Goal: Task Accomplishment & Management: Manage account settings

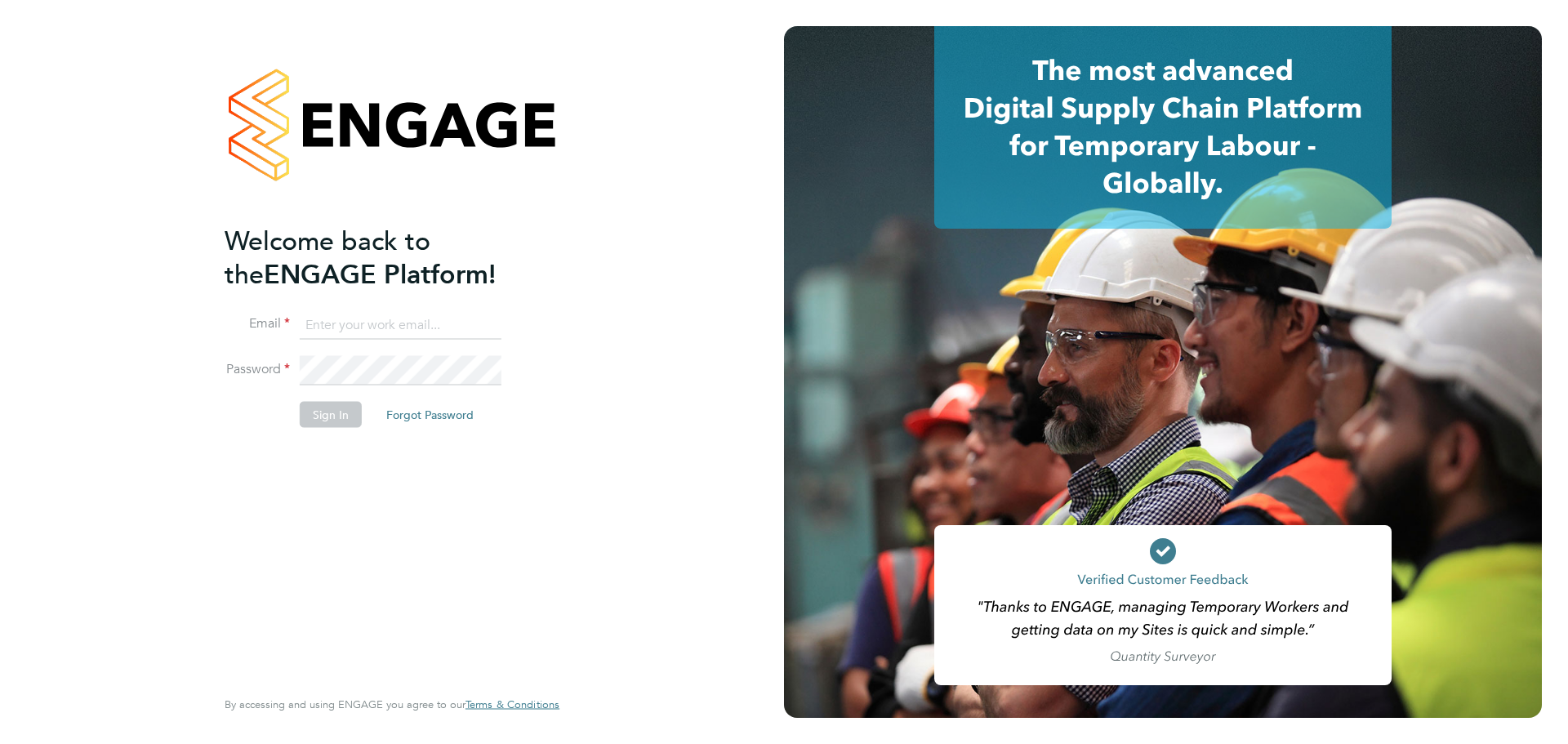
type input "laurence.Elkington@huntereducation.co.uk"
click at [352, 420] on button "Sign In" at bounding box center [331, 415] width 62 height 27
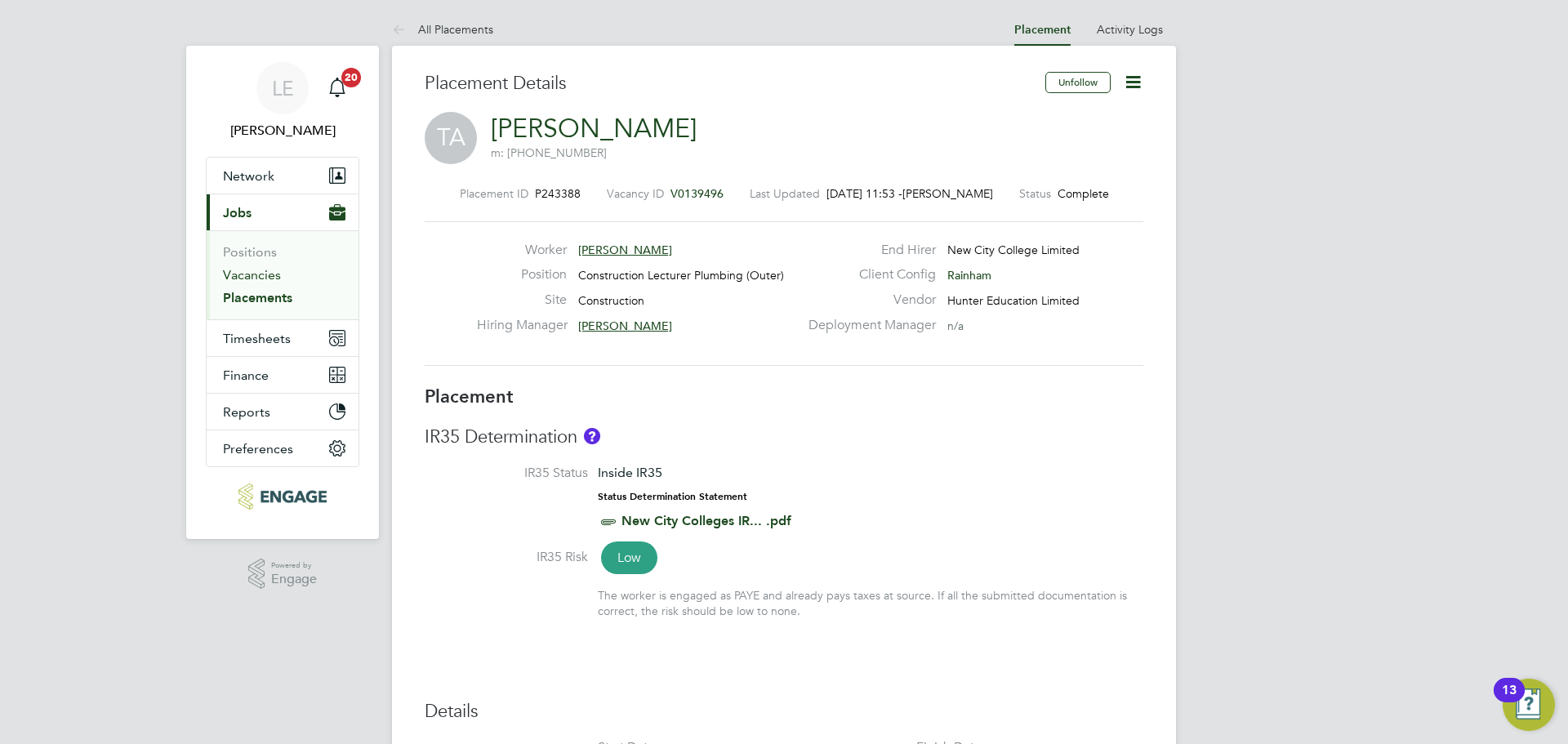
click at [265, 269] on link "Vacancies" at bounding box center [252, 275] width 58 height 16
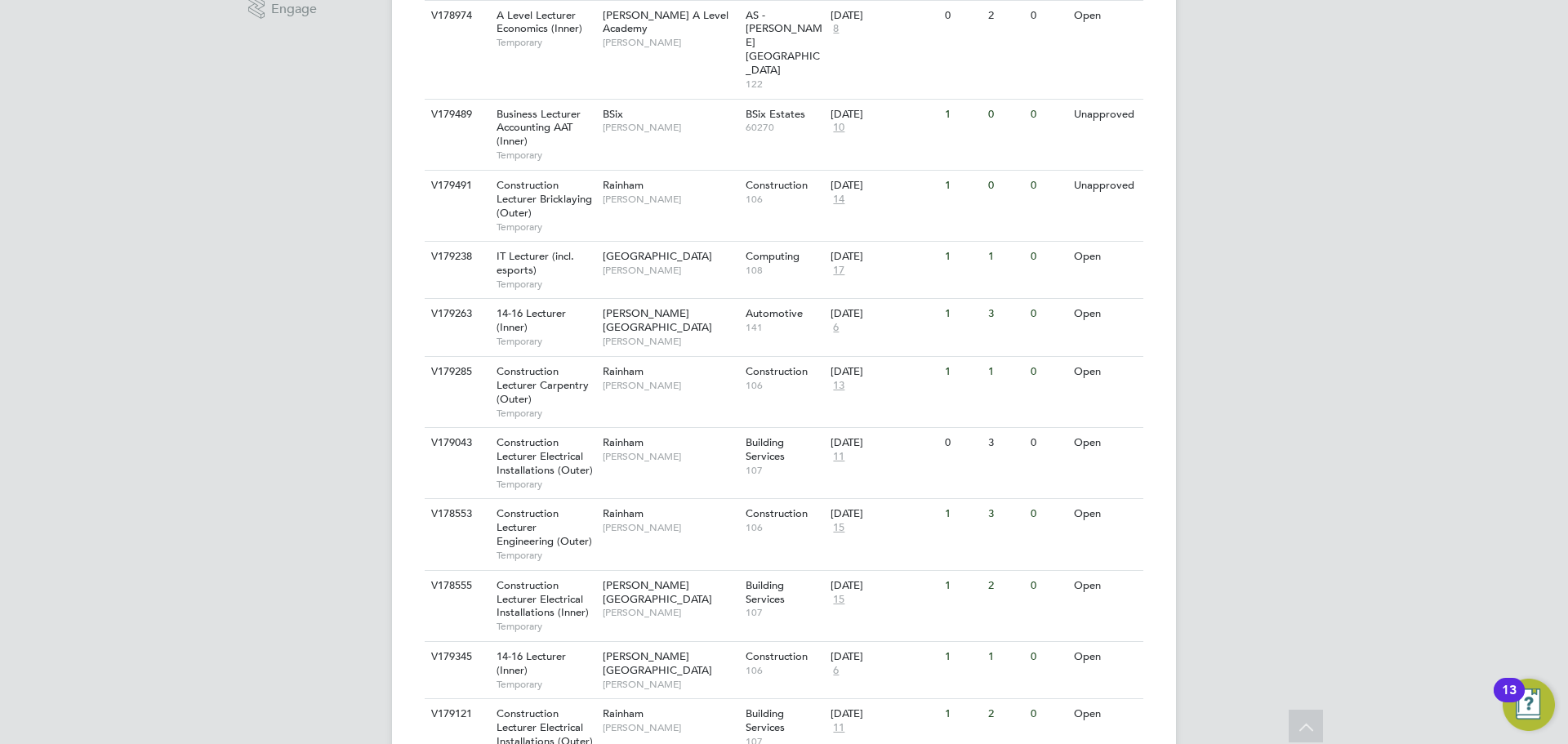
scroll to position [571, 0]
click at [694, 355] on div "Rainham Ian Rist" at bounding box center [669, 376] width 142 height 42
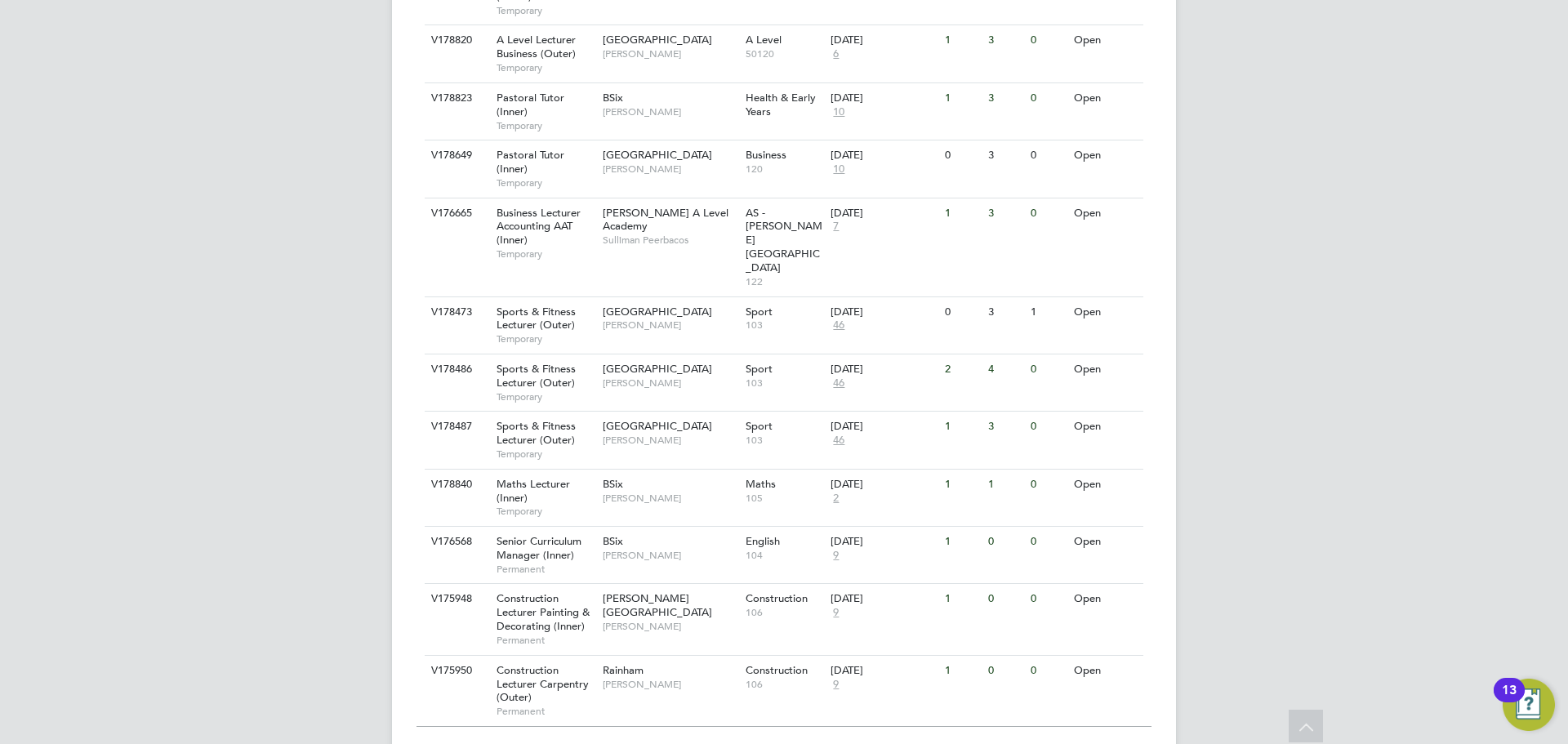
scroll to position [1736, 0]
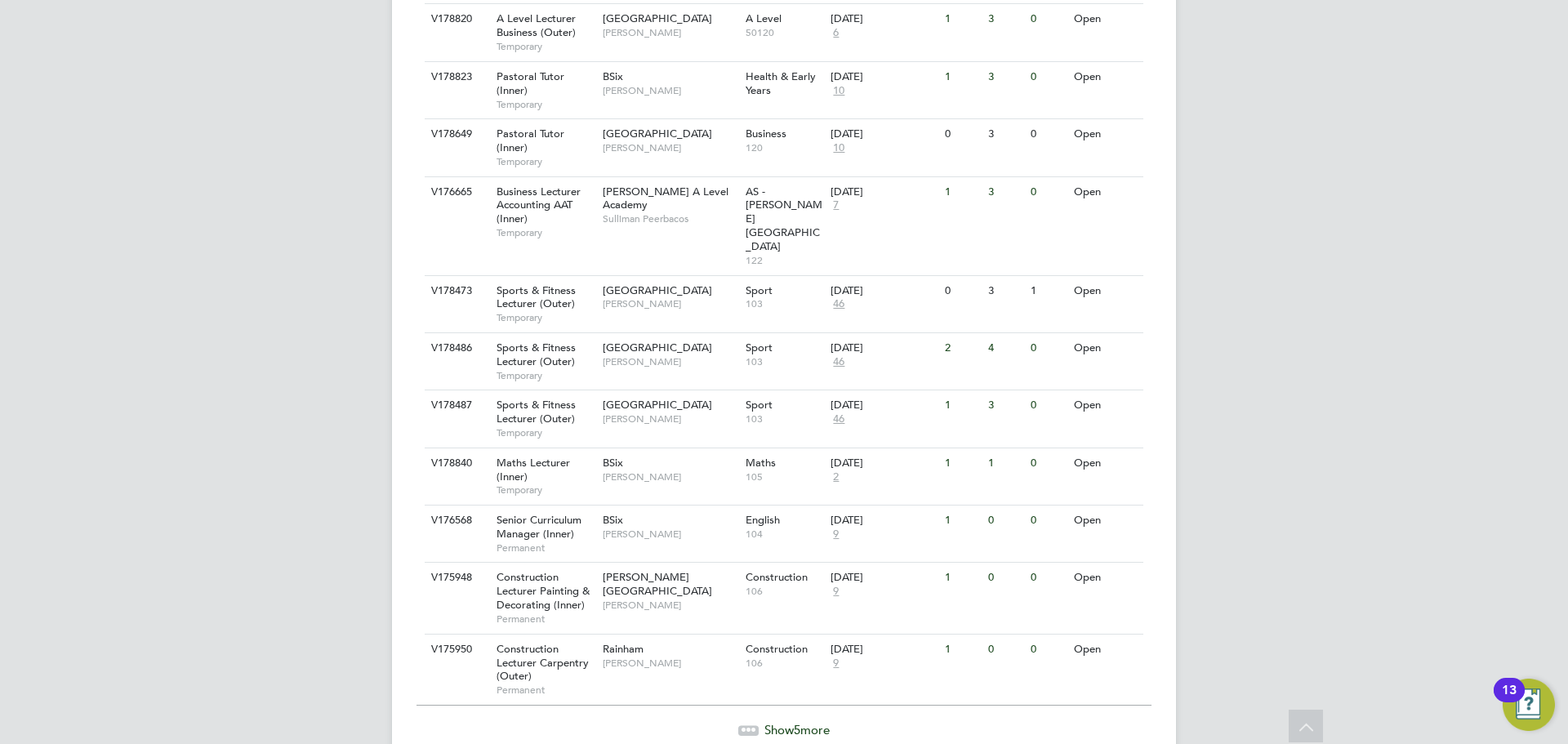
click at [772, 722] on span "Show 5 more" at bounding box center [797, 730] width 65 height 16
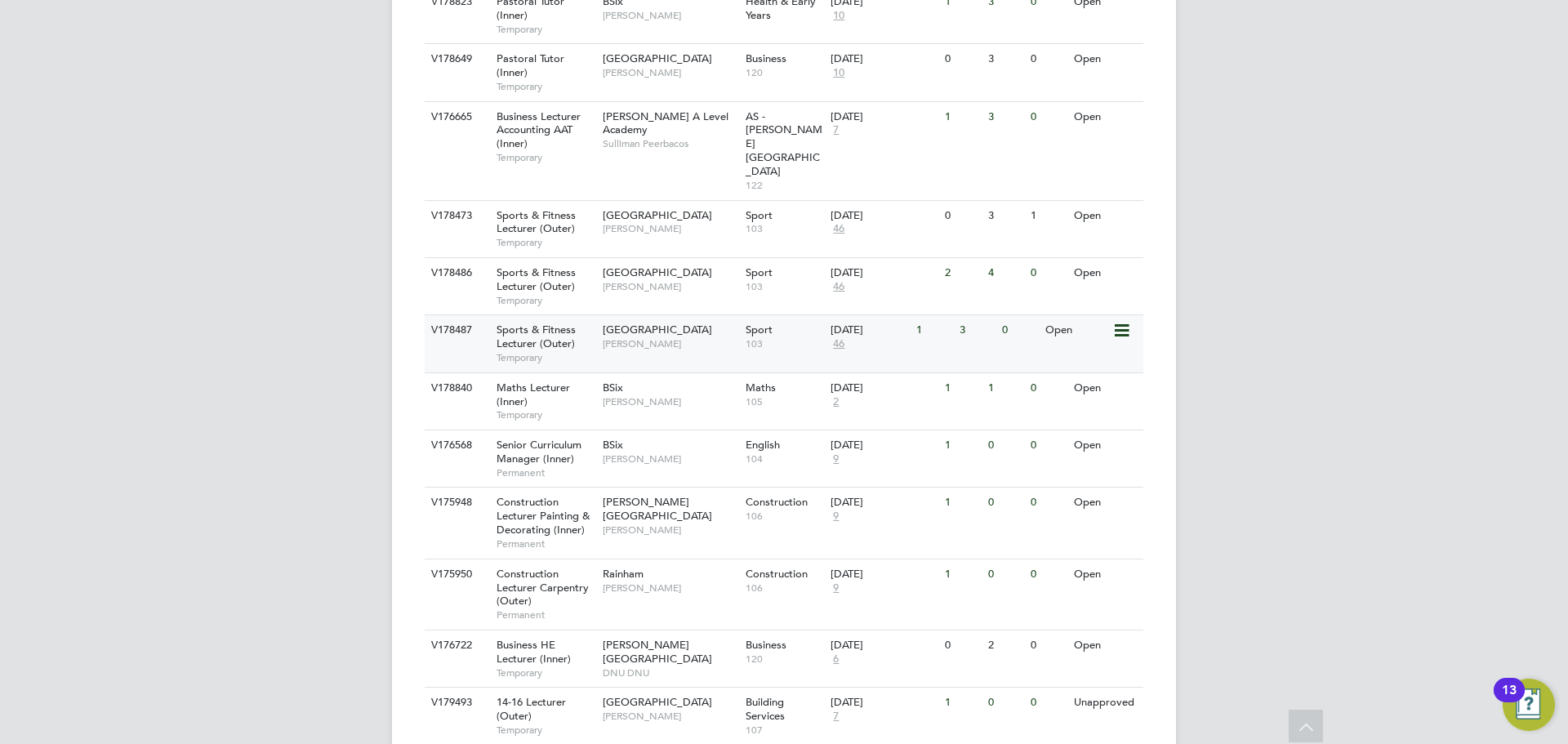
scroll to position [2014, 0]
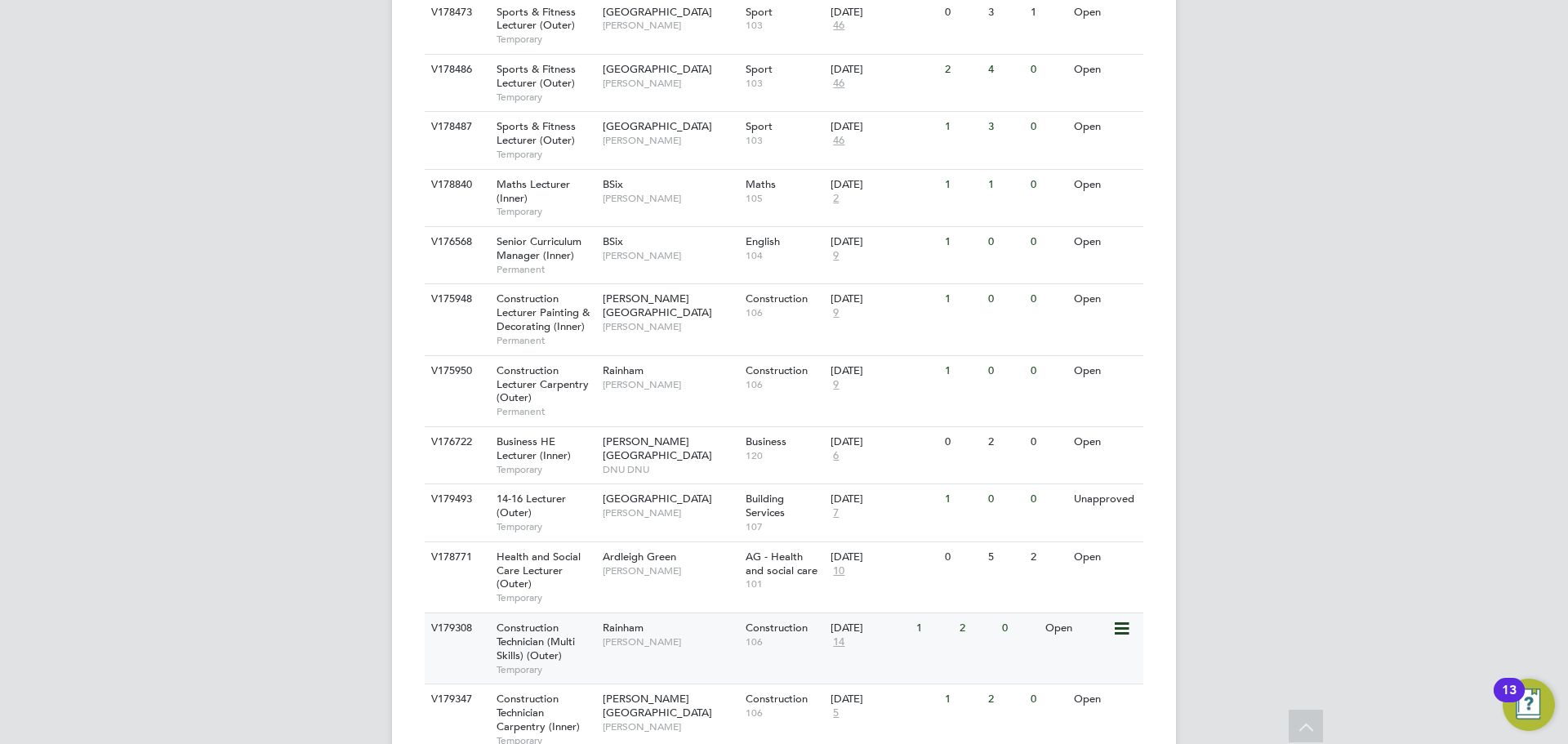
click at [591, 613] on div "Construction Technician (Multi Skills) (Outer) Temporary" at bounding box center [541, 648] width 114 height 70
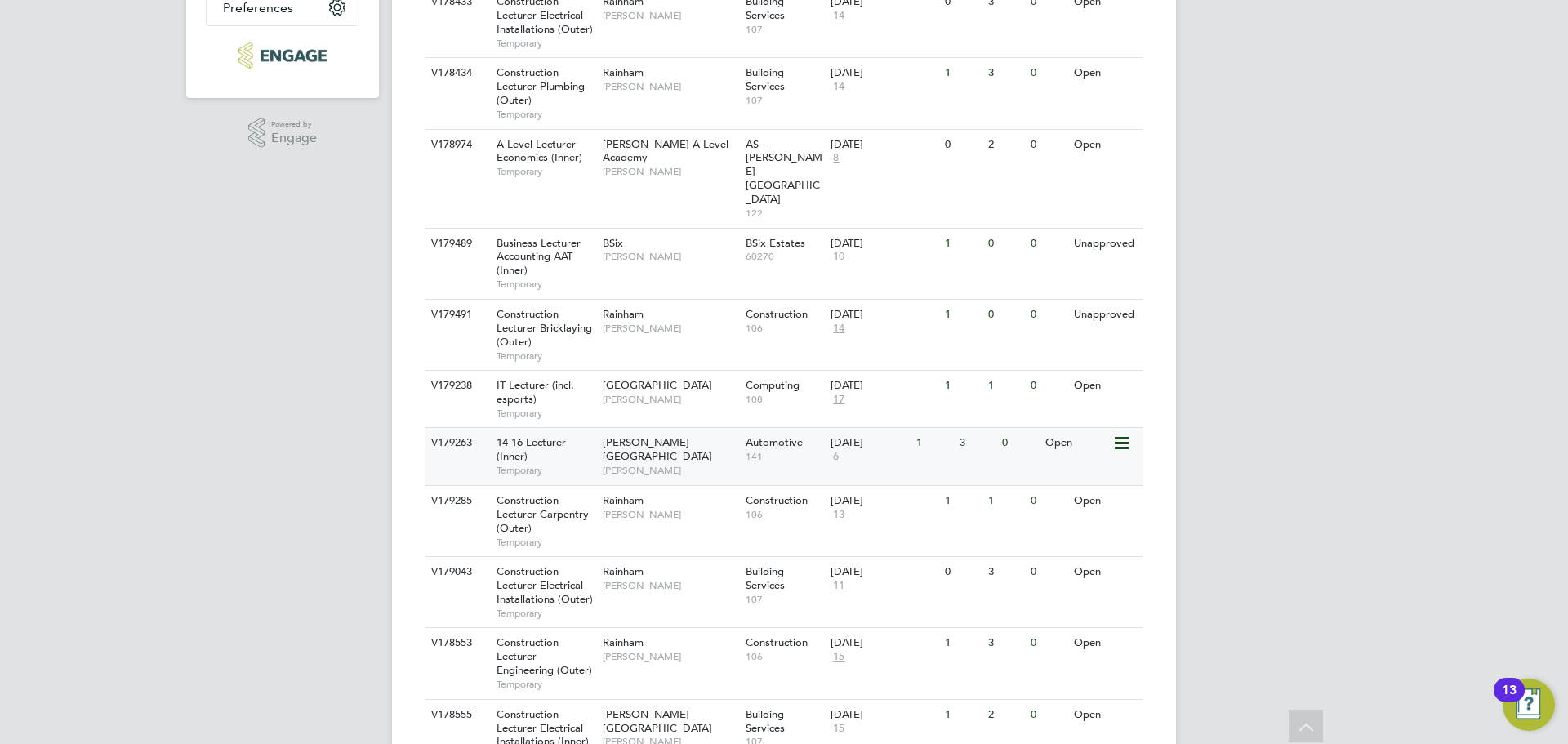
scroll to position [300, 0]
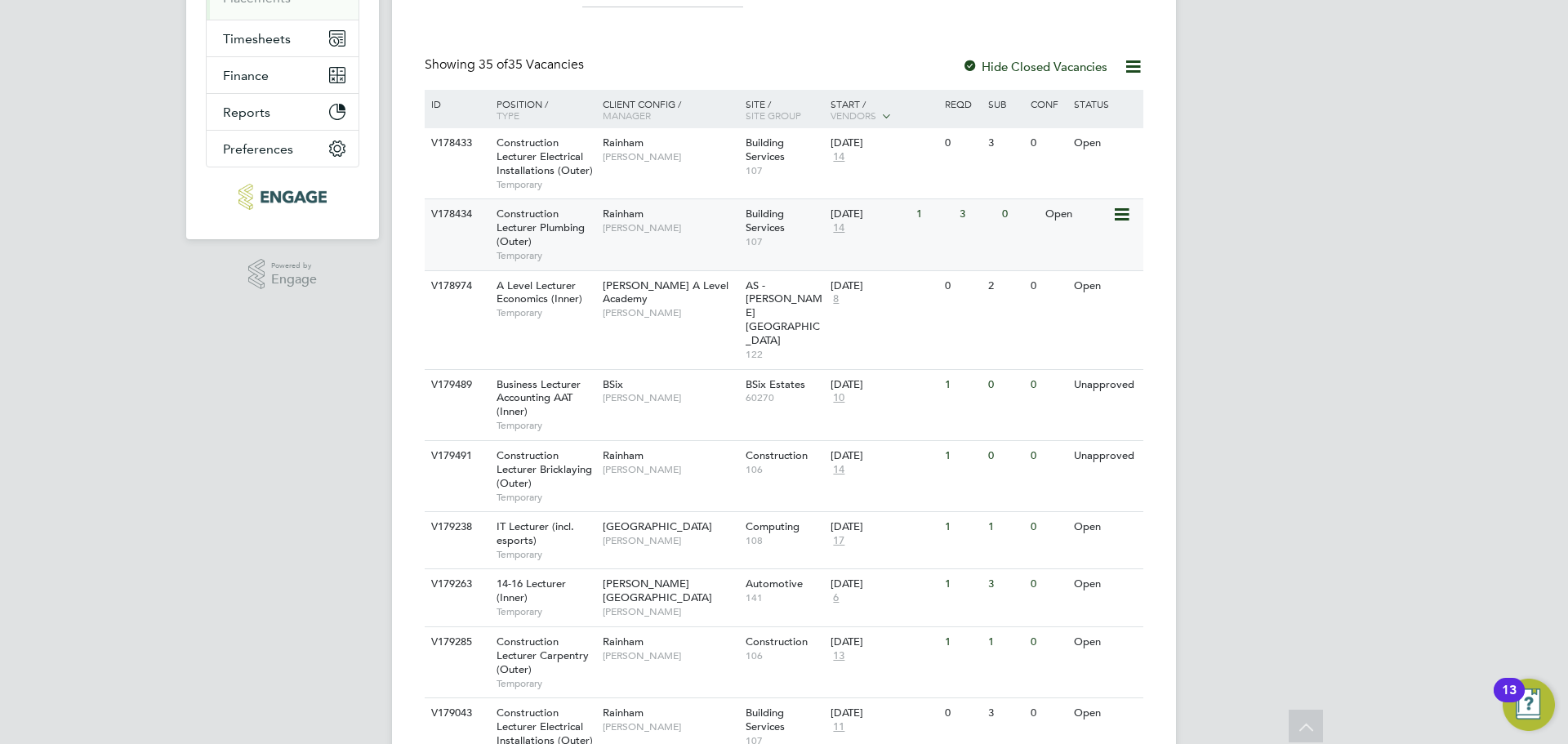
click at [530, 228] on span "Construction Lecturer Plumbing (Outer)" at bounding box center [541, 226] width 88 height 42
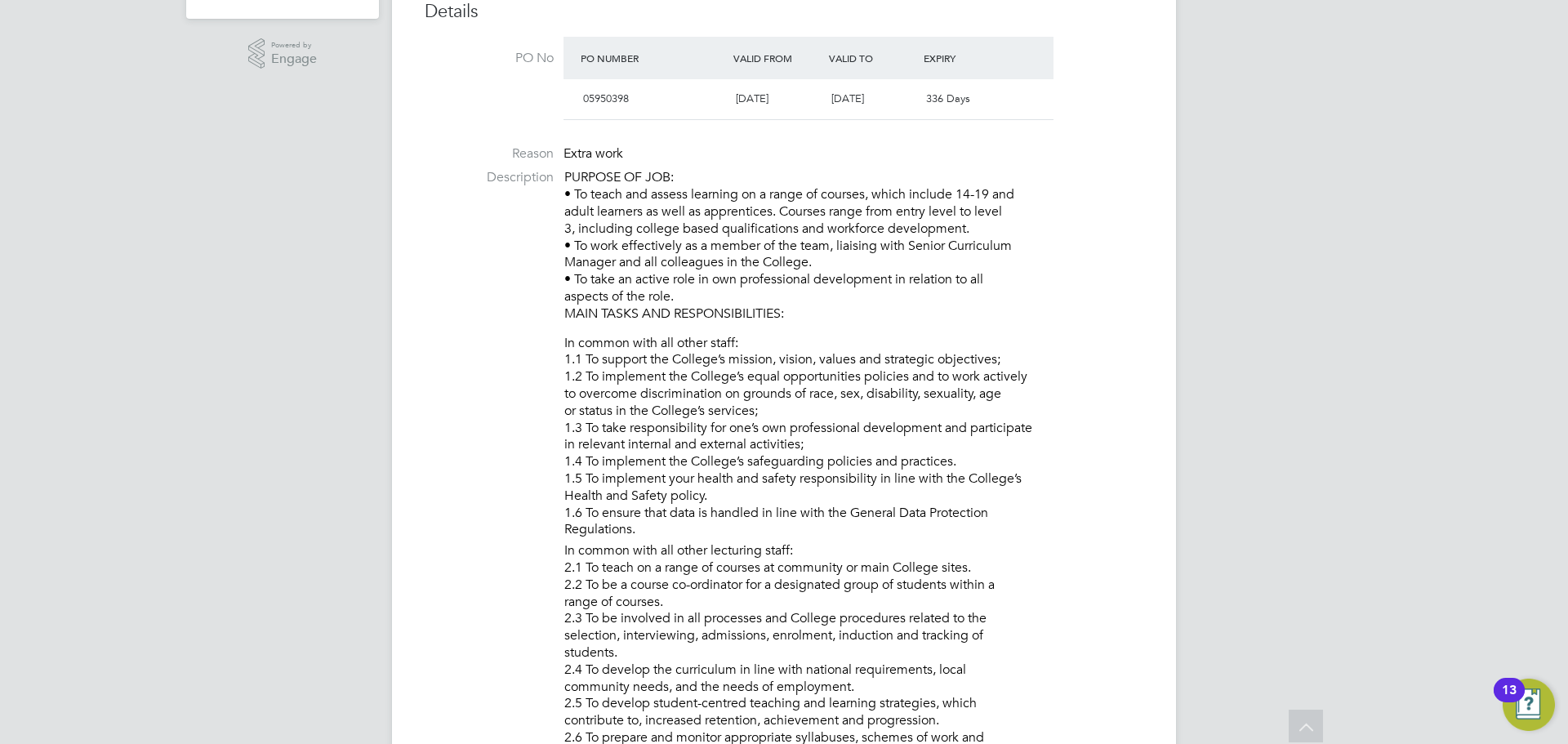
scroll to position [326, 0]
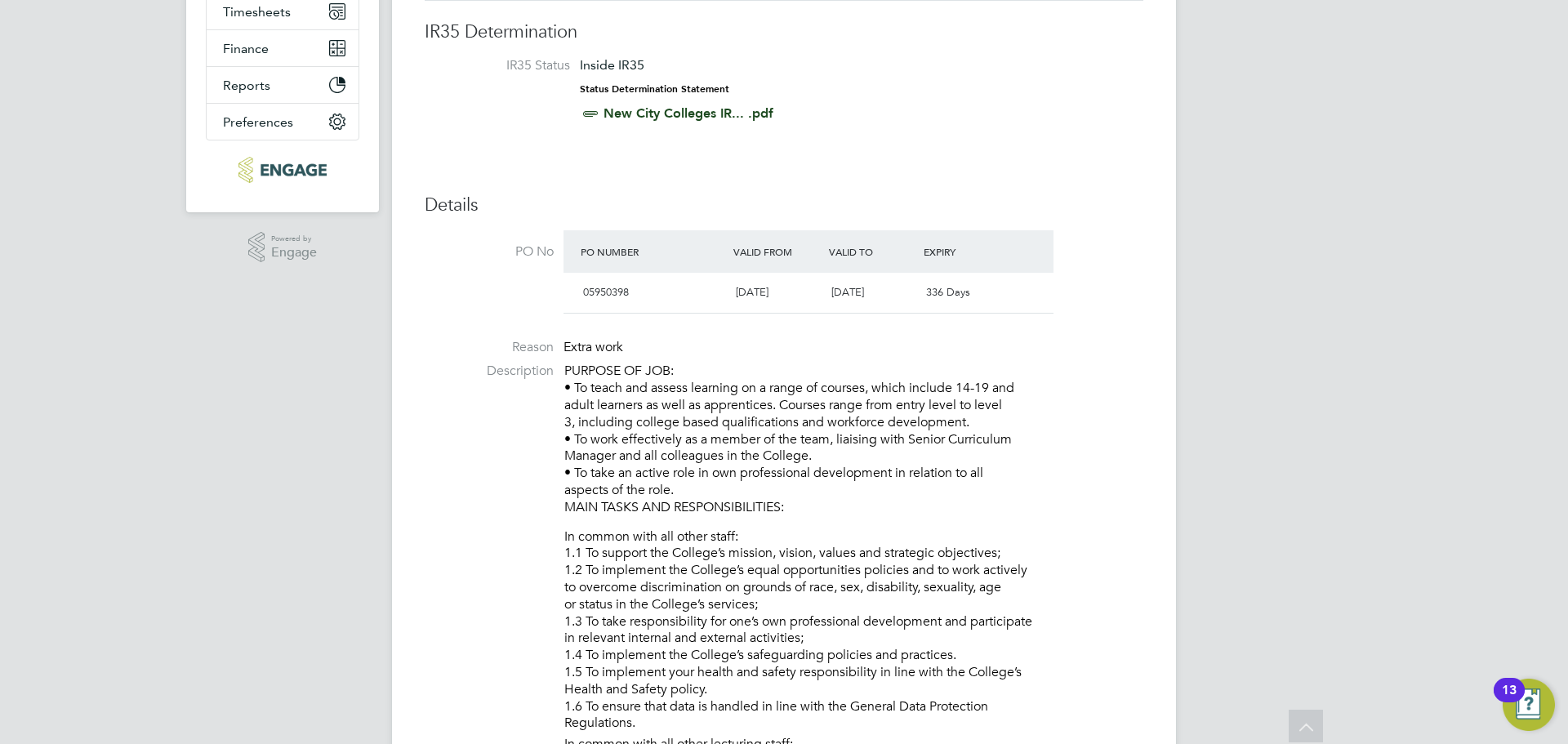
drag, startPoint x: 863, startPoint y: 495, endPoint x: 567, endPoint y: 368, distance: 322.1
click at [567, 368] on p "PURPOSE OF JOB: • To teach and assess learning on a range of courses, which inc…" at bounding box center [854, 439] width 579 height 153
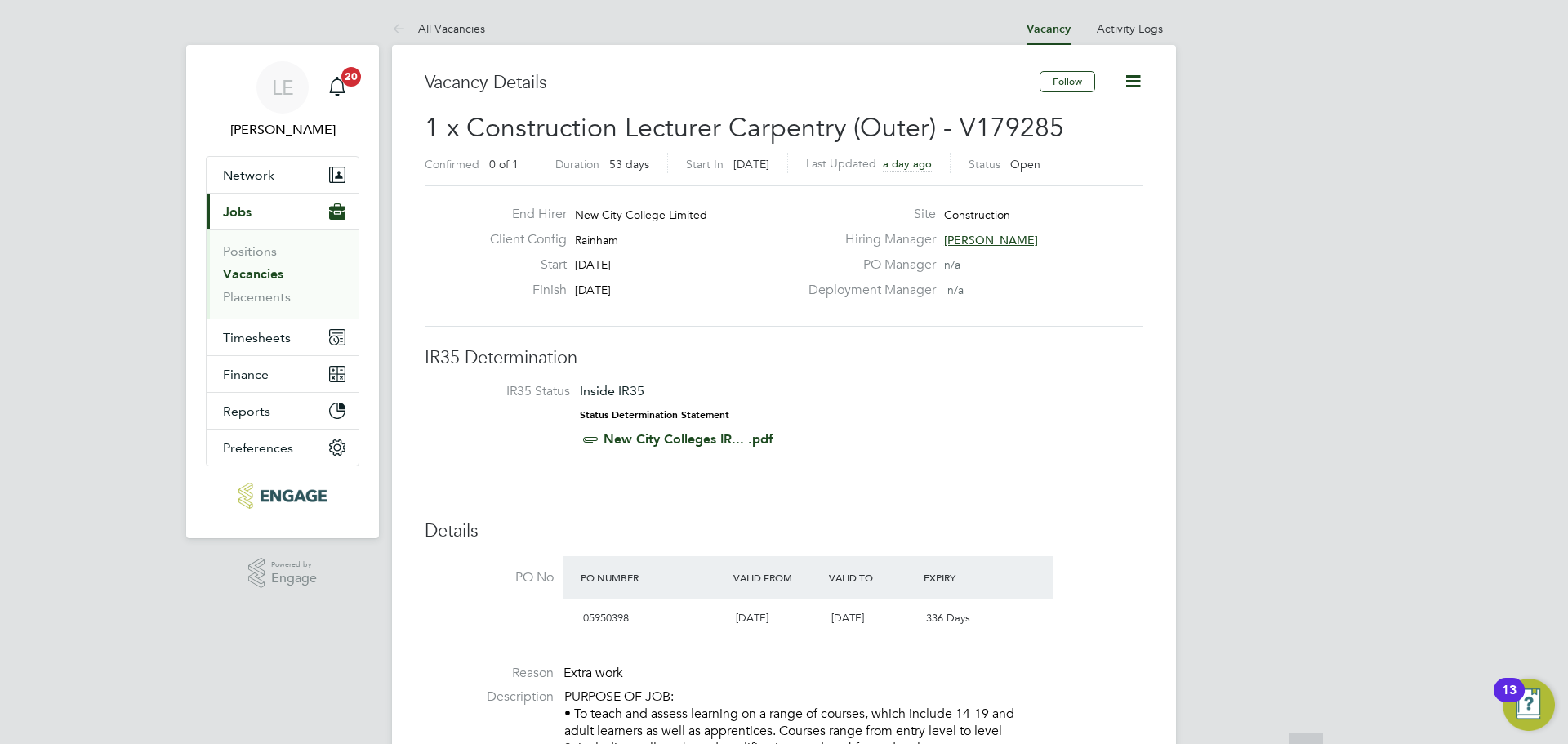
scroll to position [0, 0]
click at [772, 535] on h3 "Details" at bounding box center [784, 532] width 719 height 24
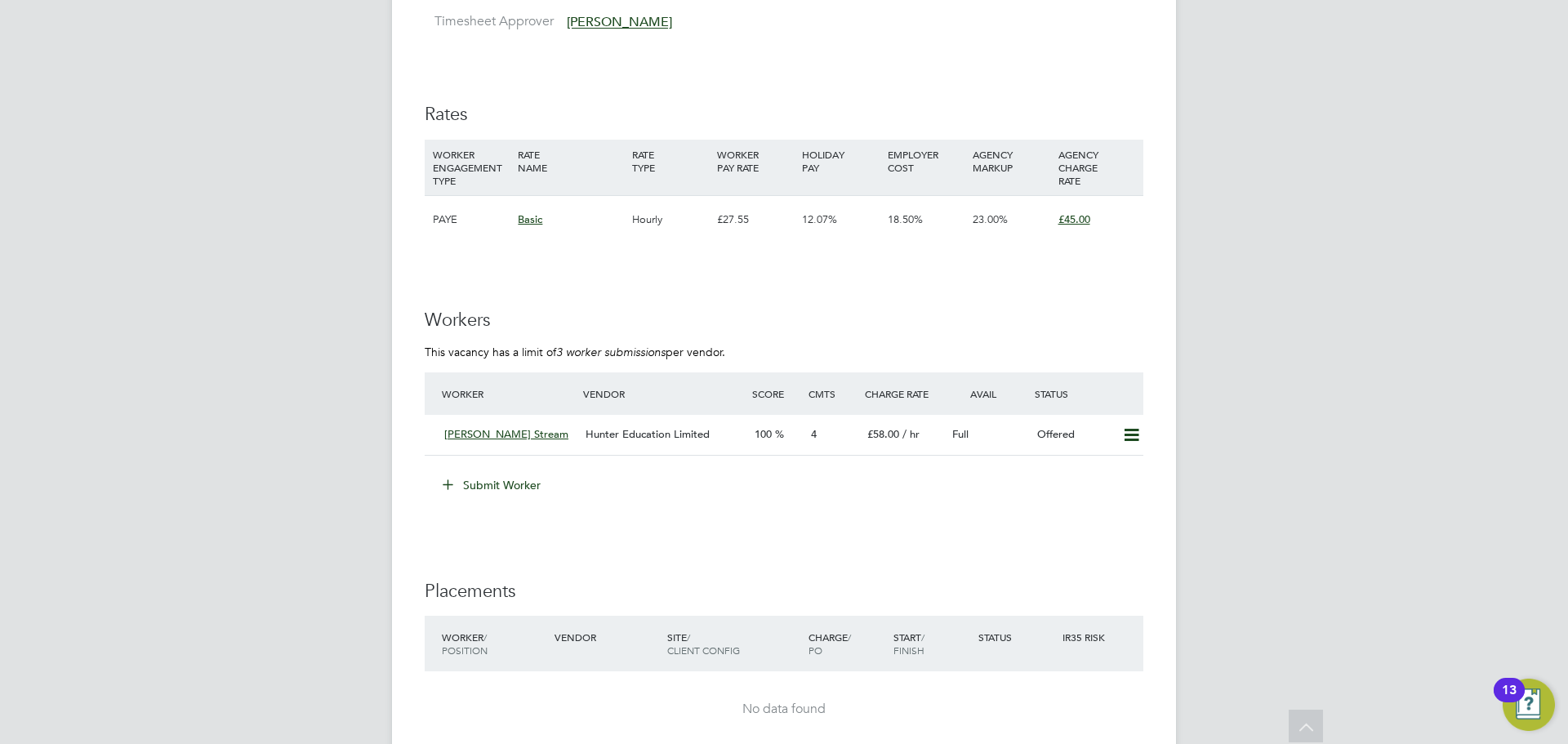
scroll to position [2776, 0]
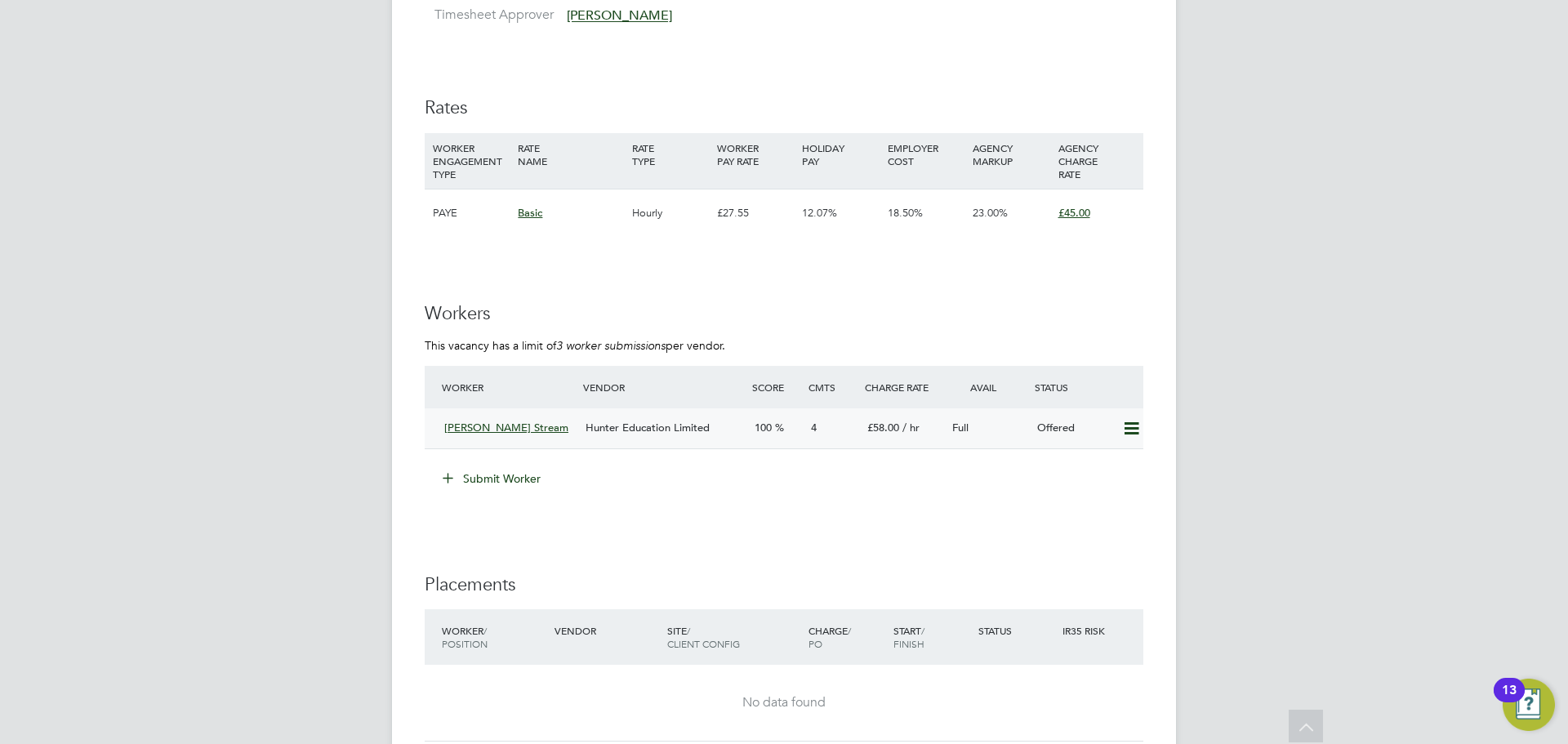
click at [557, 417] on div "Gordon Stream" at bounding box center [509, 428] width 142 height 27
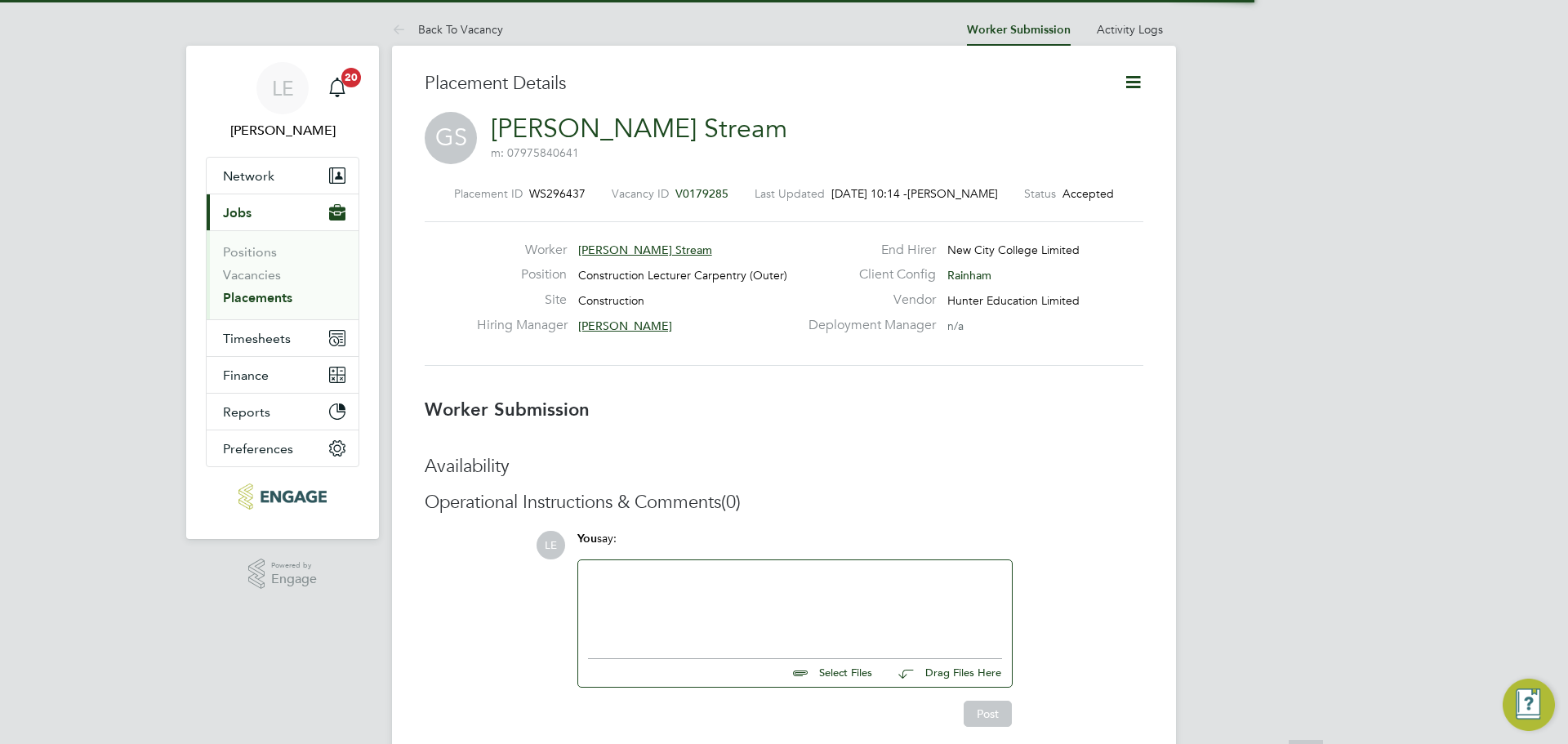
scroll to position [8, 8]
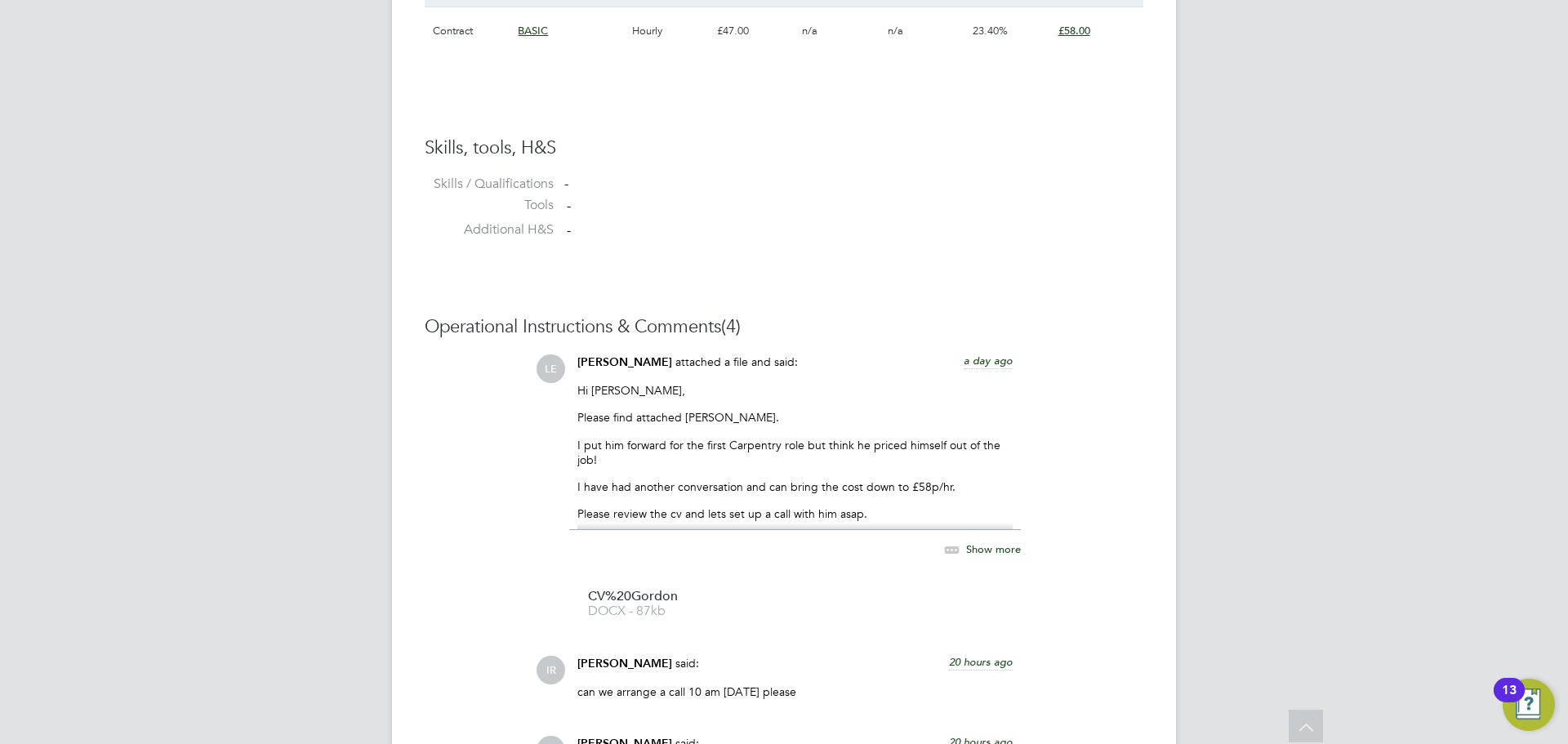
click at [962, 541] on icon at bounding box center [951, 549] width 20 height 20
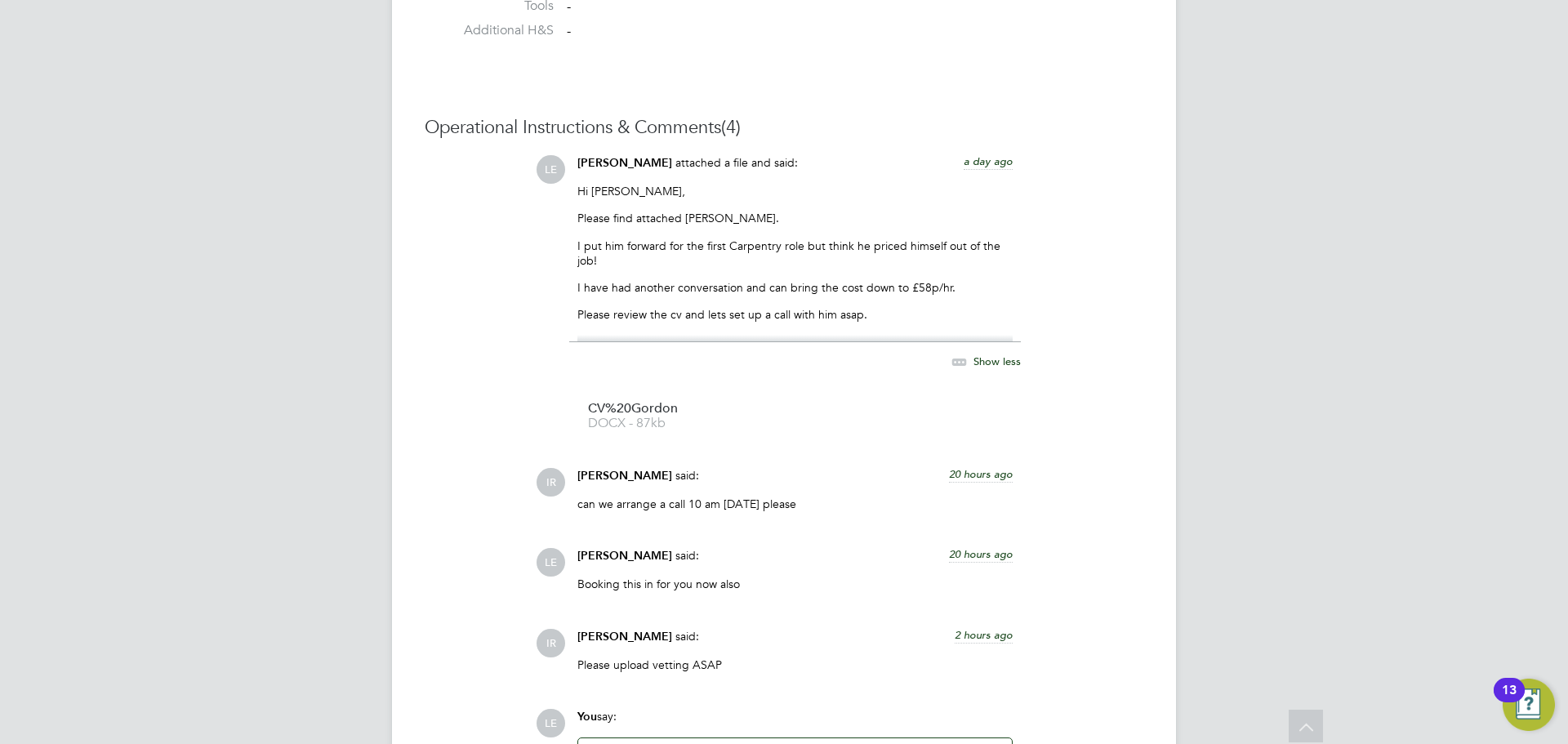
click at [980, 360] on span "Show less" at bounding box center [997, 361] width 48 height 14
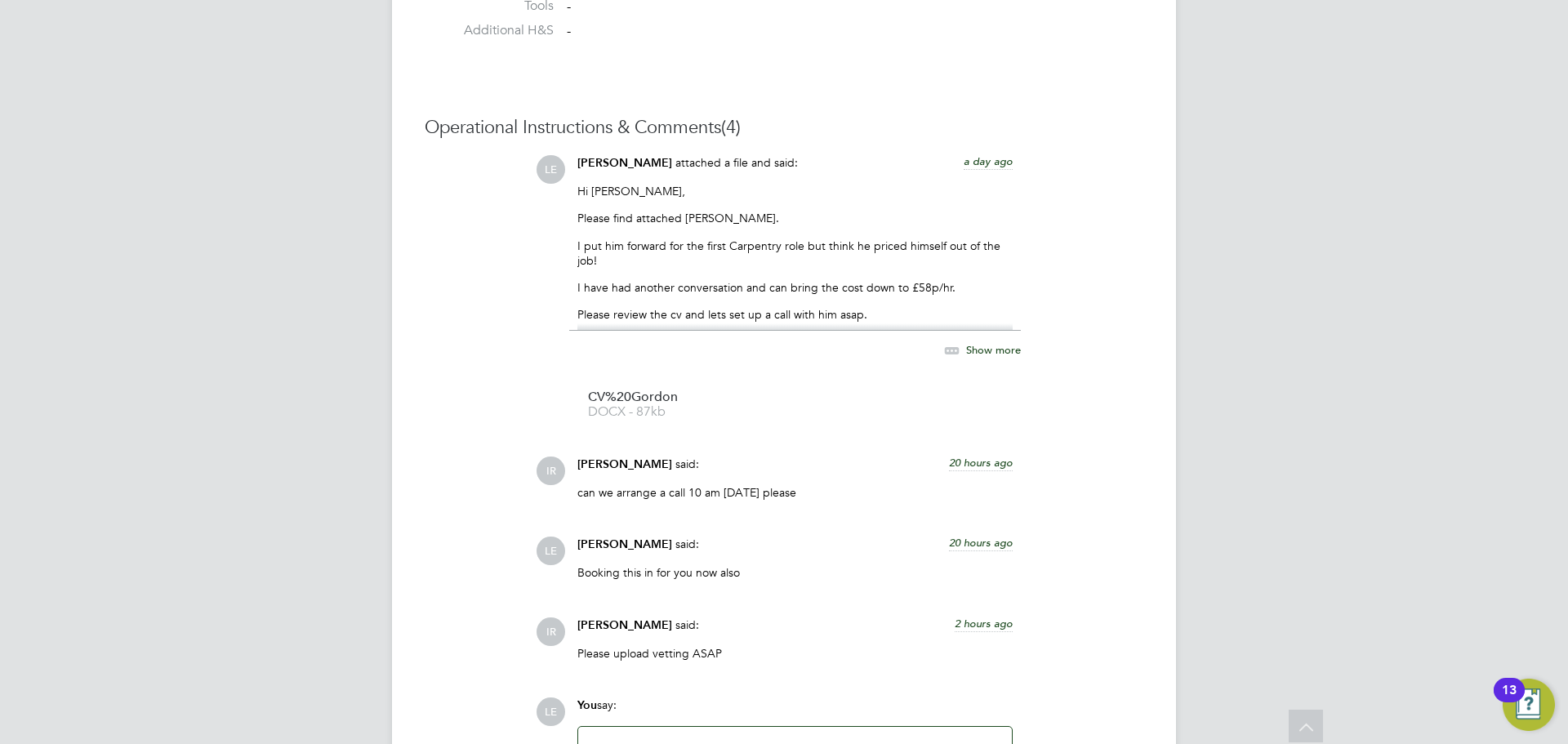
click at [980, 357] on span "Show more" at bounding box center [994, 350] width 55 height 14
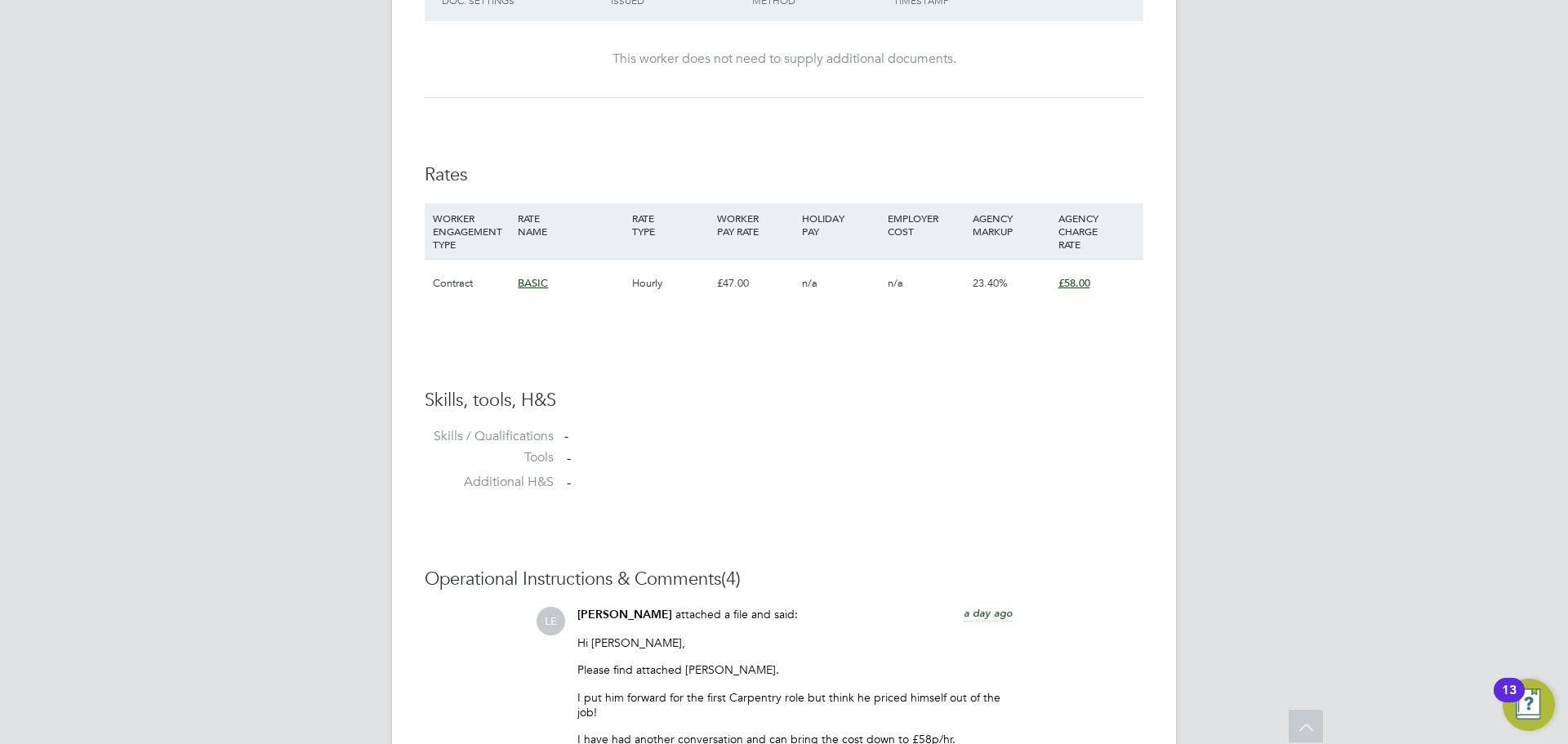
scroll to position [852, 0]
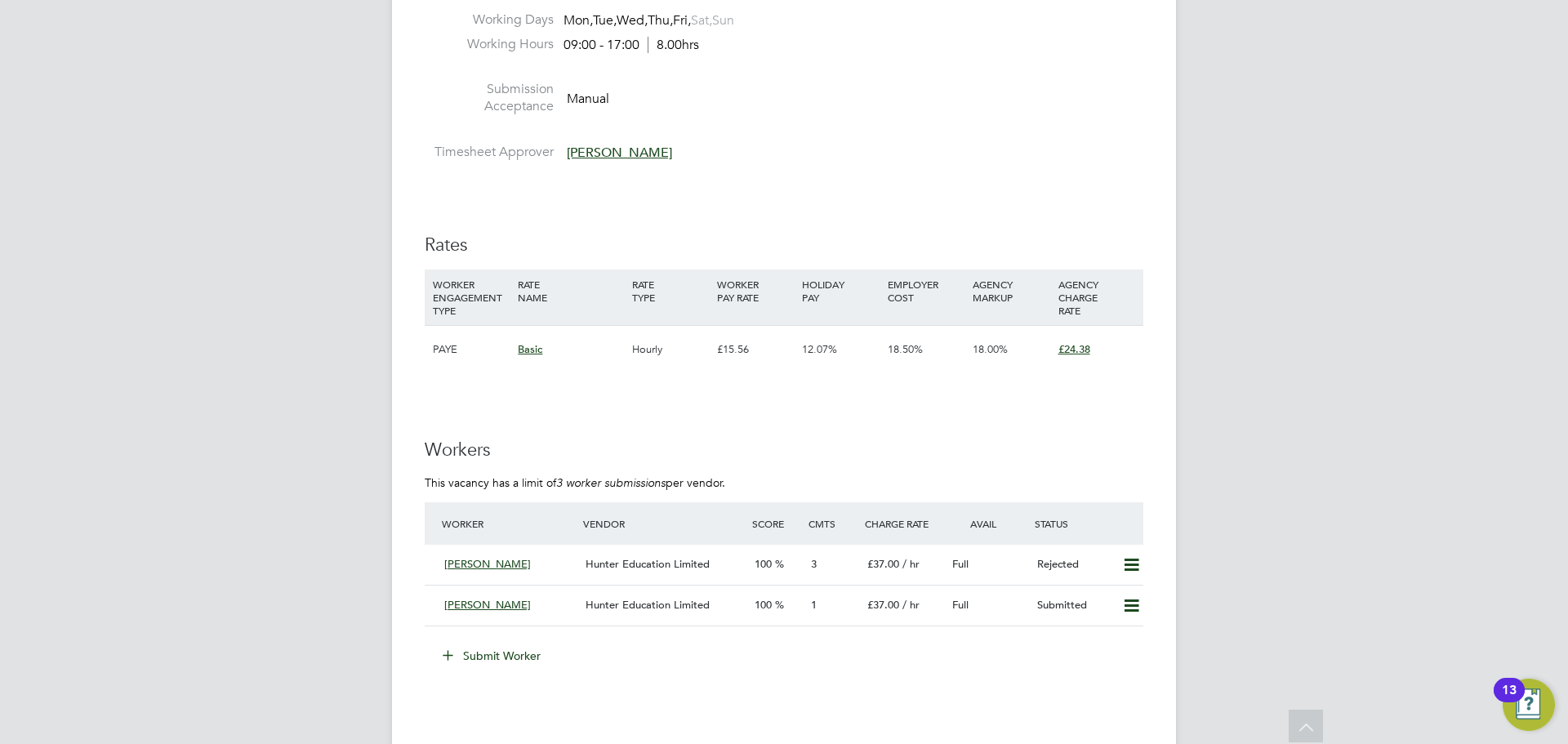
scroll to position [2449, 0]
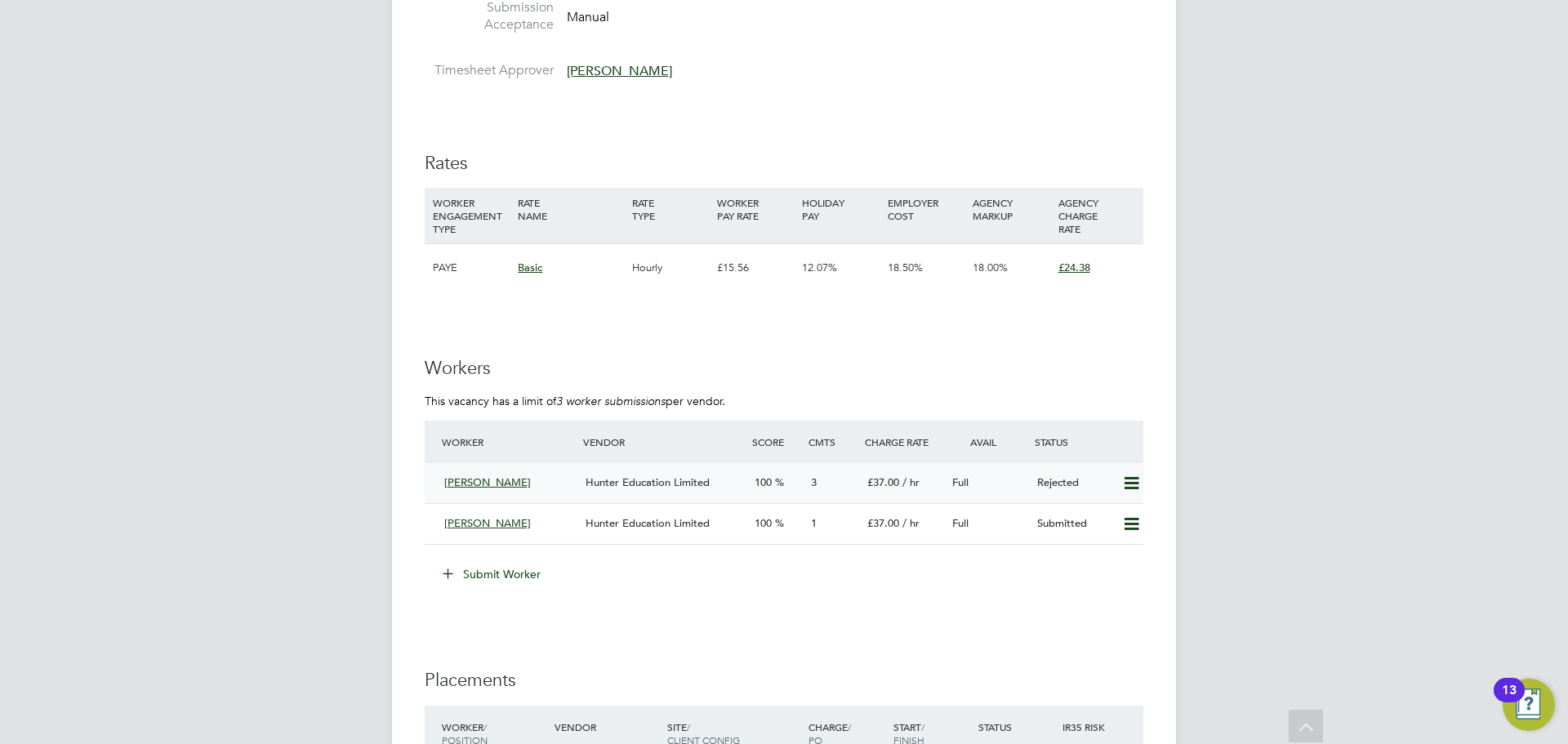
click at [565, 481] on div "David Lawrence" at bounding box center [509, 483] width 142 height 27
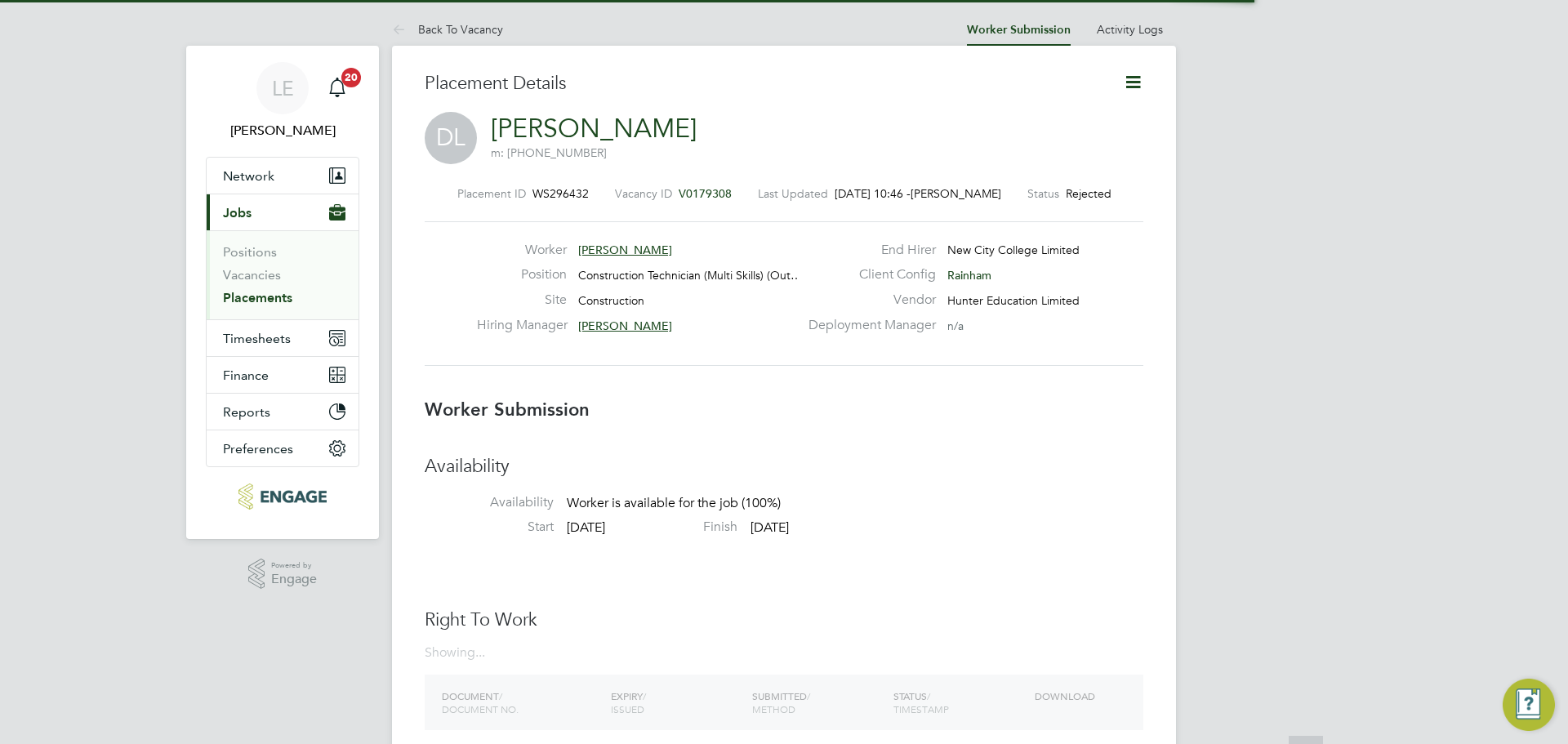
scroll to position [16, 114]
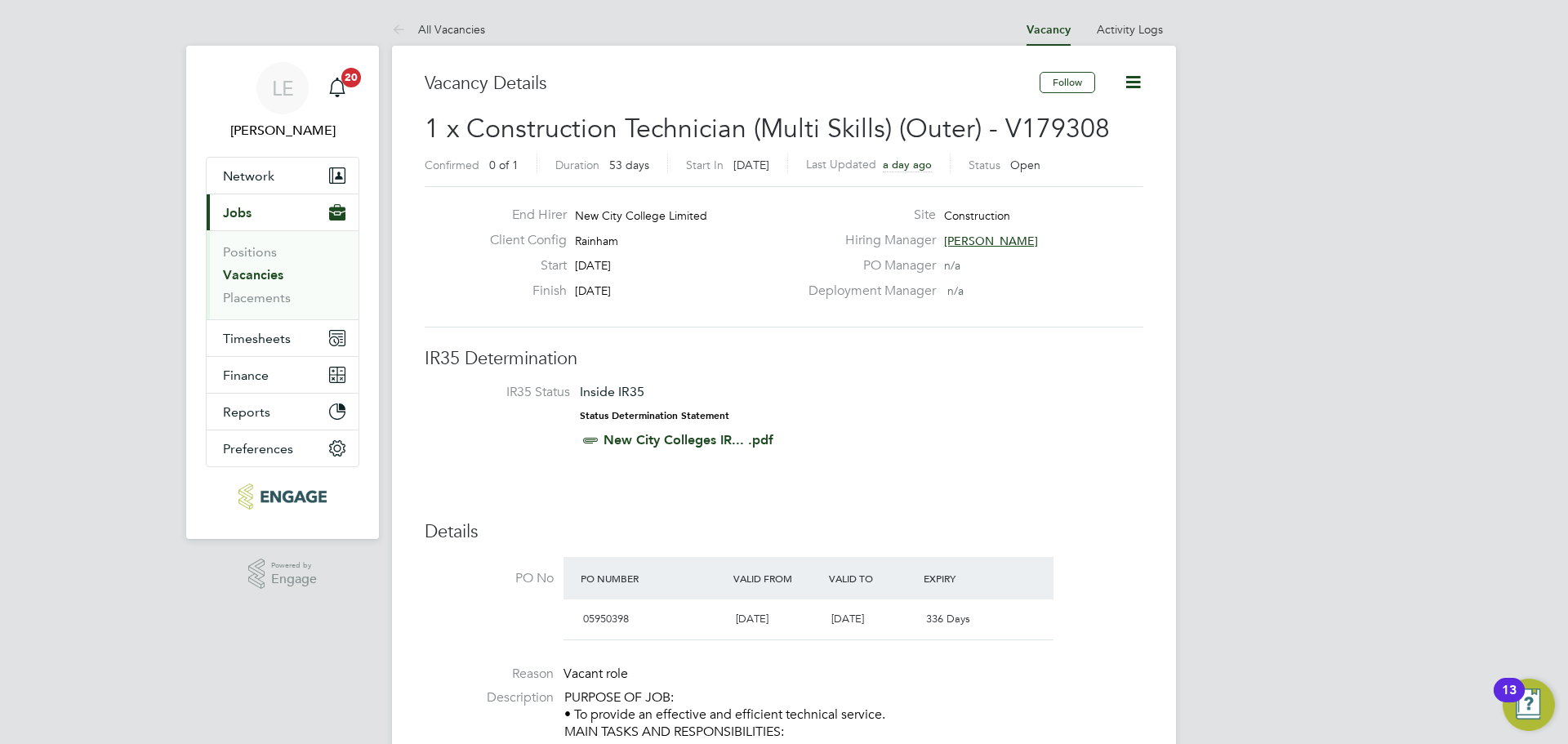
click at [272, 277] on link "Vacancies" at bounding box center [253, 275] width 60 height 16
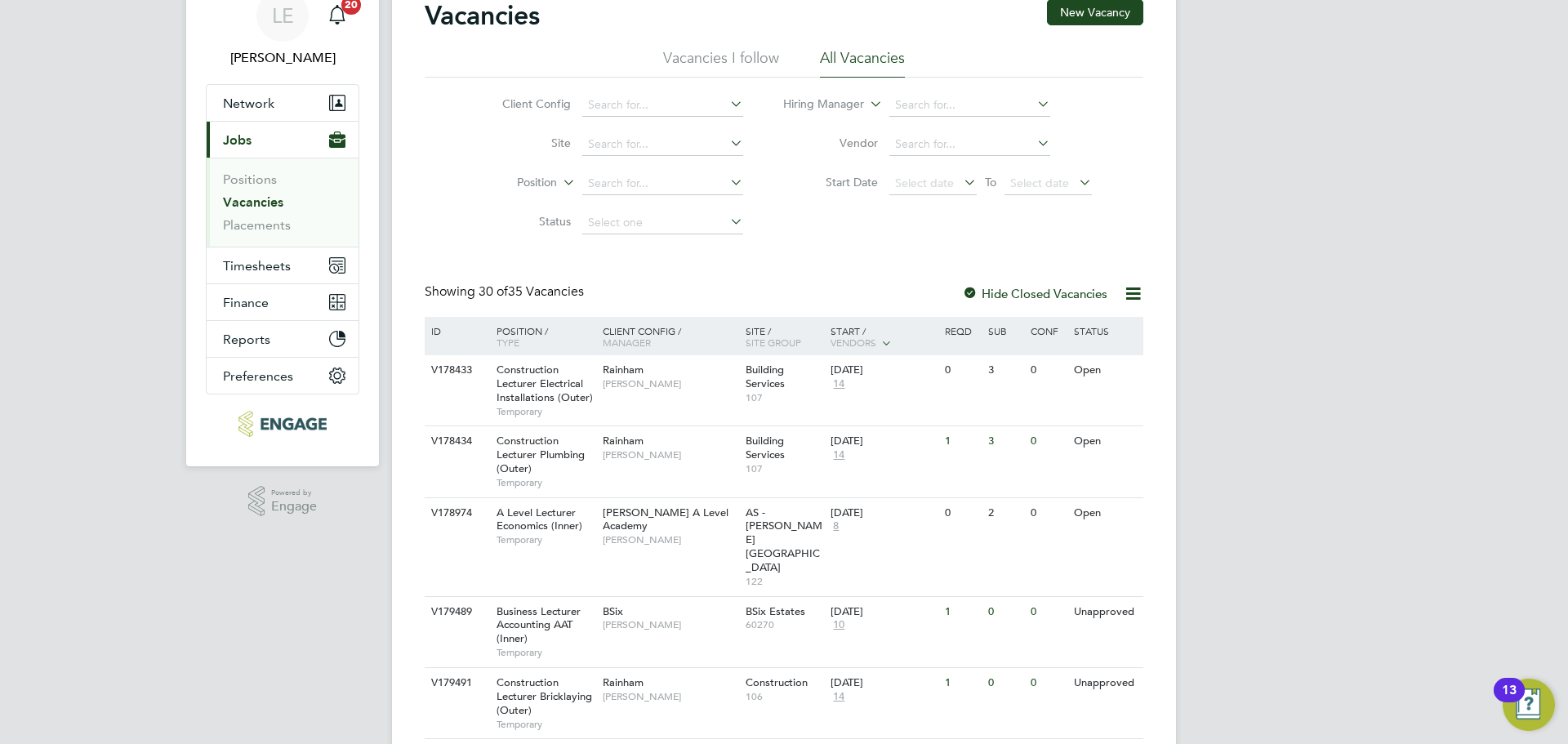
scroll to position [164, 0]
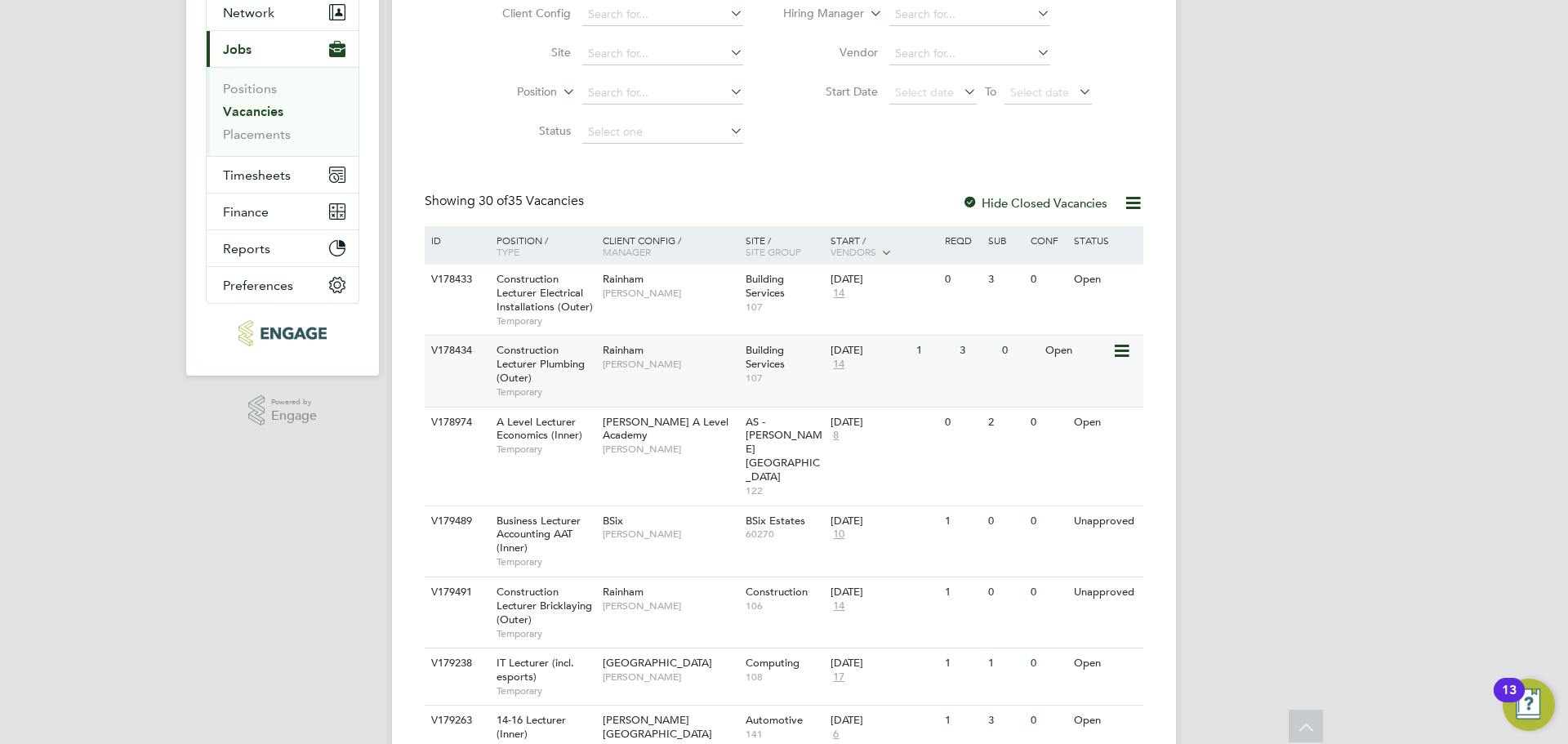
click at [692, 390] on div "V178434 Construction Lecturer Plumbing (Outer) Temporary Rainham Ian Rist Build…" at bounding box center [784, 370] width 719 height 71
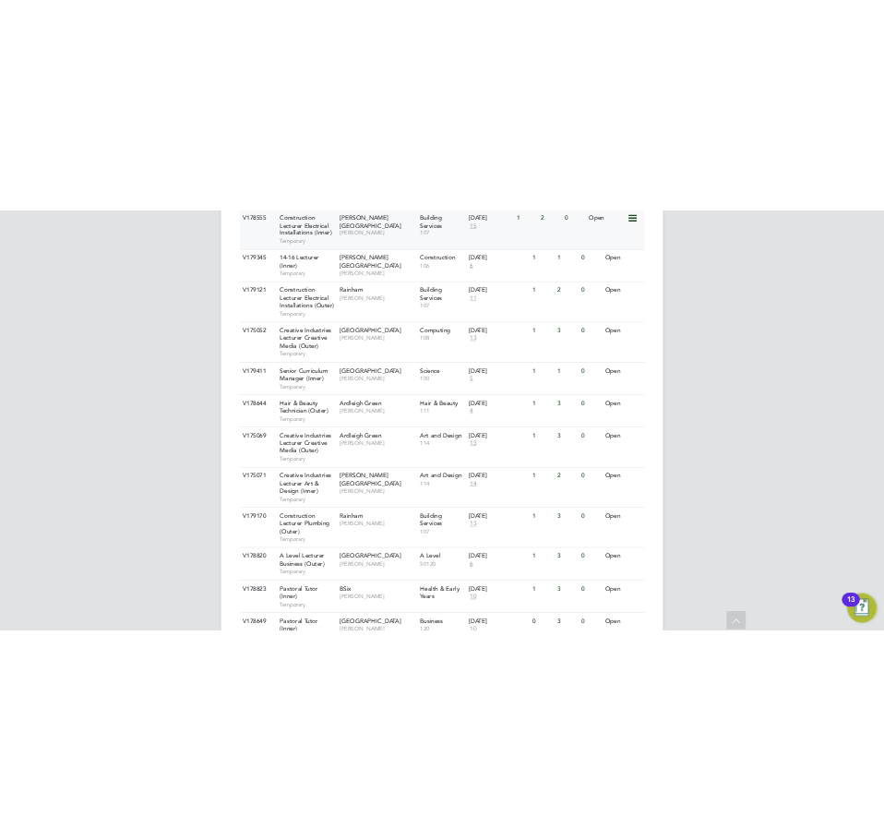
scroll to position [1292, 0]
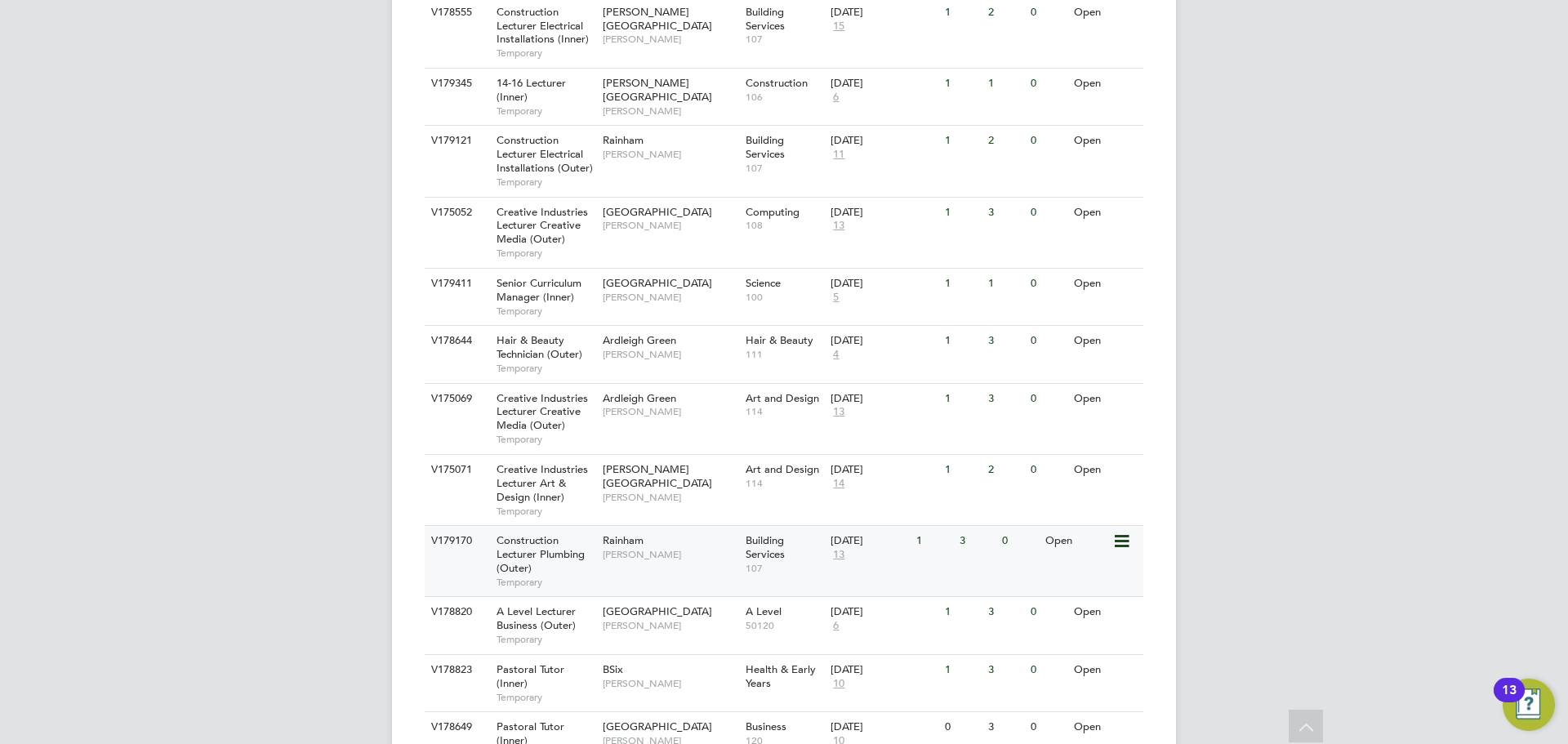
click at [576, 533] on div "Construction Lecturer Plumbing (Outer) Temporary" at bounding box center [541, 560] width 114 height 70
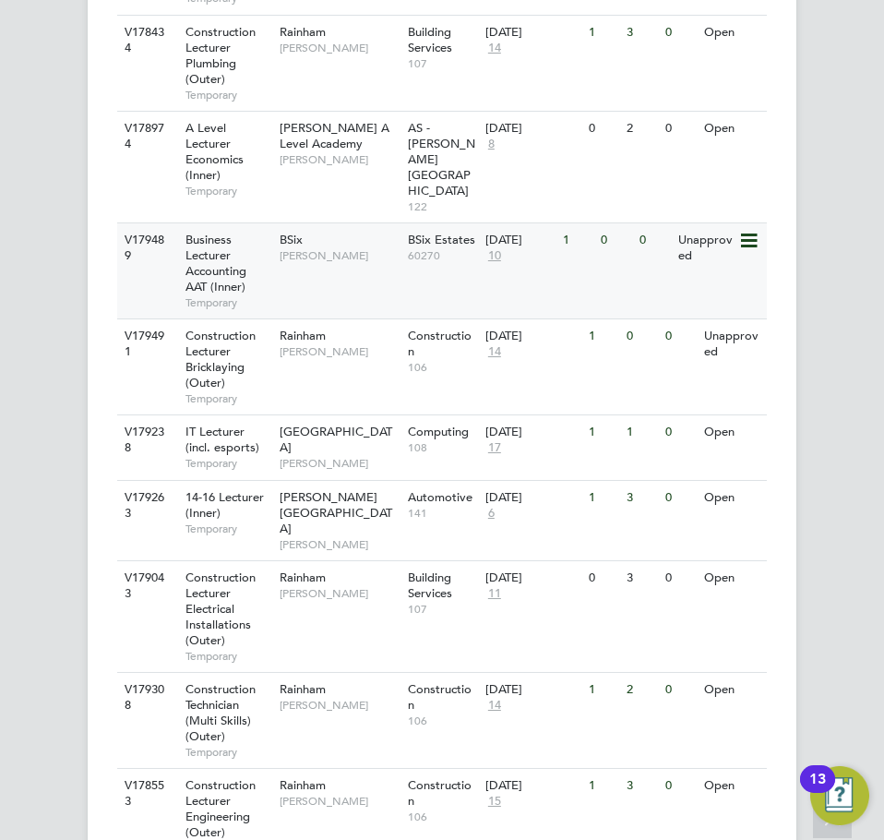
scroll to position [1846, 0]
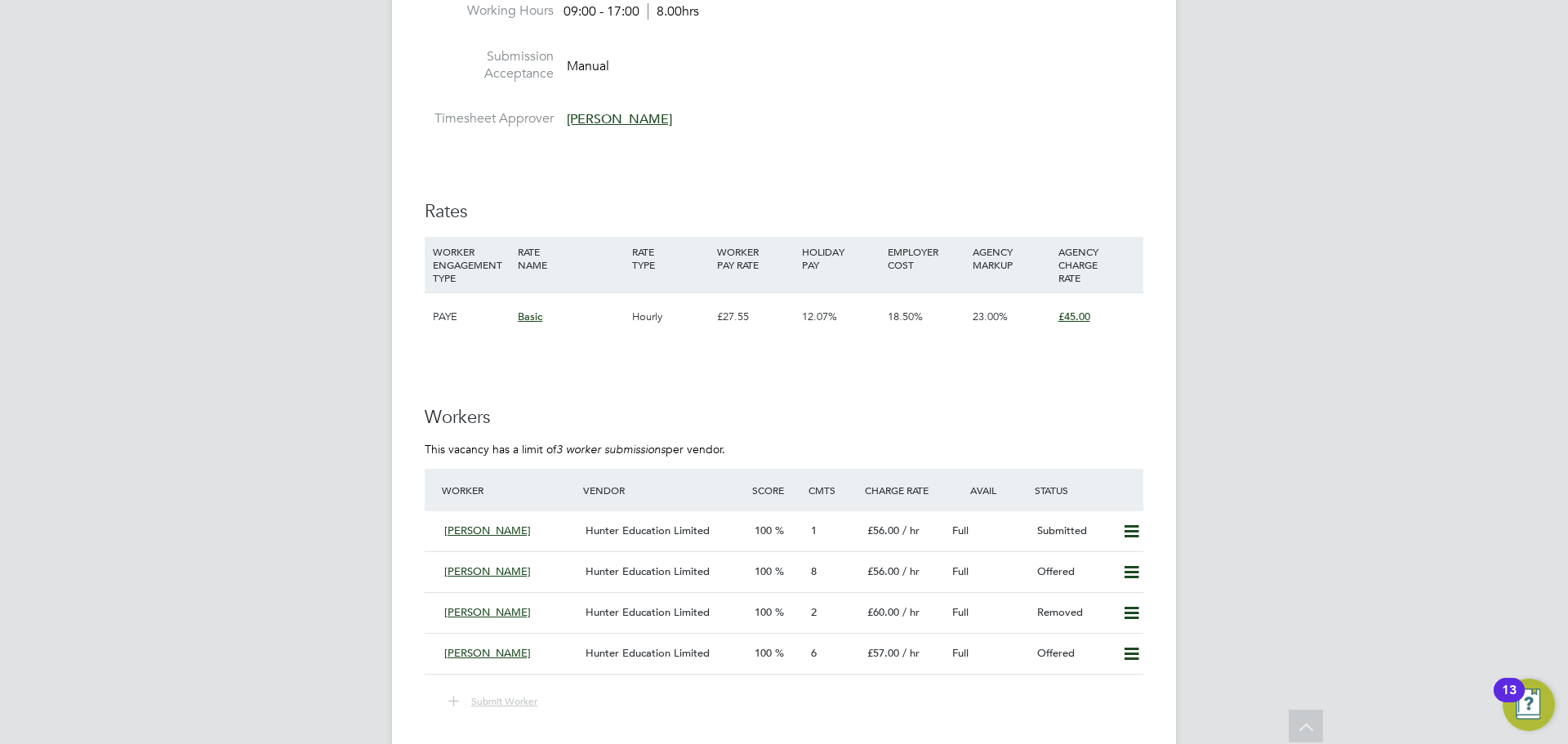
scroll to position [2857, 0]
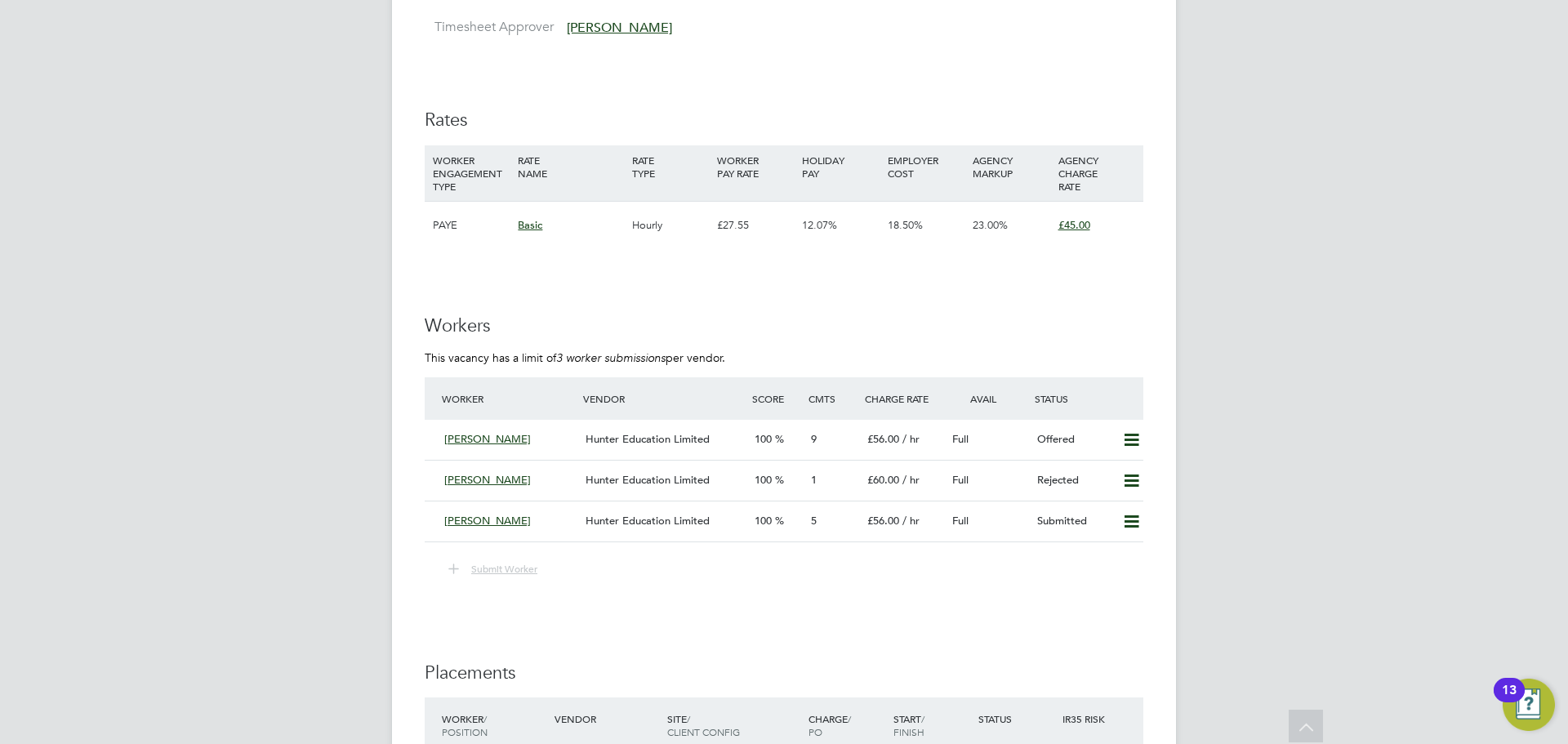
scroll to position [2776, 0]
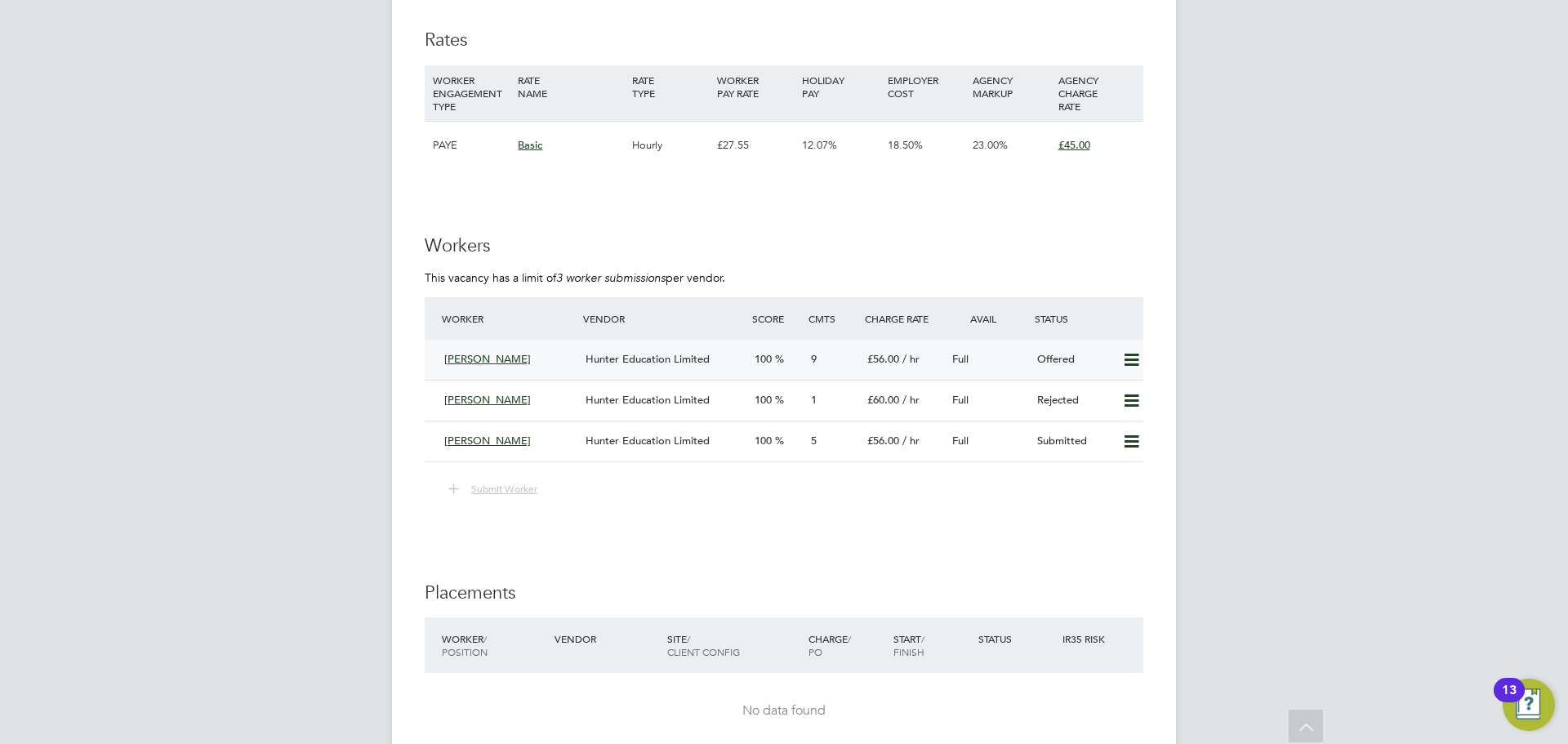
click at [1131, 354] on icon at bounding box center [1131, 360] width 20 height 13
click at [1127, 250] on h3 "Workers" at bounding box center [784, 246] width 719 height 24
click at [558, 358] on div "[PERSON_NAME]" at bounding box center [509, 359] width 142 height 27
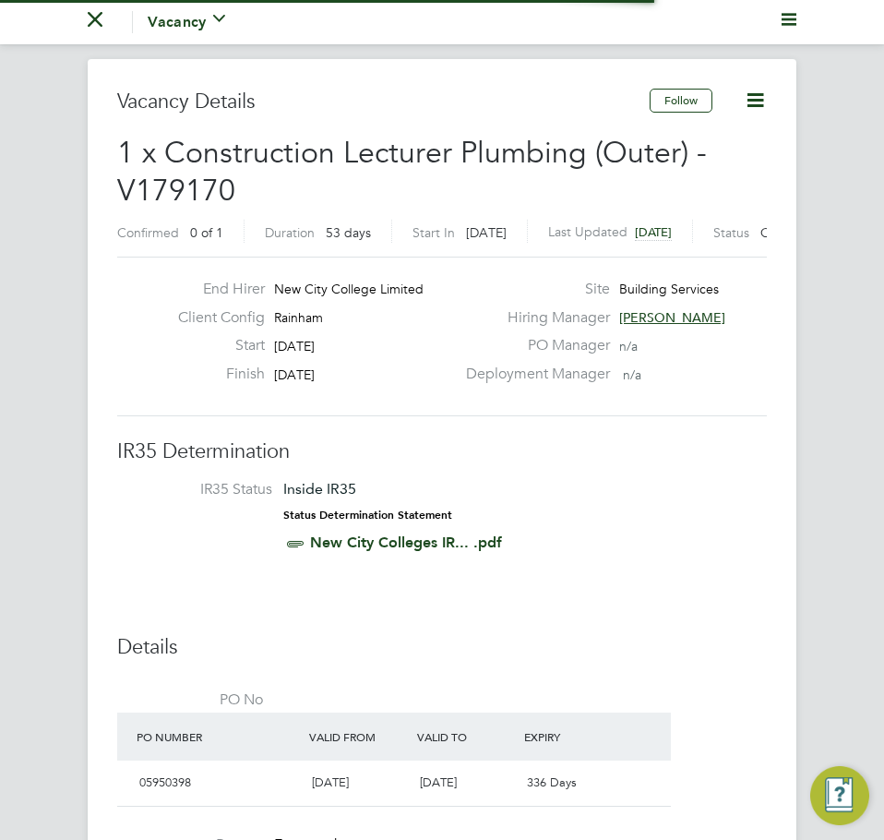
scroll to position [54, 103]
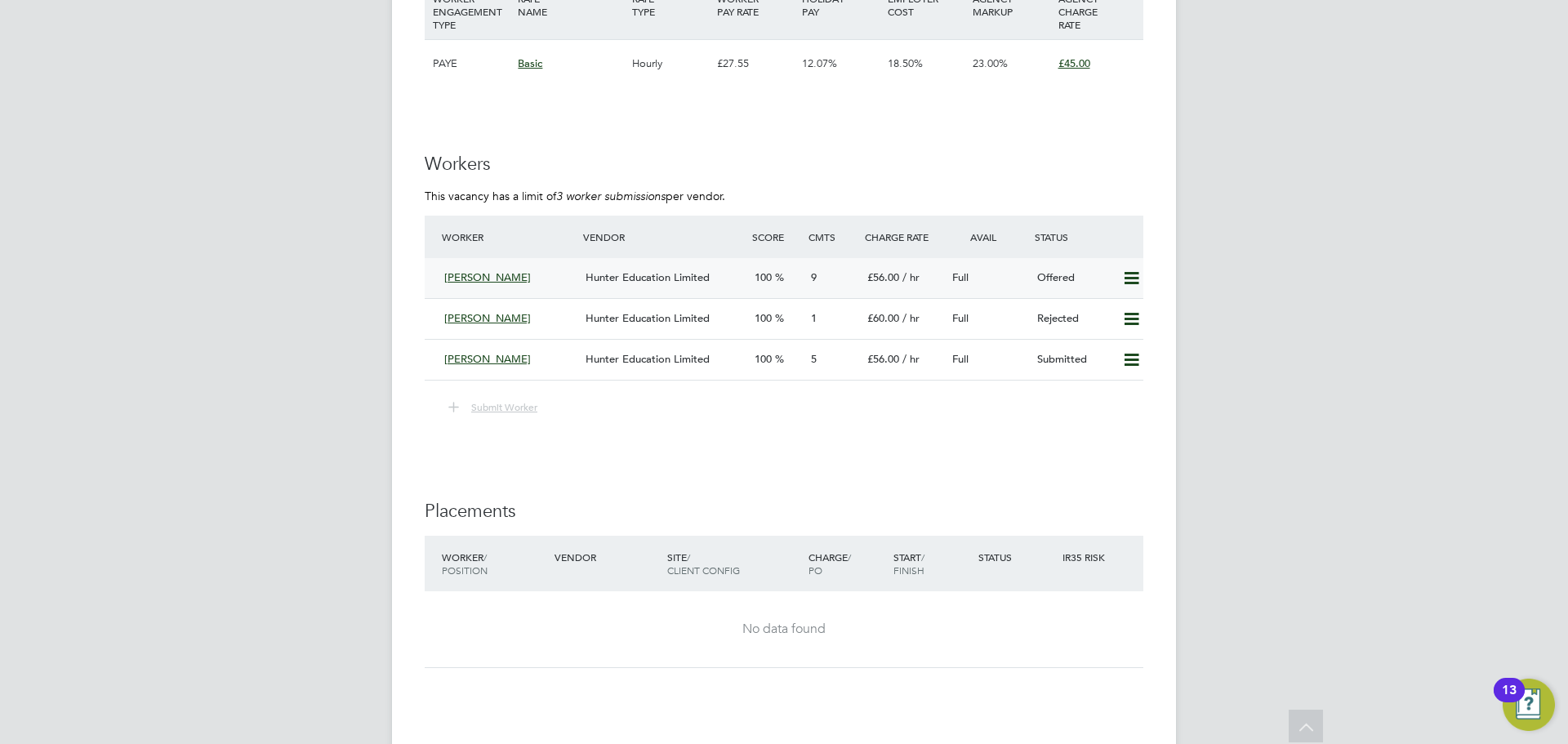
click at [556, 280] on div "[PERSON_NAME]" at bounding box center [509, 278] width 142 height 27
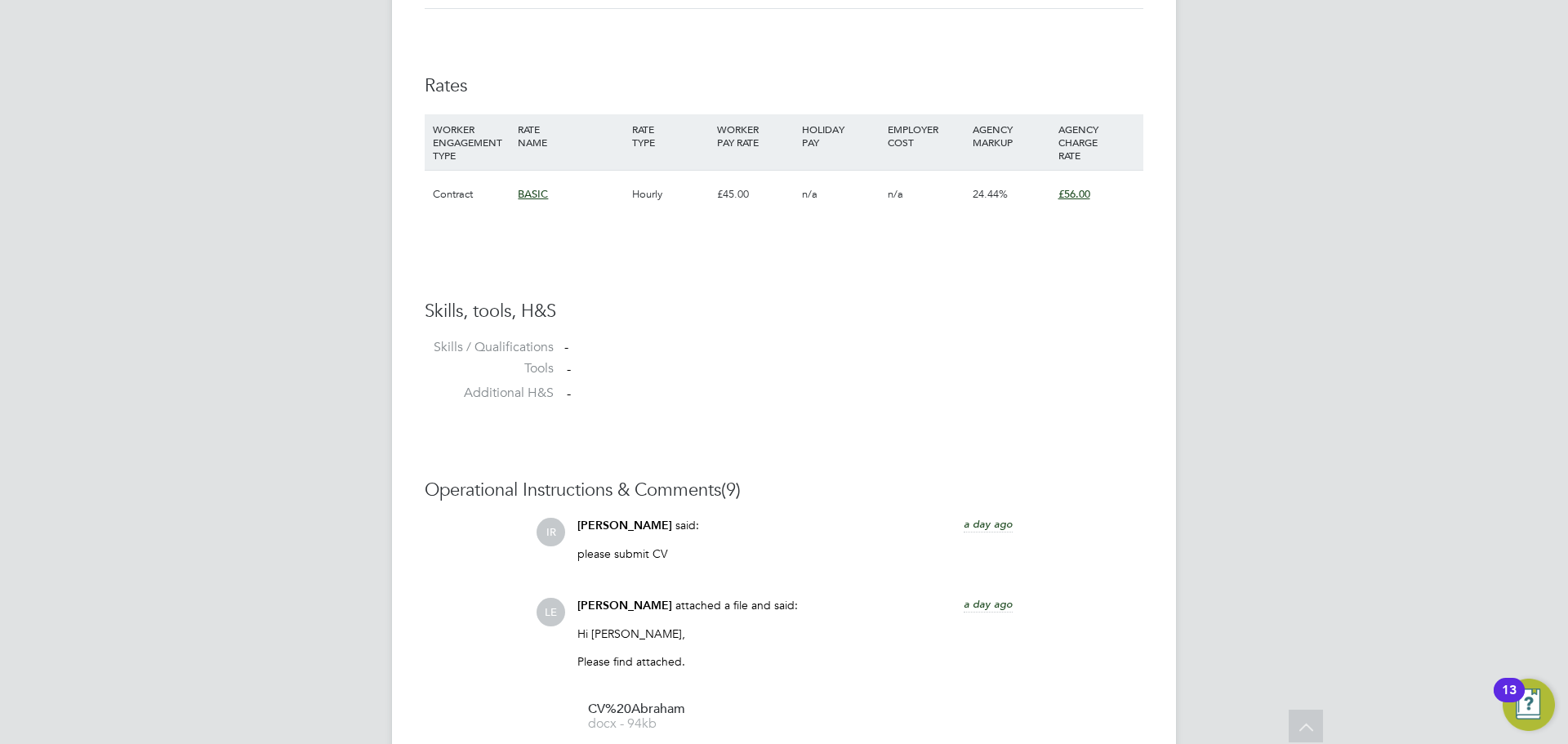
click at [569, 191] on div "BASIC" at bounding box center [570, 195] width 113 height 48
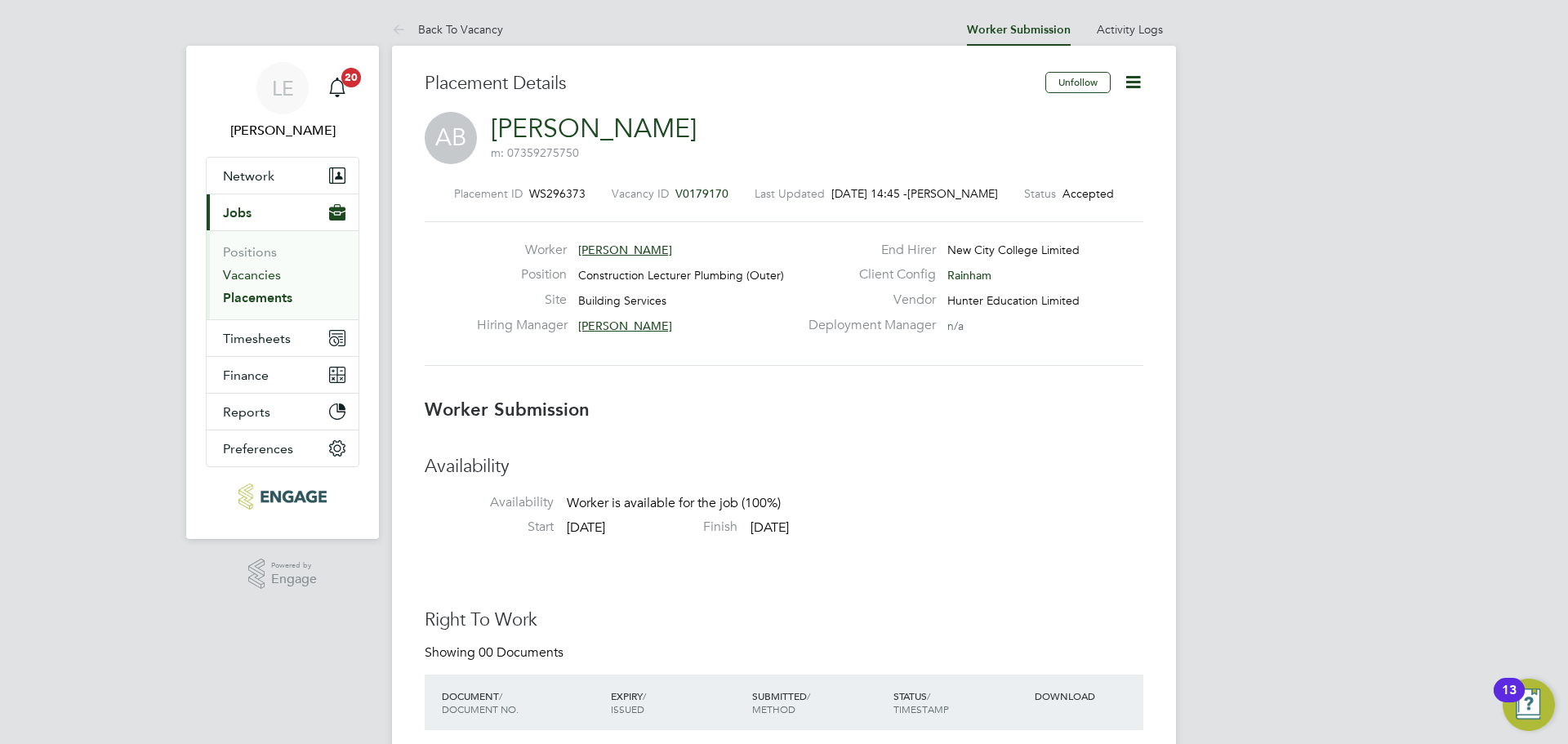
click at [261, 271] on link "Vacancies" at bounding box center [252, 275] width 58 height 16
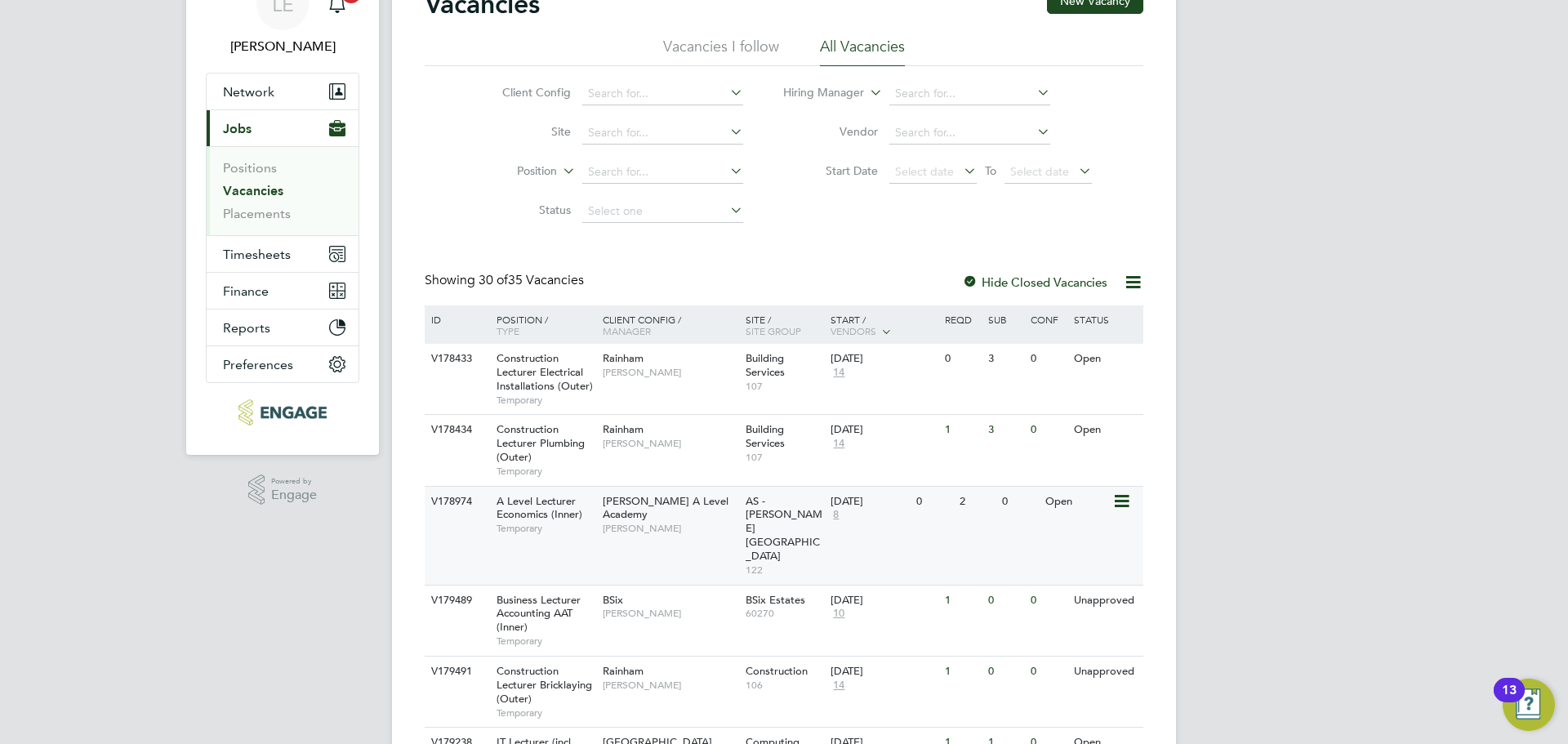
scroll to position [164, 0]
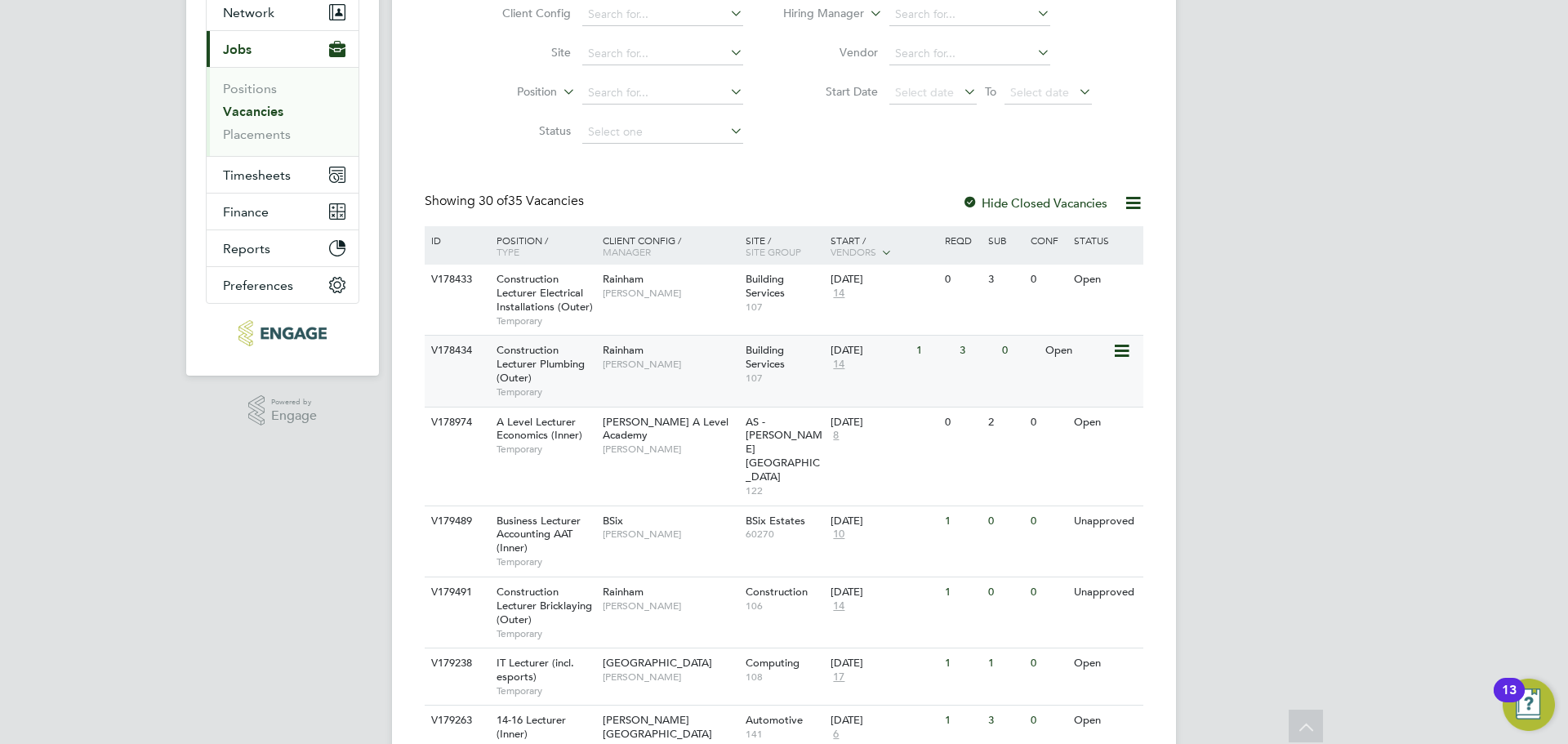
click at [664, 364] on span "Ian Rist" at bounding box center [670, 364] width 135 height 13
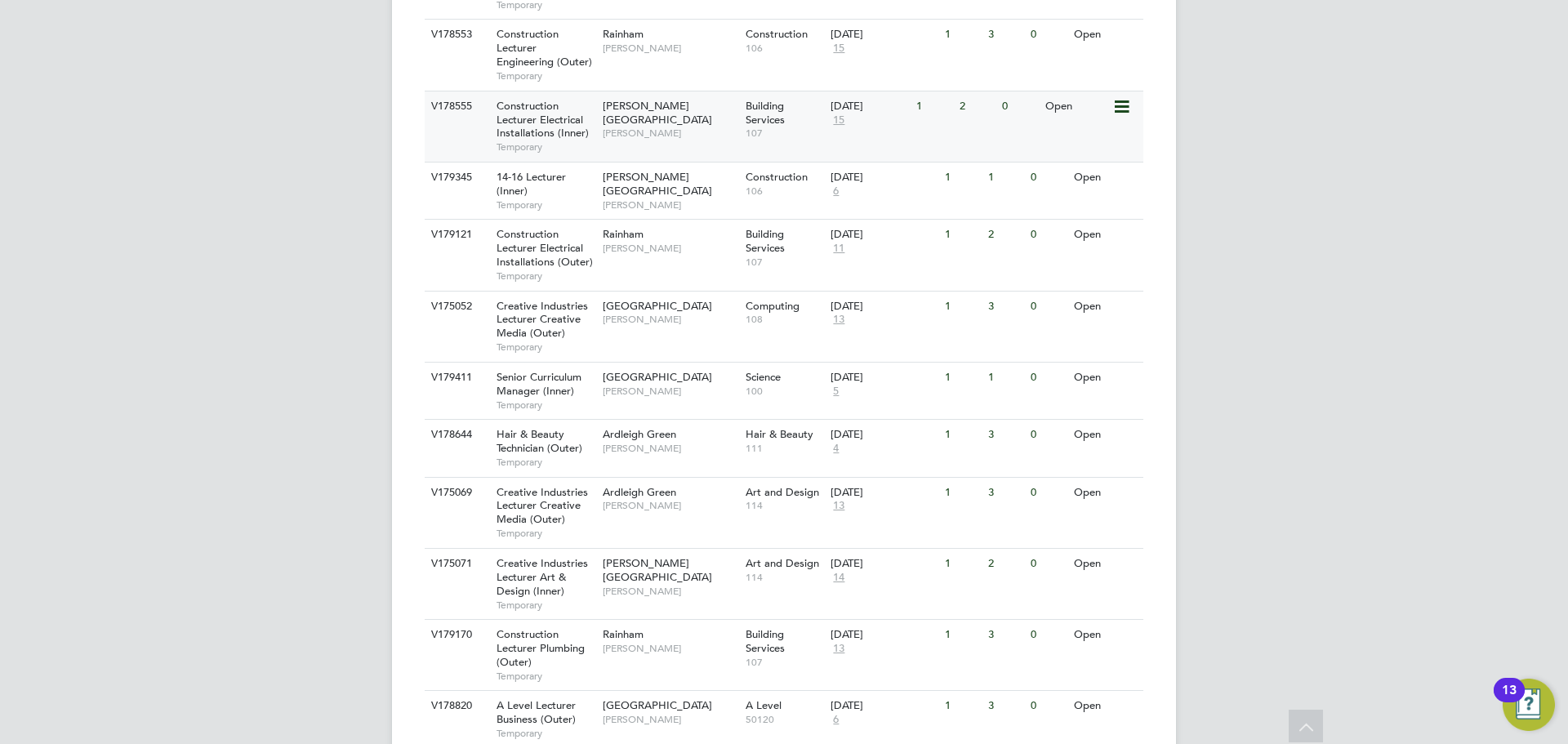
scroll to position [1143, 0]
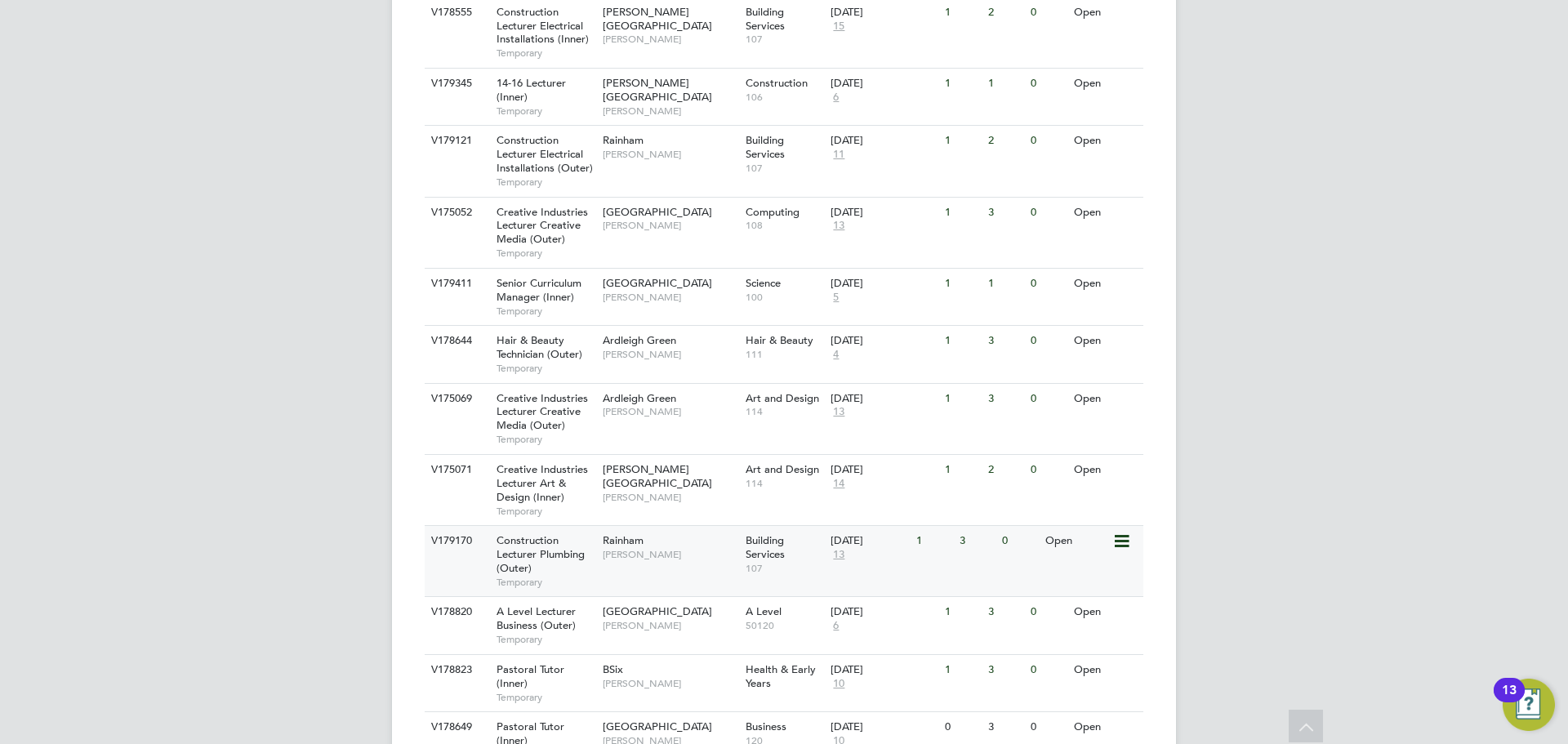
click at [649, 548] on span "Ian Rist" at bounding box center [670, 554] width 135 height 13
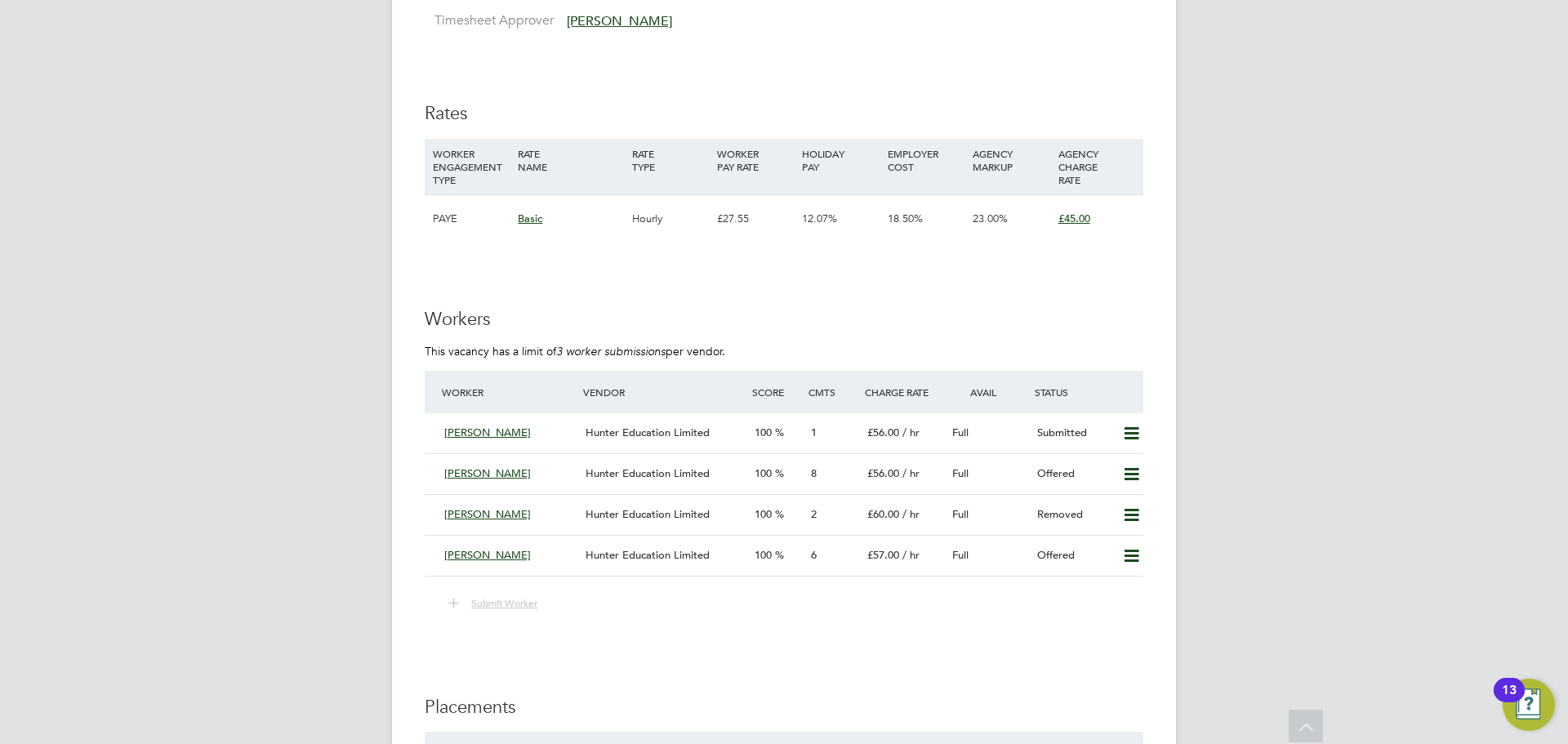
scroll to position [2857, 0]
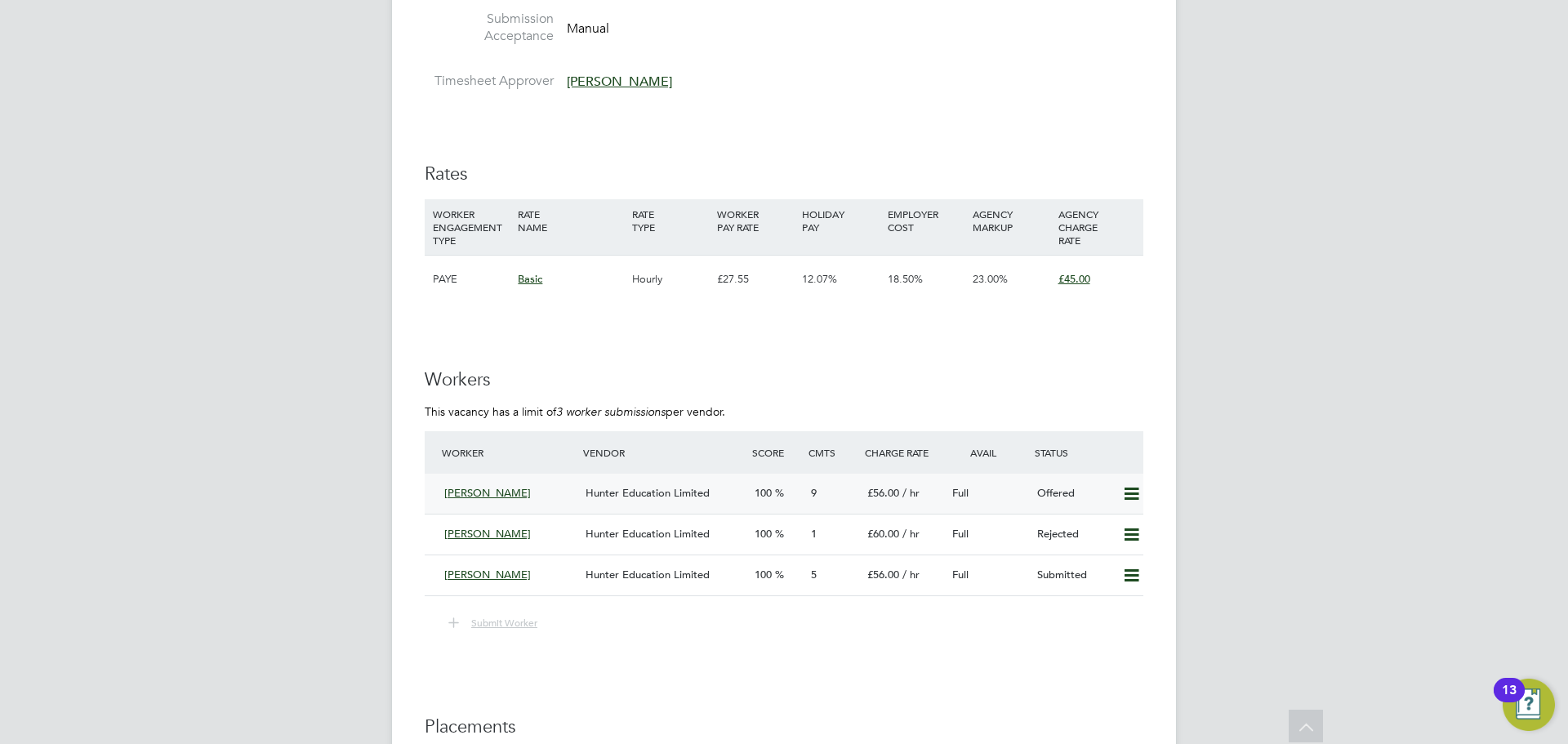
scroll to position [2641, 0]
click at [554, 489] on div "[PERSON_NAME]" at bounding box center [509, 495] width 142 height 27
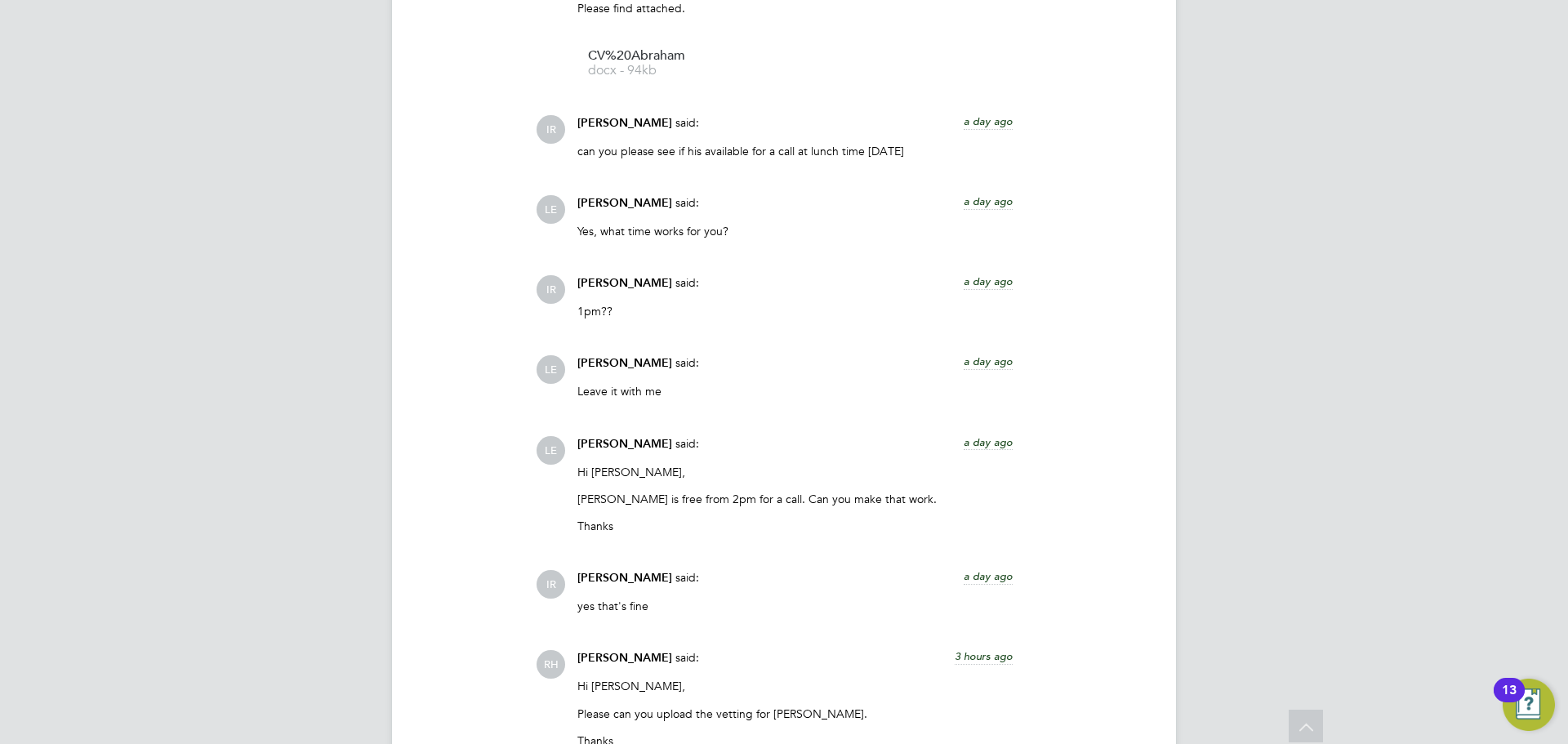
scroll to position [2036, 0]
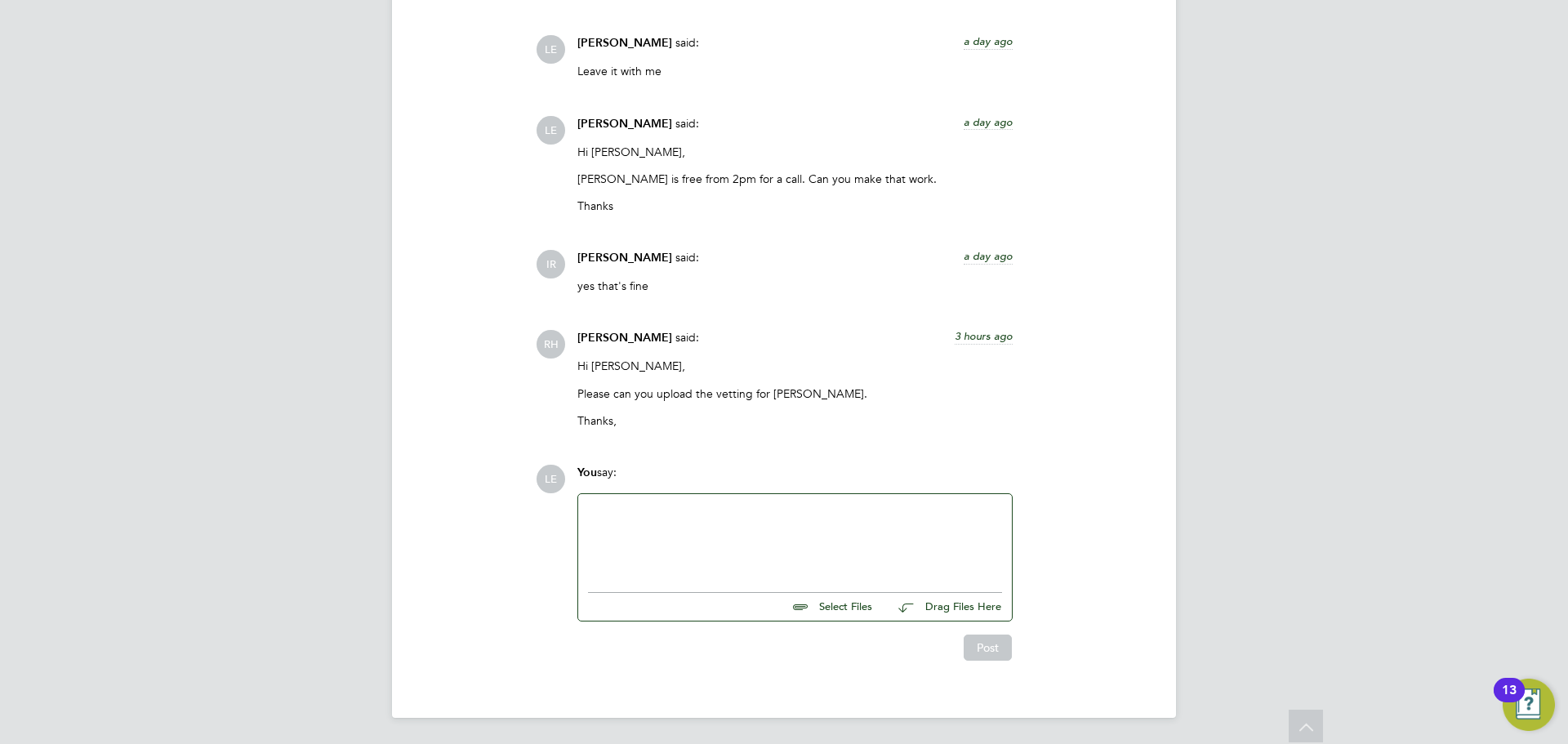
click at [658, 518] on div at bounding box center [795, 538] width 414 height 70
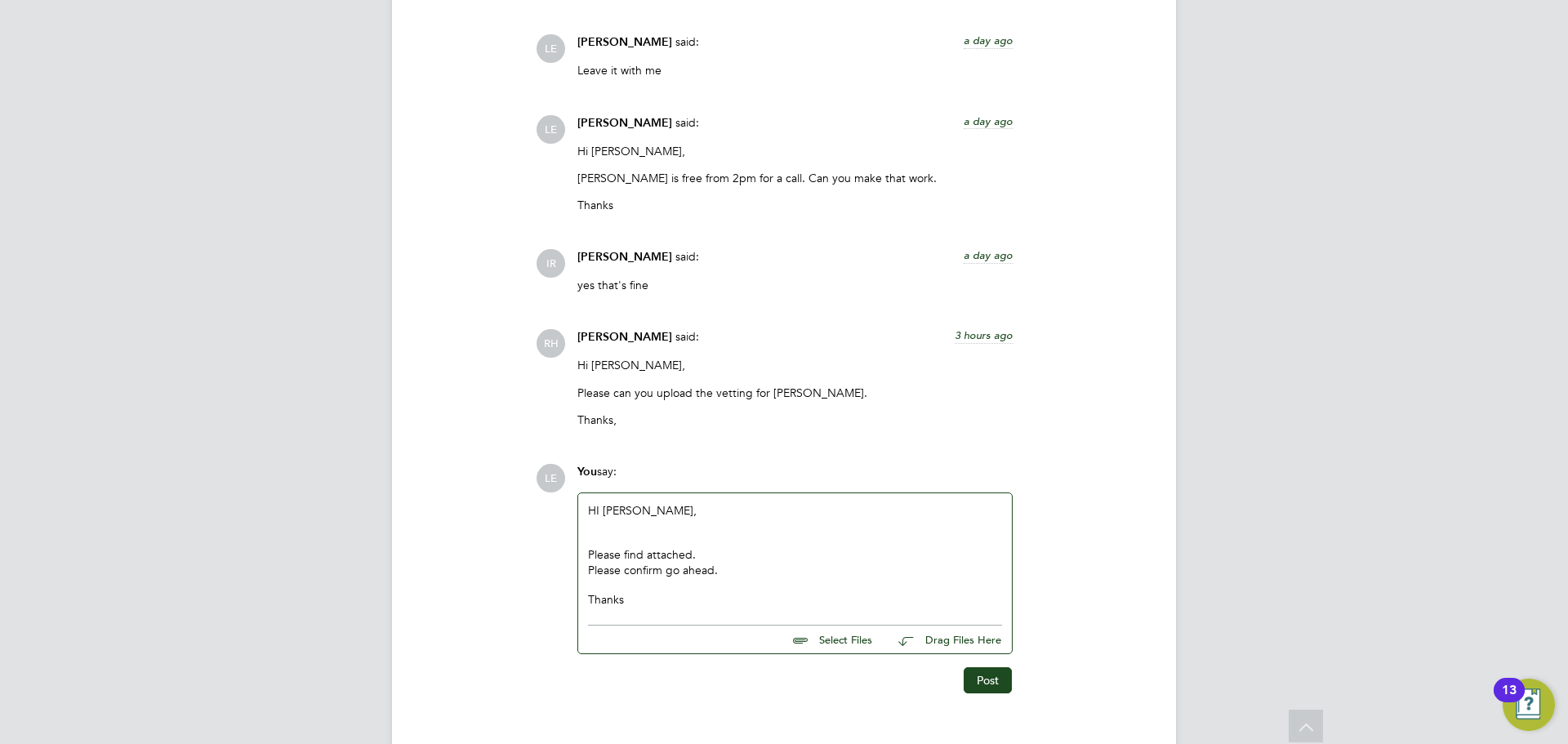
click at [835, 635] on input "file" at bounding box center [879, 637] width 245 height 23
type input "C:\fakepath\Abraham Briscoe Vetting Profile.pdf"
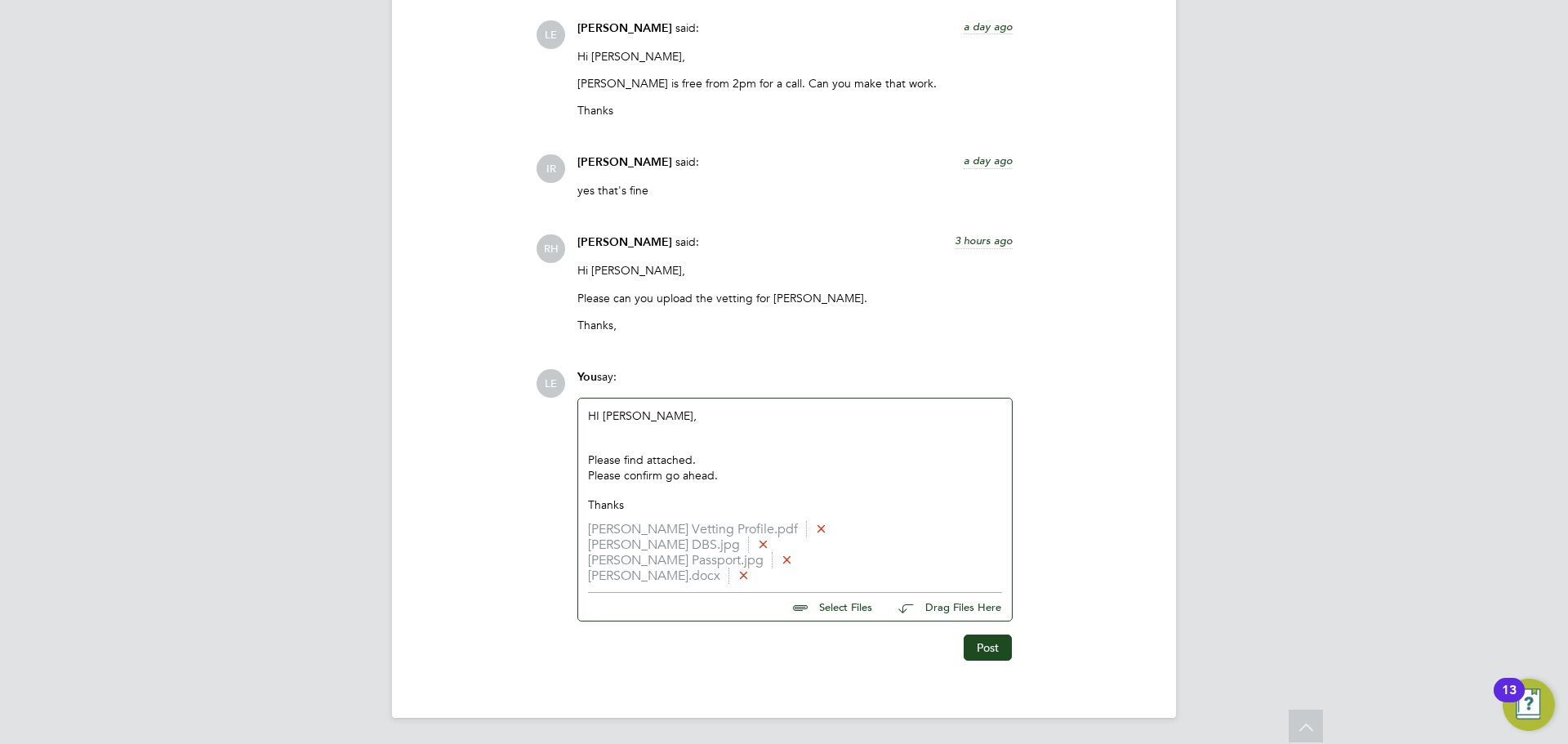
scroll to position [2130, 0]
click at [722, 473] on div "Please confirm go ahead." at bounding box center [795, 475] width 414 height 15
click at [965, 642] on button "Post" at bounding box center [988, 648] width 48 height 27
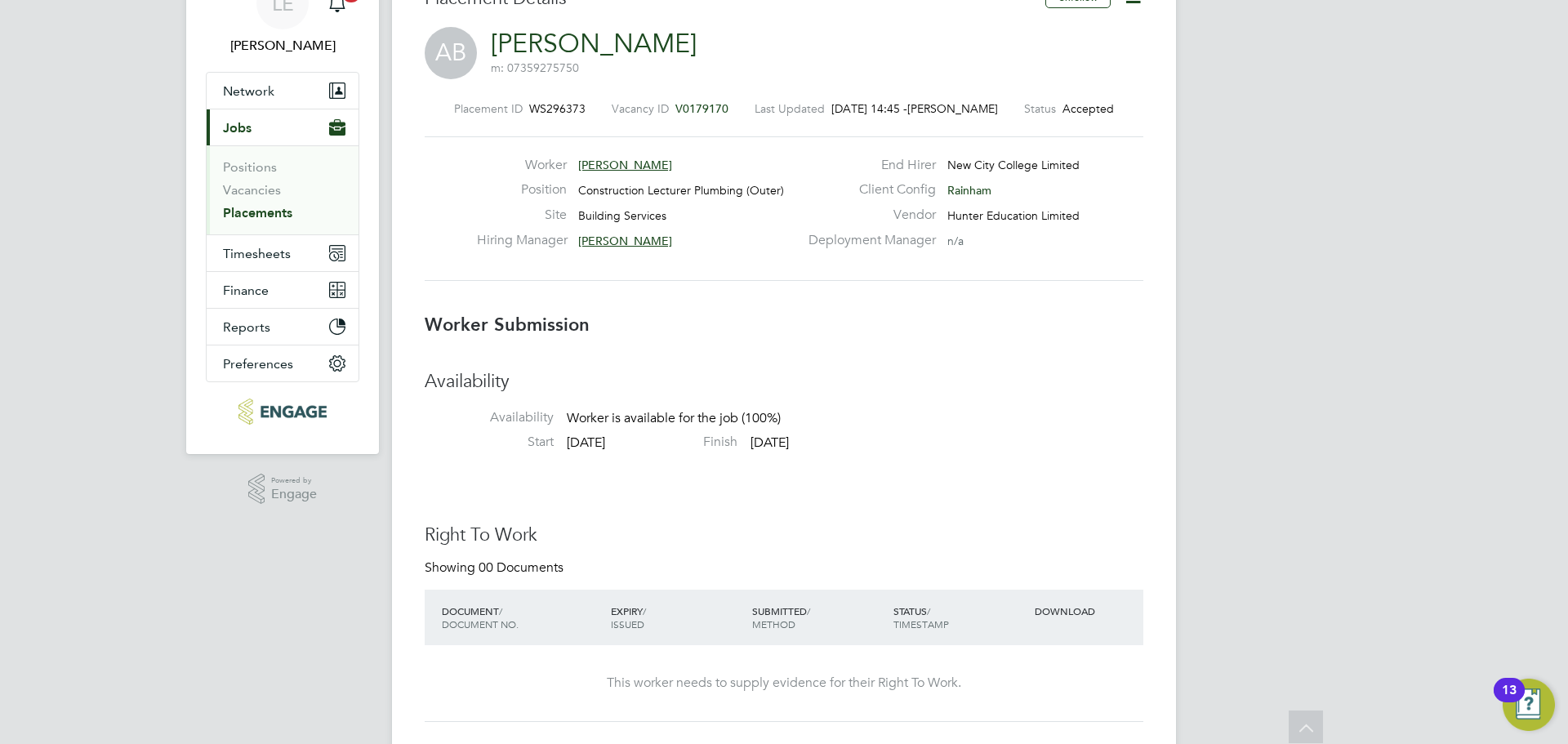
scroll to position [0, 0]
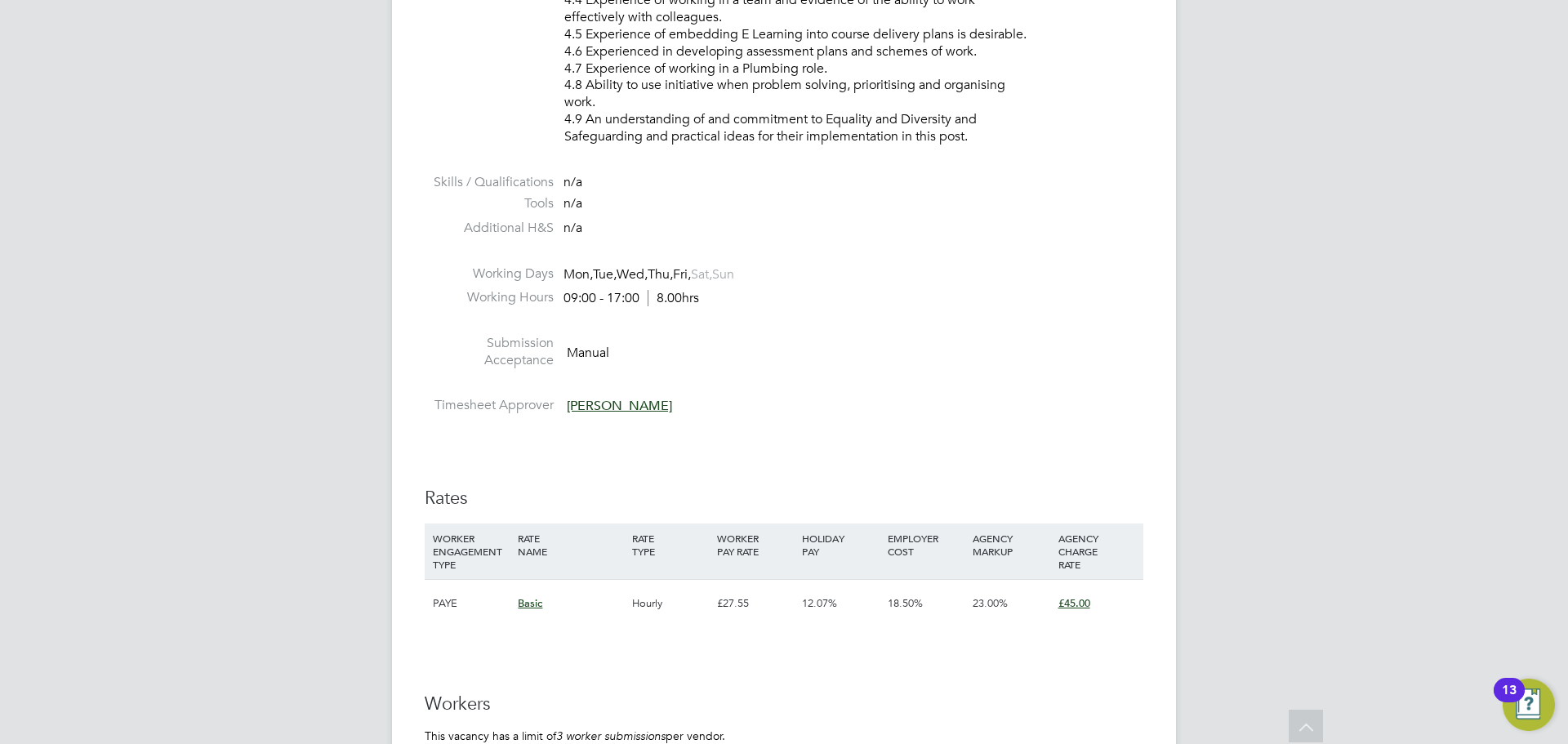
scroll to position [2612, 0]
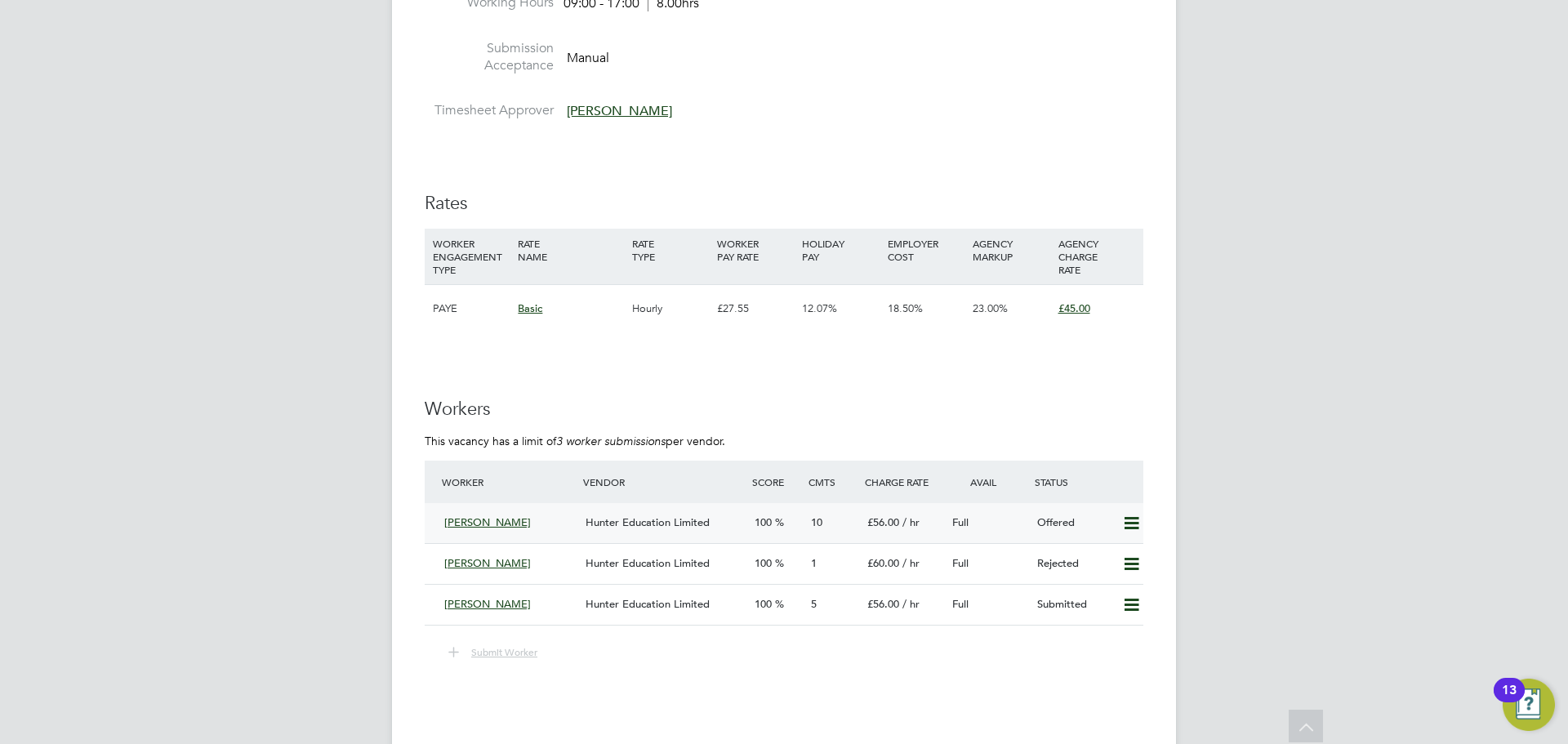
click at [1134, 519] on icon at bounding box center [1131, 523] width 20 height 13
click at [1110, 417] on h3 "Workers" at bounding box center [784, 409] width 719 height 24
click at [588, 530] on div "Hunter Education Limited" at bounding box center [663, 523] width 169 height 27
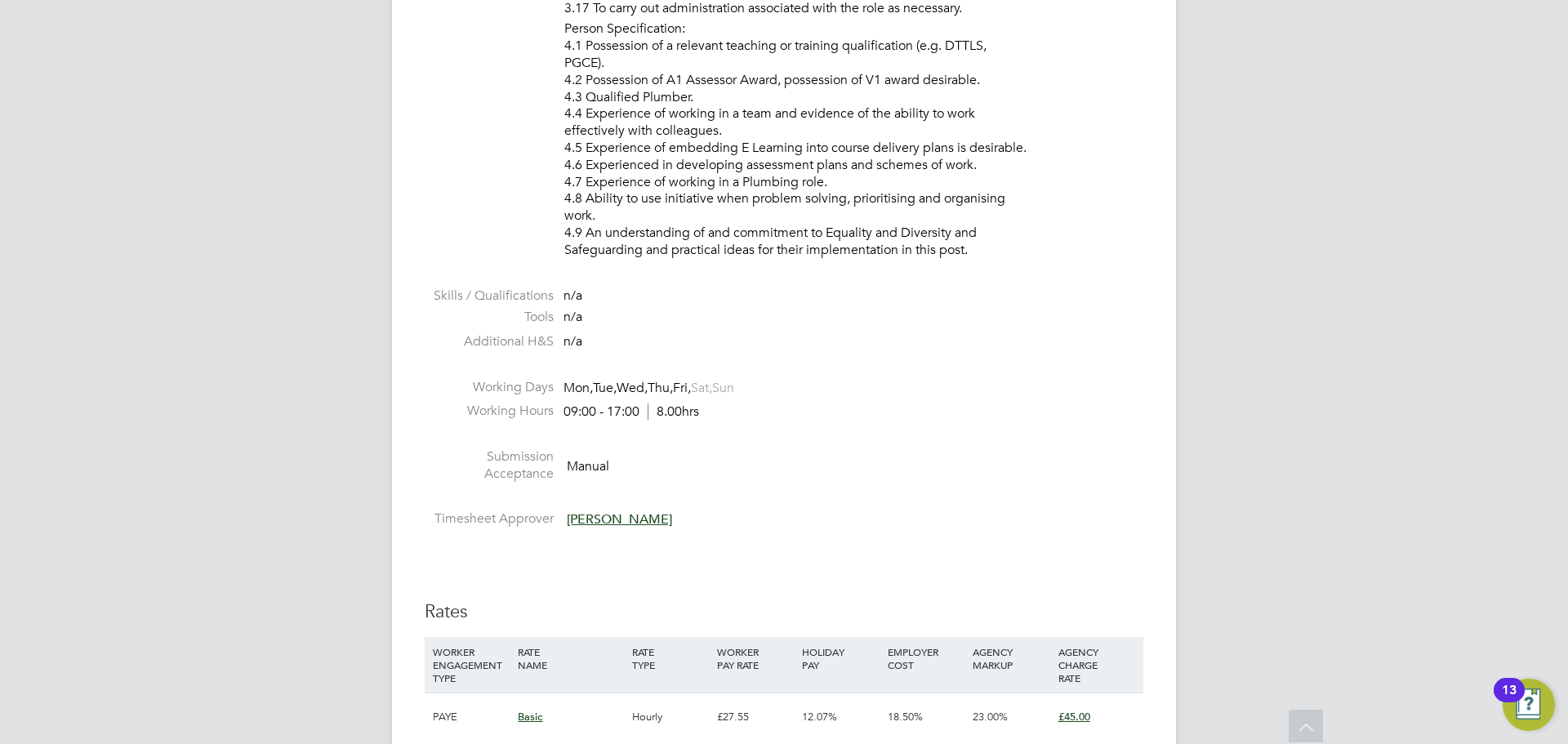
scroll to position [2776, 0]
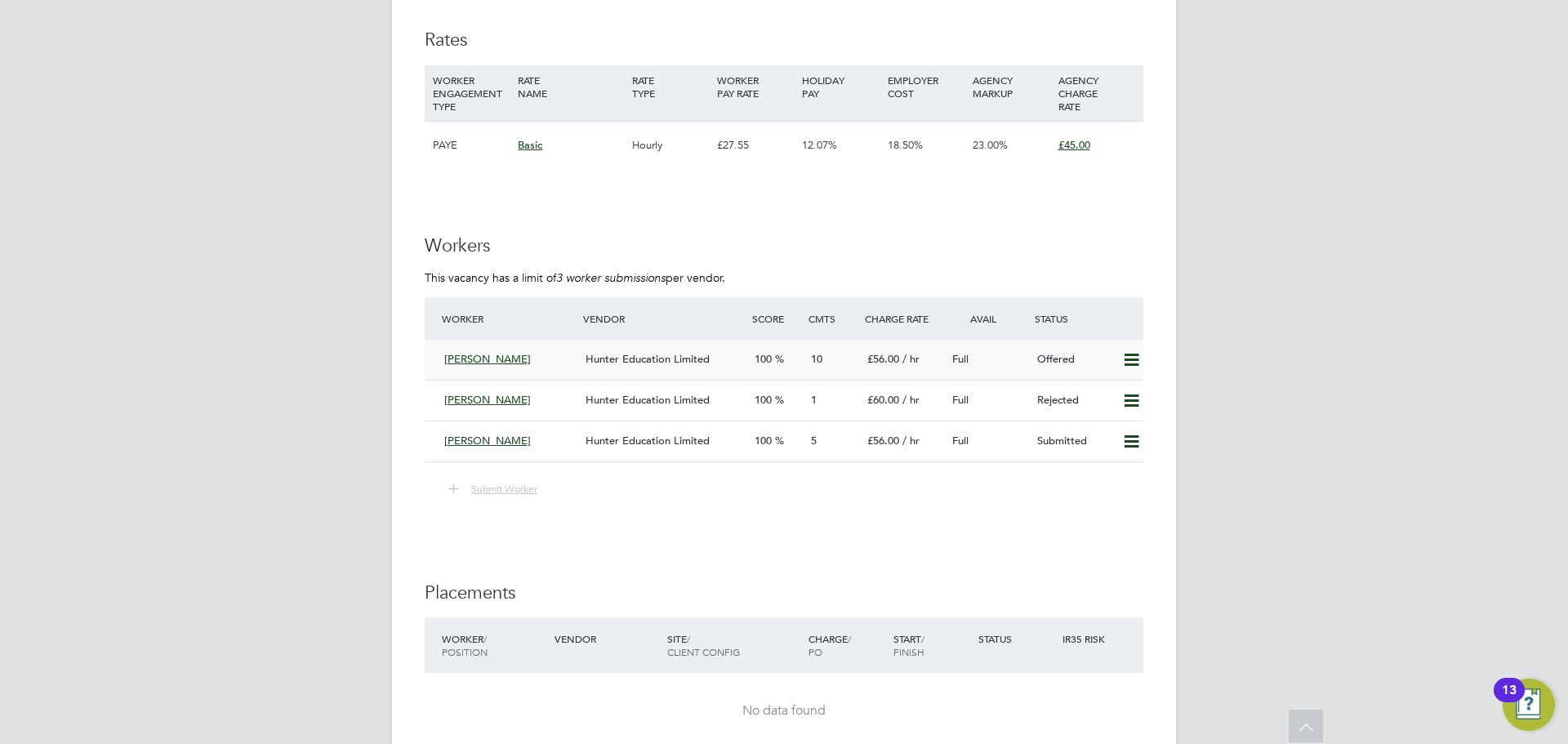
click at [1135, 354] on icon at bounding box center [1131, 360] width 20 height 13
click at [1120, 390] on li "Confirm" at bounding box center [1107, 395] width 62 height 23
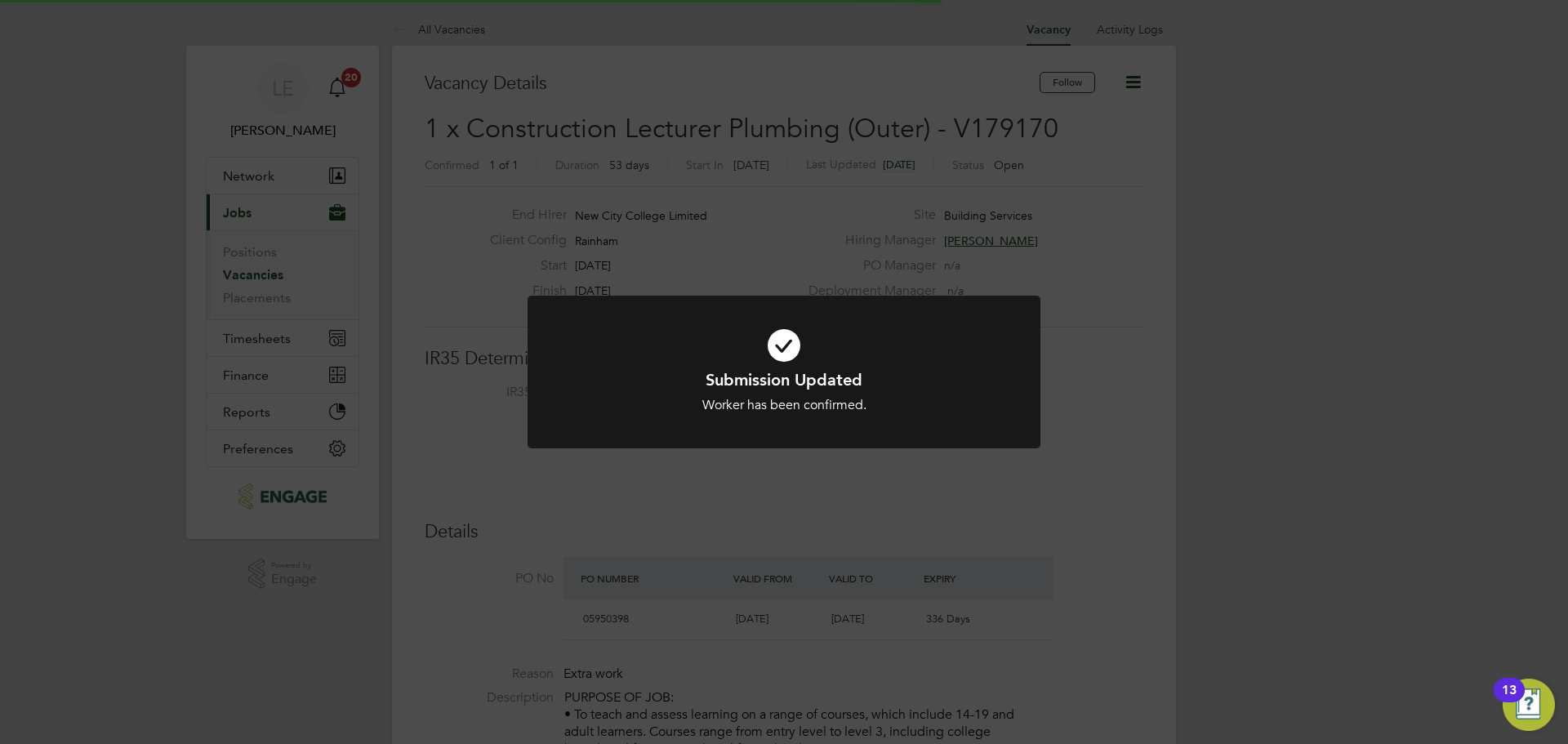
scroll to position [8, 8]
click at [1058, 478] on div "Submission Updated Worker has been confirmed. Cancel Okay" at bounding box center [784, 372] width 1568 height 744
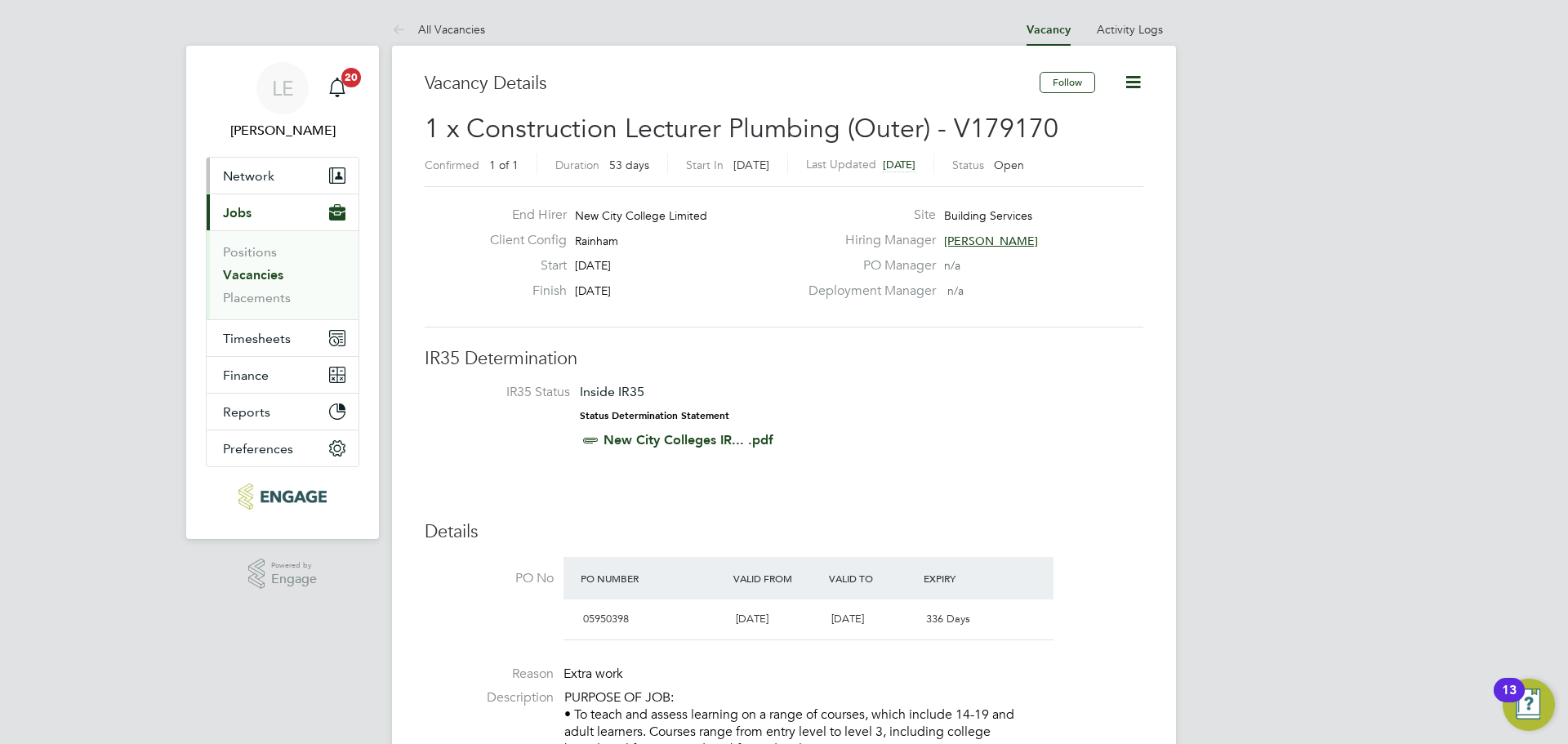
click at [236, 177] on span "Network" at bounding box center [249, 176] width 51 height 16
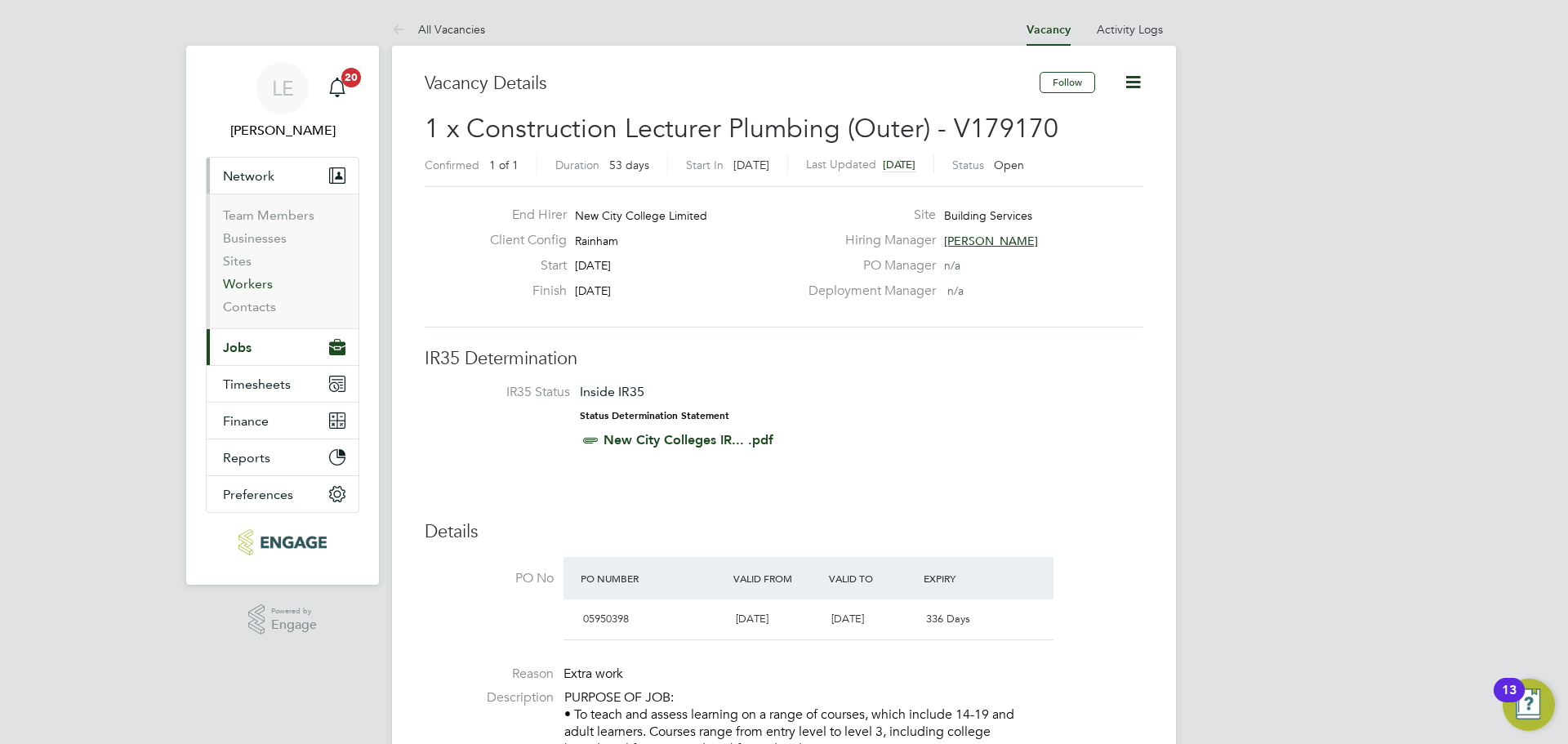
click at [240, 280] on link "Workers" at bounding box center [248, 284] width 50 height 16
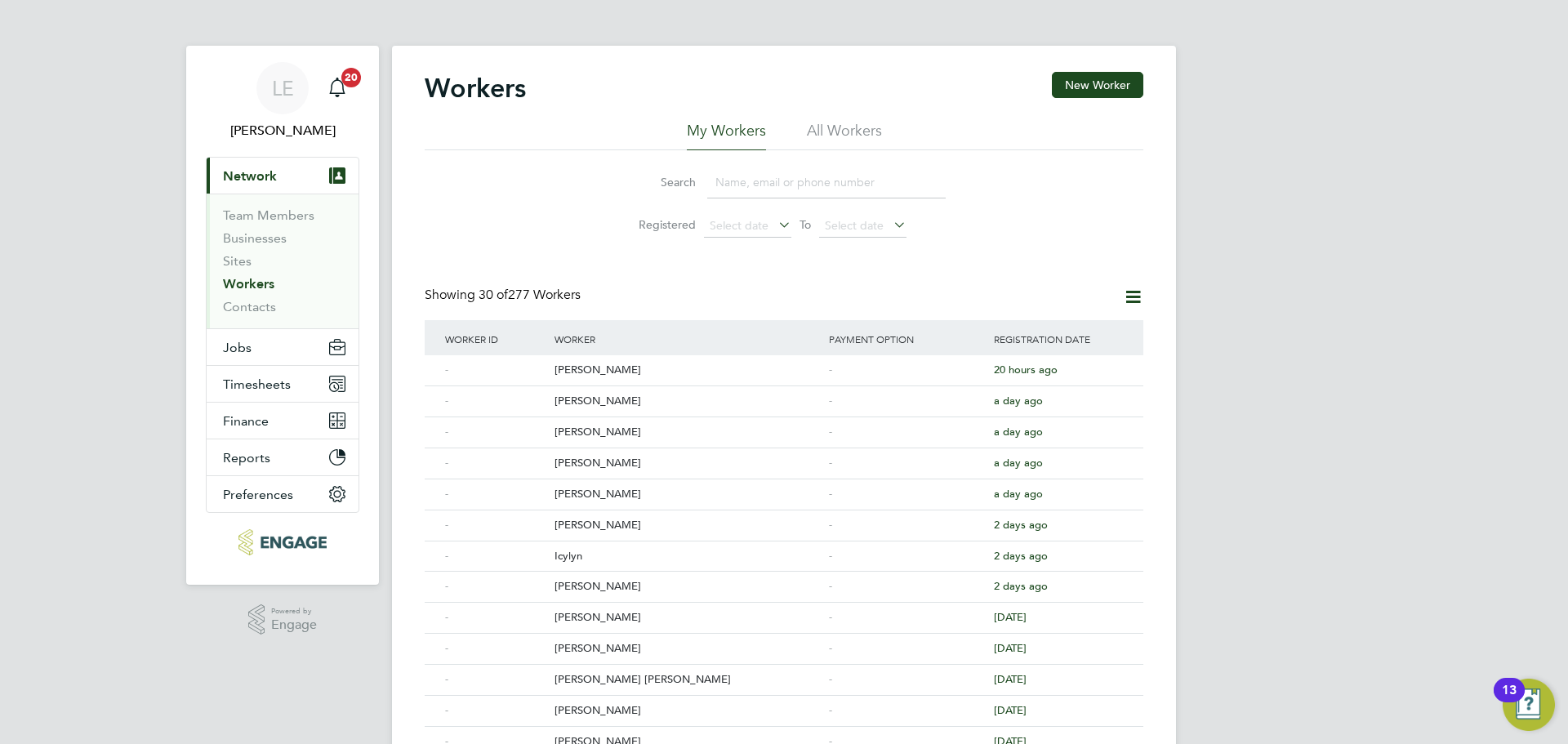
click at [730, 185] on input at bounding box center [826, 182] width 238 height 32
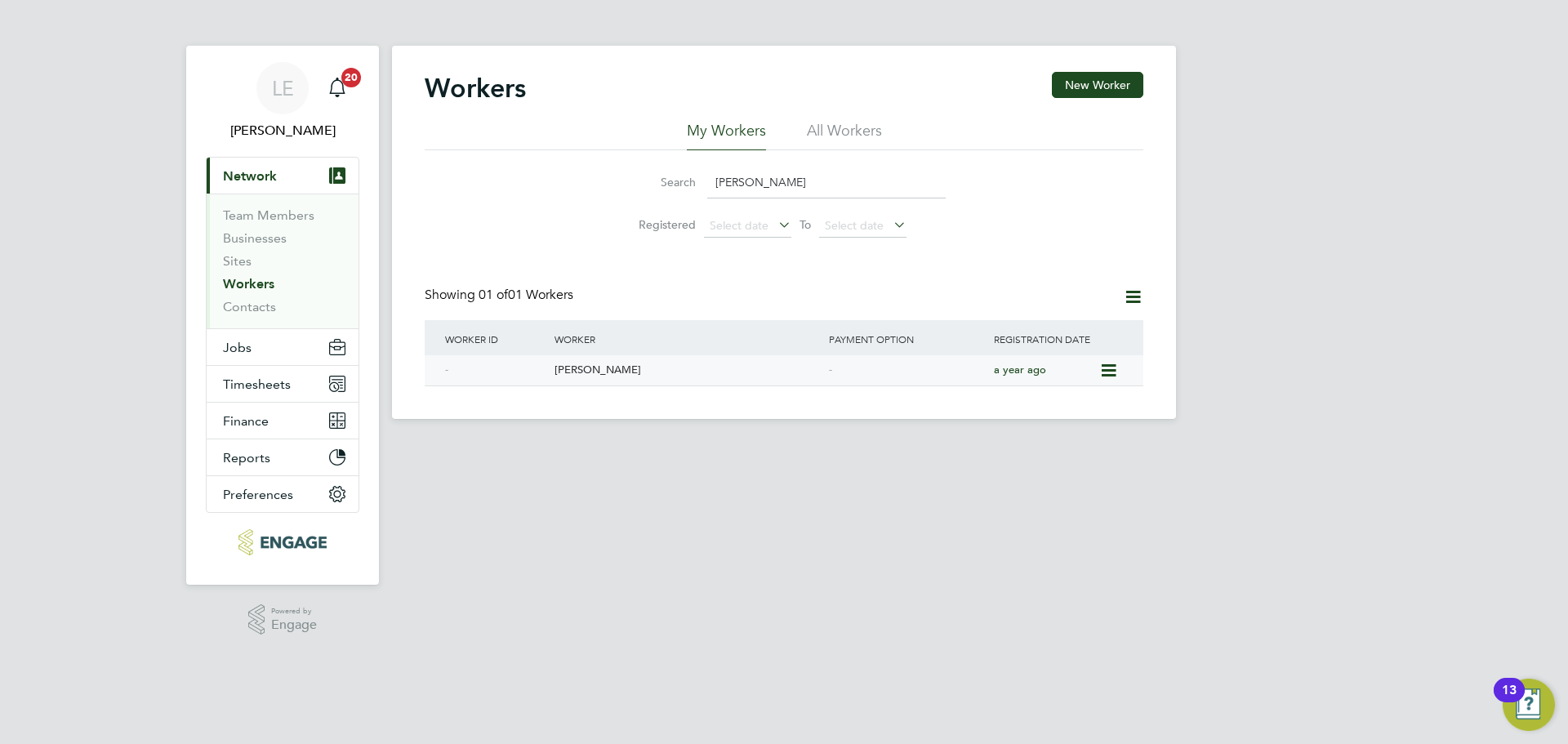
type input "abraham"
click at [671, 362] on div "Abraham Briscoe" at bounding box center [688, 370] width 274 height 30
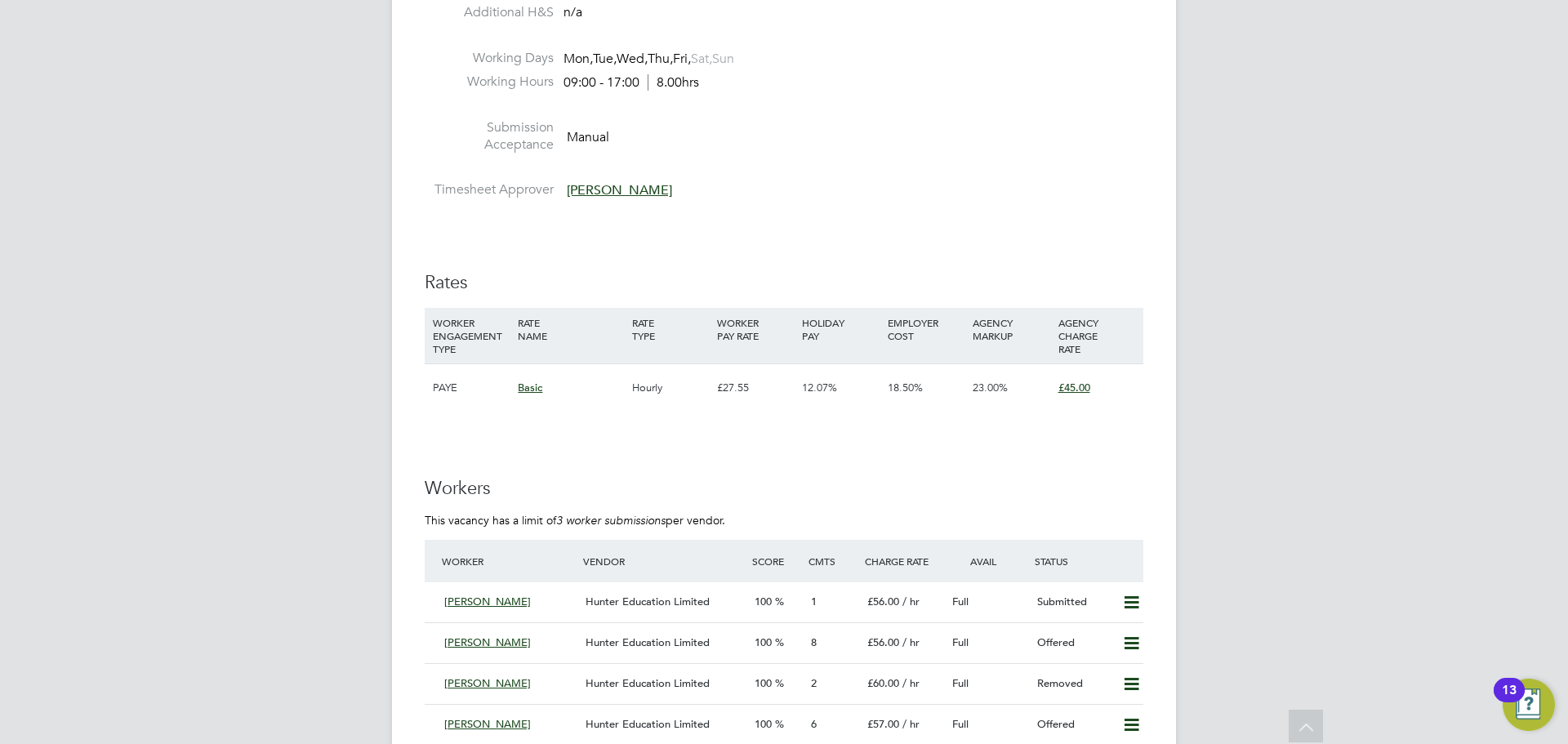
scroll to position [2694, 0]
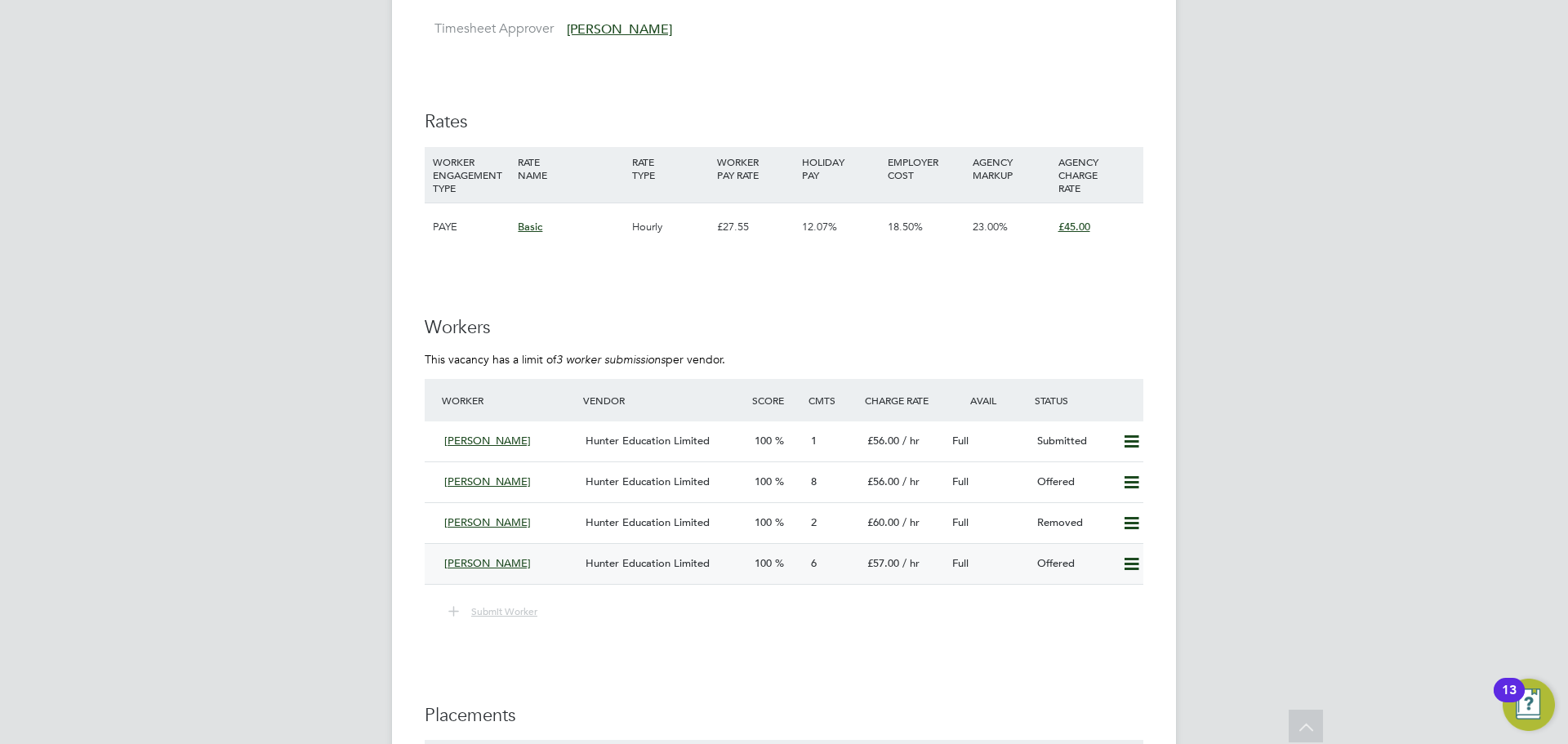
click at [565, 559] on div "Mike Nevitt" at bounding box center [509, 564] width 142 height 27
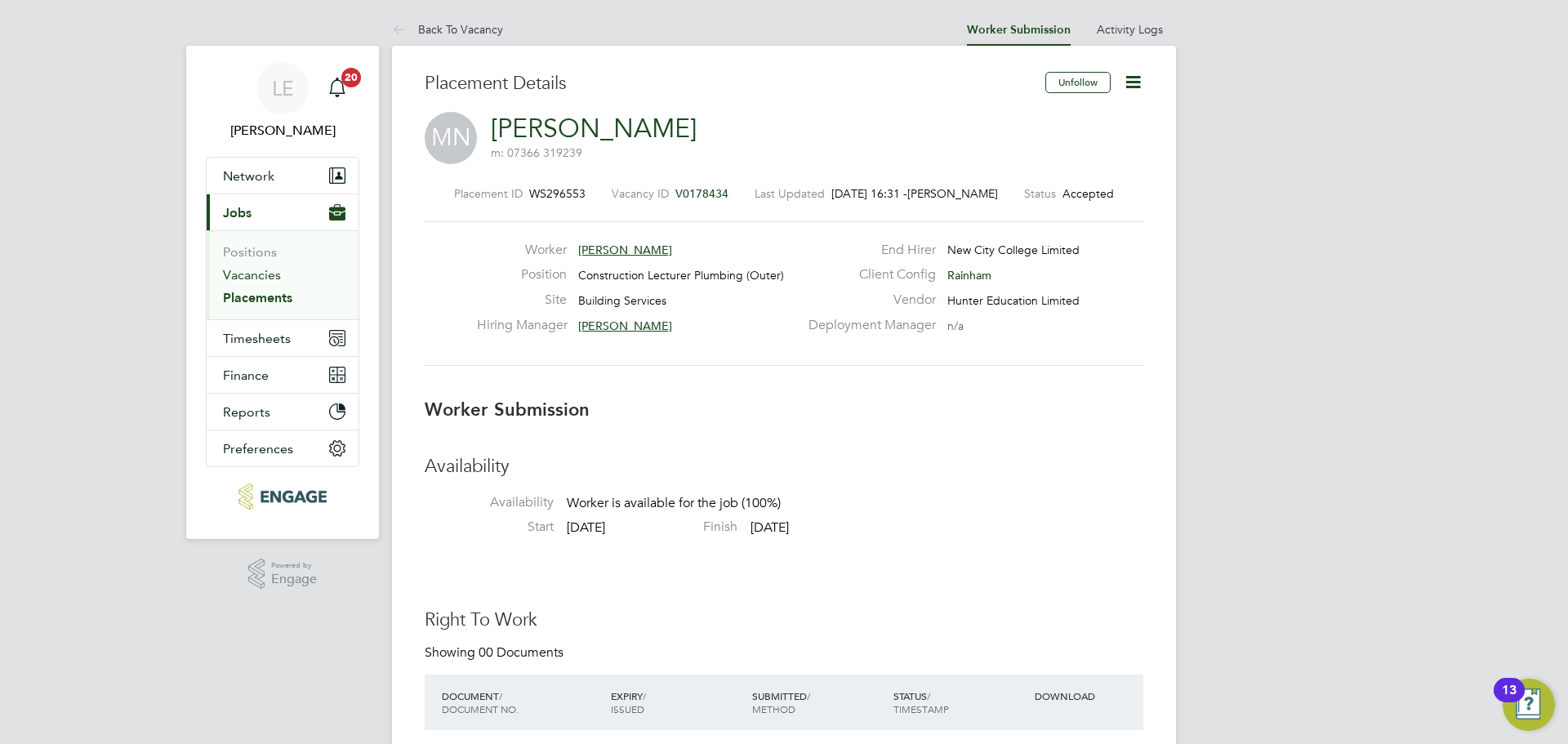
click at [263, 271] on link "Vacancies" at bounding box center [252, 275] width 58 height 16
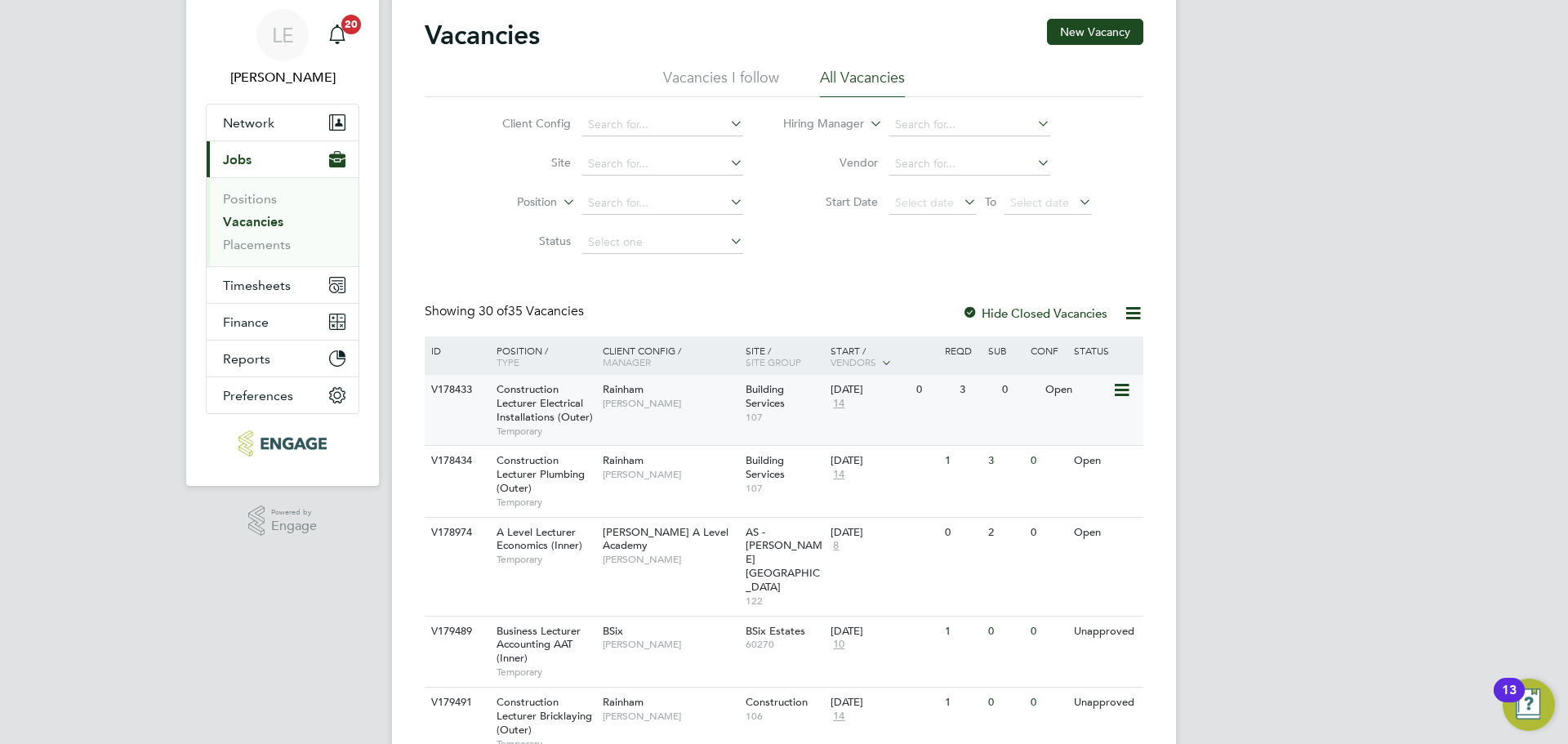
scroll to position [81, 0]
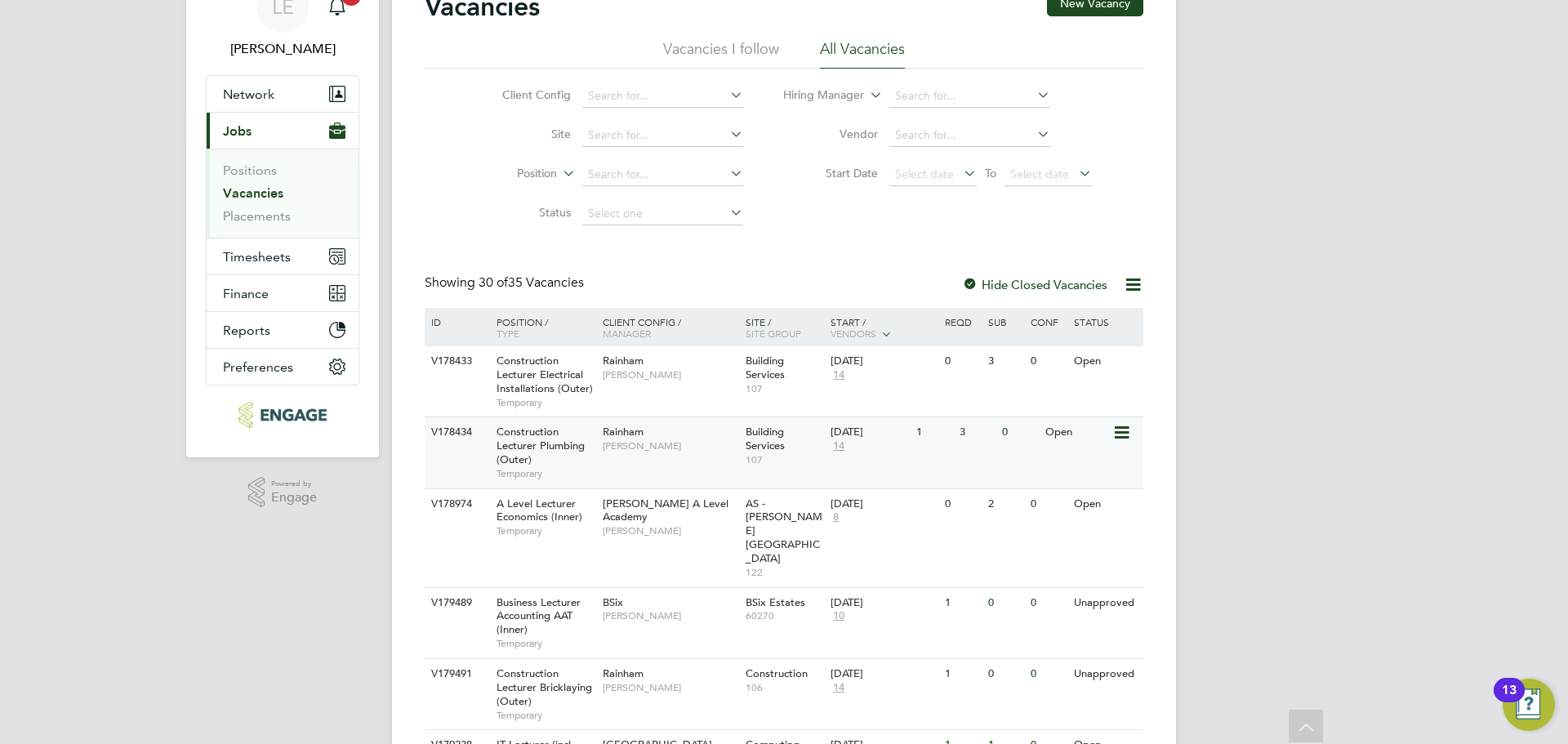
click at [639, 472] on div "V178434 Construction Lecturer Plumbing (Outer) Temporary Rainham Ian Rist Build…" at bounding box center [784, 452] width 719 height 71
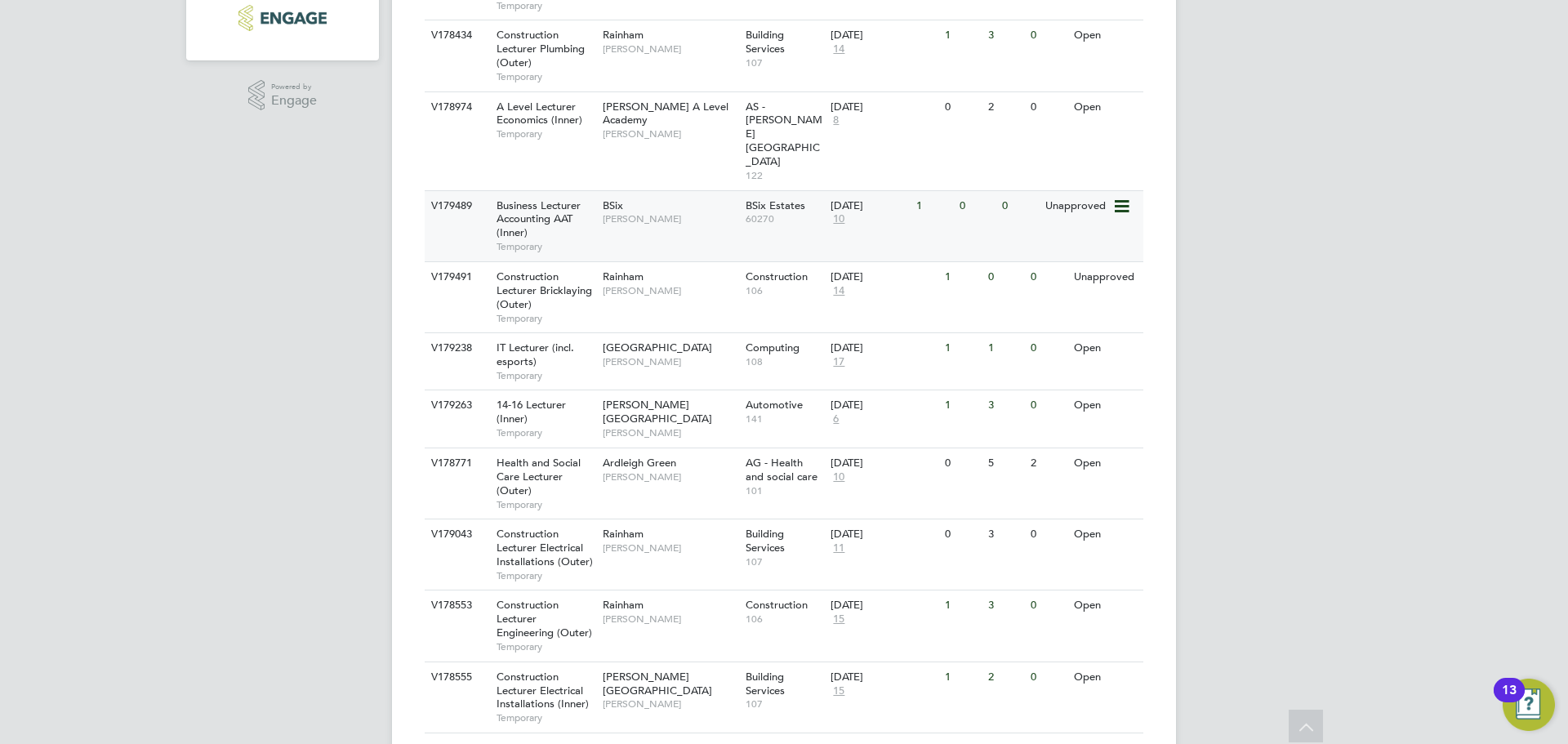
scroll to position [490, 0]
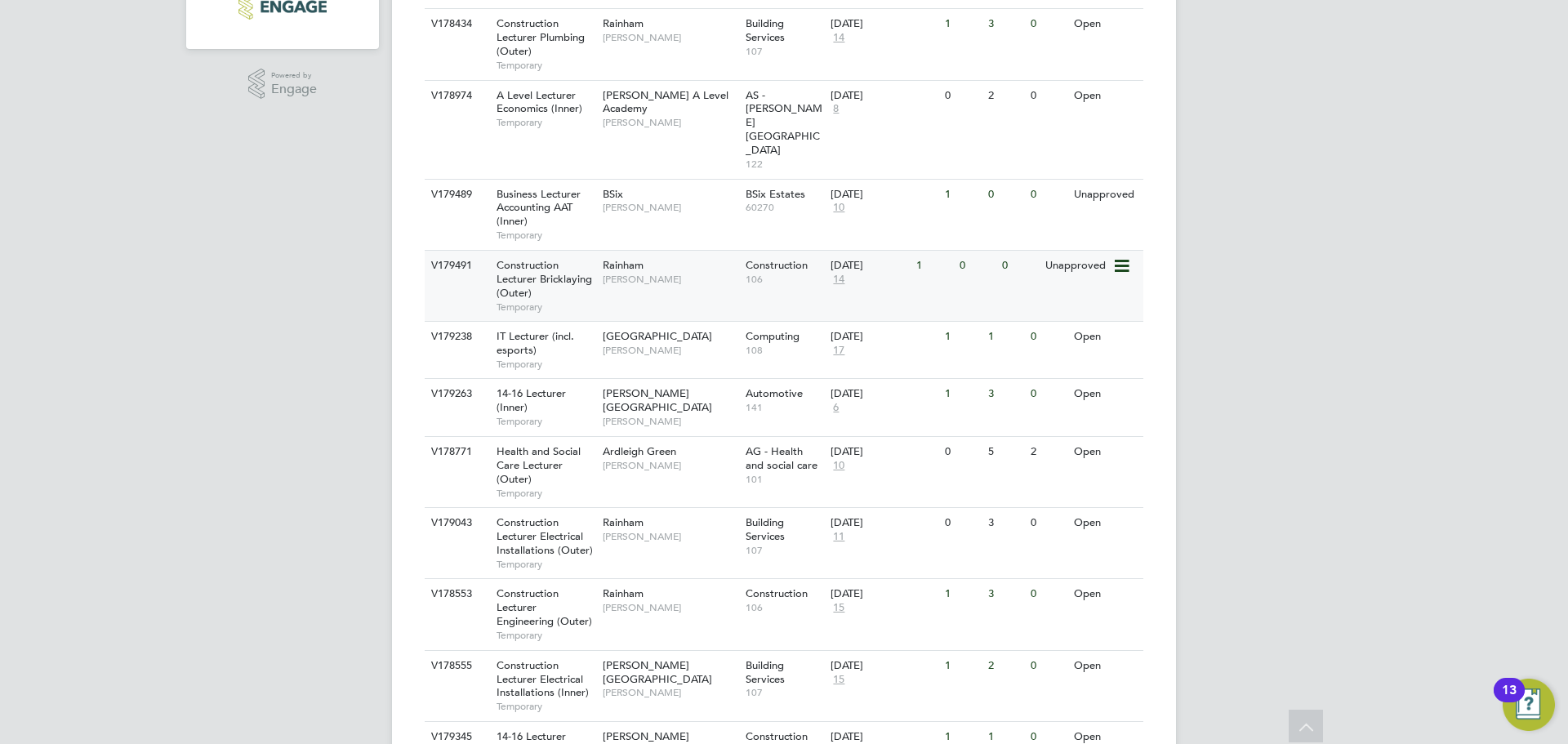
click at [726, 255] on div "V179491 Construction Lecturer Bricklaying (Outer) Temporary Rainham Ian Rist Co…" at bounding box center [784, 285] width 719 height 71
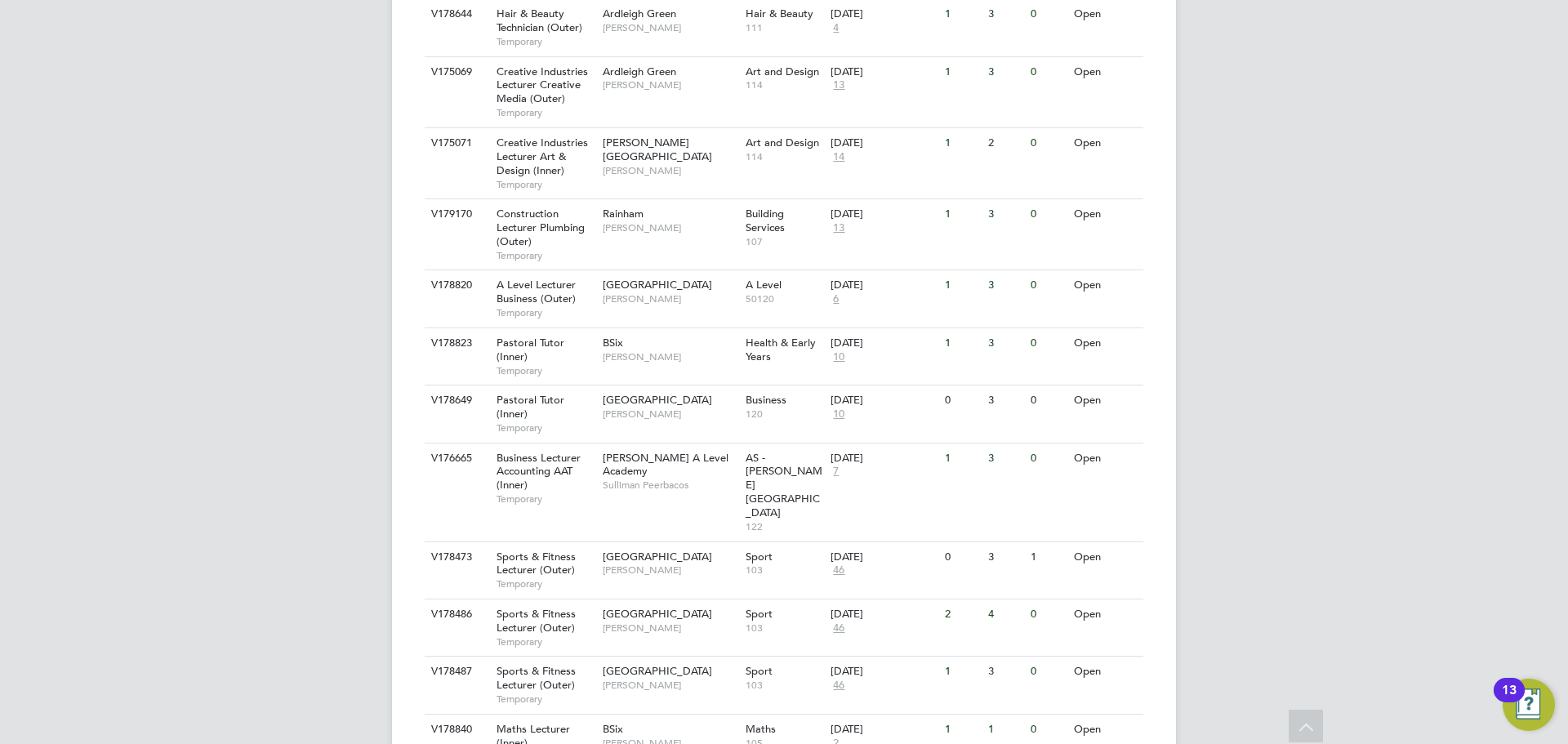
scroll to position [1736, 0]
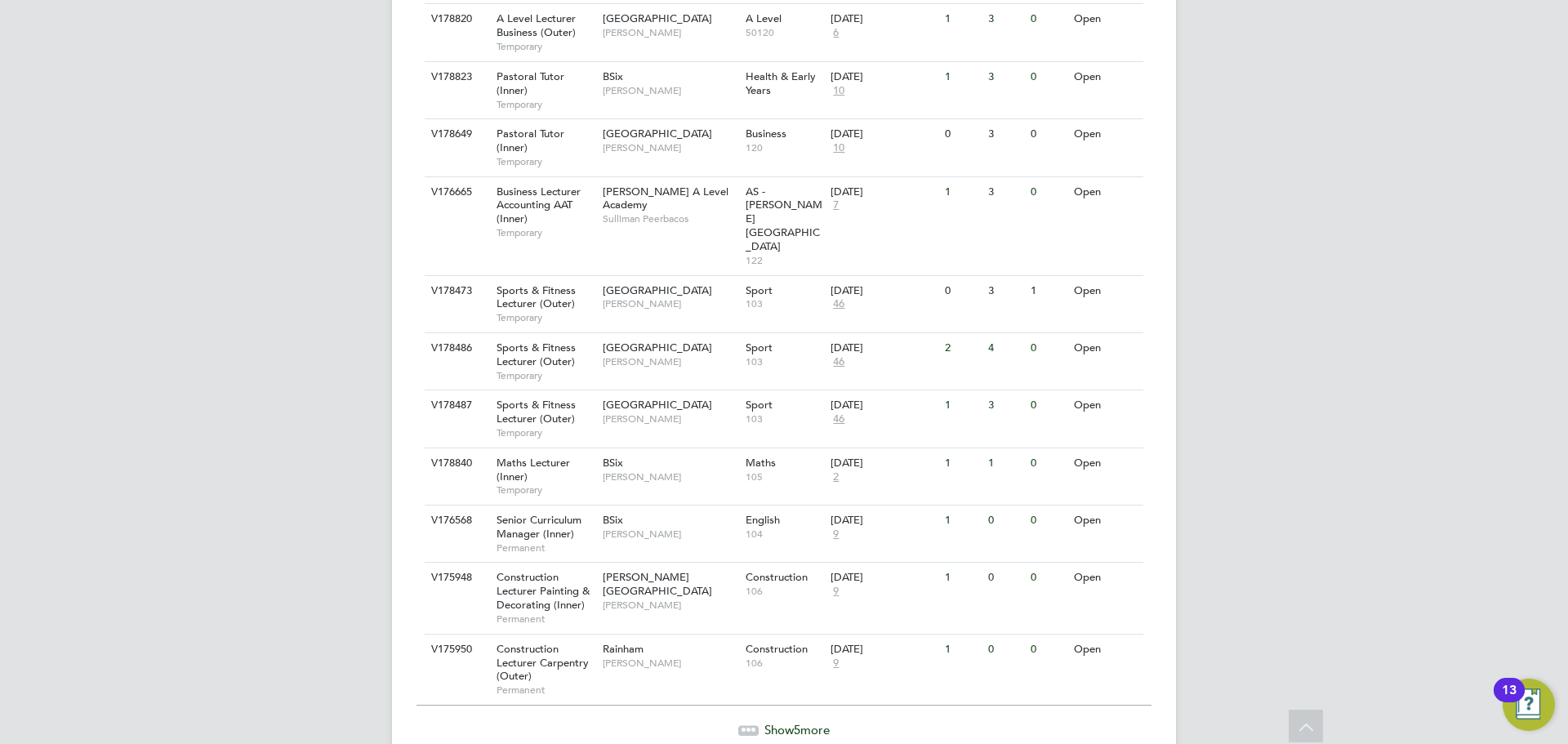
click at [782, 722] on span "Show 5 more" at bounding box center [797, 730] width 65 height 16
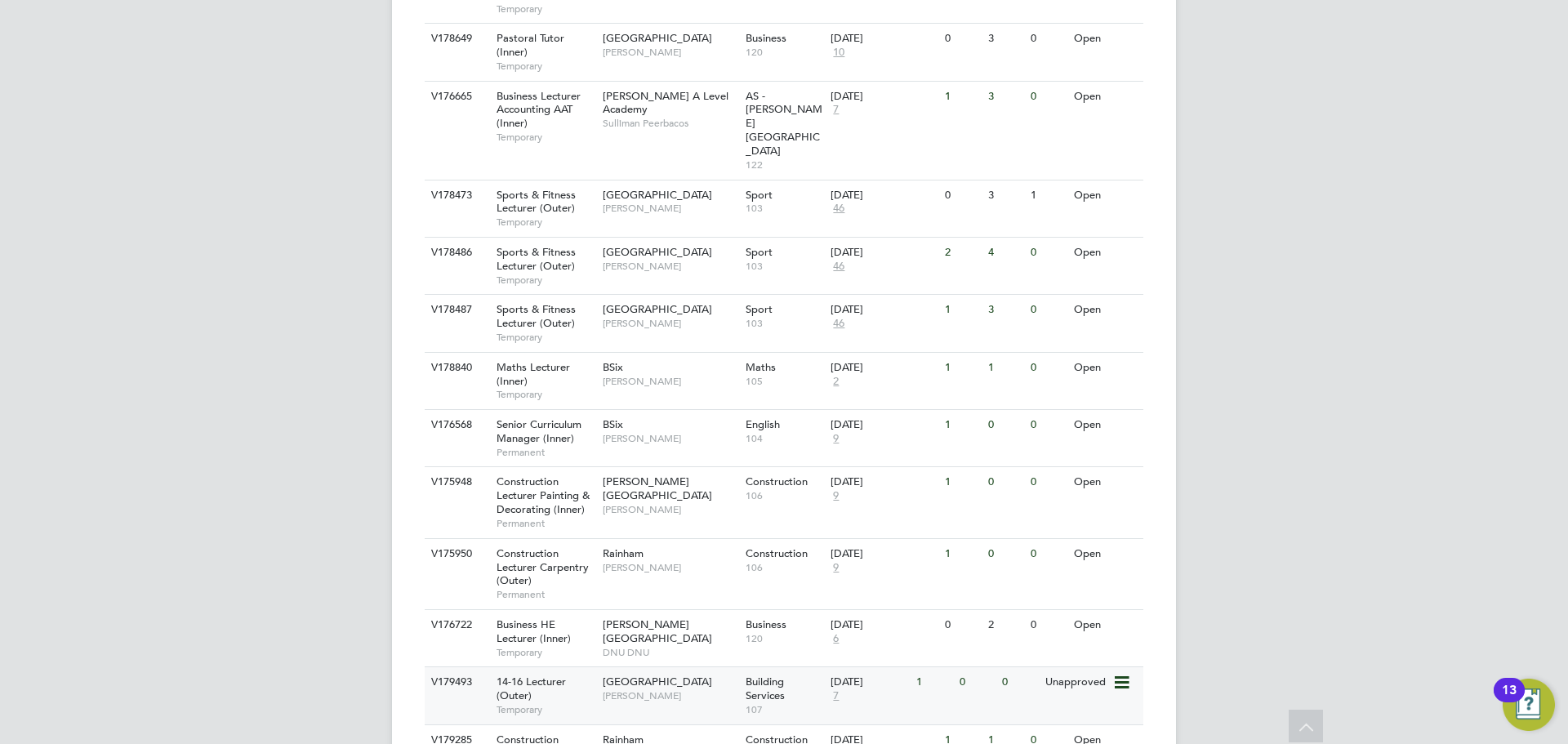
scroll to position [2015, 0]
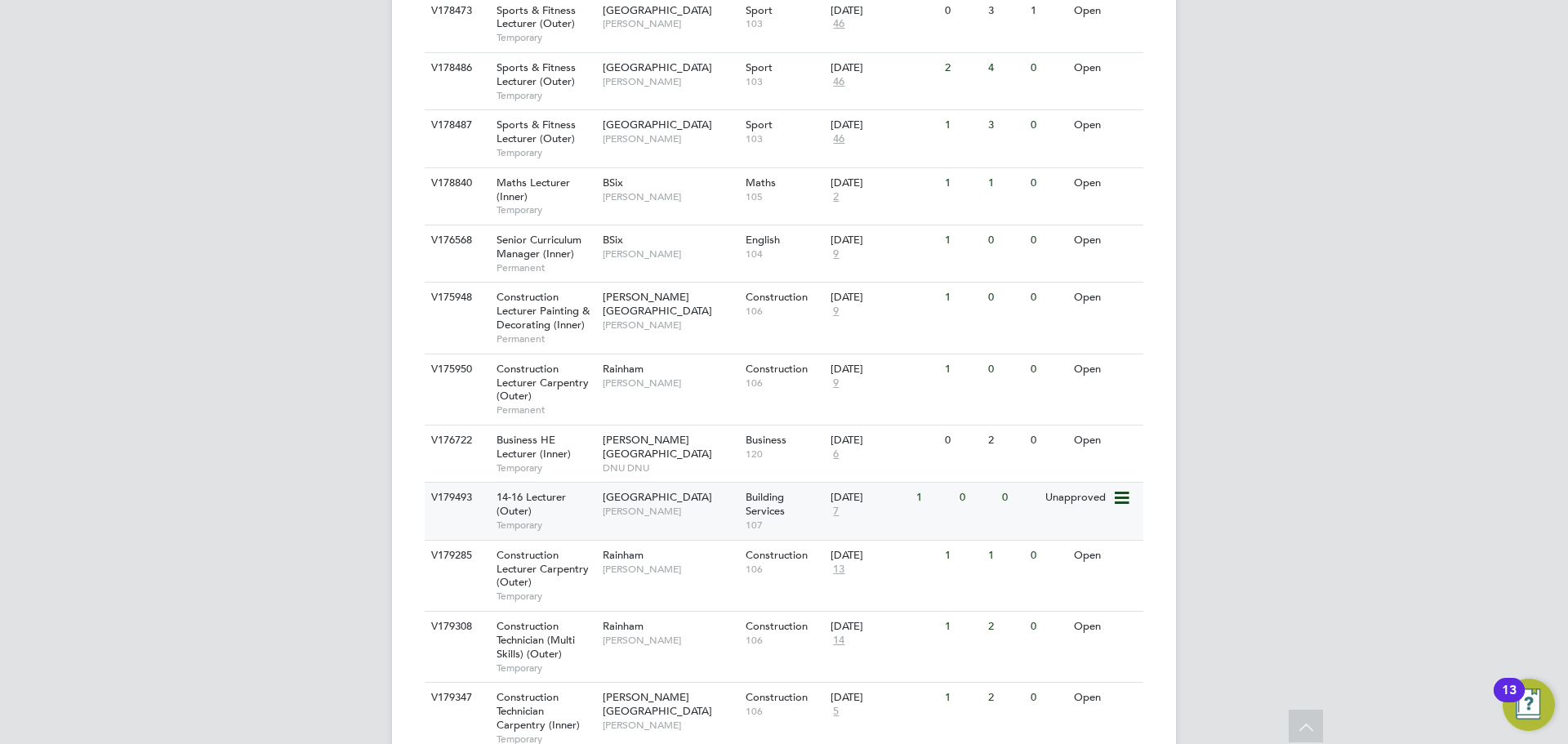
click at [725, 482] on div "Epping Forest Campus Anthony McAlmont" at bounding box center [669, 503] width 142 height 42
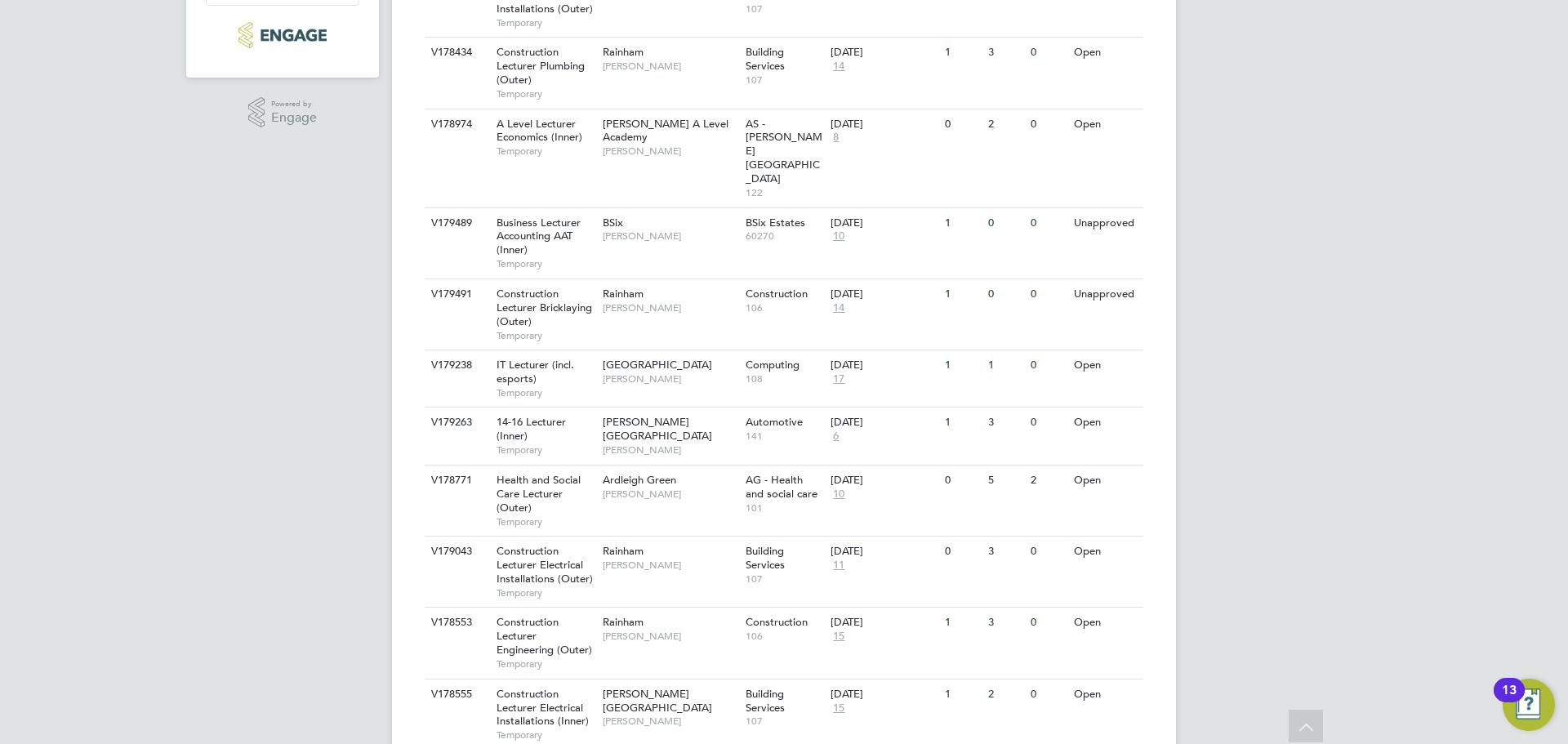
scroll to position [383, 0]
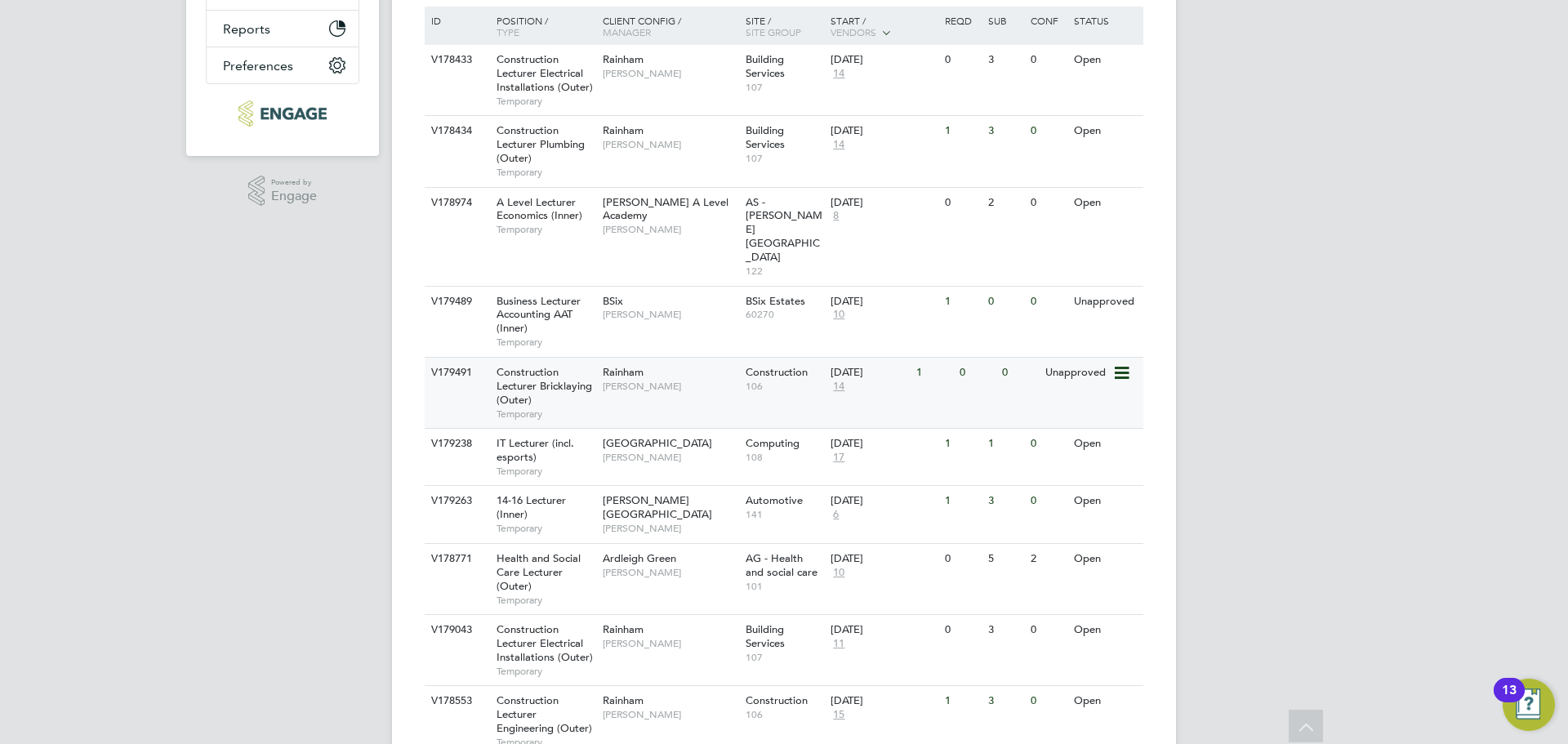
click at [672, 357] on div "Rainham Ian Rist" at bounding box center [669, 379] width 142 height 42
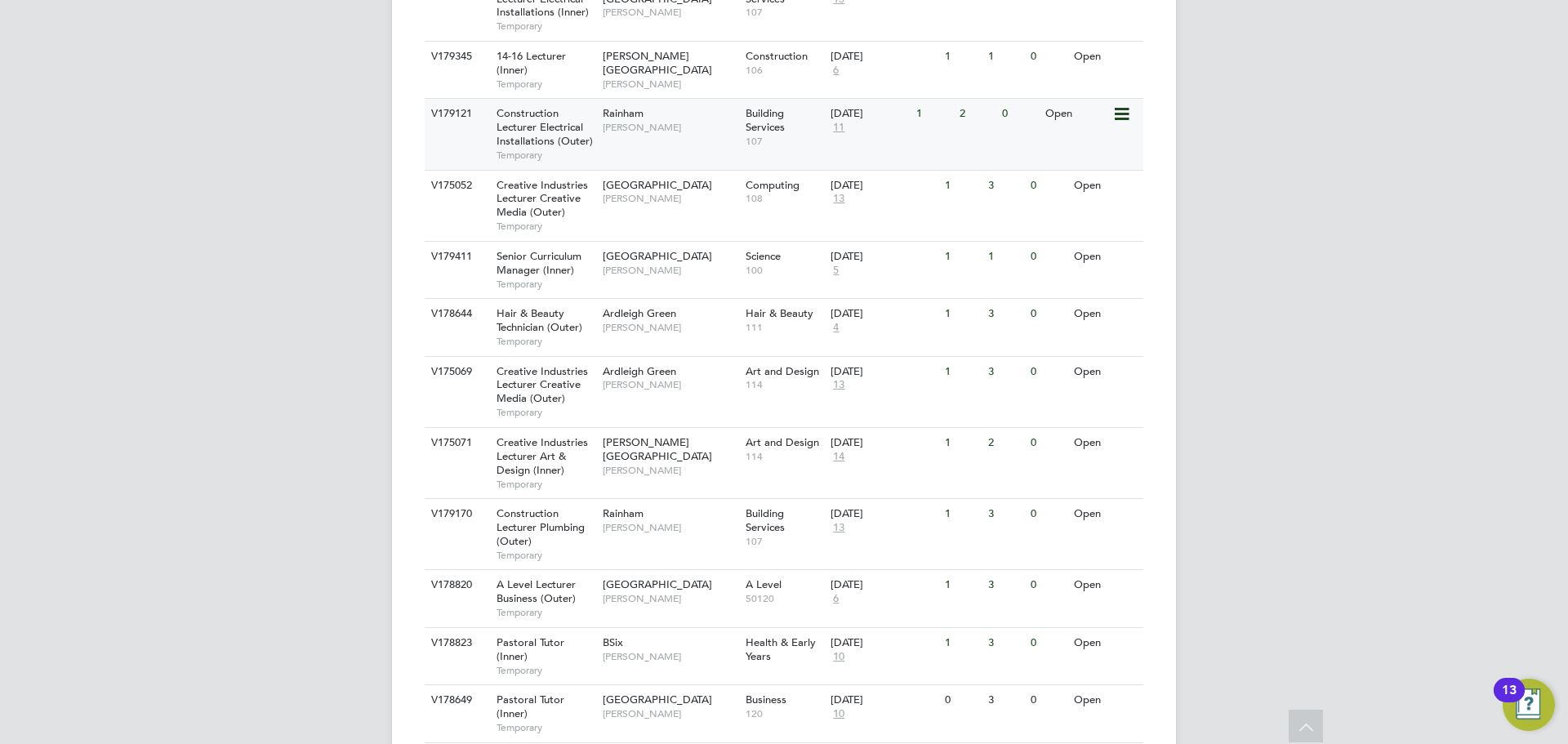
scroll to position [1200, 0]
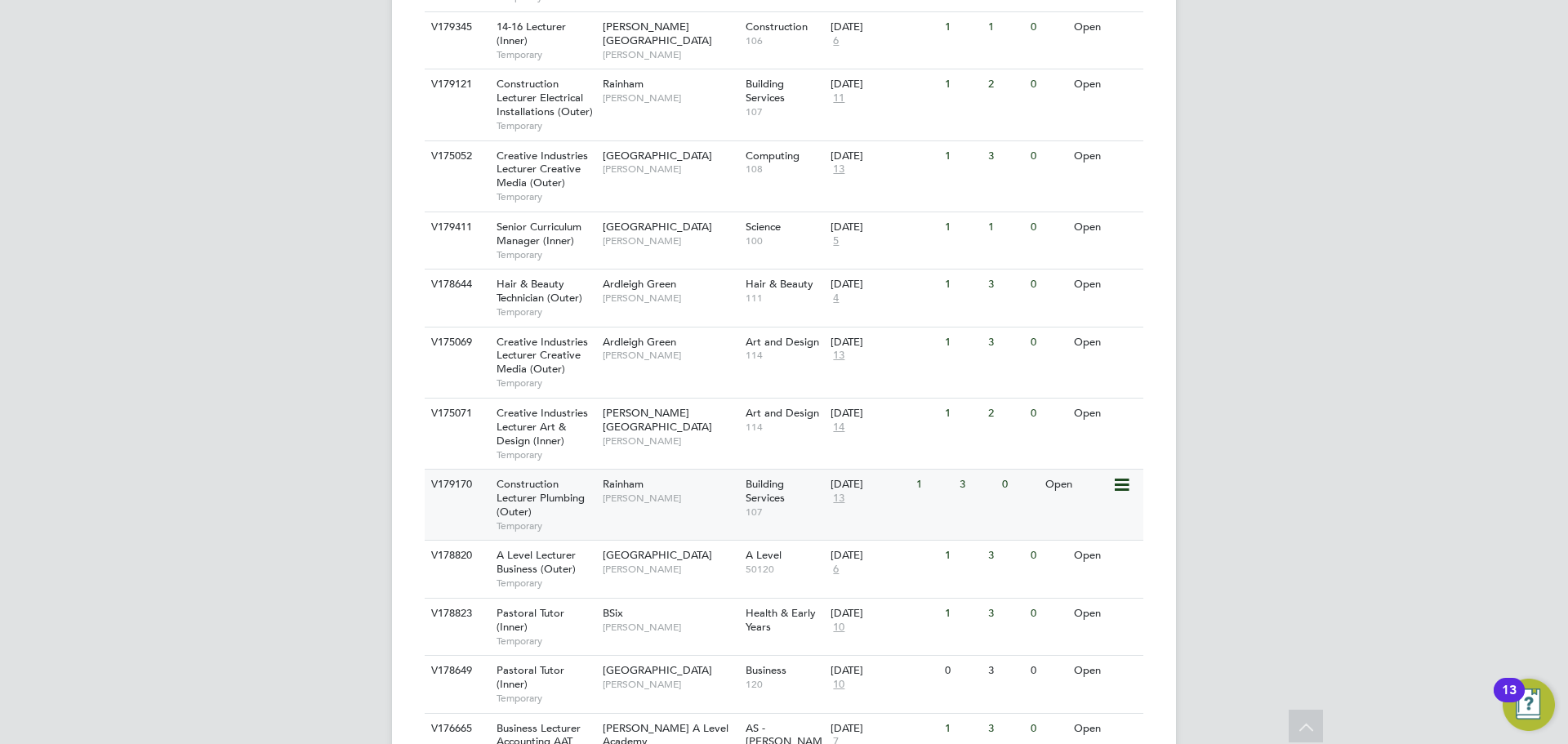
click at [672, 492] on span "Ian Rist" at bounding box center [670, 498] width 135 height 13
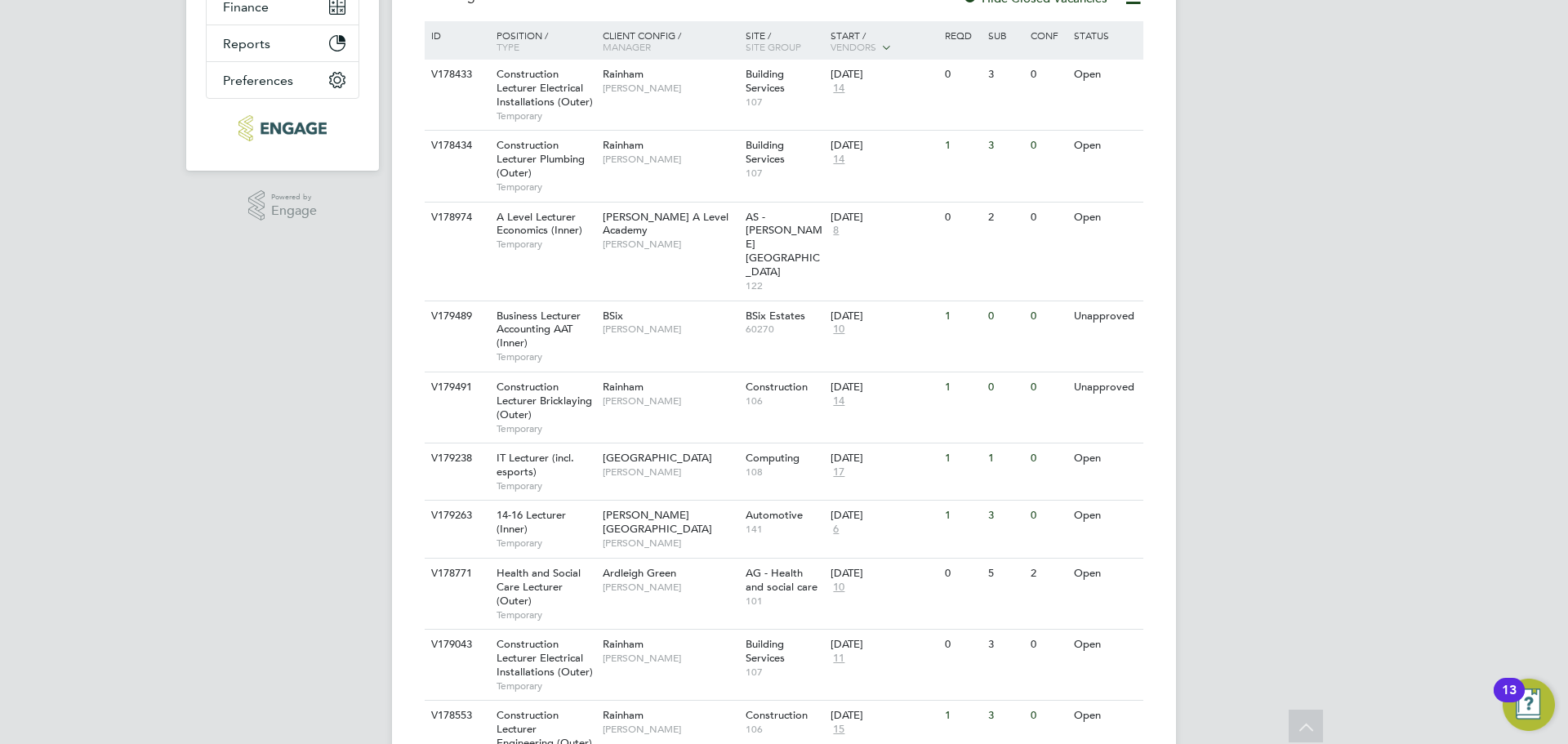
scroll to position [219, 0]
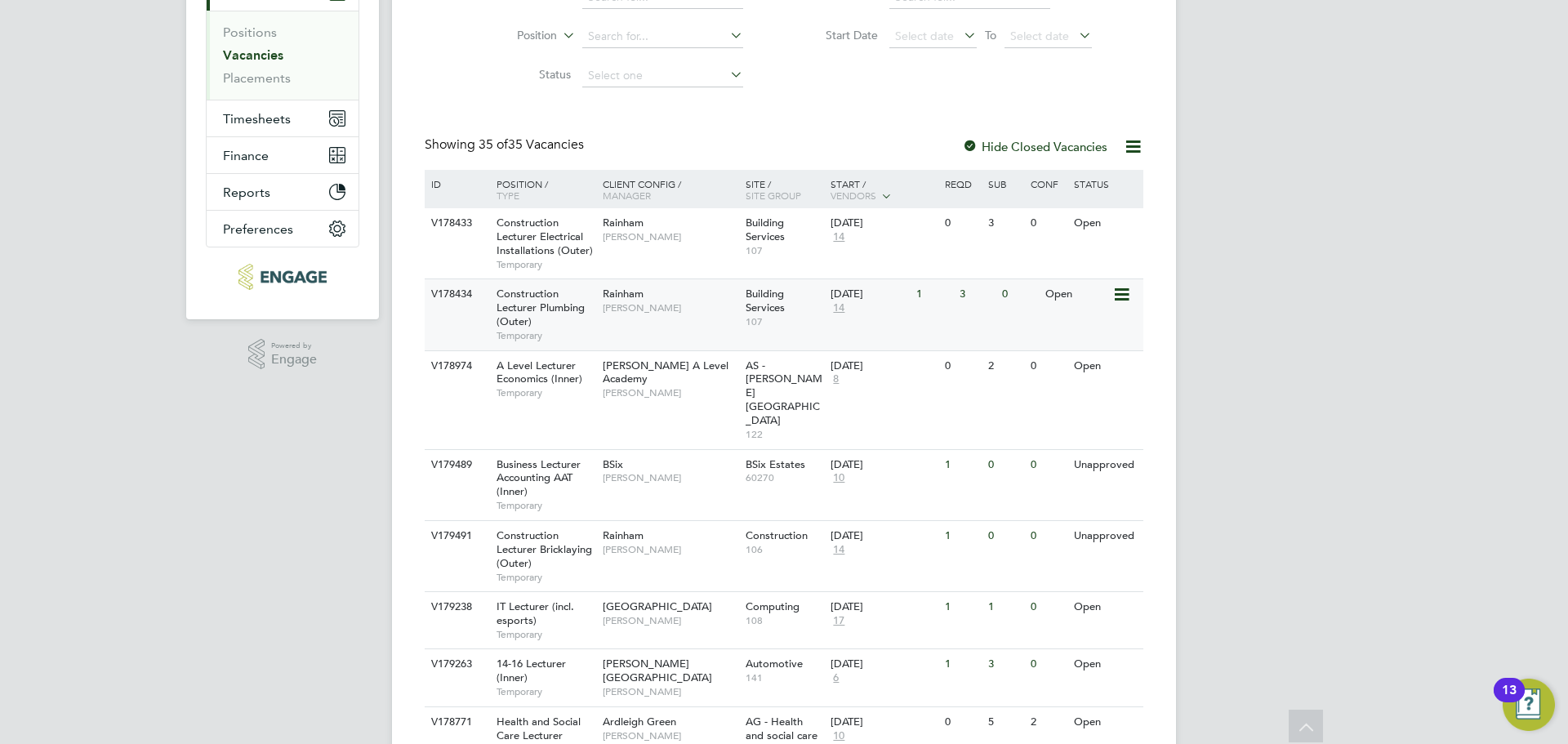
click at [647, 307] on span "[PERSON_NAME]" at bounding box center [670, 308] width 135 height 13
click at [672, 521] on div "Rainham Ian Rist" at bounding box center [669, 542] width 142 height 42
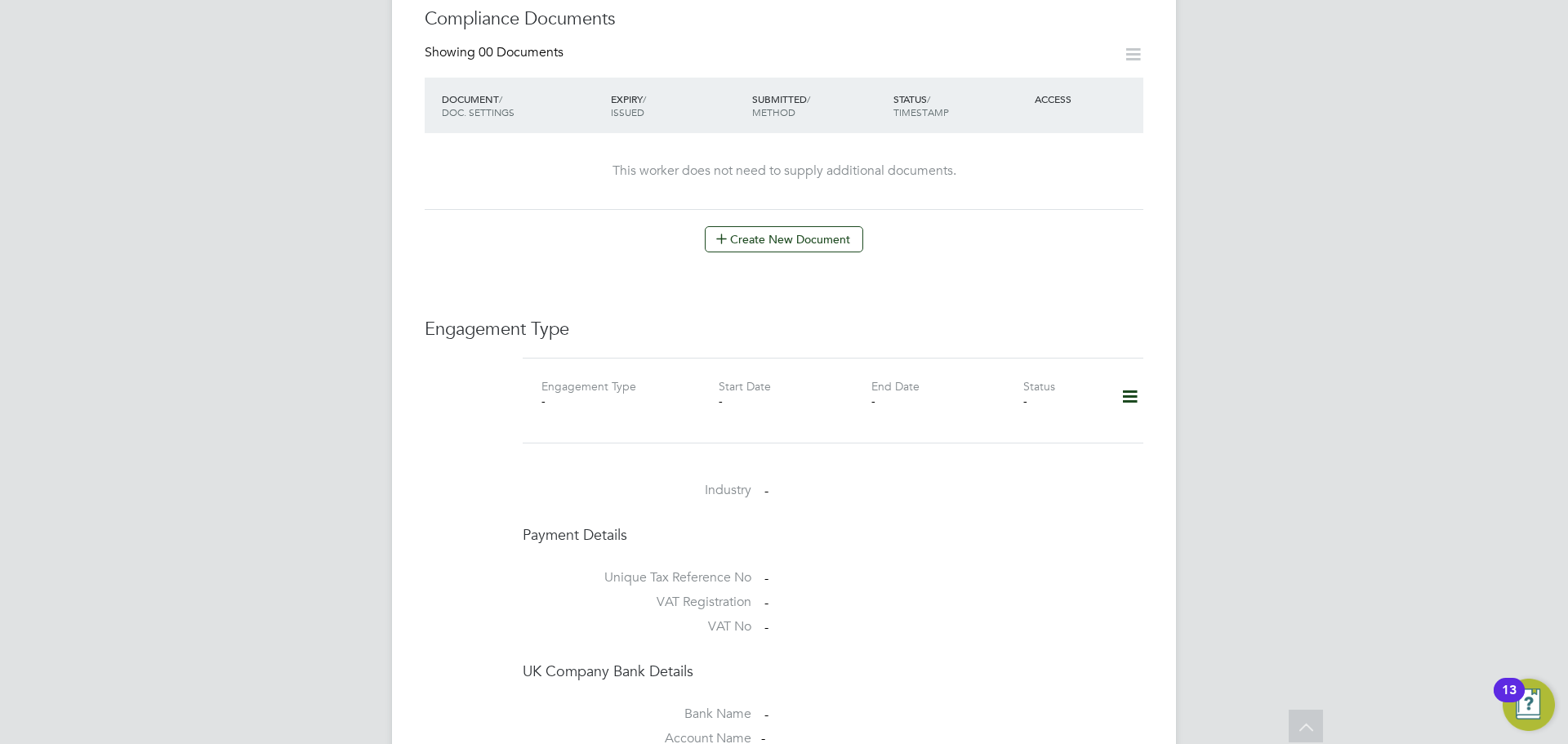
scroll to position [587, 0]
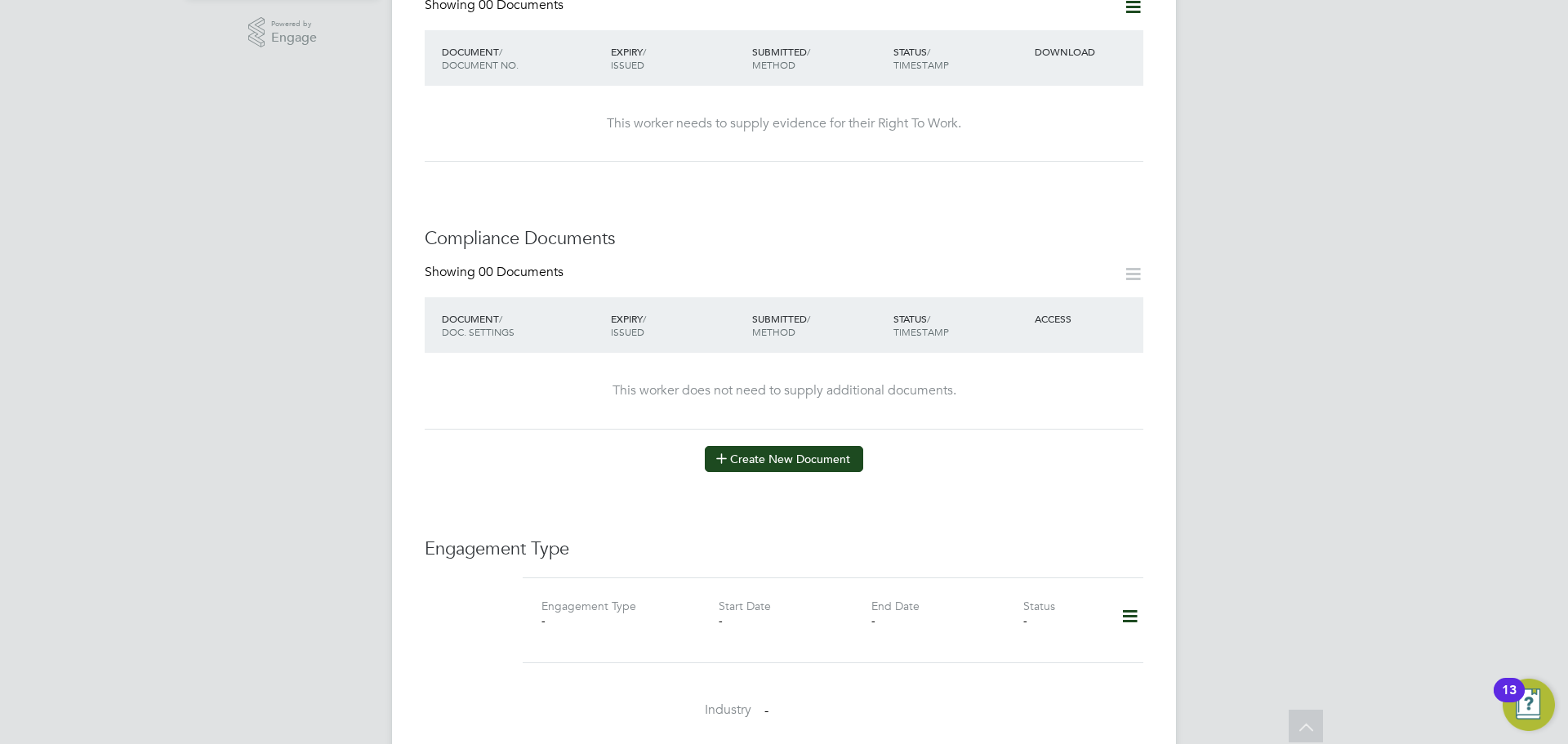
click at [793, 446] on button "Create New Document" at bounding box center [783, 459] width 158 height 27
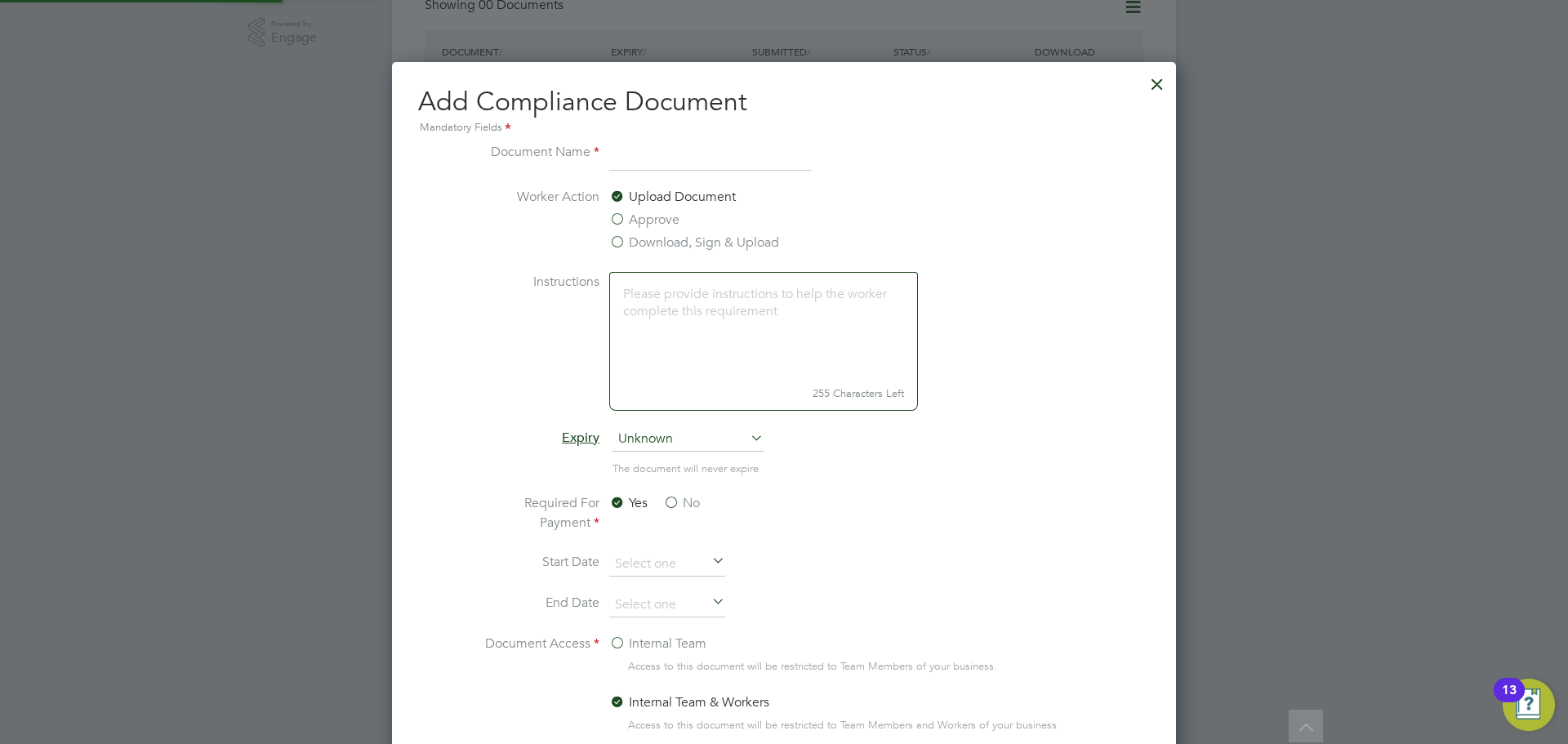
scroll to position [857, 785]
type input "Passport"
click at [646, 312] on textarea at bounding box center [763, 326] width 309 height 109
click at [652, 435] on span "Unknown" at bounding box center [688, 440] width 151 height 25
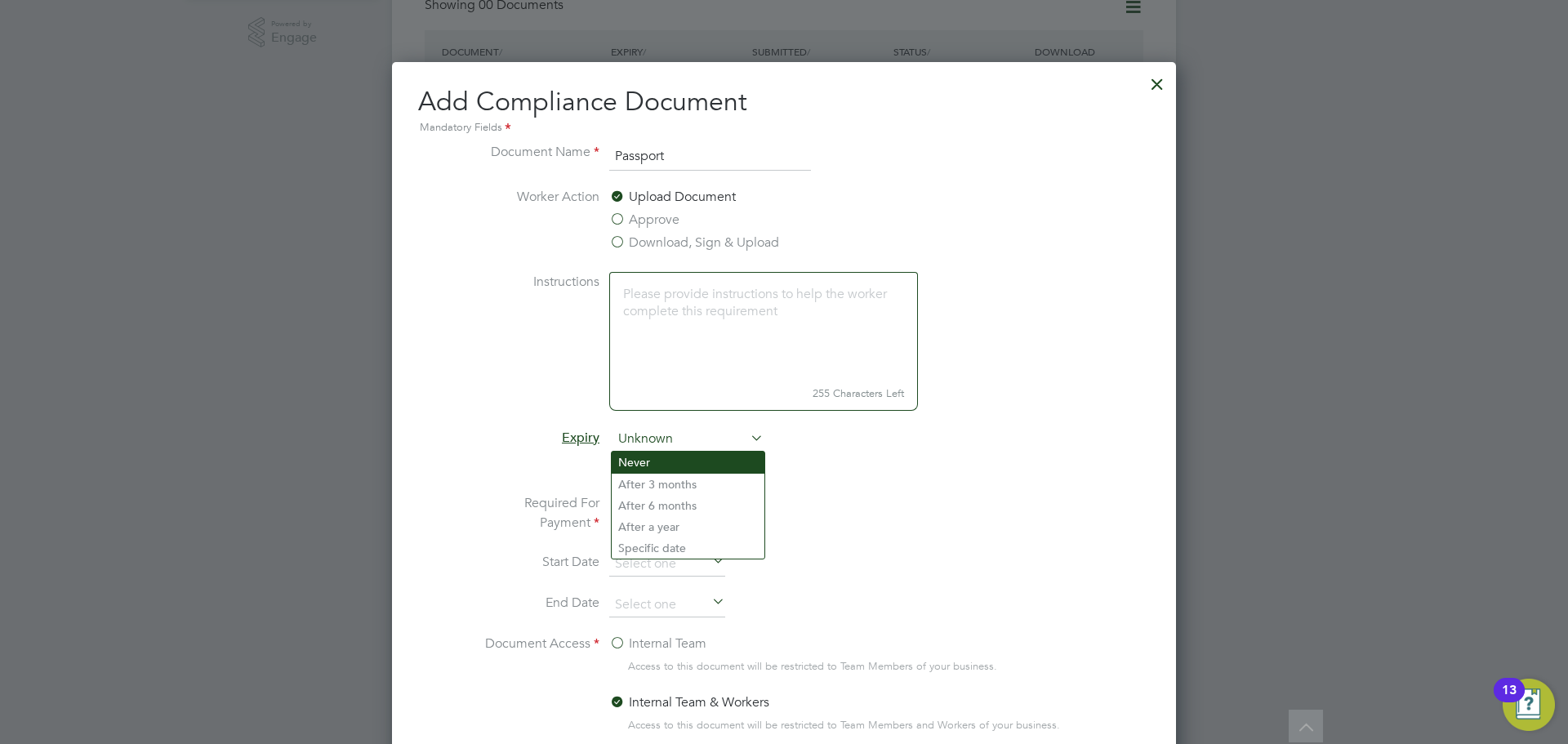
click at [649, 453] on li "Never" at bounding box center [688, 462] width 153 height 21
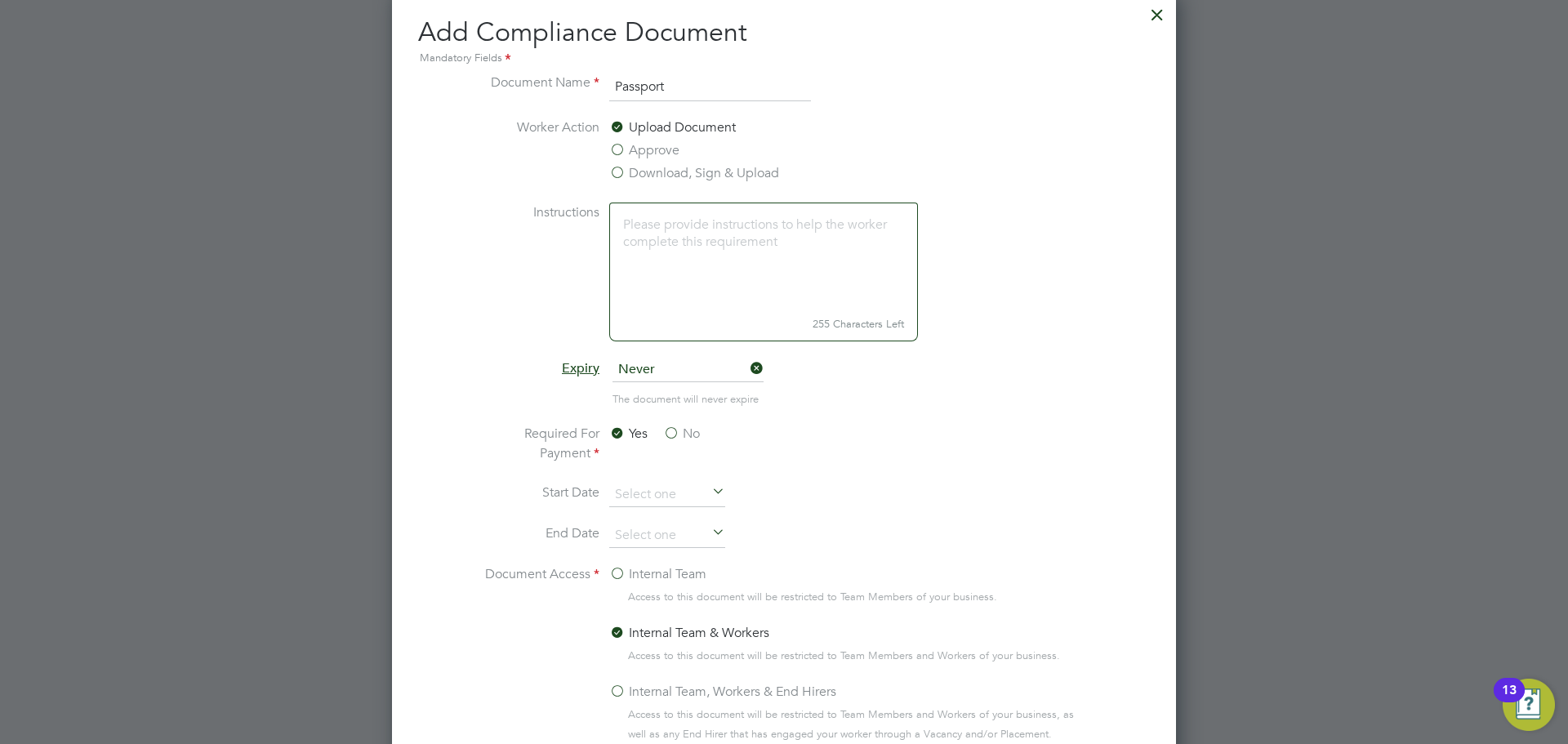
scroll to position [424, 0]
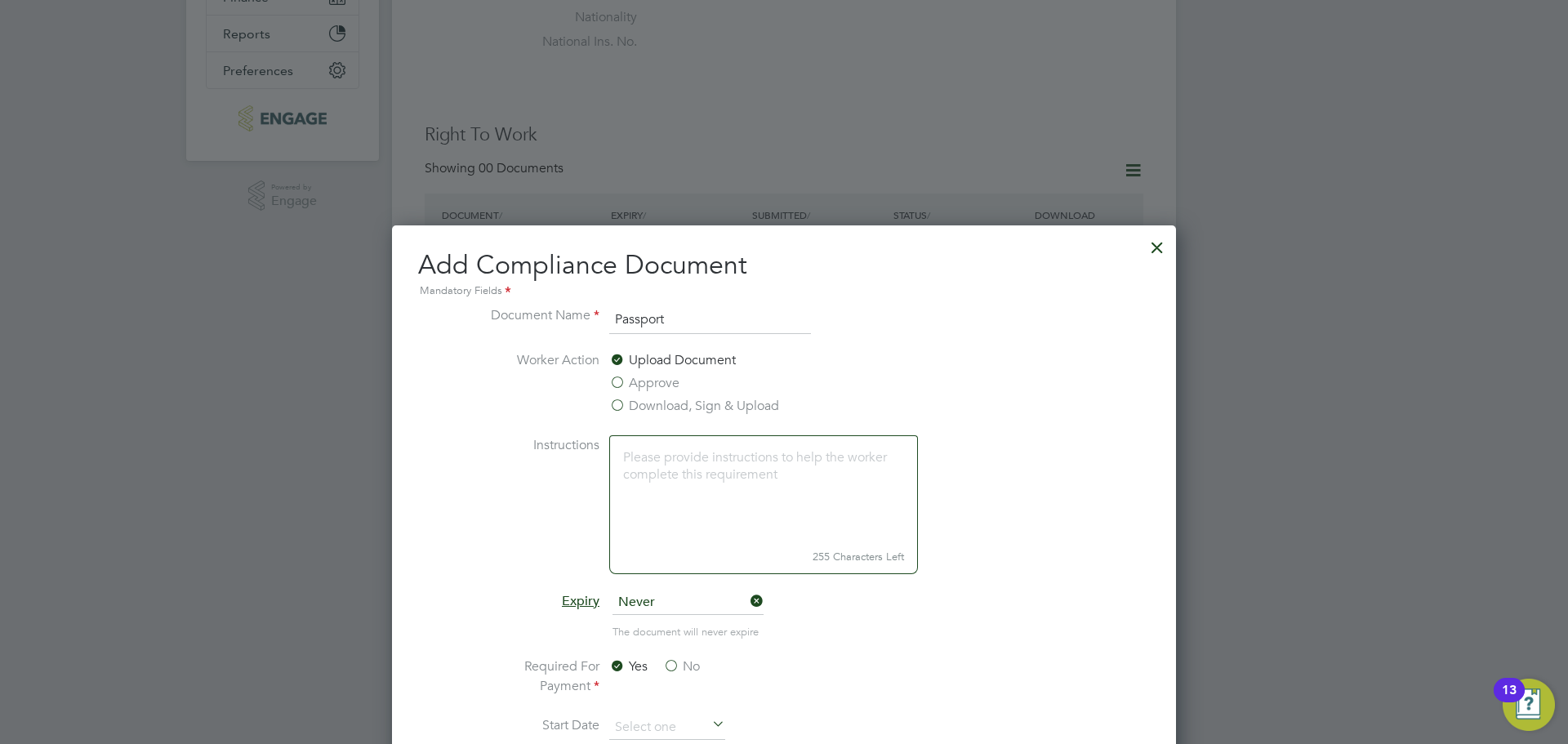
click at [1150, 250] on div at bounding box center [1157, 242] width 29 height 29
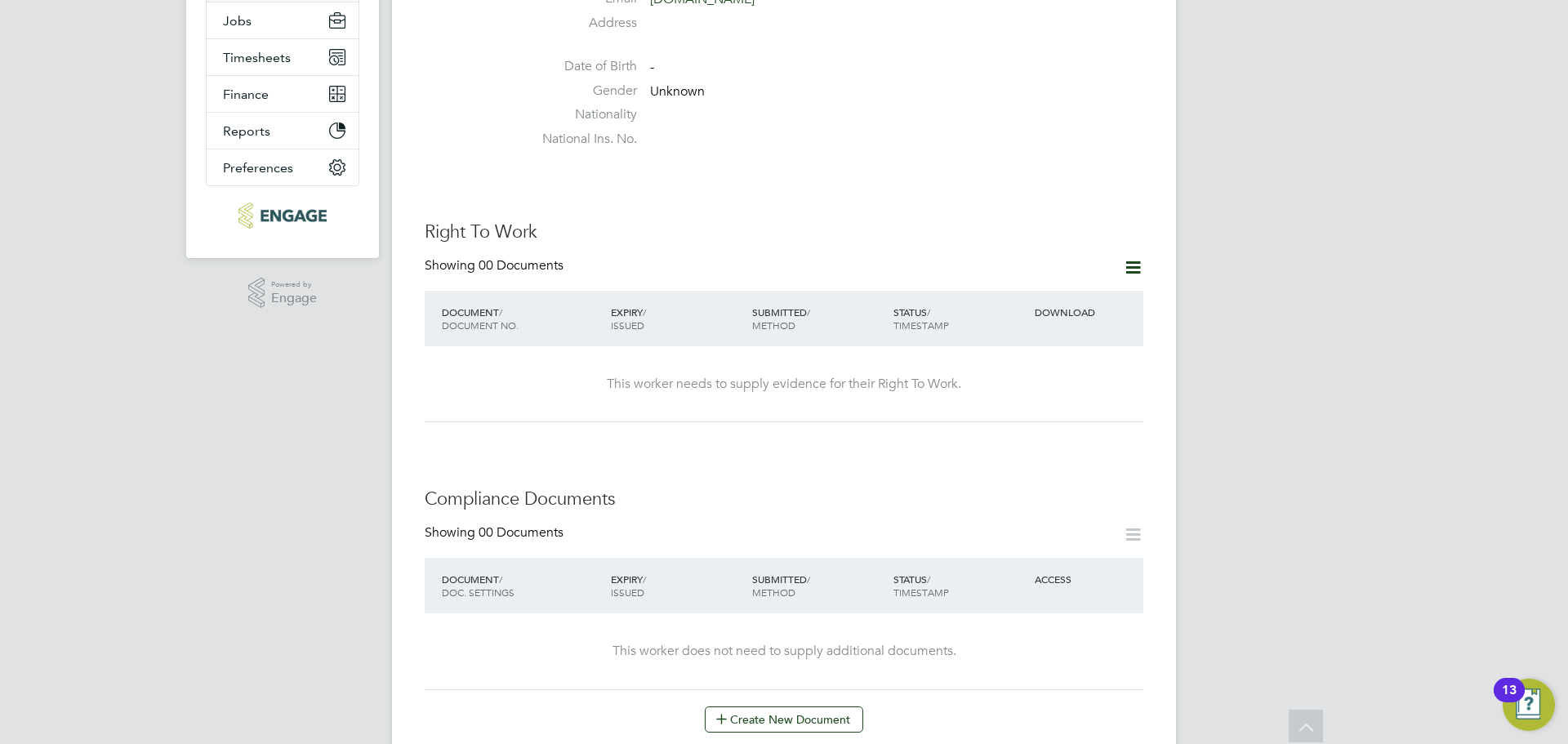
scroll to position [490, 0]
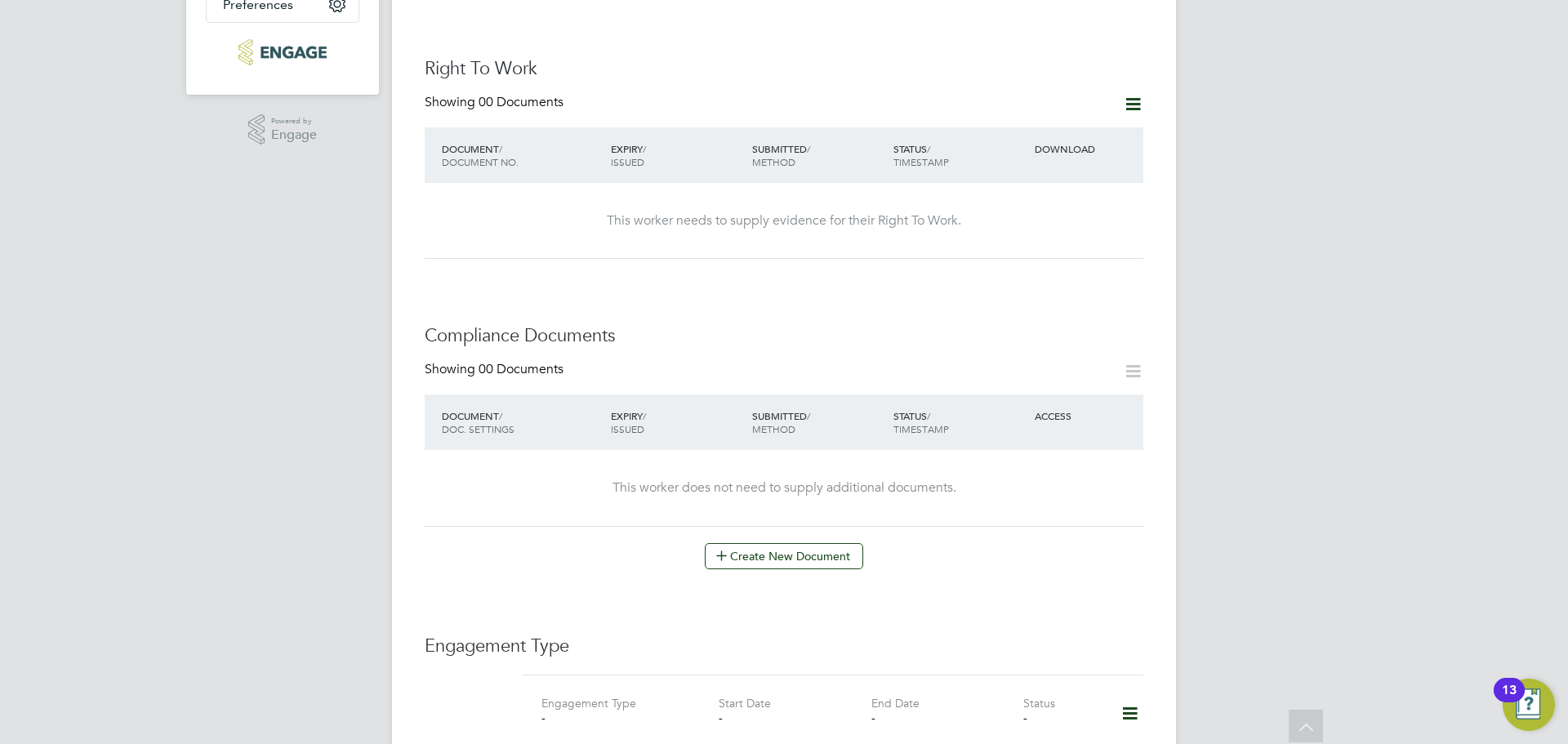
click at [1131, 94] on icon at bounding box center [1133, 104] width 20 height 20
click at [1057, 123] on li "Add Right To Work Document" at bounding box center [1042, 127] width 196 height 23
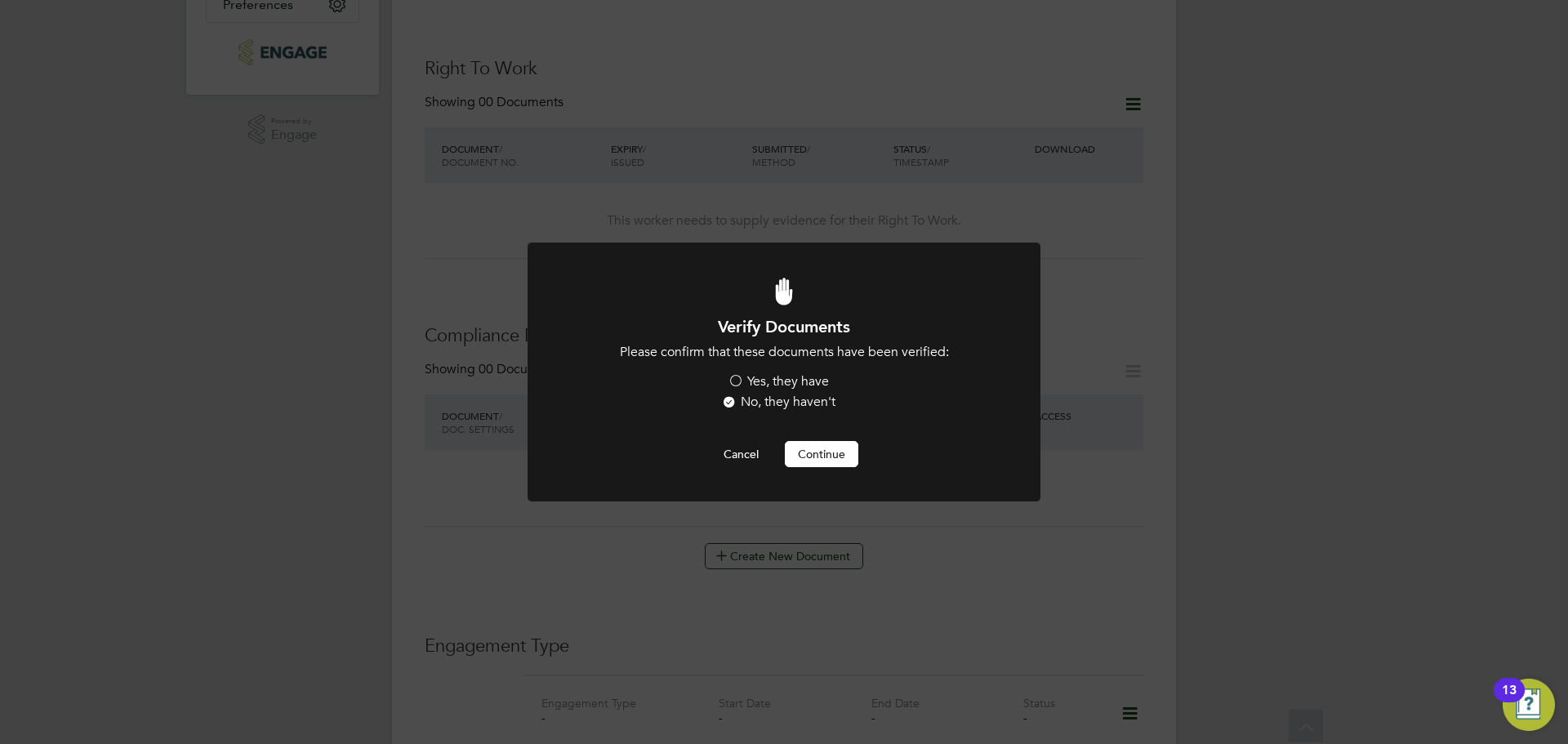
scroll to position [0, 0]
click at [781, 386] on label "Yes, they have" at bounding box center [778, 381] width 101 height 17
click at [0, 0] on input "Yes, they have" at bounding box center [0, 0] width 0 height 0
click at [799, 442] on button "Continue" at bounding box center [821, 454] width 73 height 27
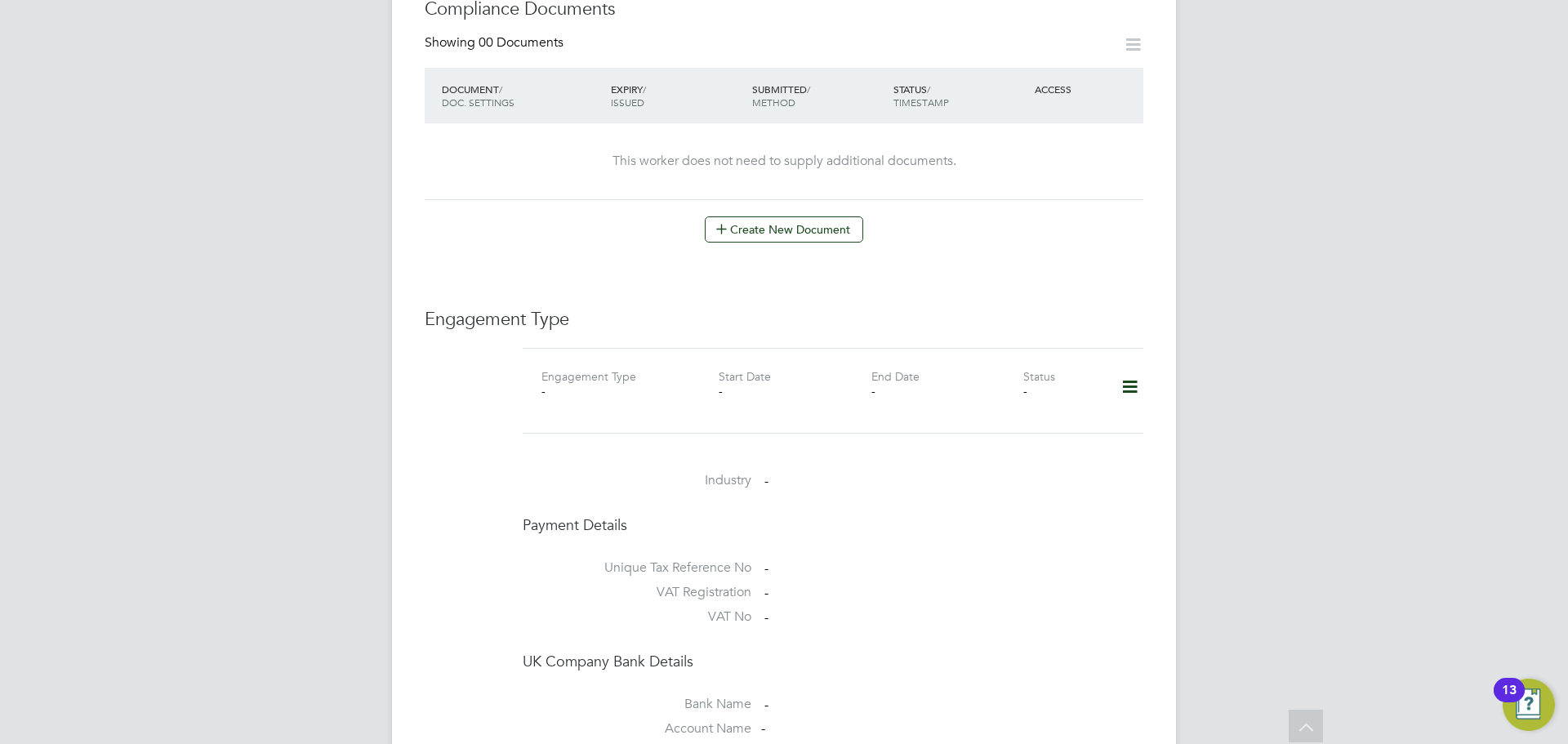
scroll to position [490, 0]
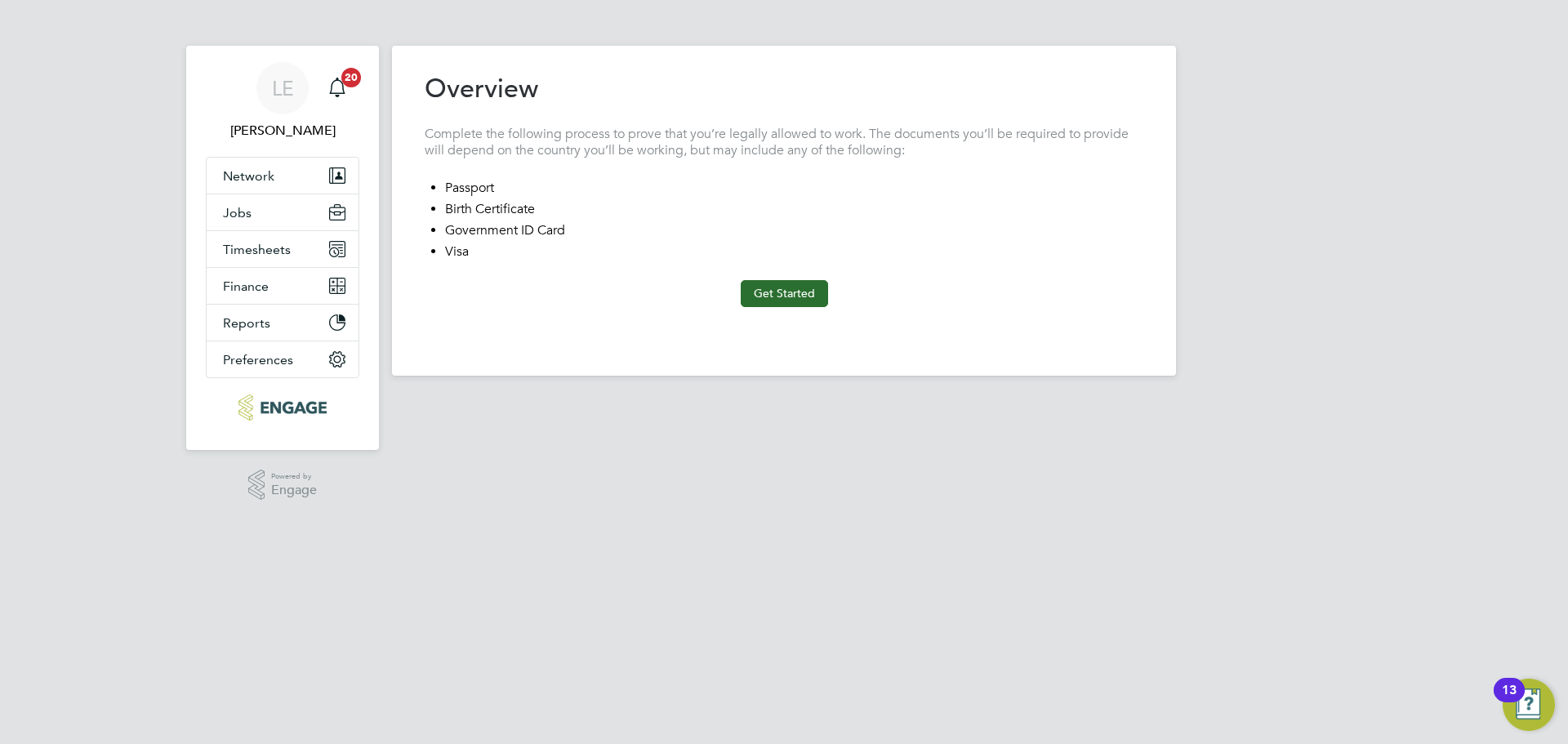
click at [774, 295] on button "Get Started" at bounding box center [784, 294] width 88 height 27
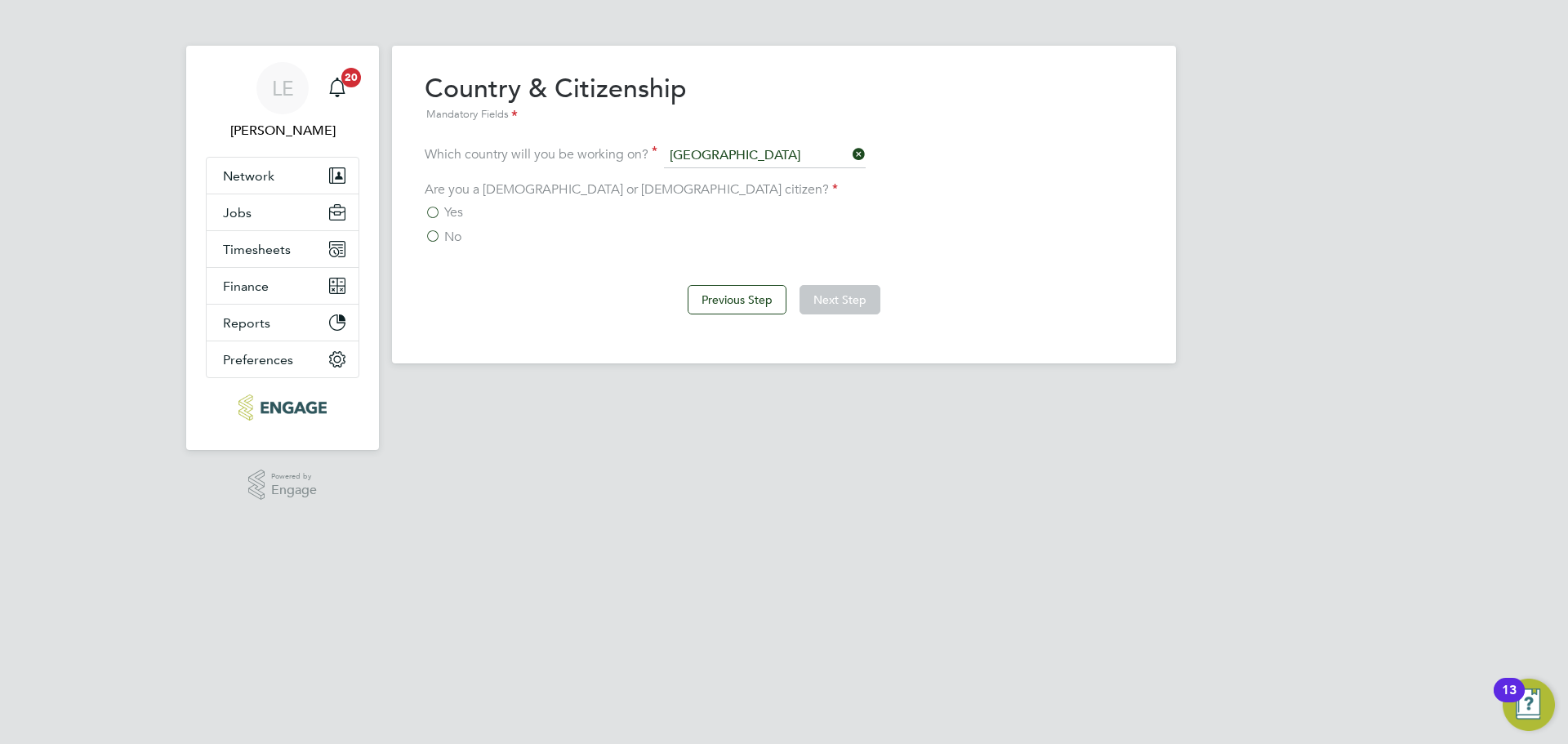
click at [429, 212] on label "Yes" at bounding box center [443, 212] width 38 height 16
click at [0, 0] on input "Yes" at bounding box center [0, 0] width 0 height 0
click at [818, 300] on button "Next Step" at bounding box center [839, 299] width 81 height 29
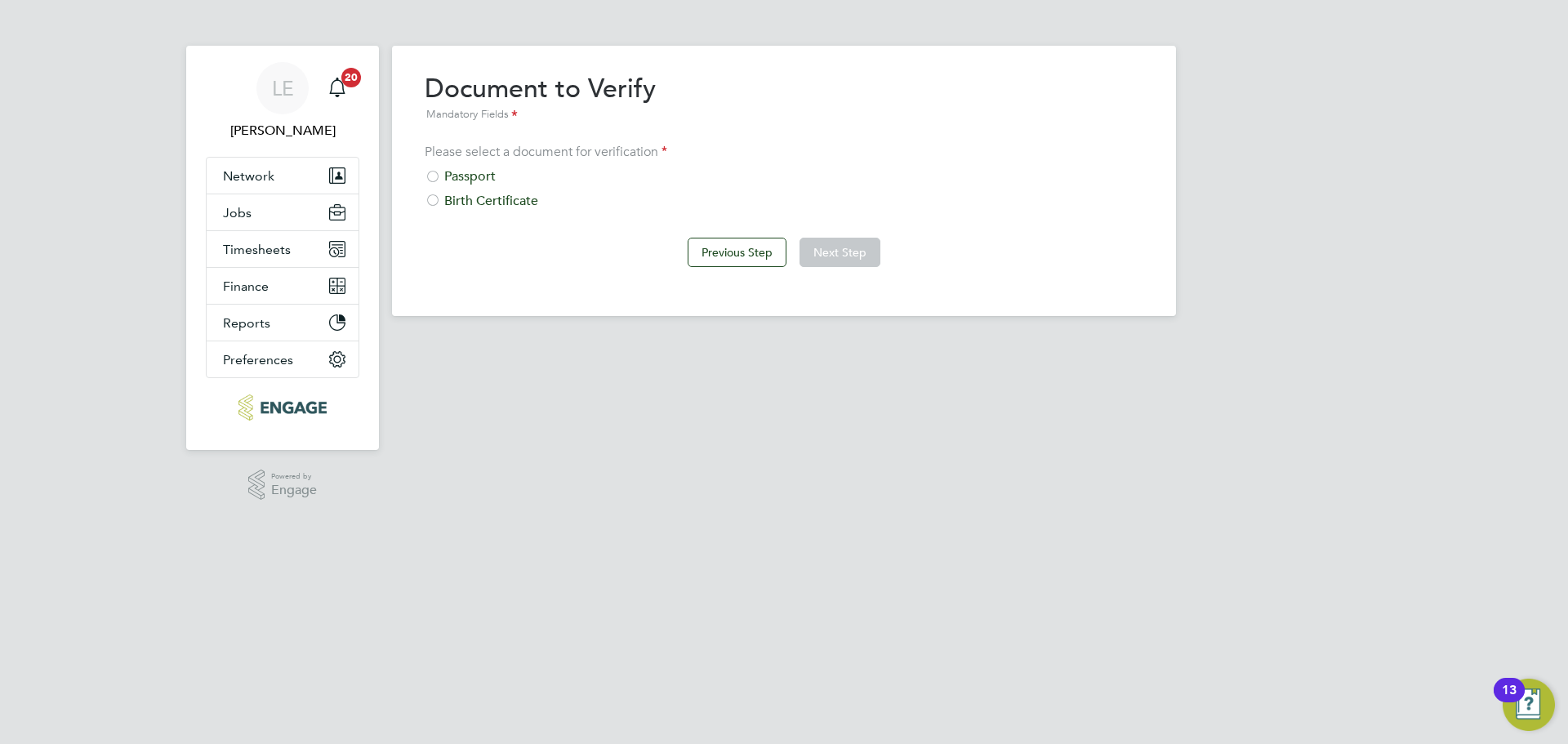
click at [473, 175] on div "Passport" at bounding box center [784, 176] width 719 height 17
click at [816, 239] on button "Next Step" at bounding box center [839, 252] width 81 height 29
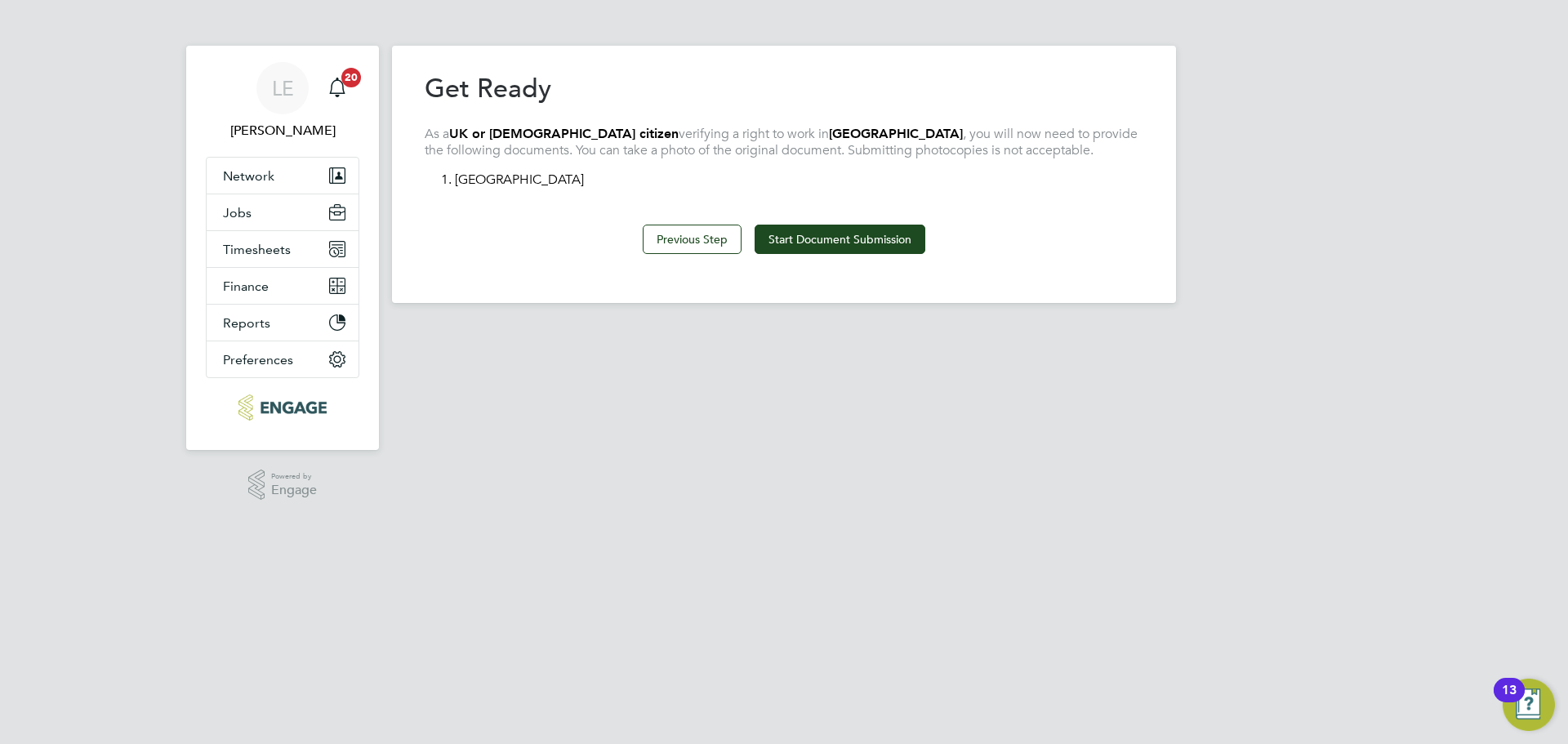
click at [816, 239] on button "Start Document Submission" at bounding box center [840, 239] width 171 height 29
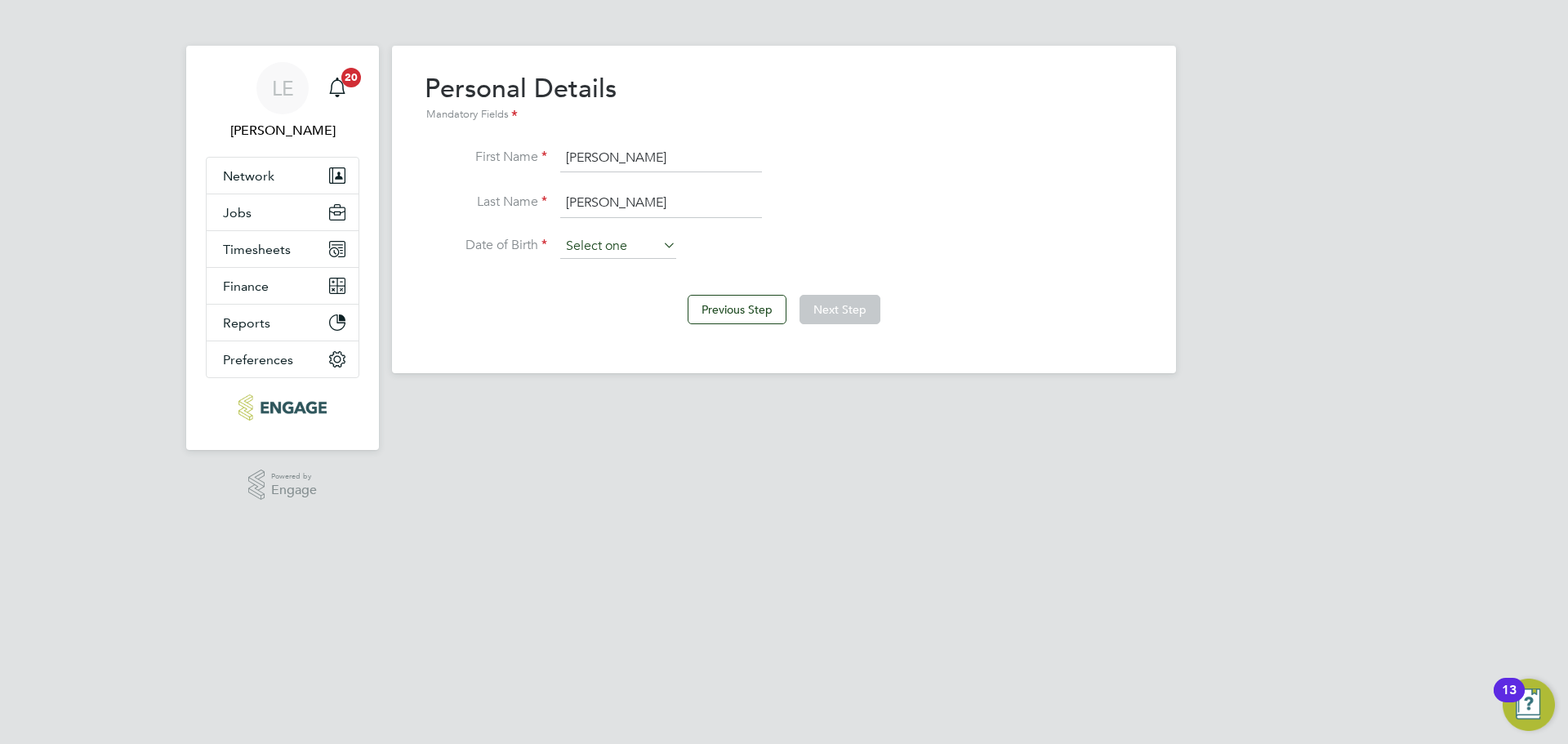
click at [611, 249] on input at bounding box center [618, 247] width 116 height 25
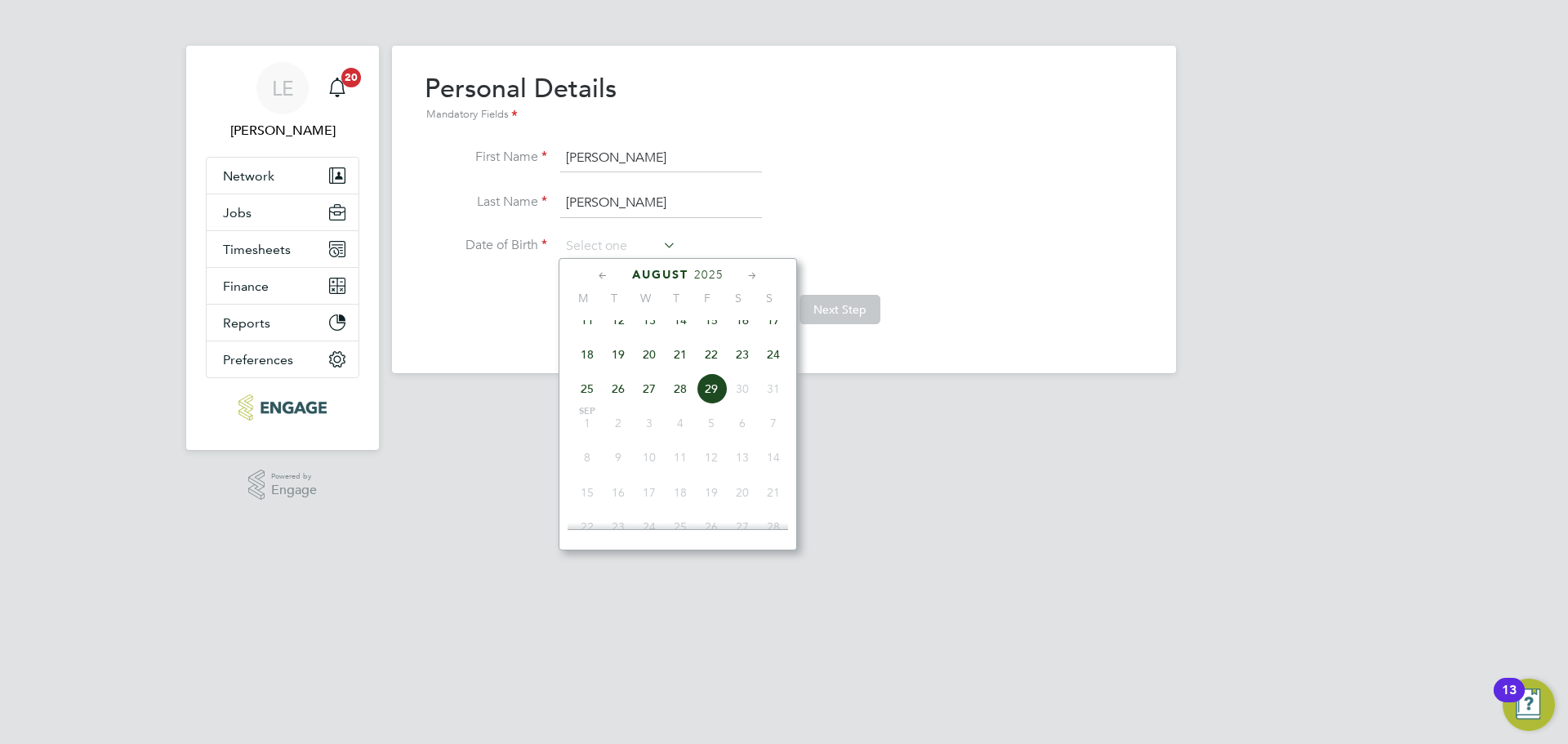
click at [698, 270] on span "2025" at bounding box center [708, 275] width 29 height 14
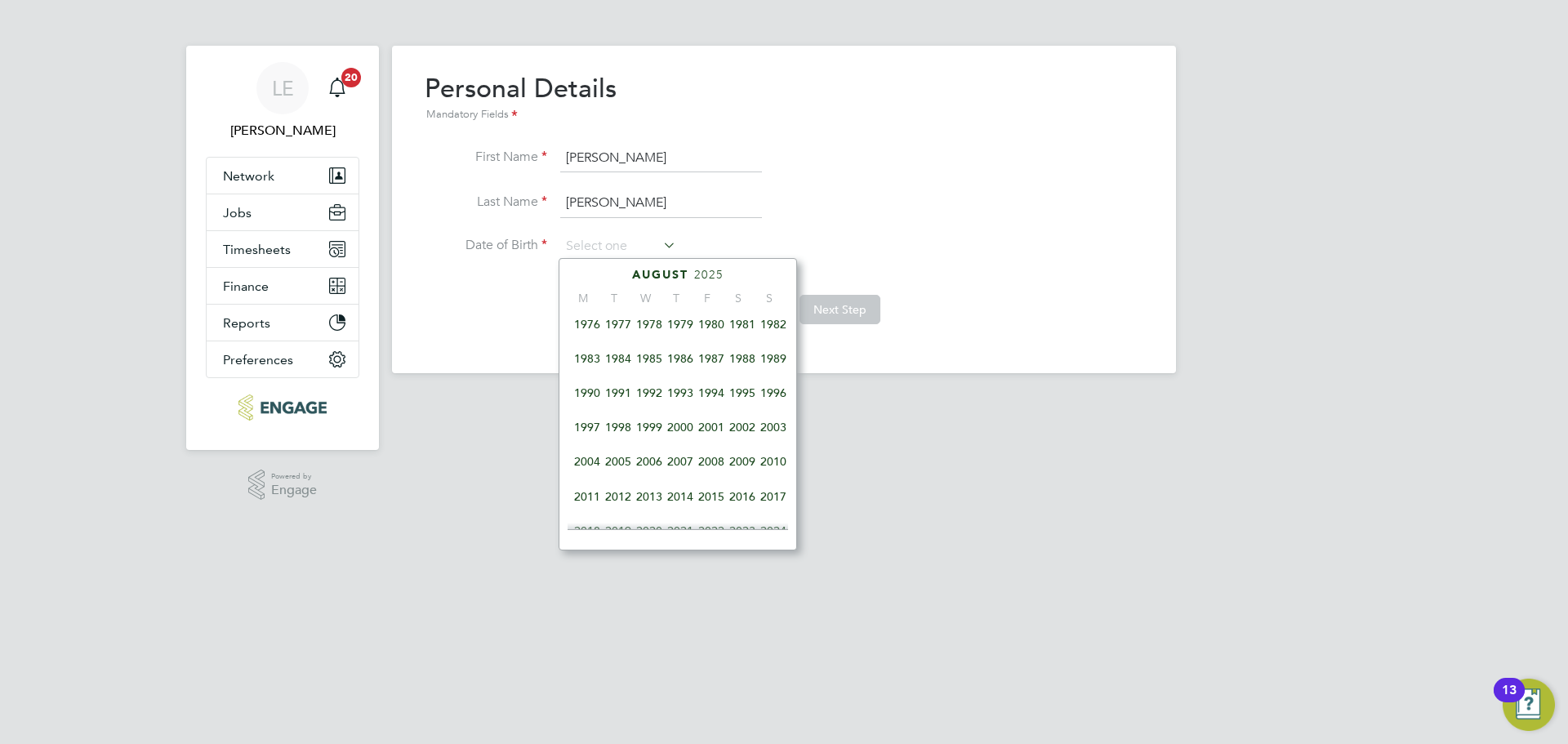
scroll to position [459, 0]
click at [682, 333] on span "1979" at bounding box center [680, 325] width 31 height 31
click at [602, 275] on icon at bounding box center [603, 276] width 16 height 18
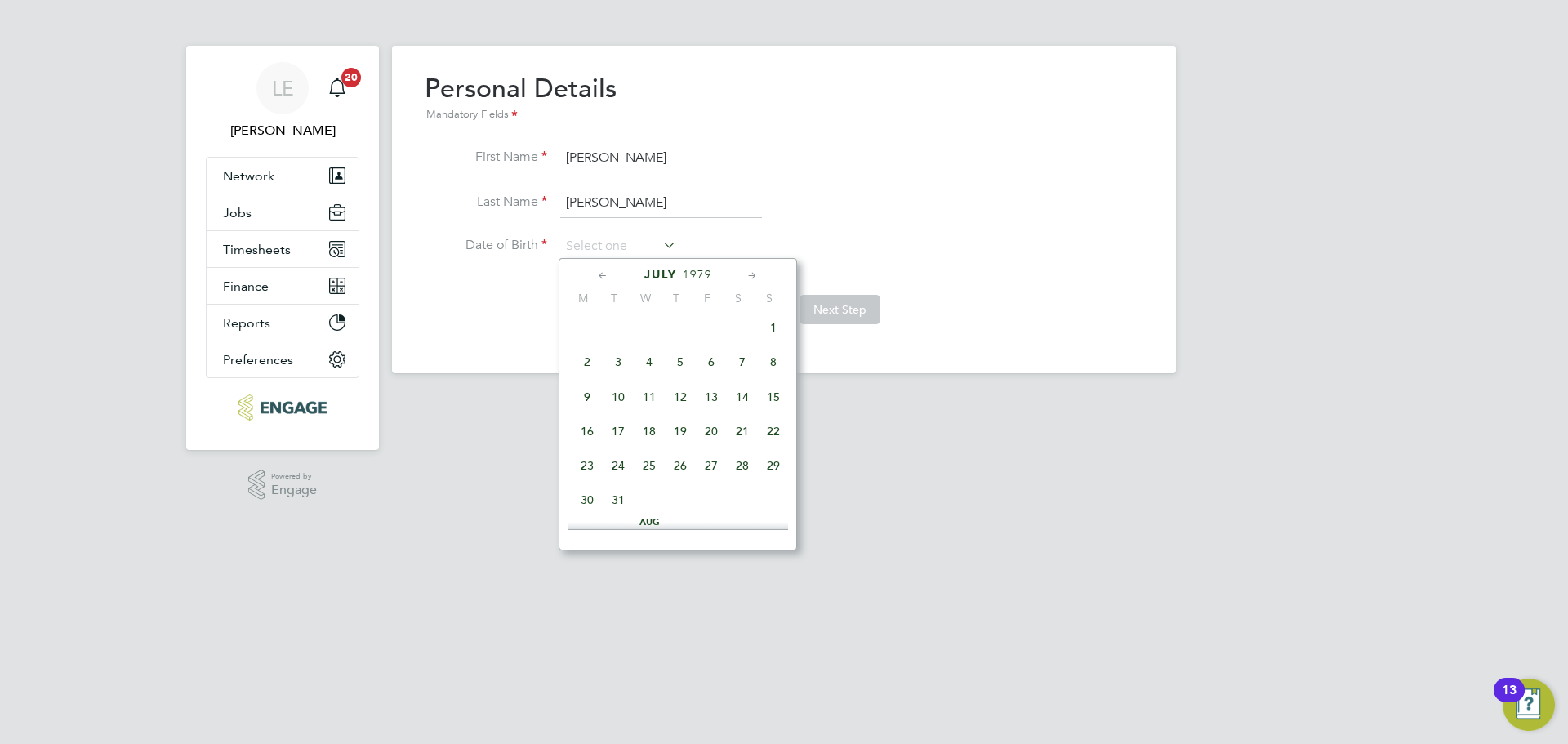
click at [602, 275] on icon at bounding box center [603, 276] width 16 height 18
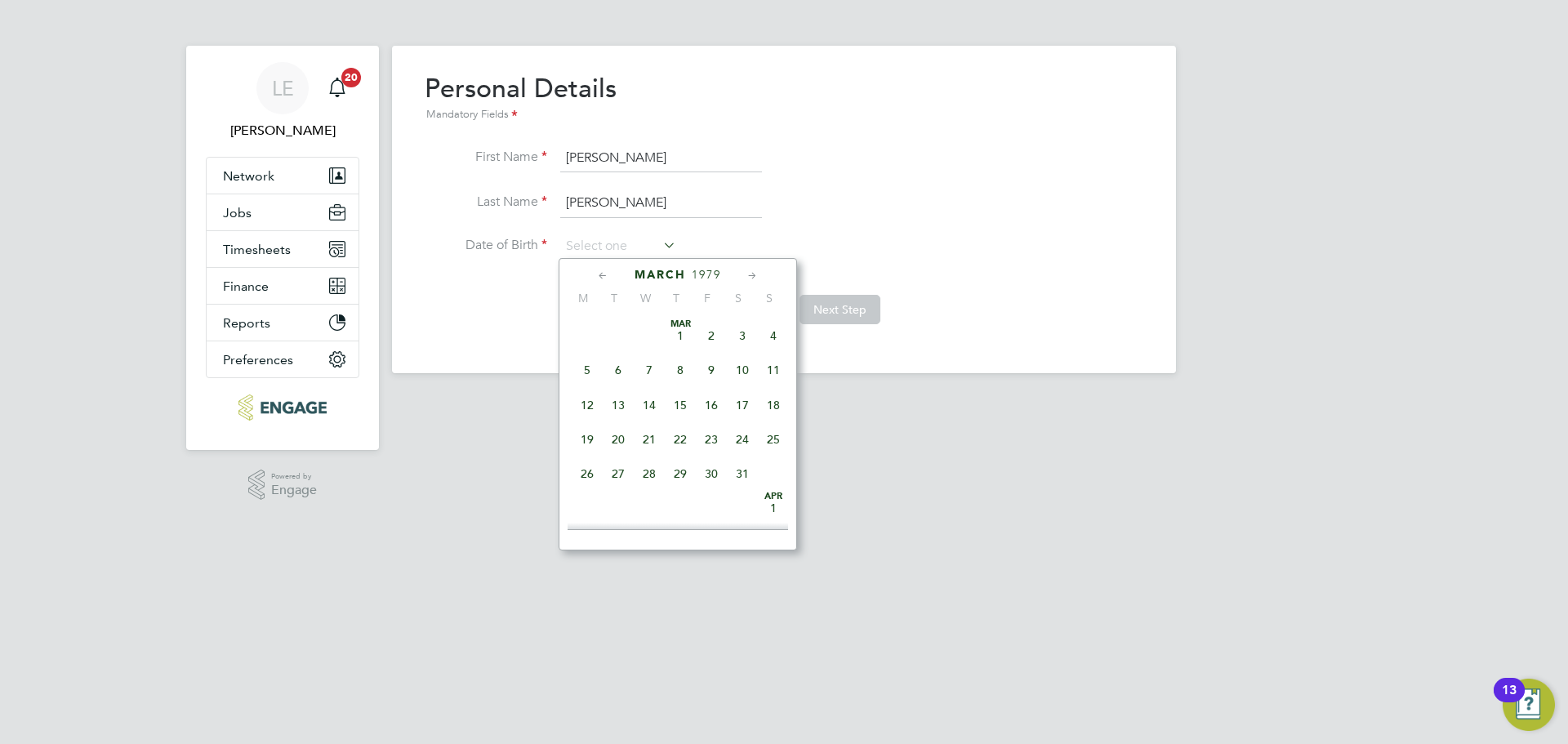
click at [755, 272] on icon at bounding box center [753, 276] width 16 height 18
click at [772, 400] on span "15" at bounding box center [772, 401] width 31 height 31
type input "15 Apr 1979"
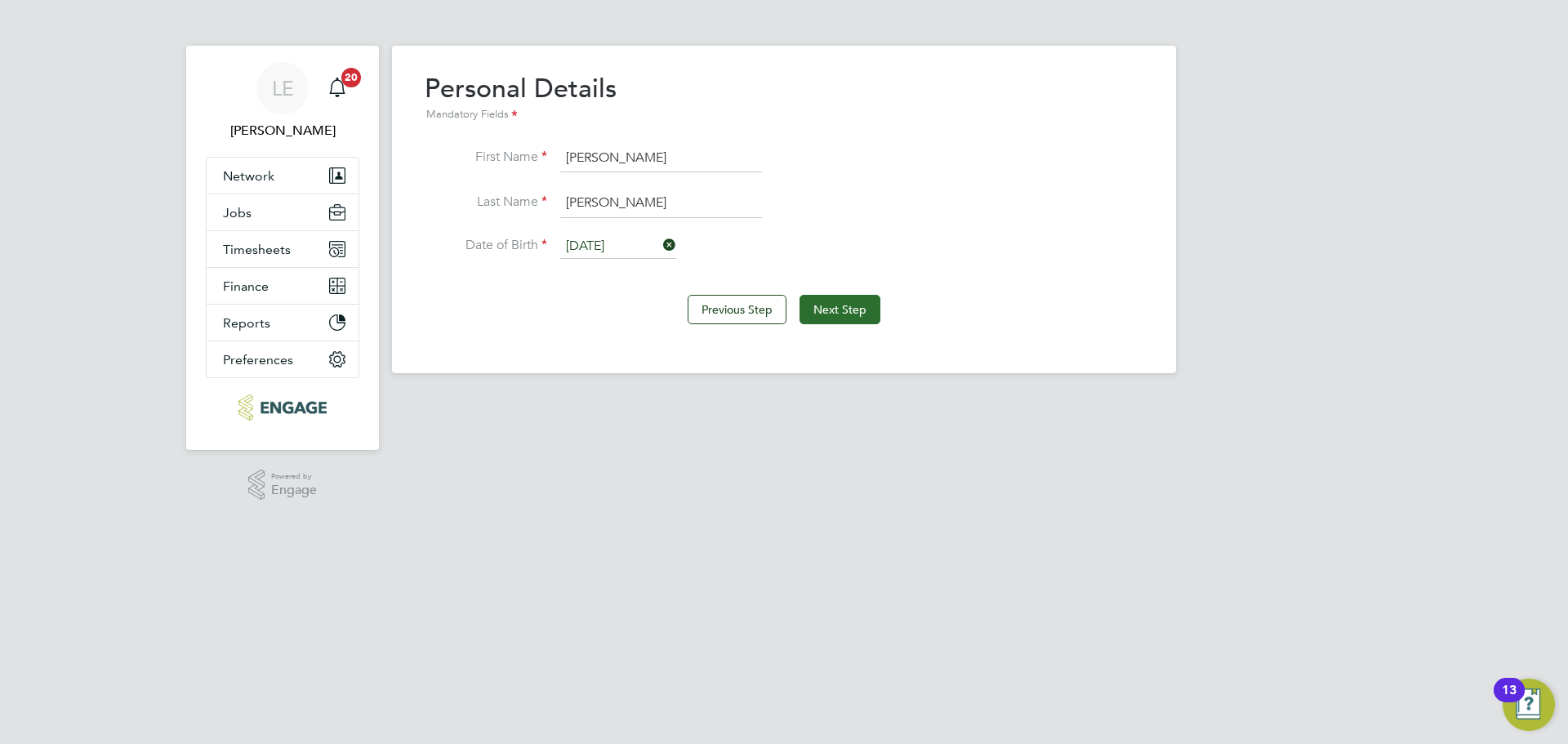
click at [829, 311] on button "Next Step" at bounding box center [839, 309] width 81 height 29
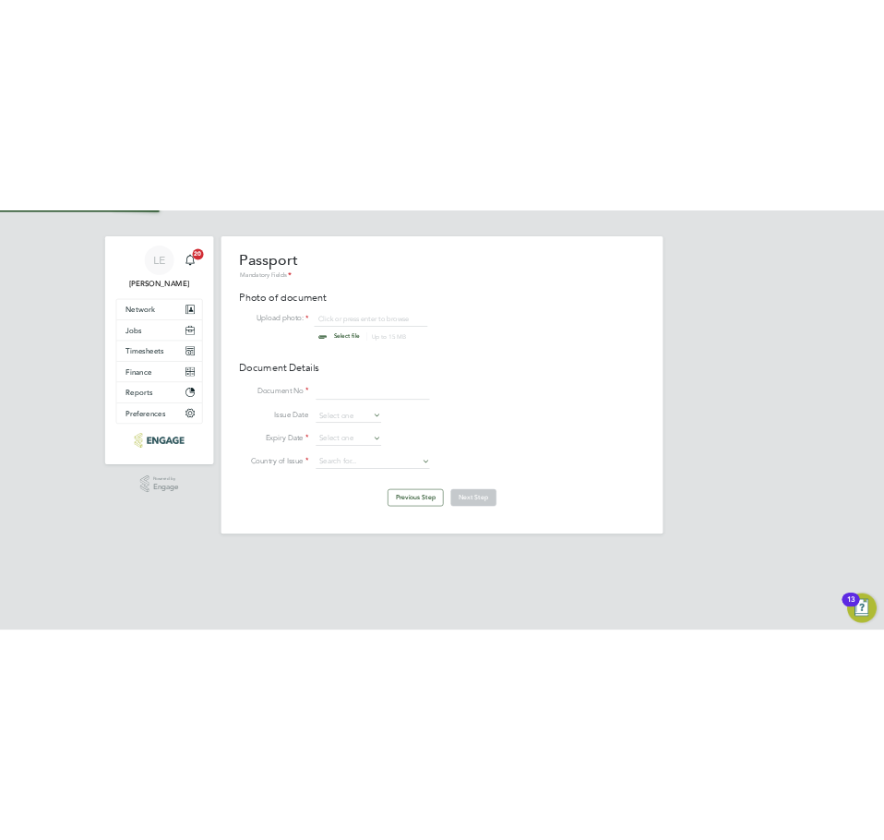
scroll to position [25, 229]
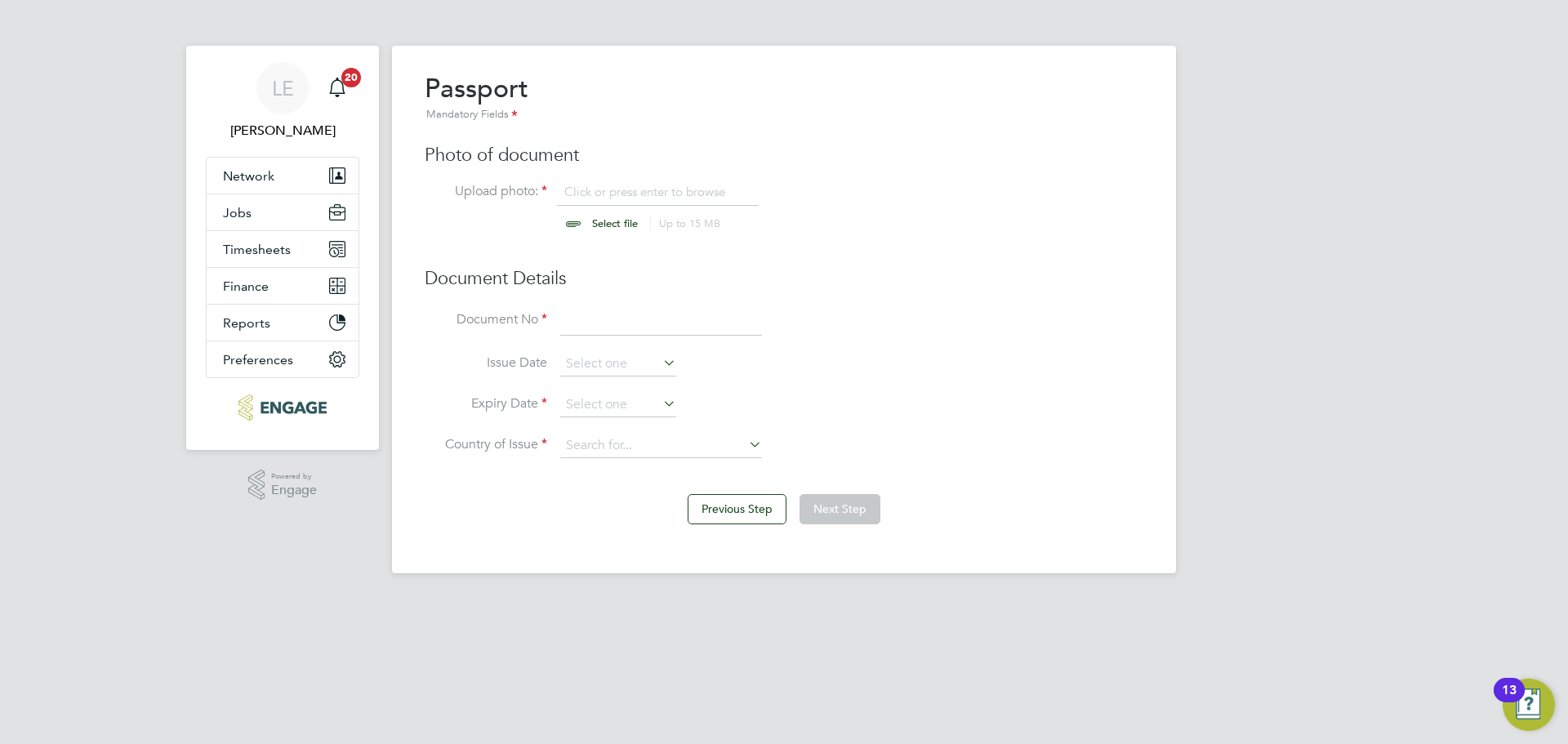
click at [608, 229] on input "file" at bounding box center [631, 208] width 257 height 49
type input "C:\fakepath\Abraham Passport.jpg"
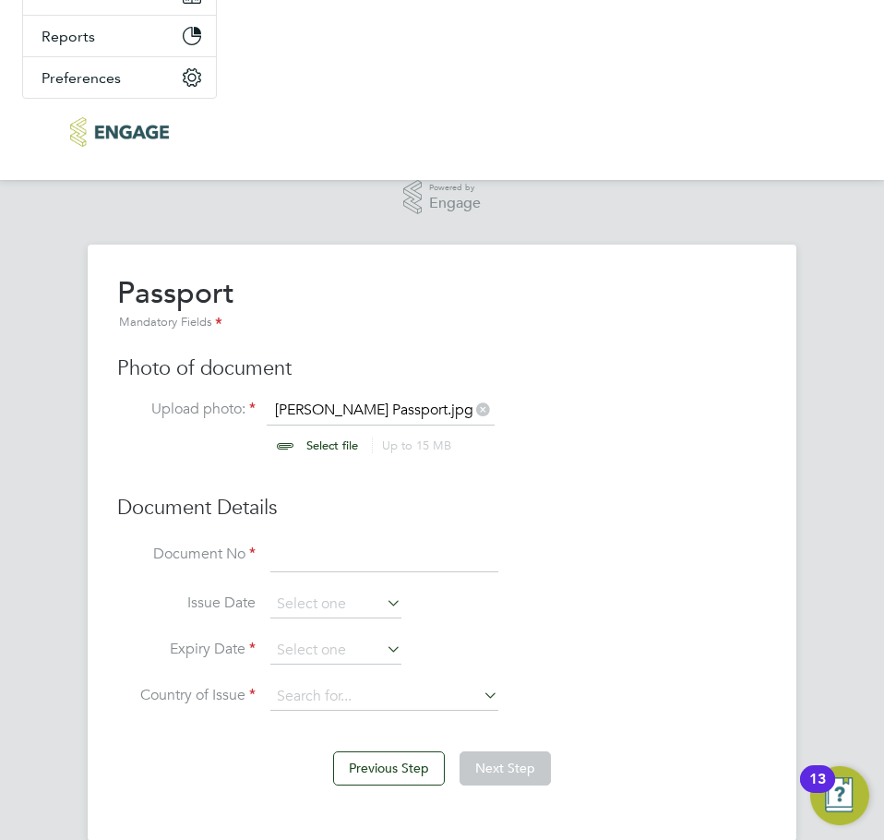
scroll to position [307, 0]
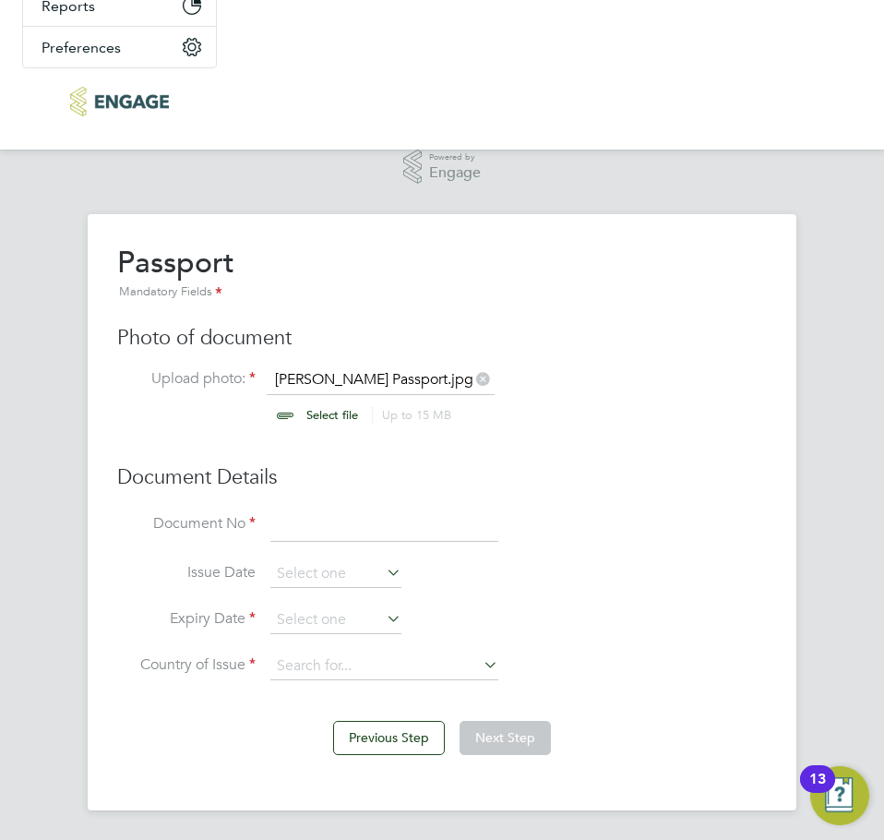
click at [328, 520] on input at bounding box center [384, 525] width 228 height 33
type input "146762458"
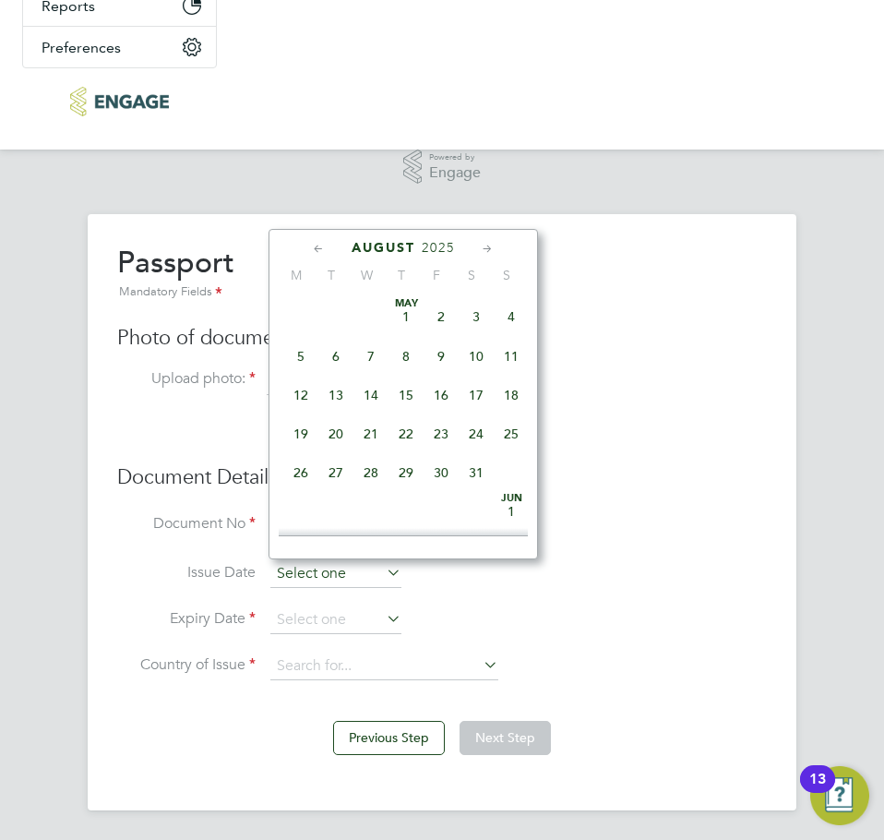
click at [319, 566] on input at bounding box center [335, 574] width 131 height 28
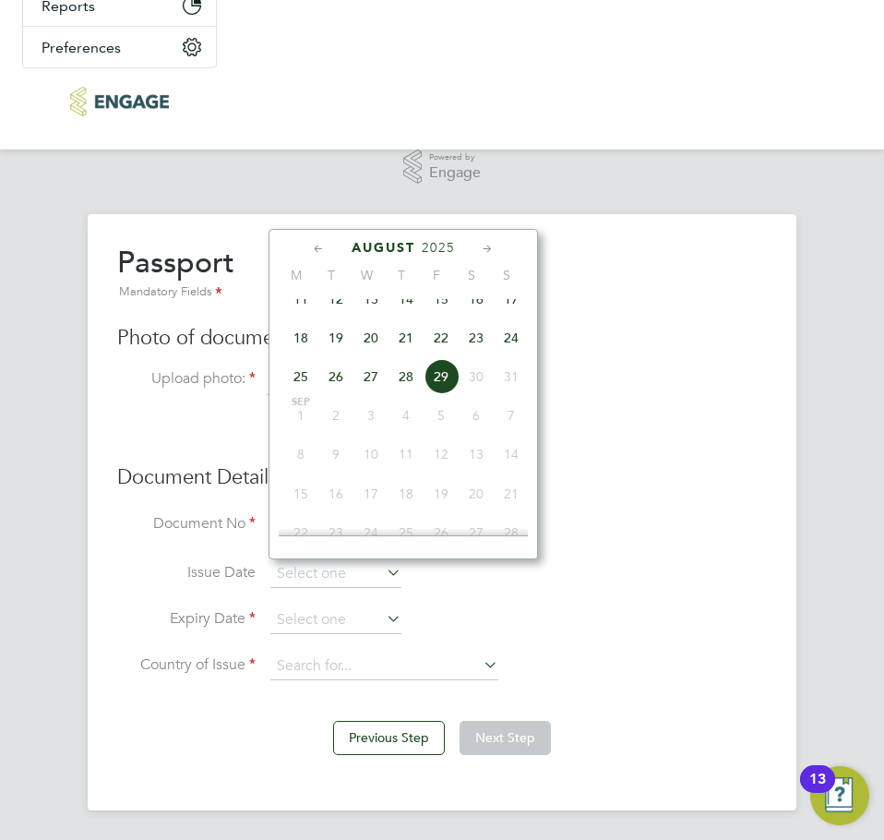
click at [320, 246] on icon at bounding box center [319, 249] width 18 height 20
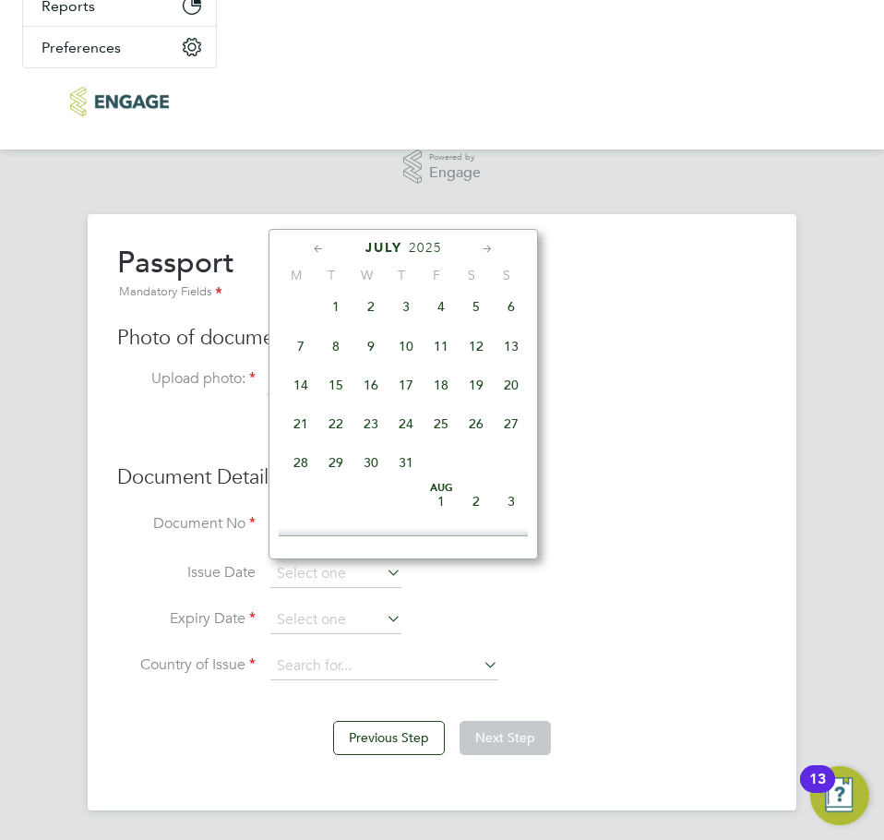
click at [320, 246] on icon at bounding box center [319, 249] width 18 height 20
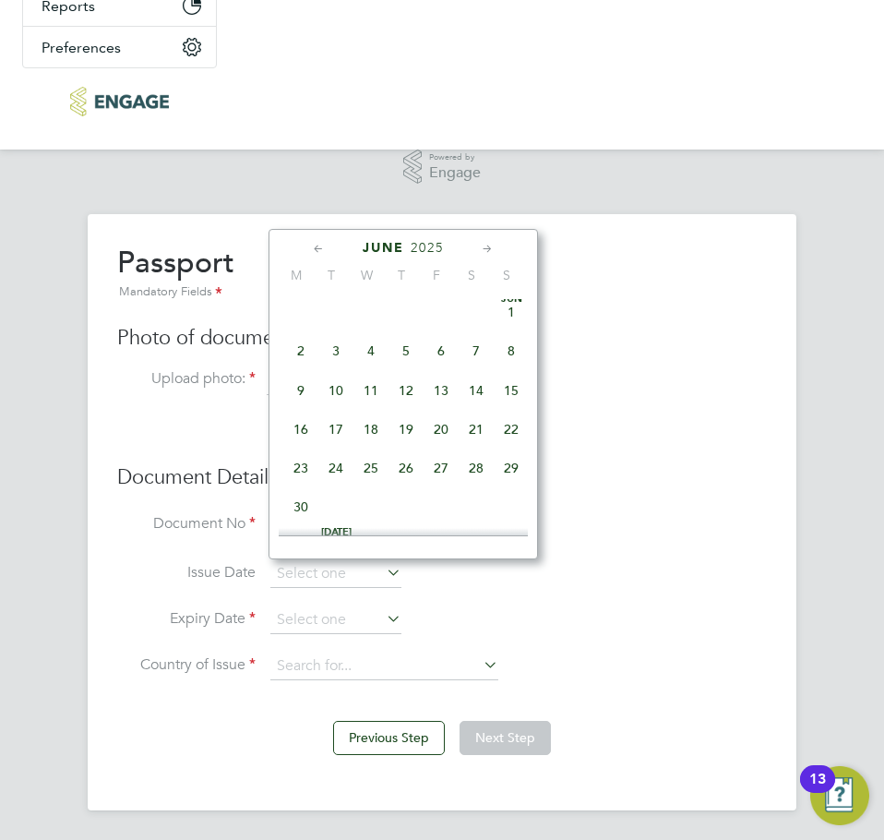
click at [320, 246] on icon at bounding box center [319, 249] width 18 height 20
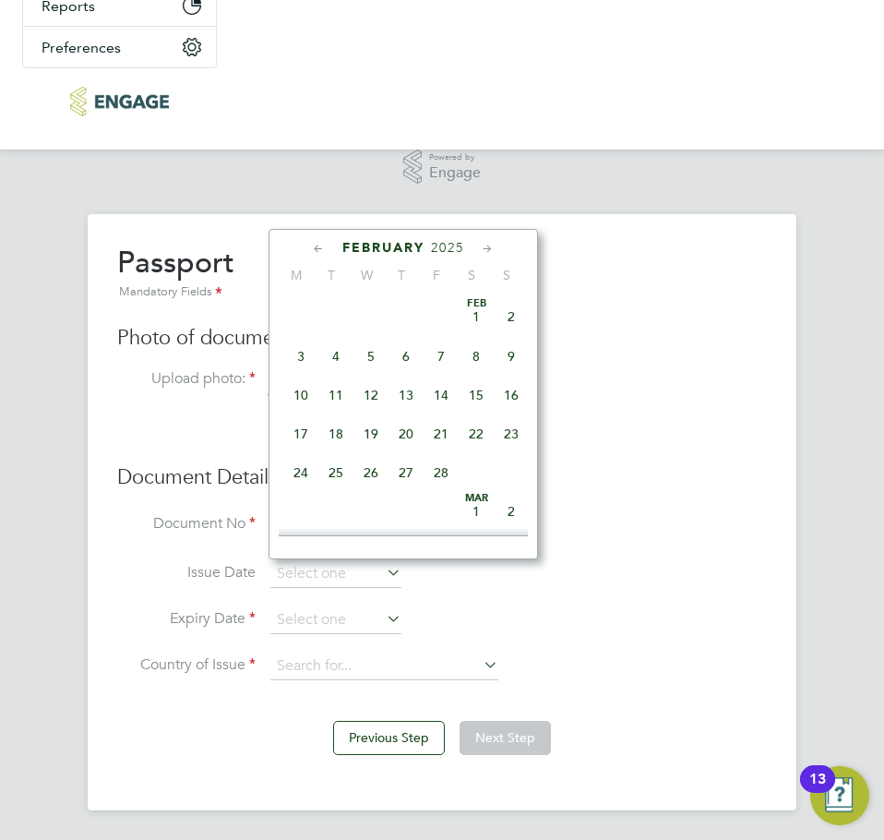
click at [320, 246] on icon at bounding box center [319, 249] width 18 height 20
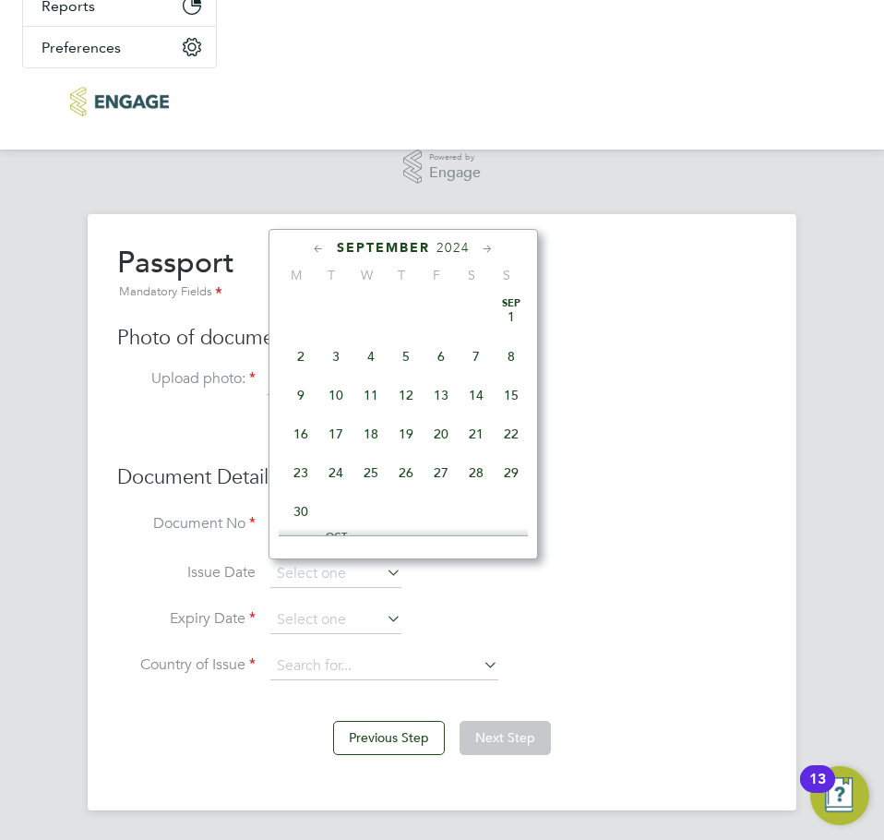
click at [320, 246] on icon at bounding box center [319, 249] width 18 height 20
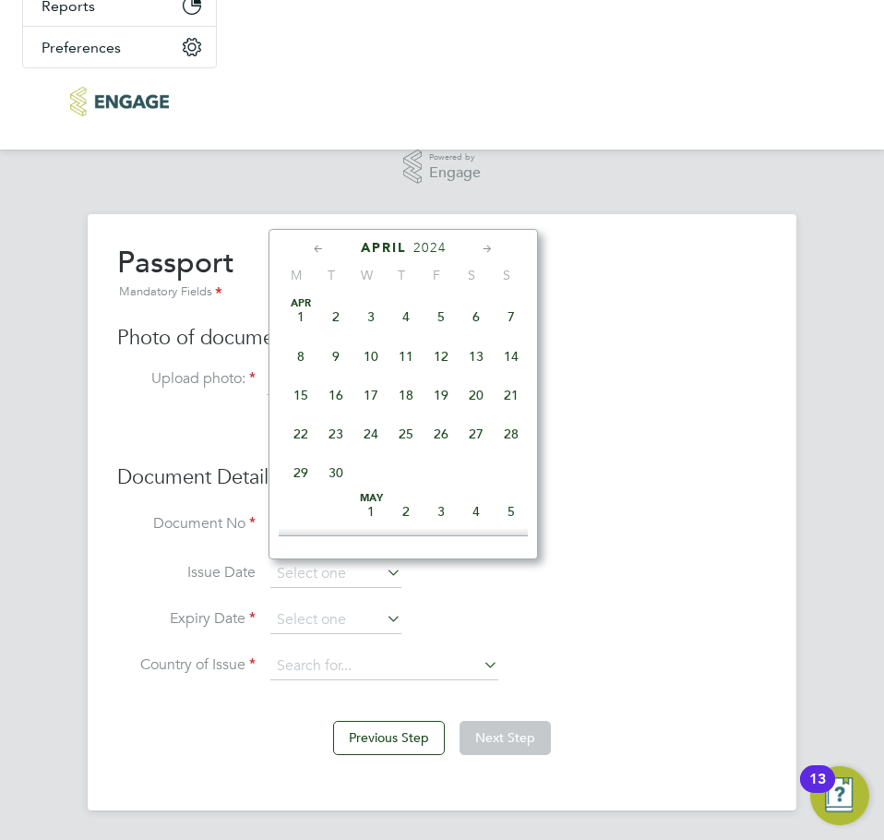
click at [320, 246] on icon at bounding box center [319, 249] width 18 height 20
click at [403, 360] on span "7" at bounding box center [405, 356] width 35 height 35
type input "07 Mar 2024"
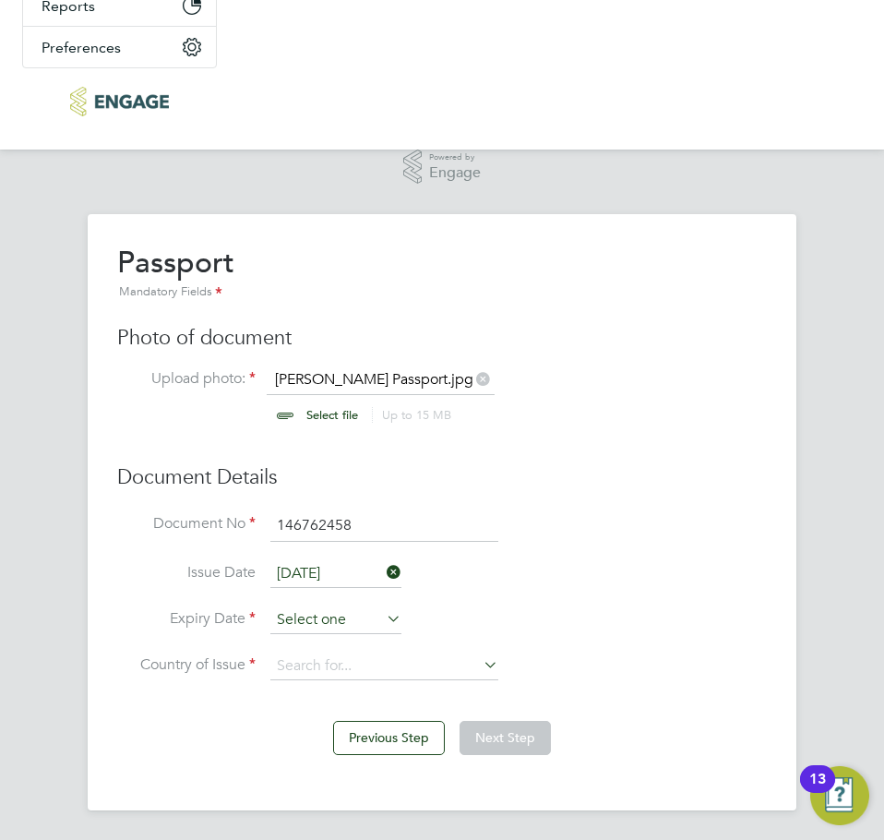
click at [308, 623] on input at bounding box center [335, 620] width 131 height 28
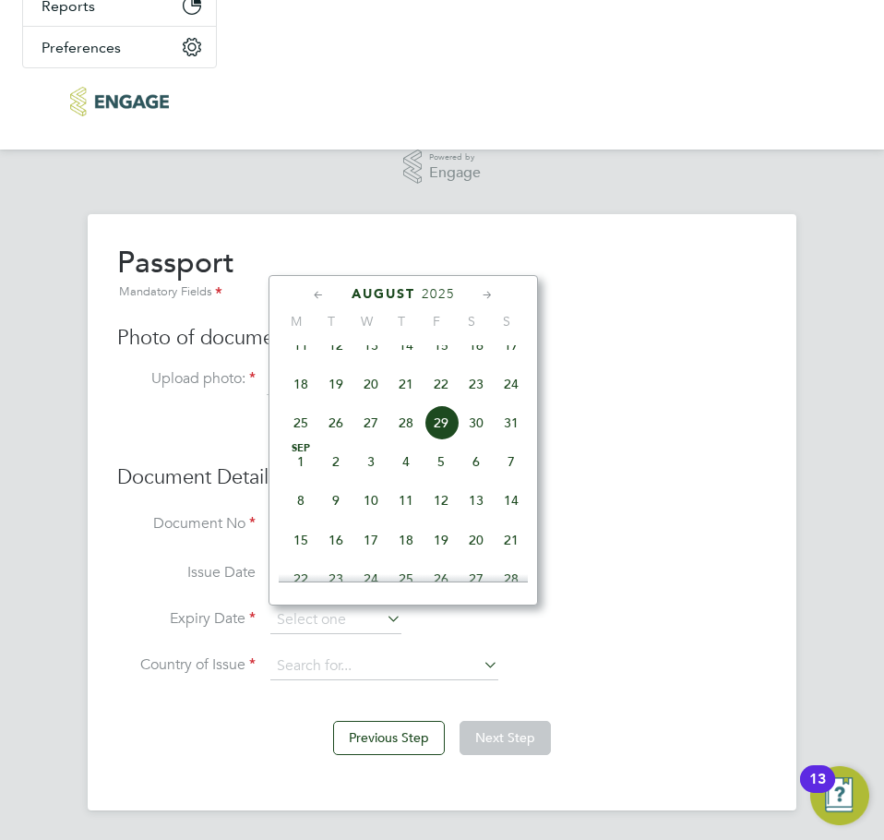
click at [495, 299] on icon at bounding box center [488, 295] width 18 height 20
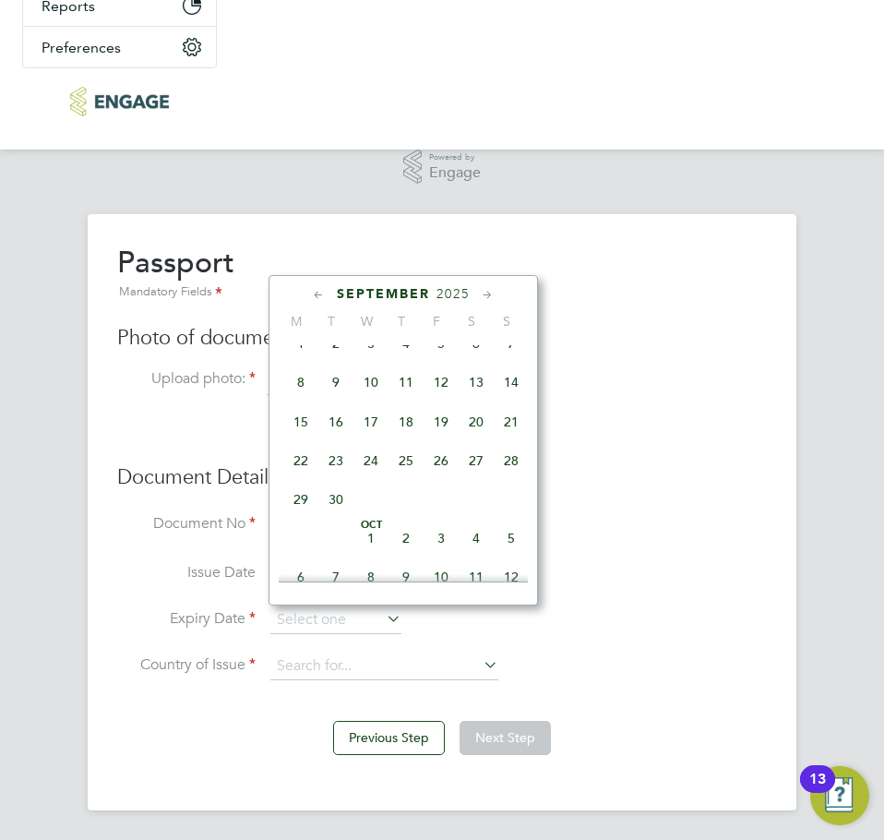
click at [495, 299] on icon at bounding box center [488, 295] width 18 height 20
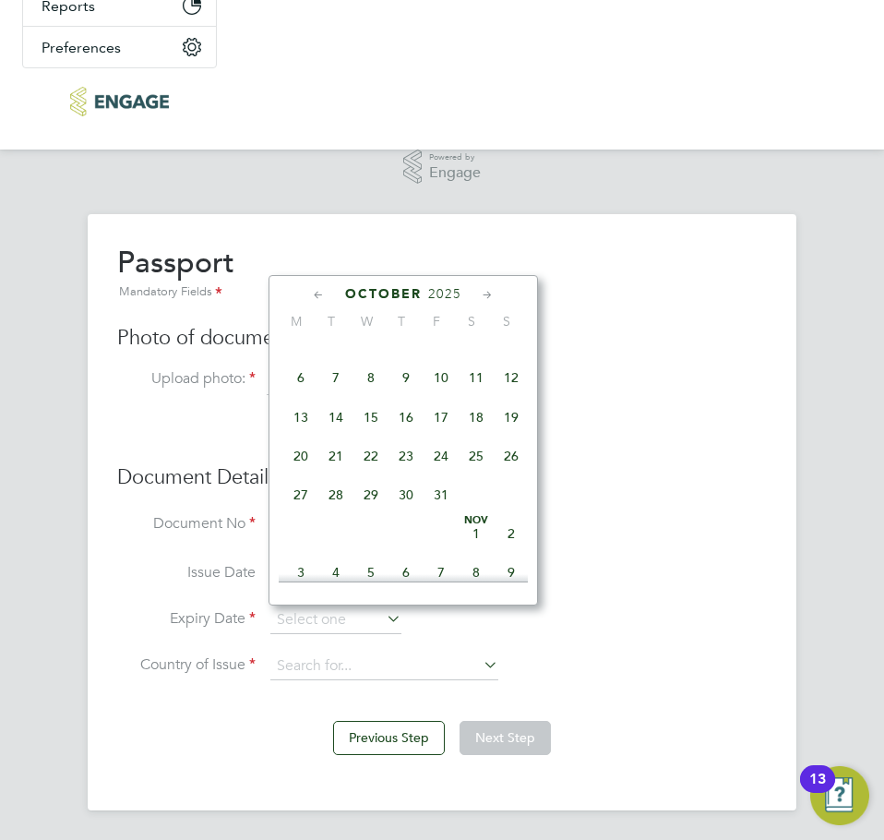
click at [495, 299] on icon at bounding box center [488, 295] width 18 height 20
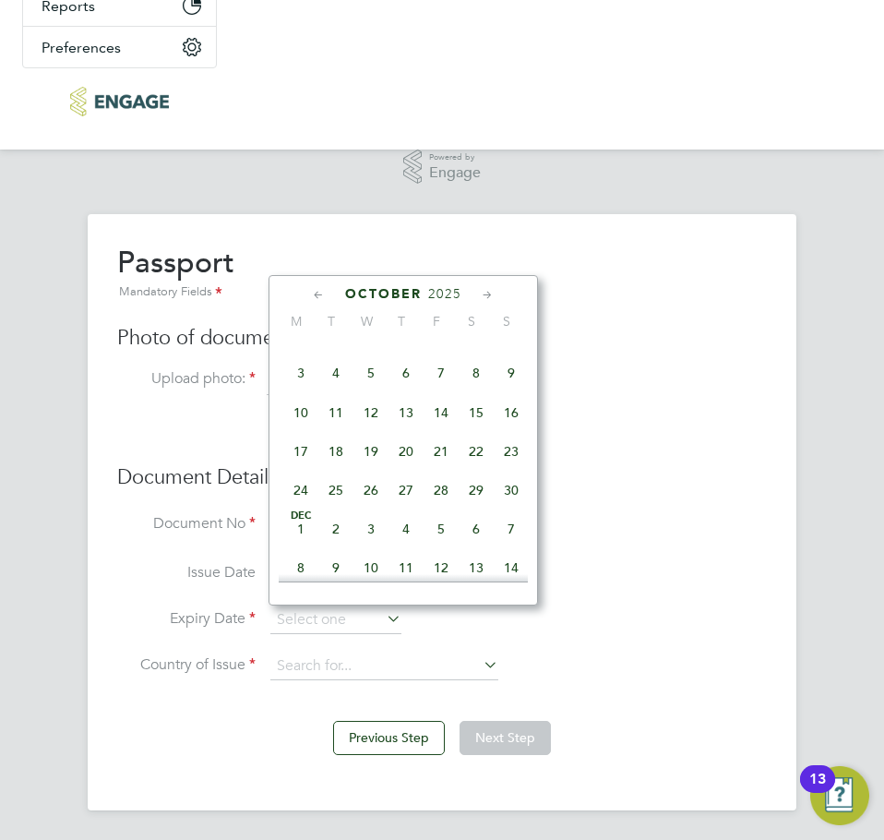
click at [495, 299] on icon at bounding box center [488, 295] width 18 height 20
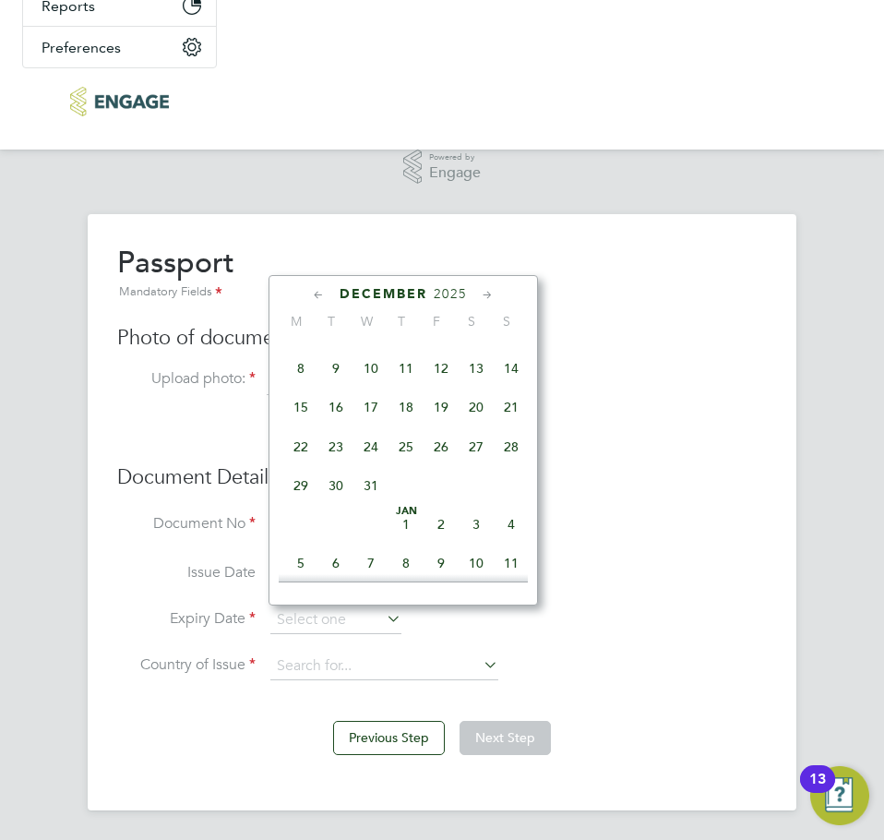
click at [495, 299] on icon at bounding box center [488, 295] width 18 height 20
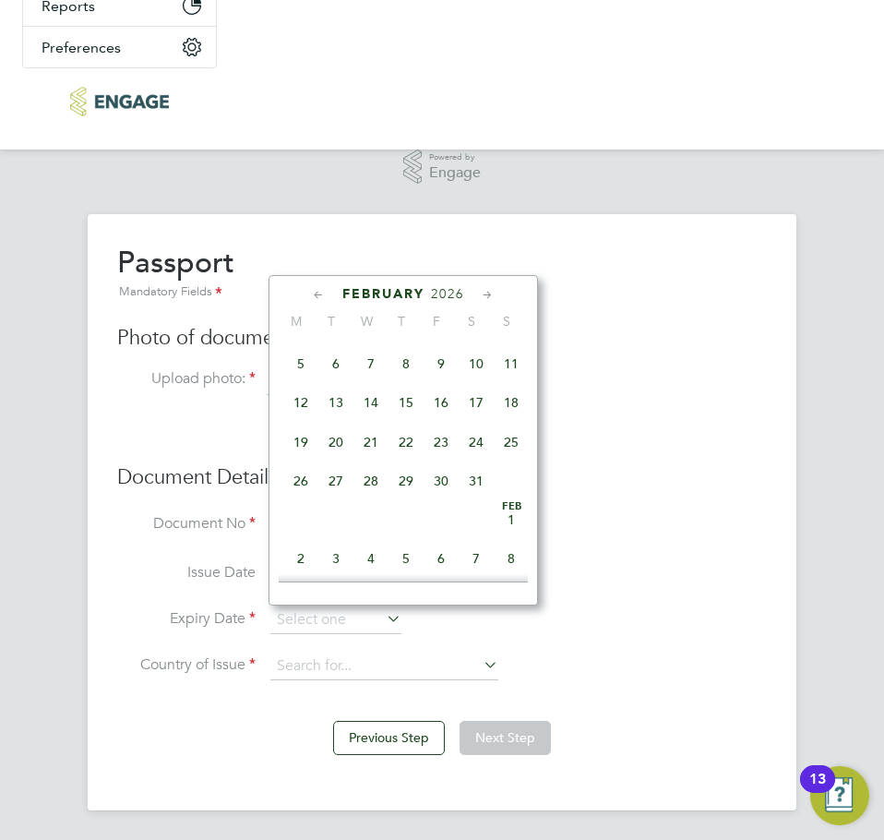
scroll to position [1834, 0]
click at [444, 297] on span "2026" at bounding box center [447, 294] width 33 height 16
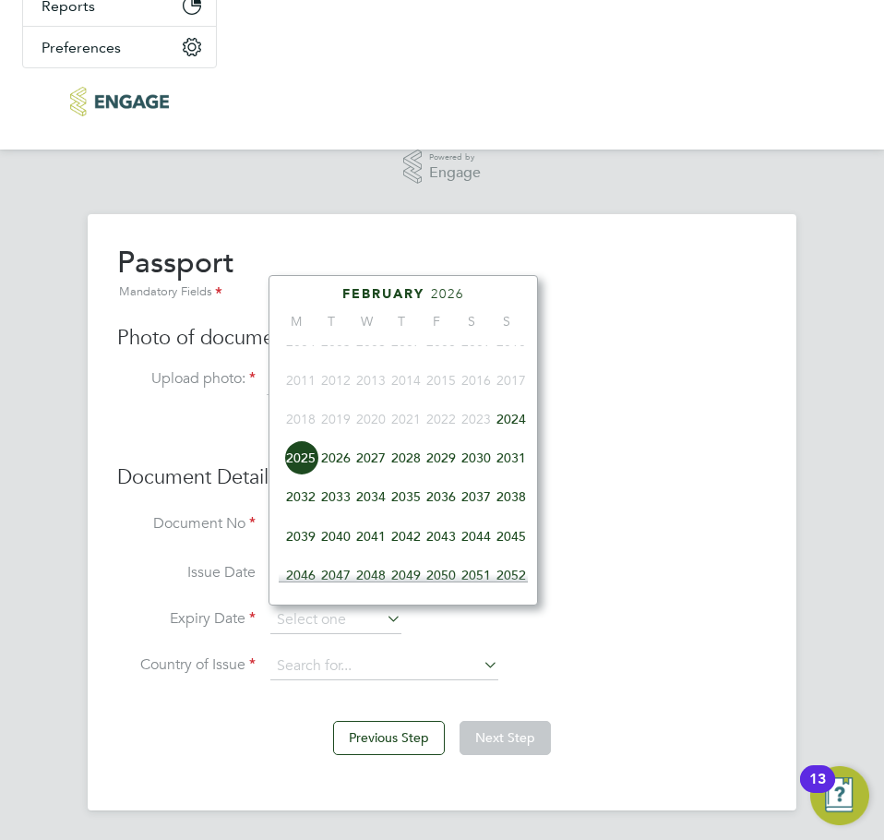
click at [377, 507] on span "2034" at bounding box center [370, 496] width 35 height 35
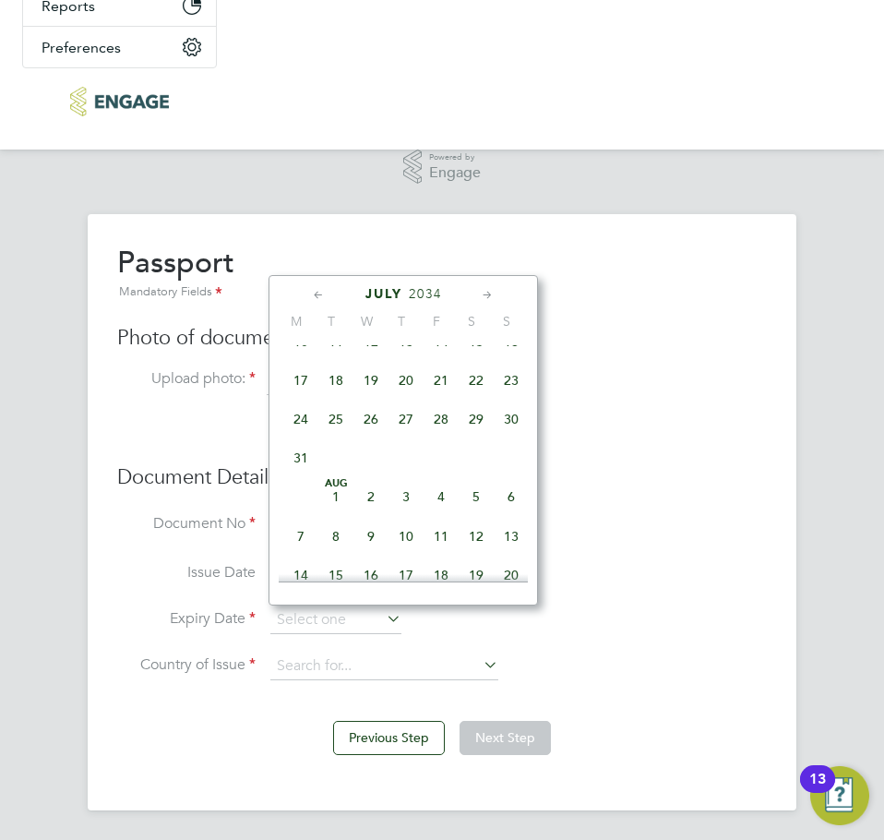
click at [317, 293] on icon at bounding box center [319, 295] width 18 height 20
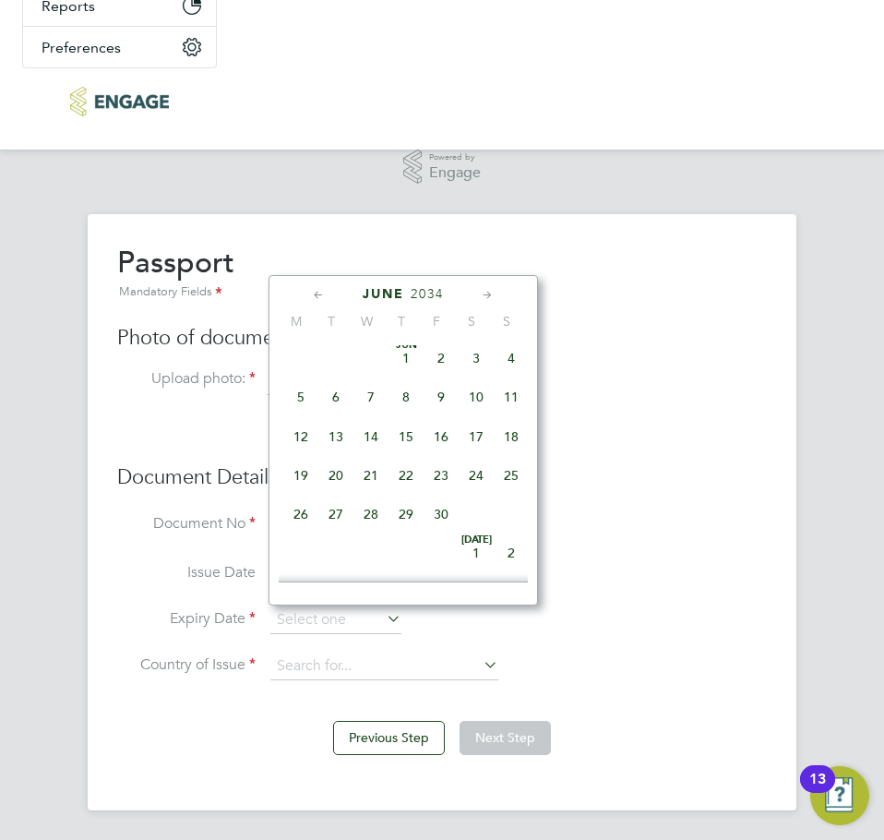
click at [317, 293] on icon at bounding box center [319, 295] width 18 height 20
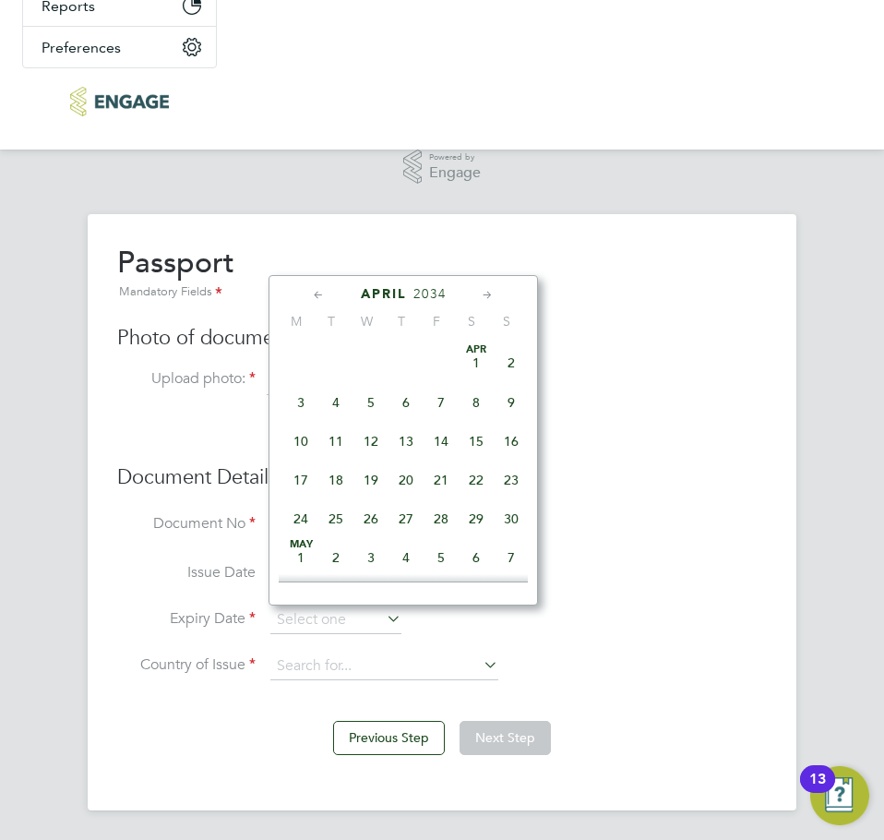
click at [317, 293] on icon at bounding box center [319, 295] width 18 height 20
click at [337, 400] on span "7" at bounding box center [335, 402] width 35 height 35
type input "07 Mar 2034"
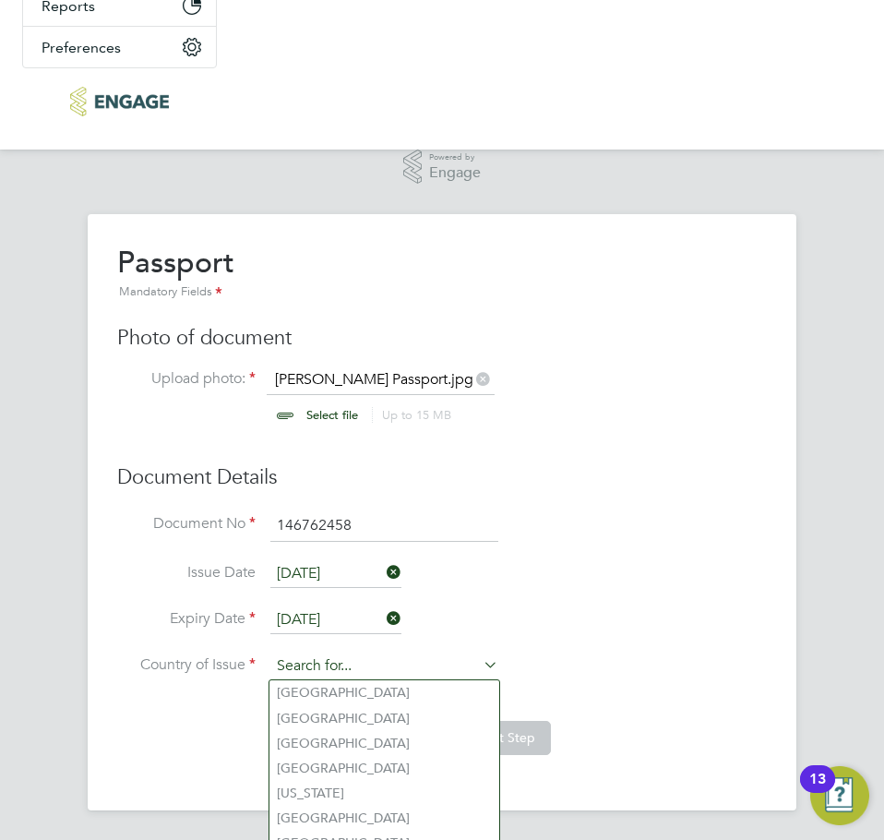
click at [347, 670] on input at bounding box center [384, 666] width 228 height 28
type input "United Kingdom"
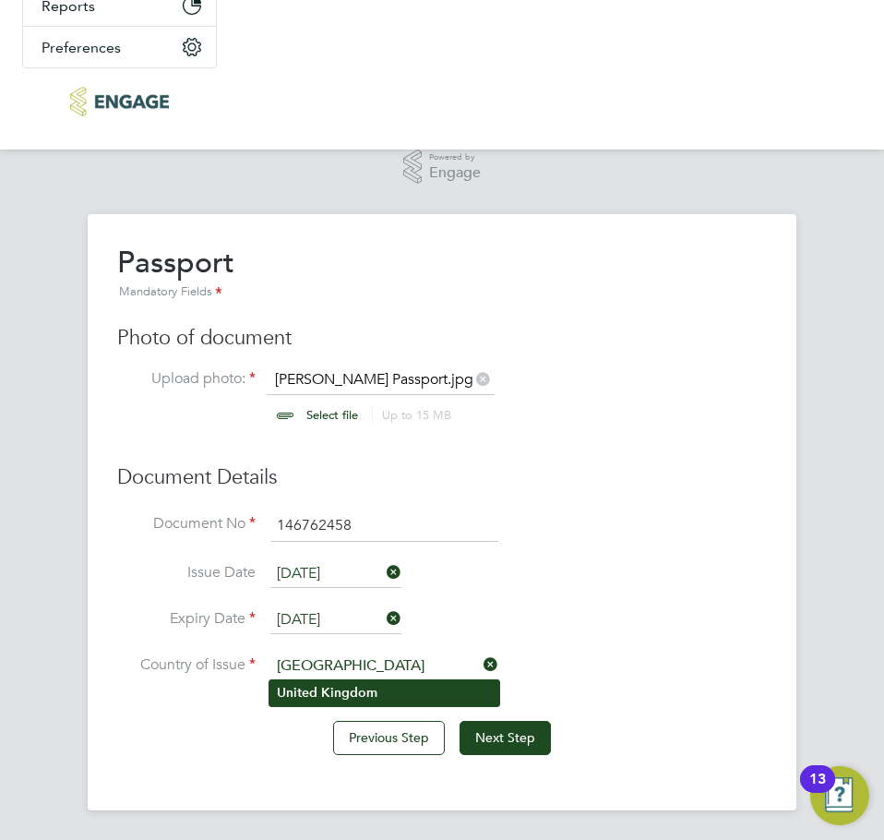
click at [411, 691] on li "United Kingdom" at bounding box center [384, 692] width 230 height 25
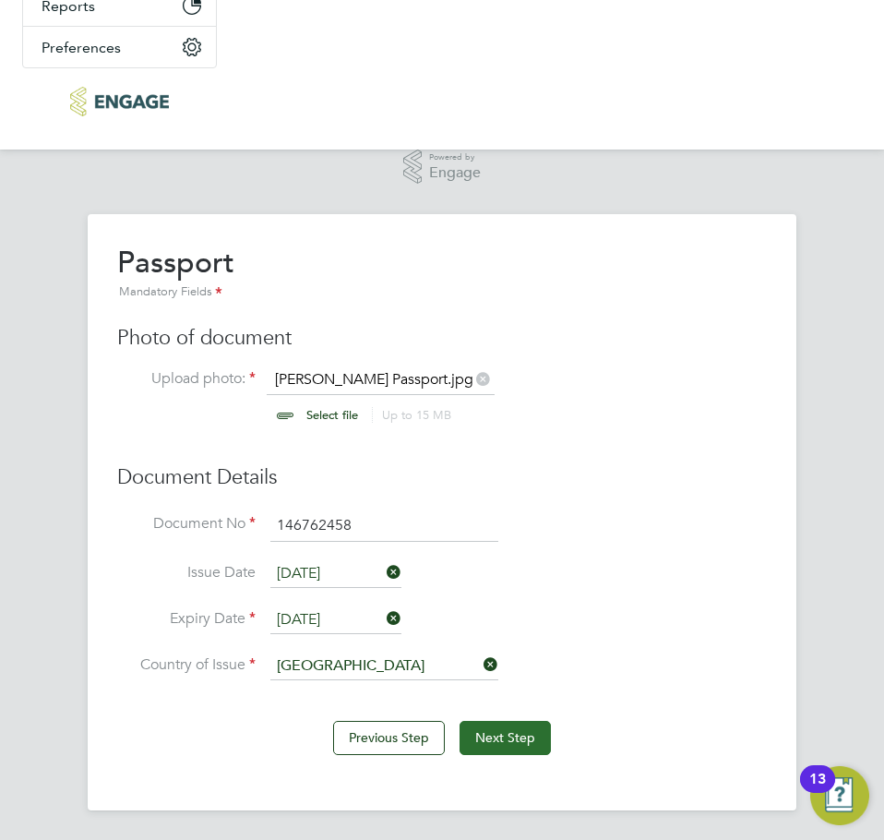
click at [510, 744] on button "Next Step" at bounding box center [505, 737] width 91 height 33
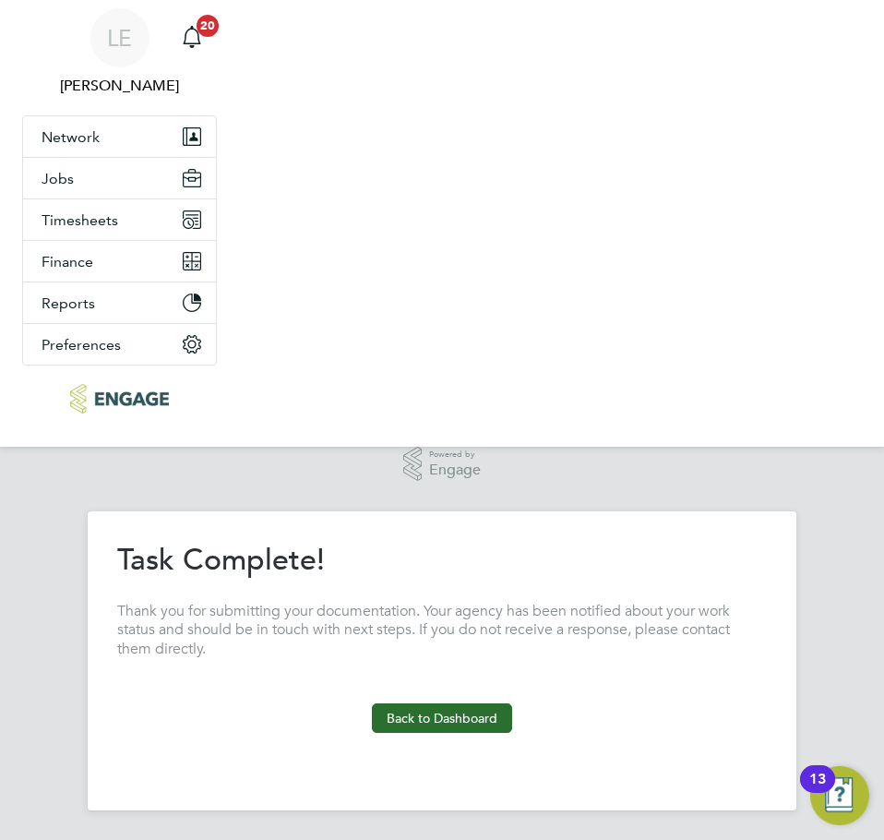
click at [470, 717] on button "Back to Dashboard" at bounding box center [442, 718] width 140 height 30
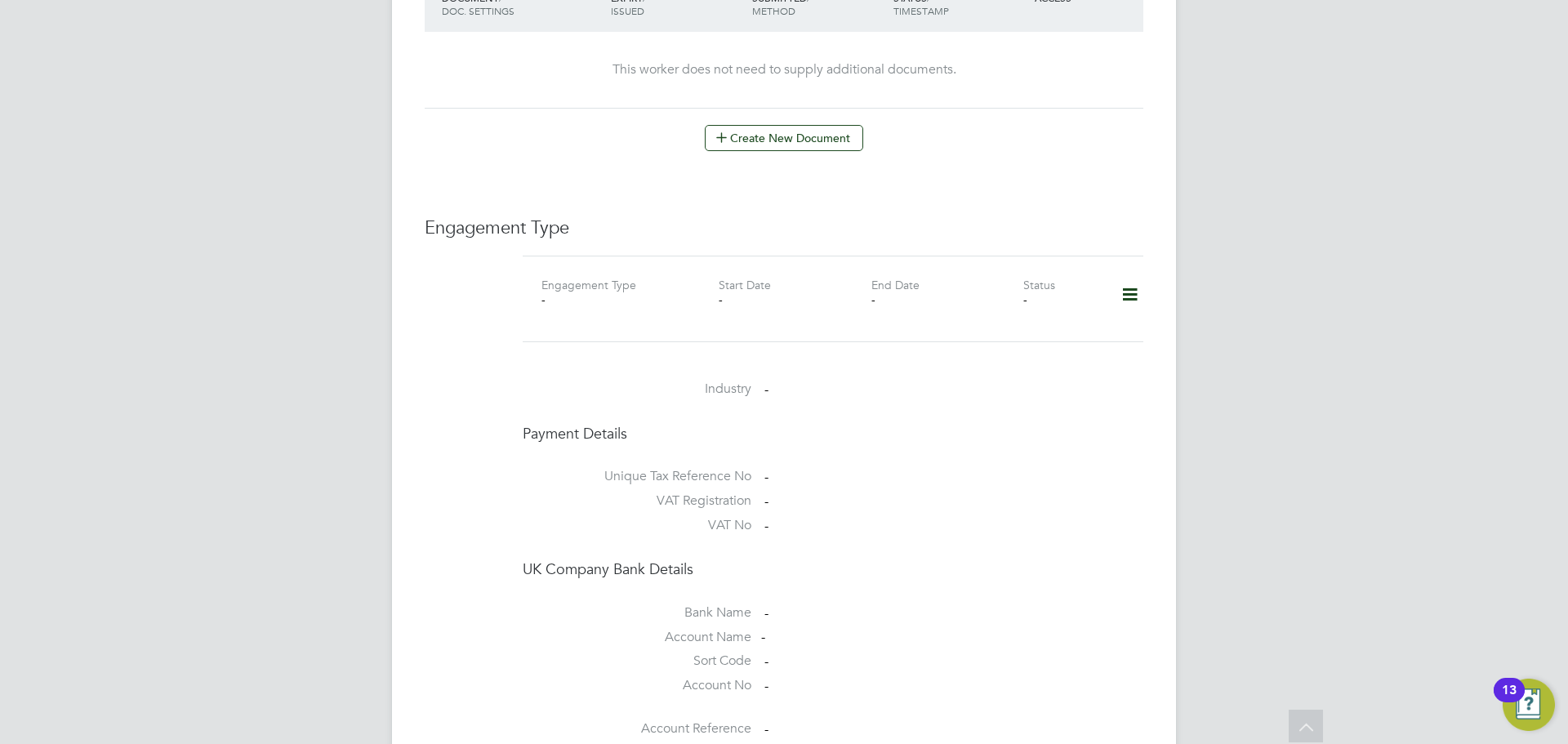
scroll to position [898, 0]
click at [1128, 280] on icon at bounding box center [1130, 299] width 28 height 37
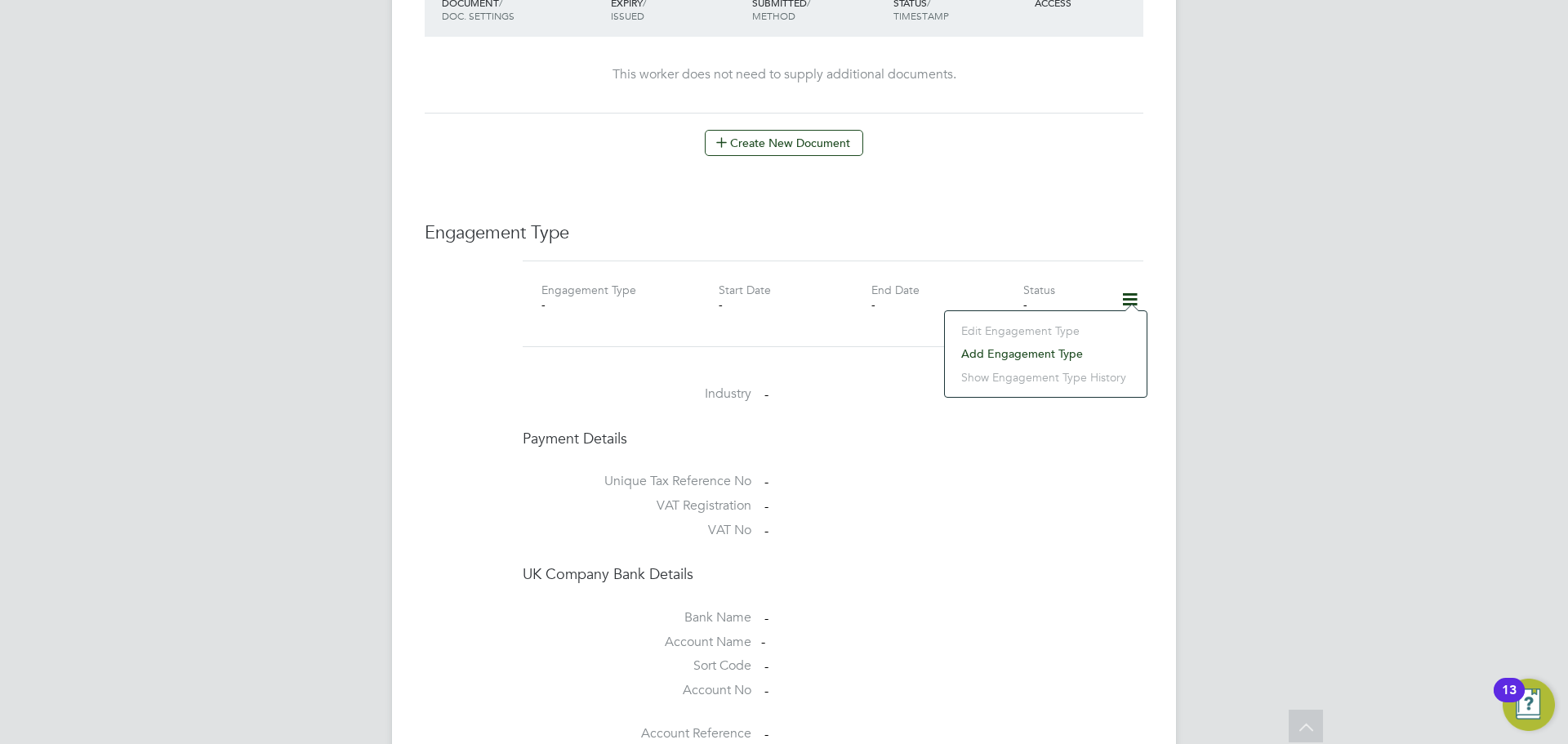
click at [1030, 350] on li "Add Engagement Type" at bounding box center [1045, 354] width 185 height 23
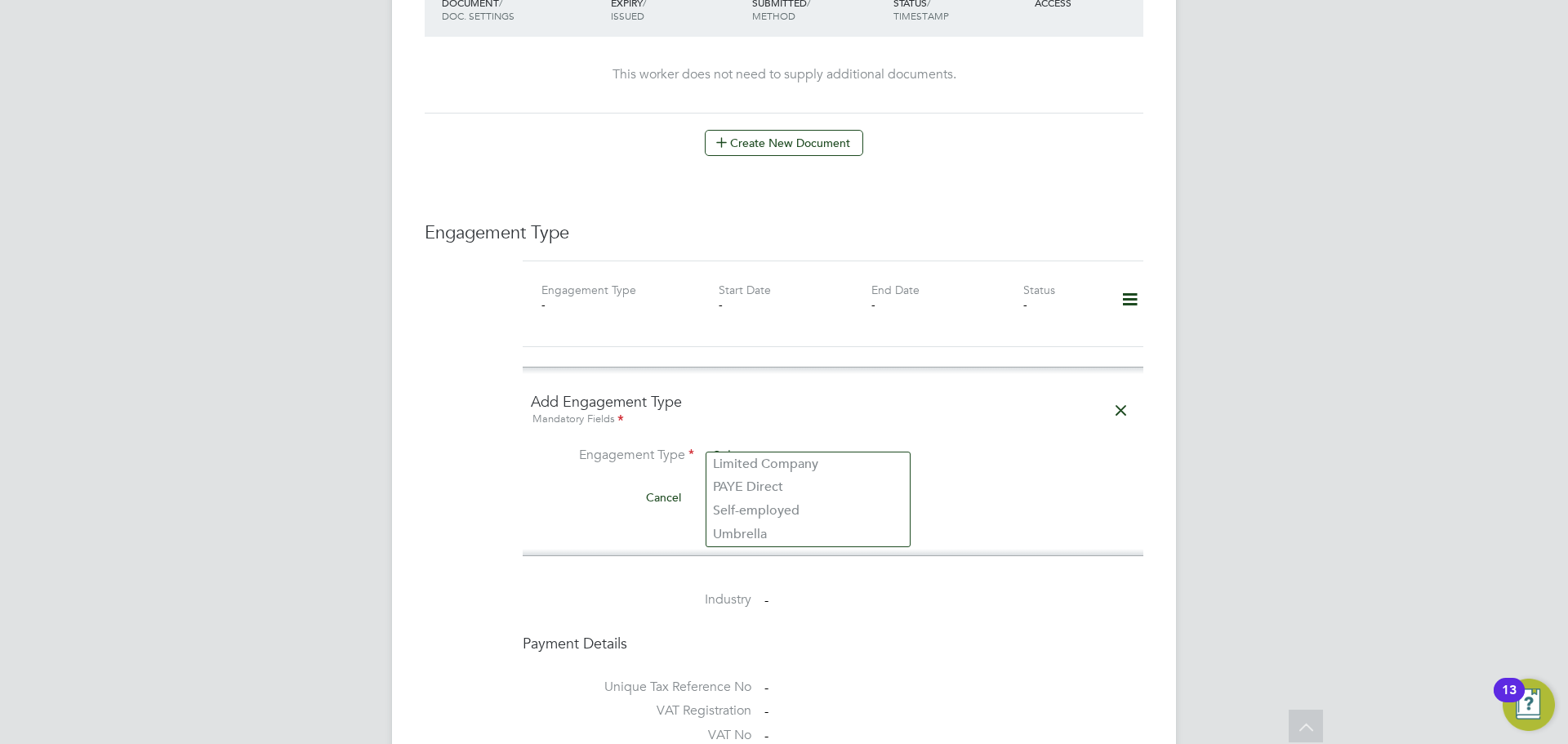
click at [839, 445] on input at bounding box center [808, 456] width 202 height 23
click at [787, 530] on li "Umbrella" at bounding box center [808, 534] width 204 height 24
type input "Umbrella"
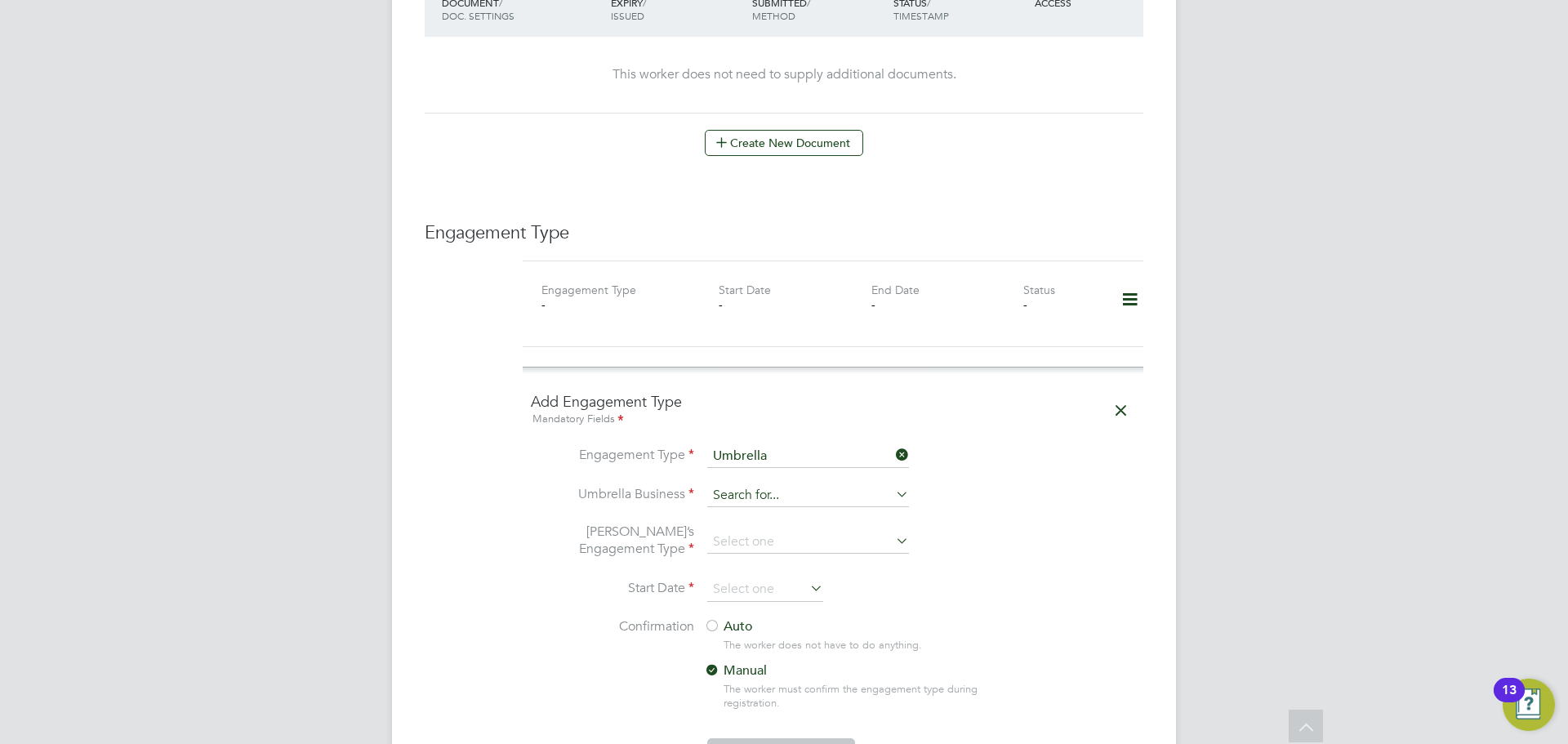
click at [774, 484] on input at bounding box center [808, 495] width 202 height 23
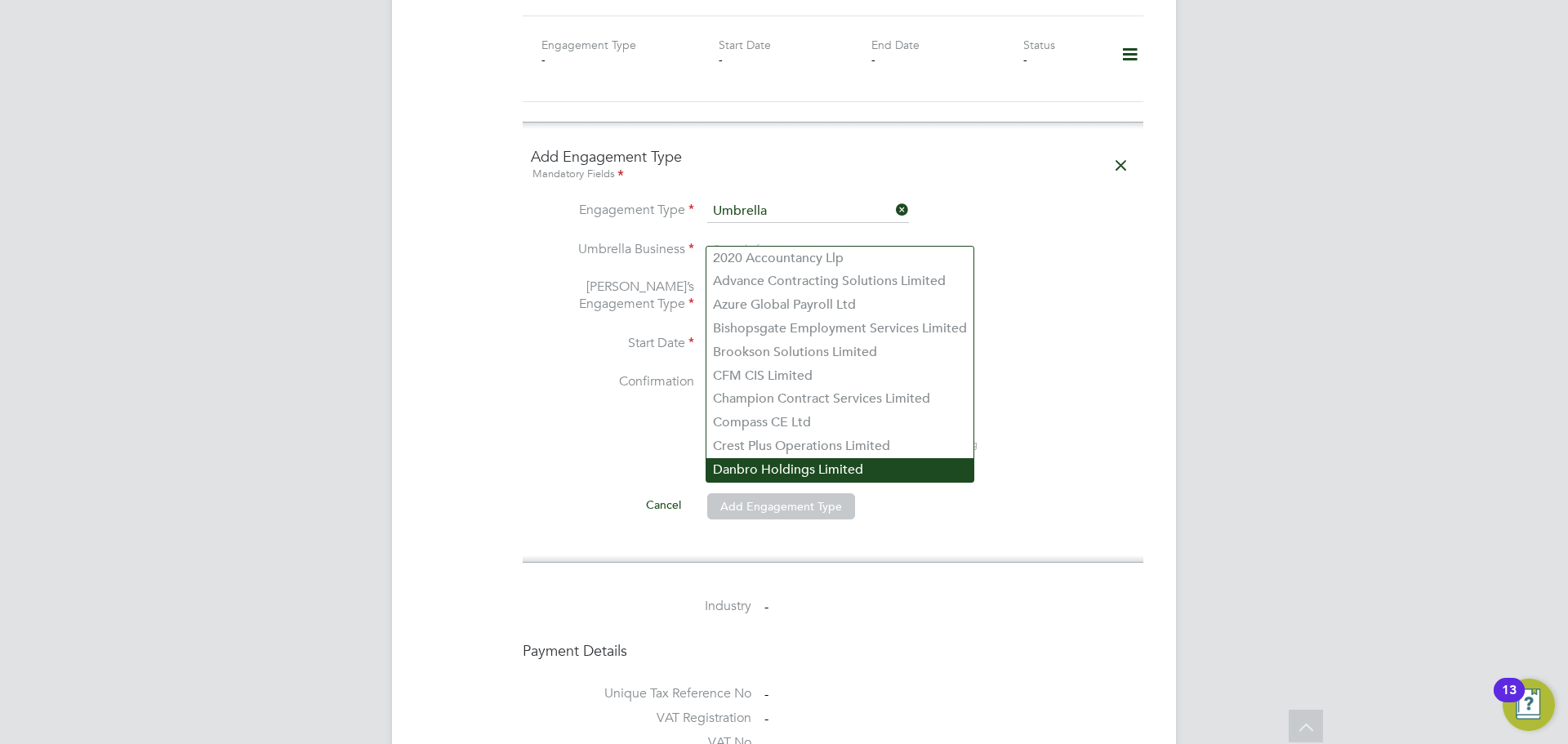
scroll to position [1306, 0]
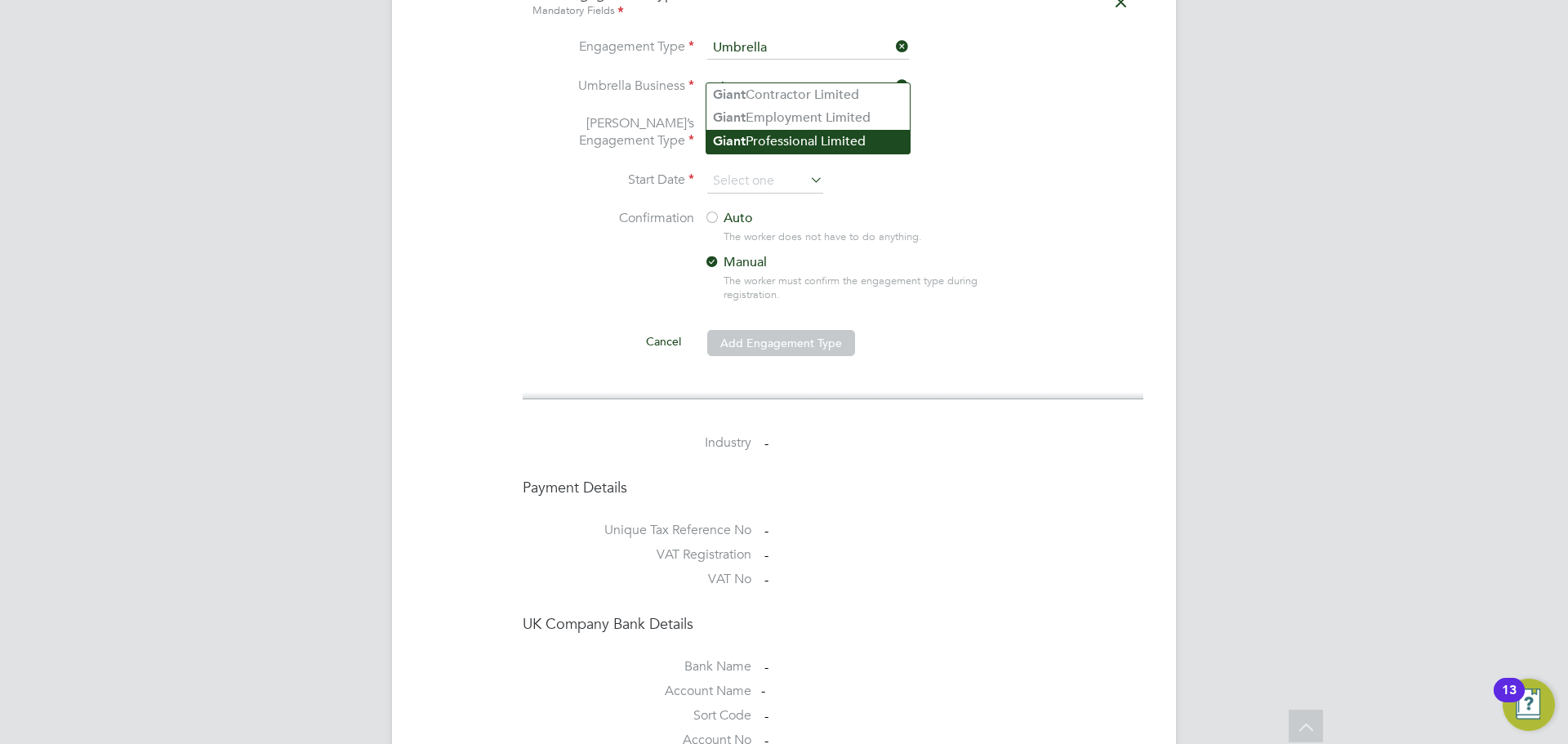
click at [802, 144] on li "Giant Professional Limited" at bounding box center [808, 142] width 204 height 24
type input "Giant Professional Limited"
click at [773, 122] on input at bounding box center [808, 134] width 202 height 23
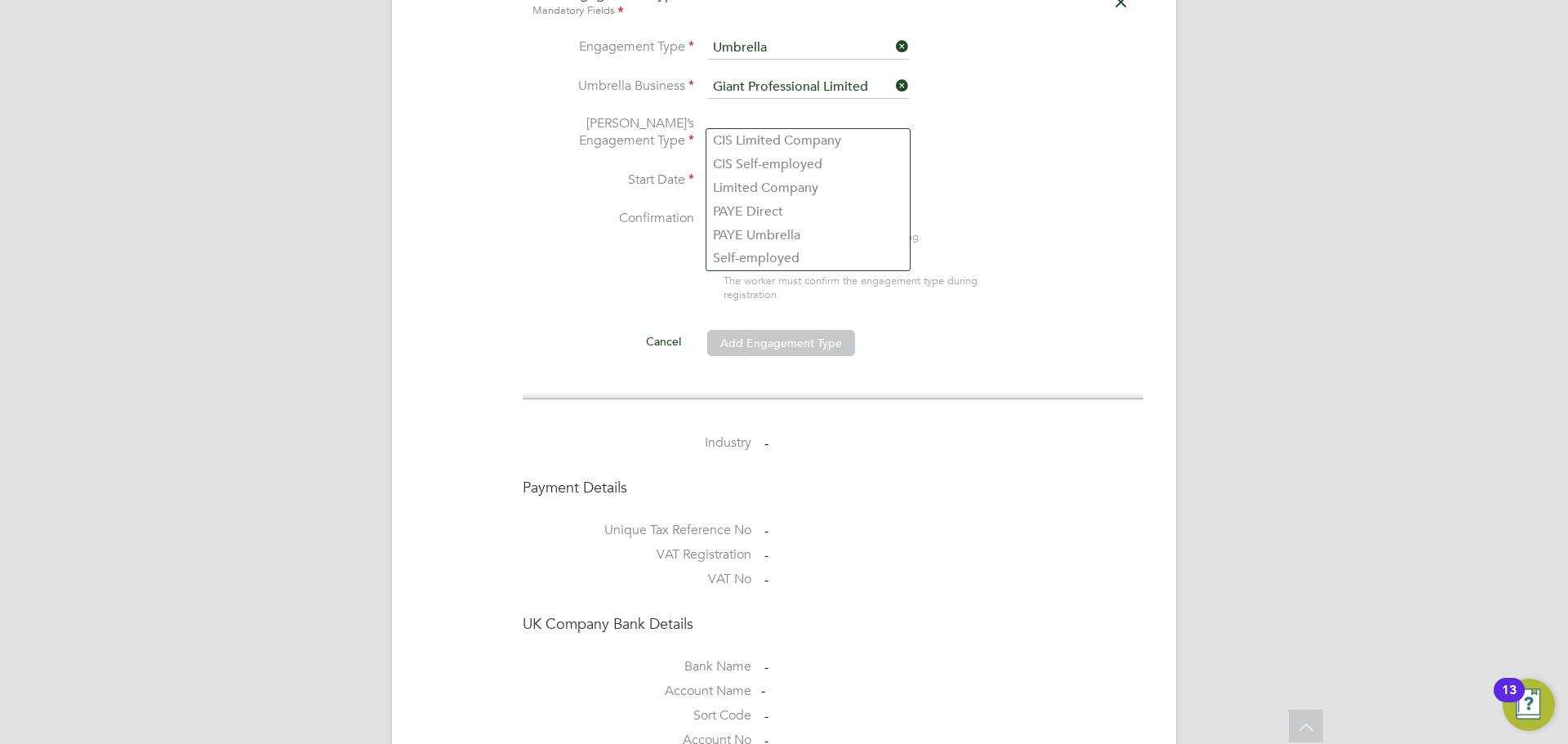
click at [634, 238] on li "Confirmation Auto The worker does not have to do anything. Manual The worker mu…" at bounding box center [833, 269] width 604 height 119
click at [781, 122] on input at bounding box center [808, 134] width 202 height 23
click at [752, 227] on li "PAYE Umbrella" at bounding box center [808, 235] width 204 height 24
type input "PAYE Umbrella"
click at [787, 122] on input at bounding box center [808, 134] width 202 height 23
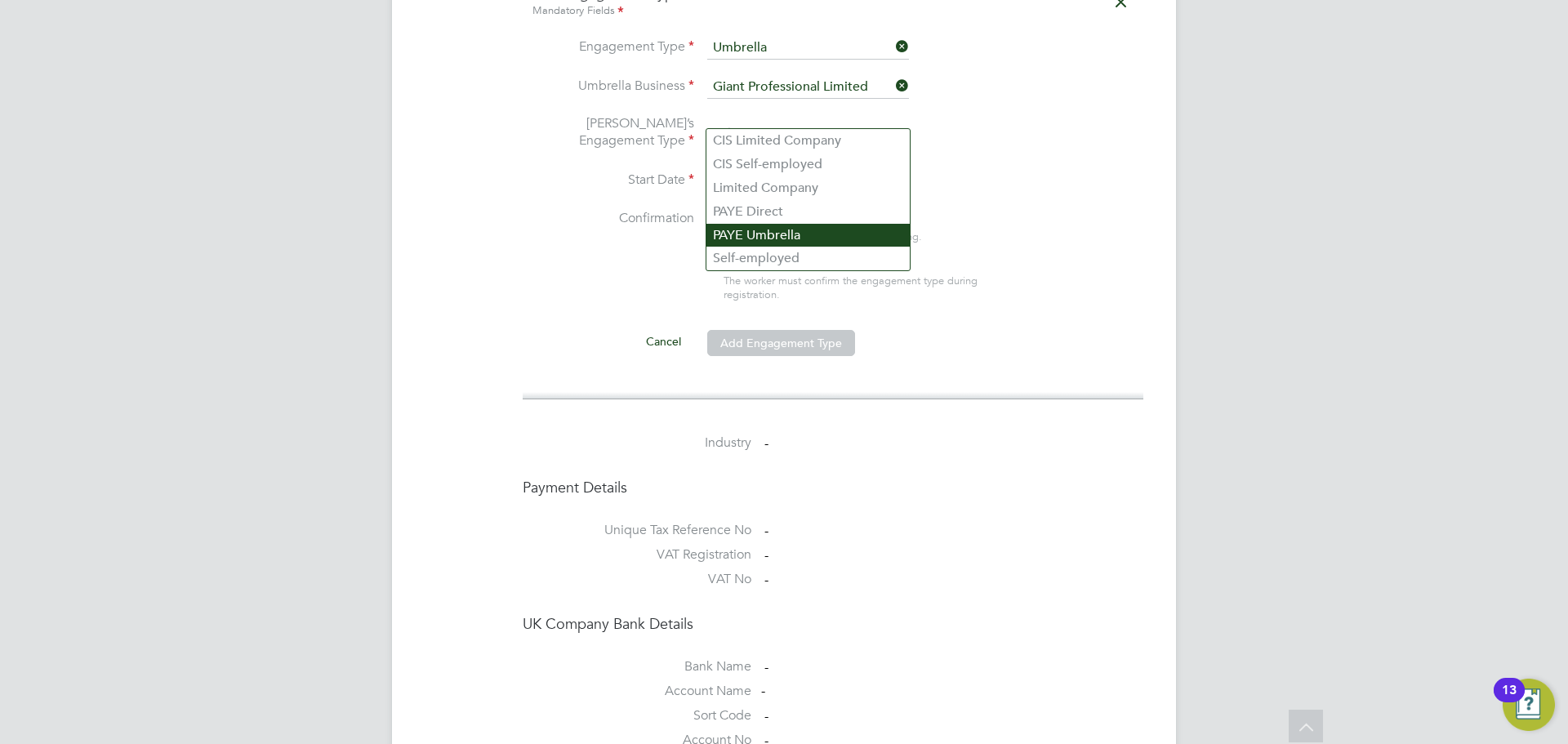
click at [784, 234] on li "PAYE Umbrella" at bounding box center [808, 235] width 204 height 24
type input "PAYE Umbrella"
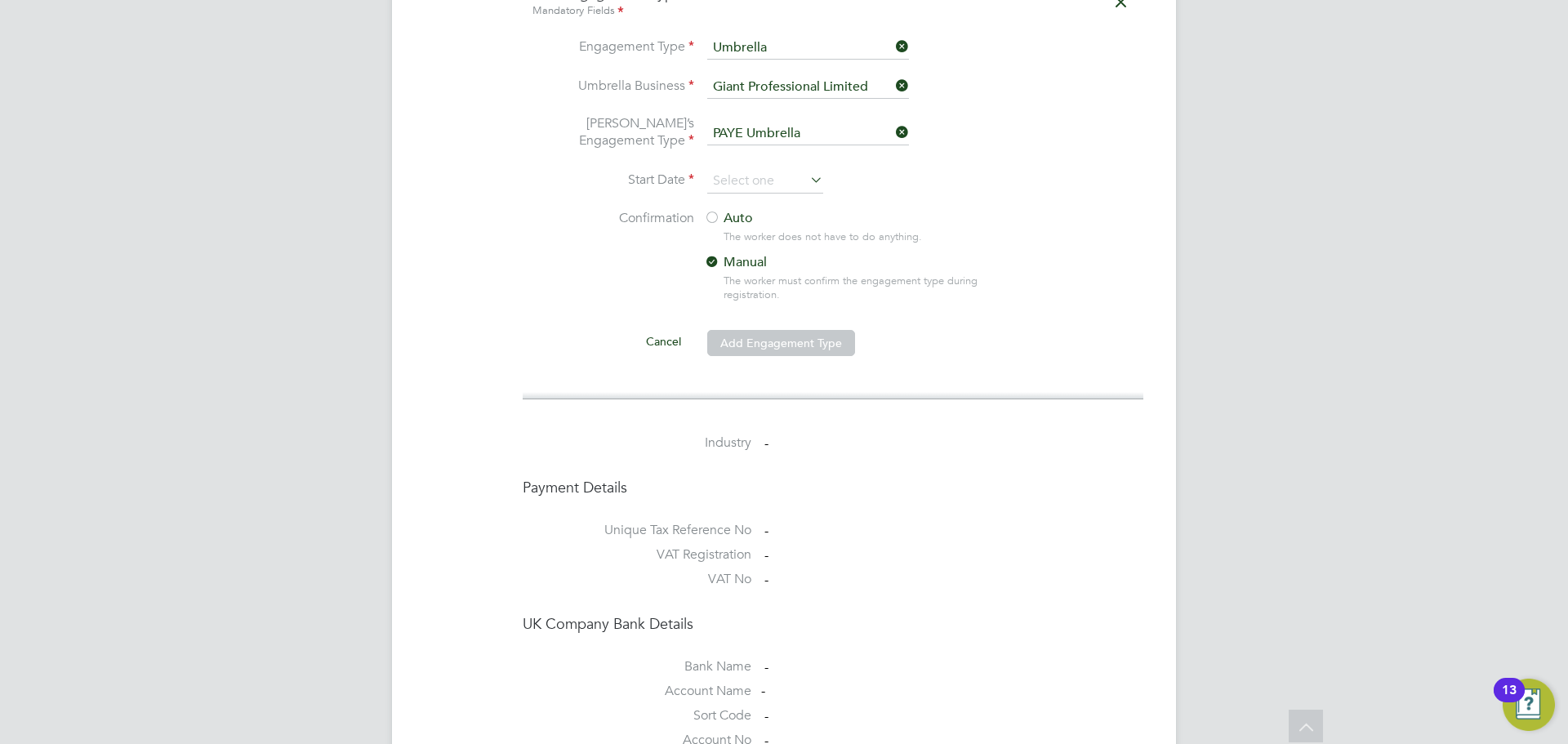
click at [735, 210] on label "Auto" at bounding box center [850, 218] width 294 height 17
click at [742, 169] on input at bounding box center [765, 181] width 116 height 25
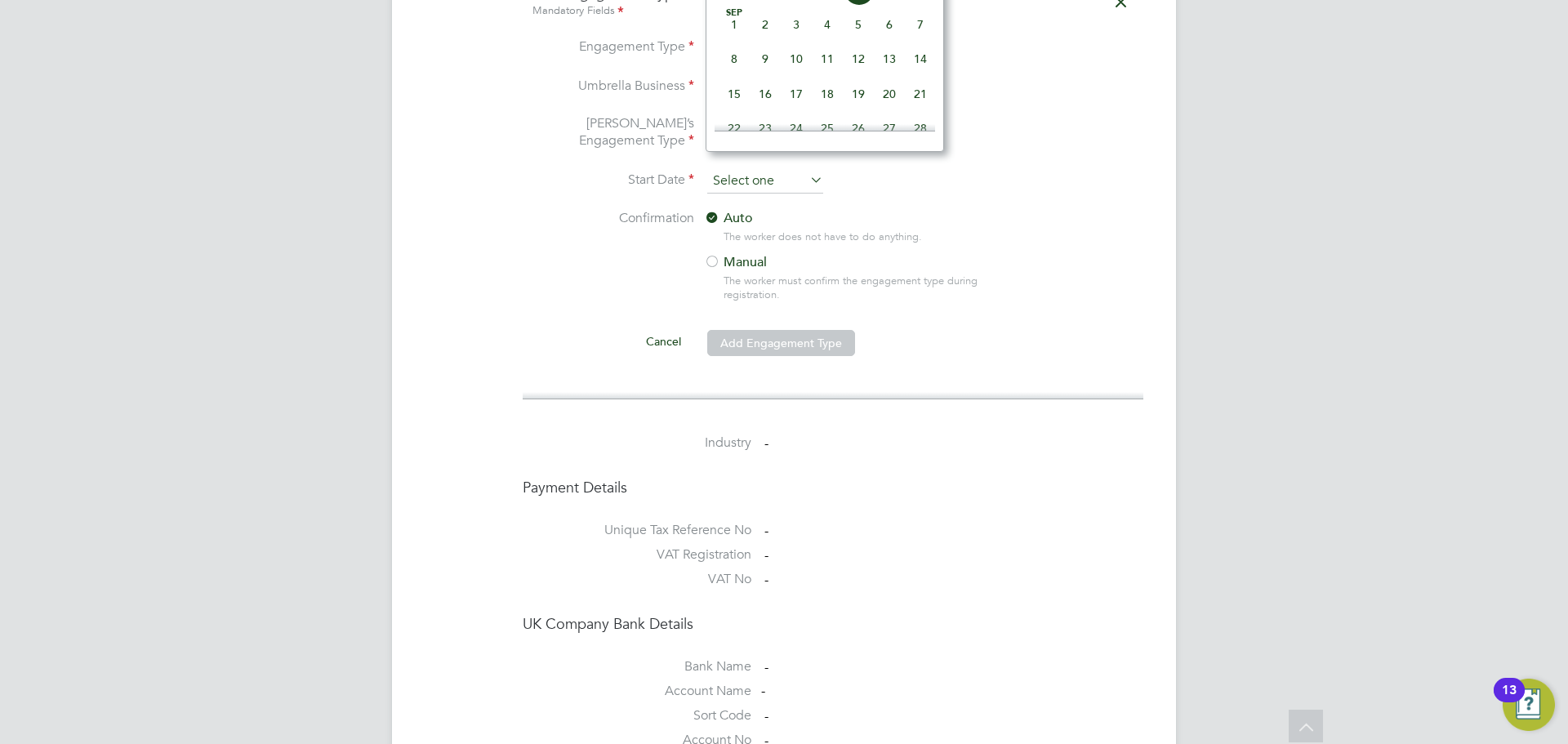
scroll to position [1143, 0]
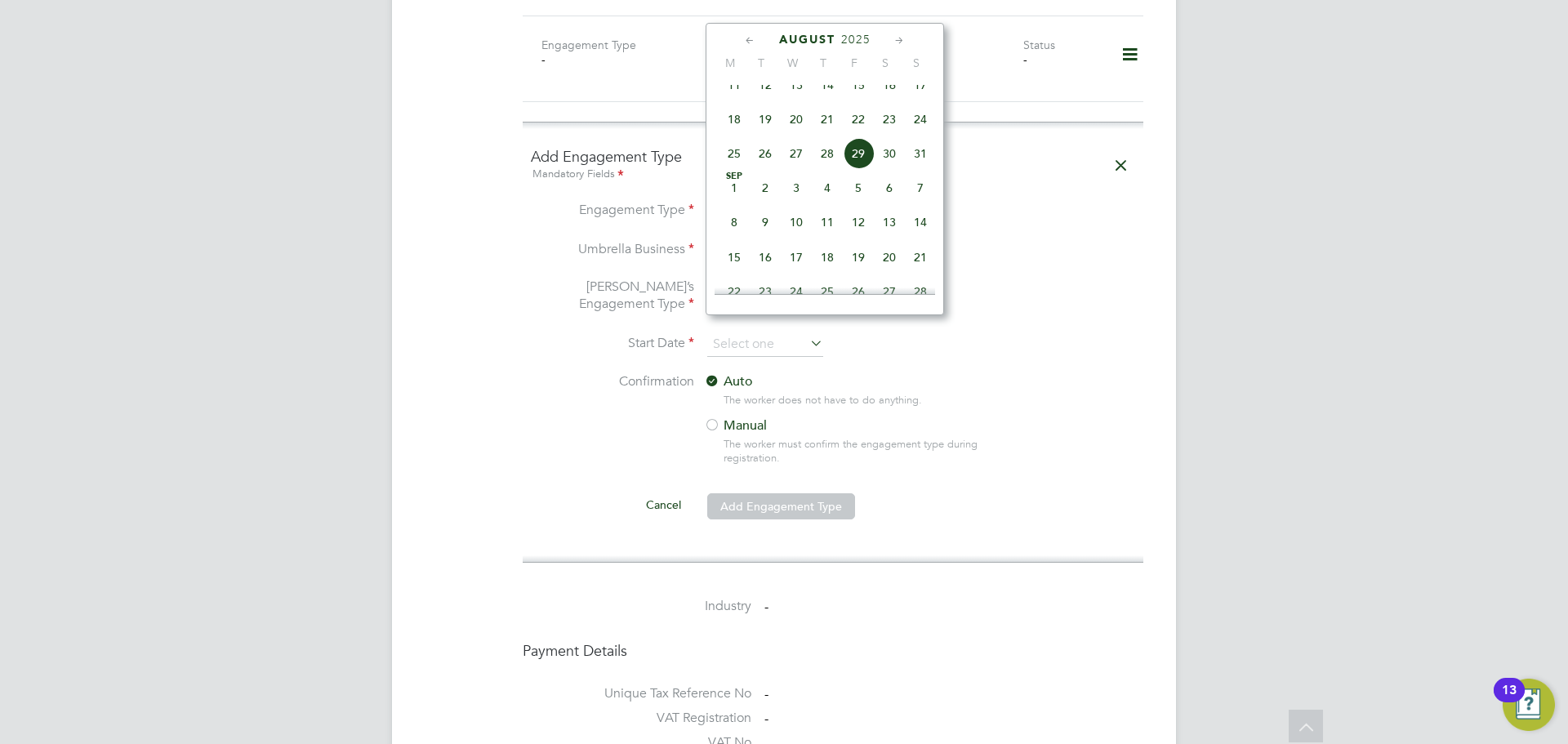
click at [854, 164] on span "29" at bounding box center [857, 153] width 31 height 31
type input "29 Aug 2025"
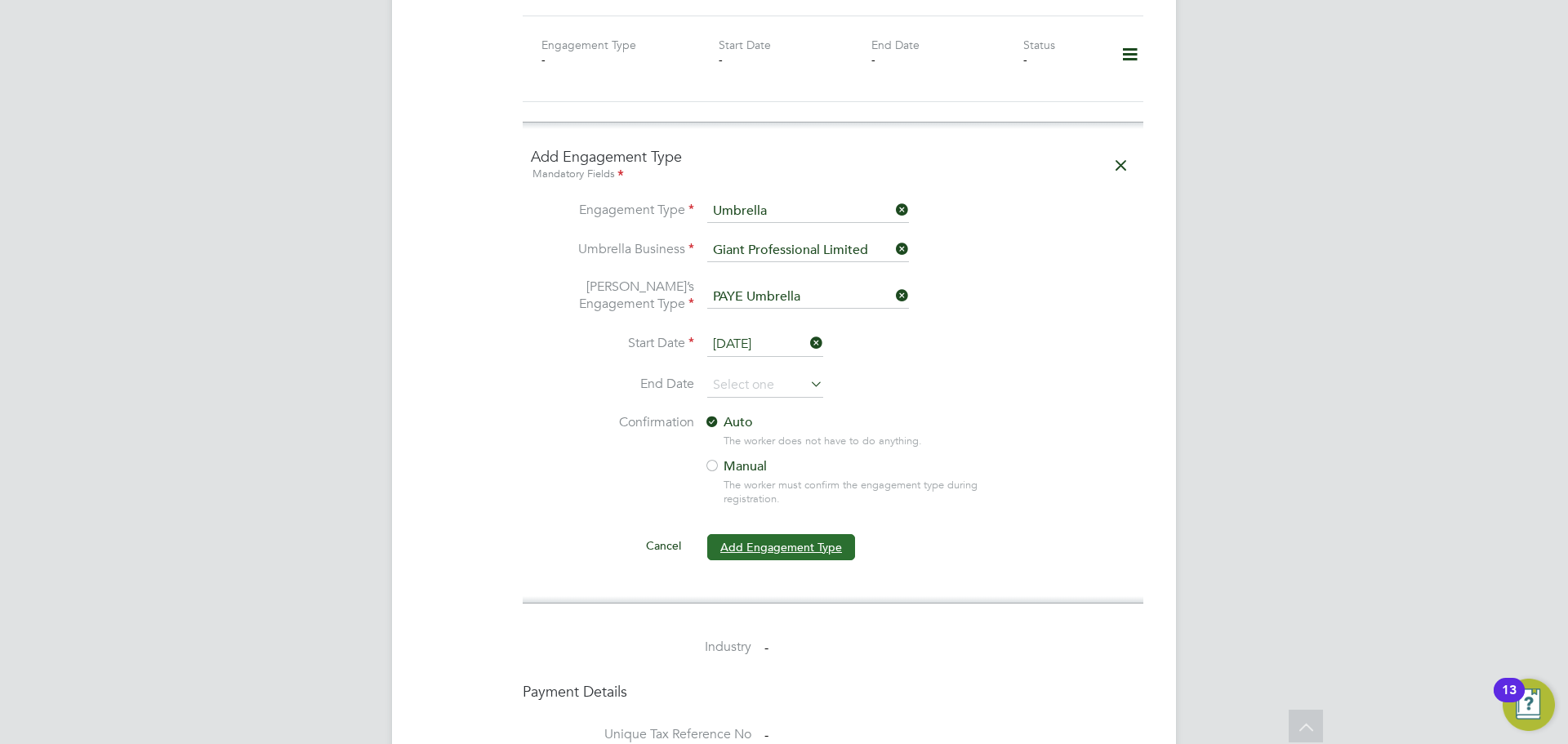
click at [778, 534] on button "Add Engagement Type" at bounding box center [780, 548] width 148 height 27
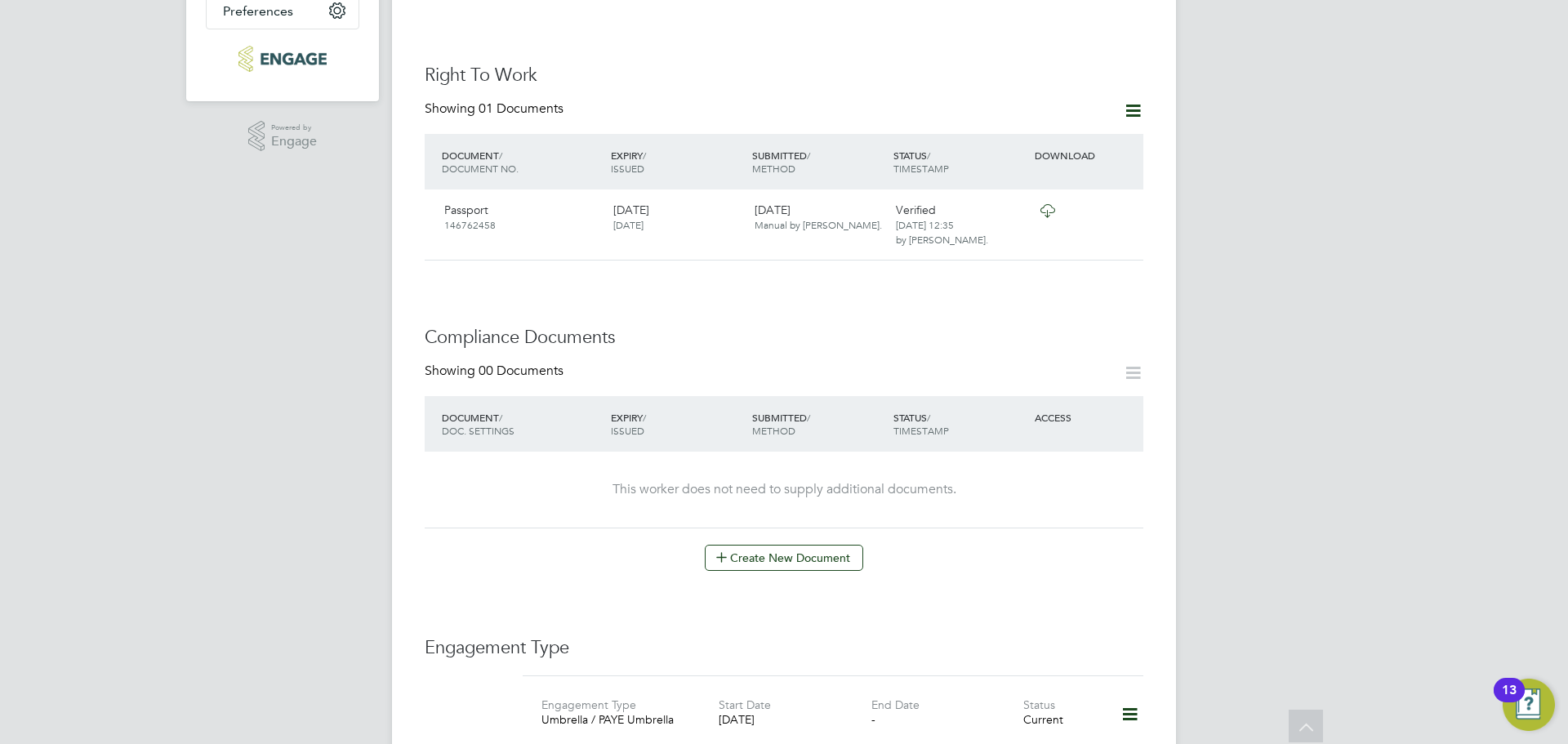
scroll to position [157, 0]
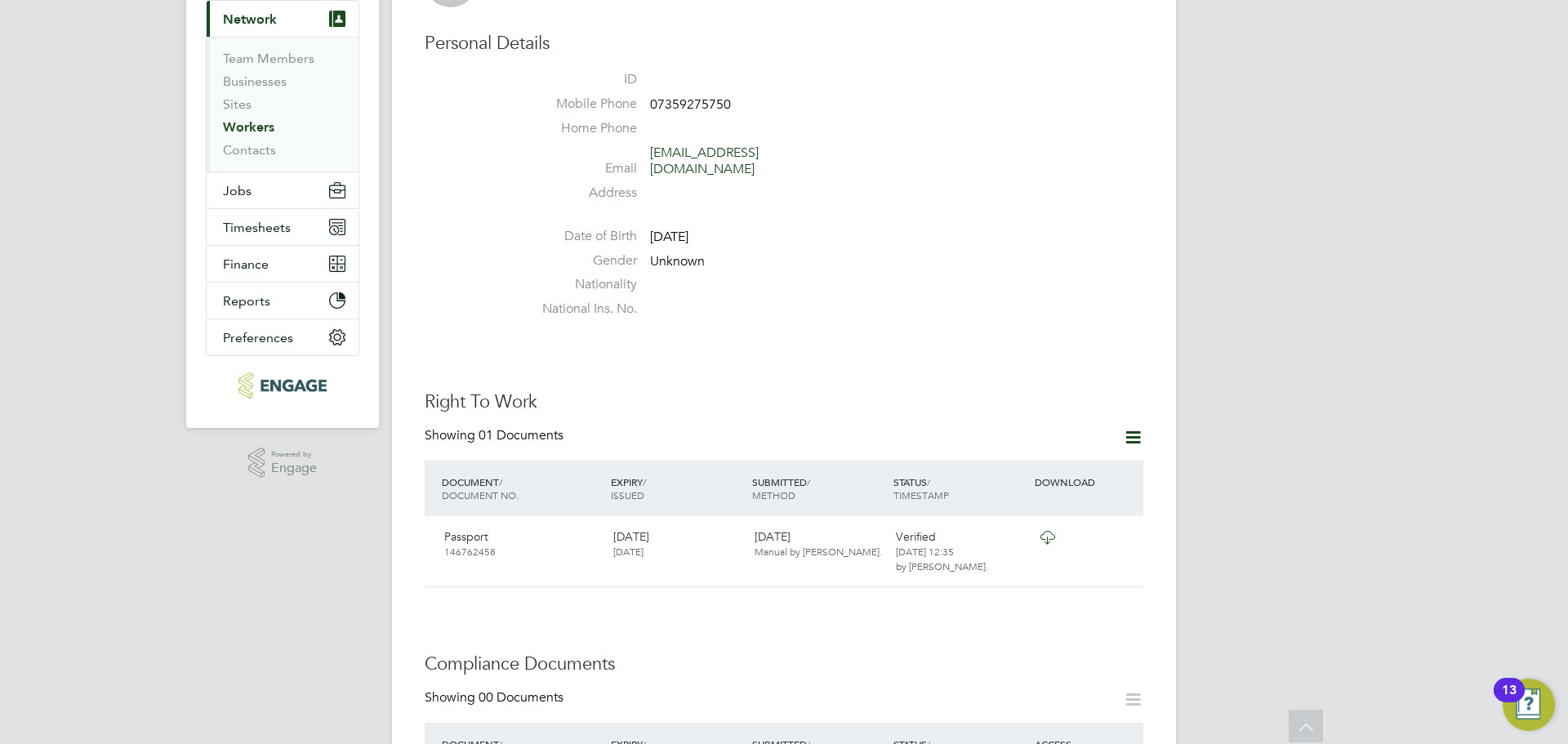
click at [250, 127] on link "Workers" at bounding box center [249, 127] width 51 height 16
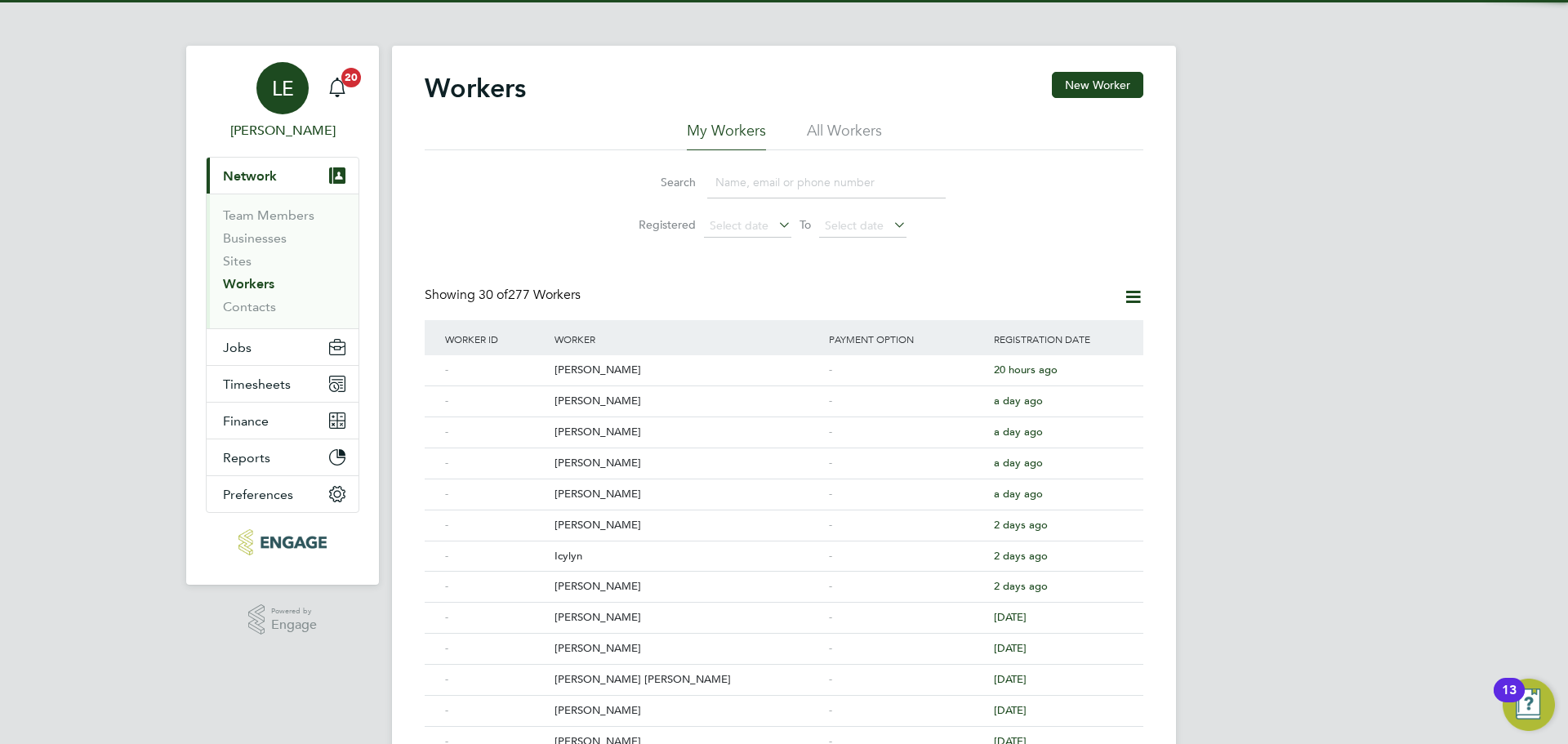
click at [250, 127] on span "[PERSON_NAME]" at bounding box center [282, 131] width 153 height 19
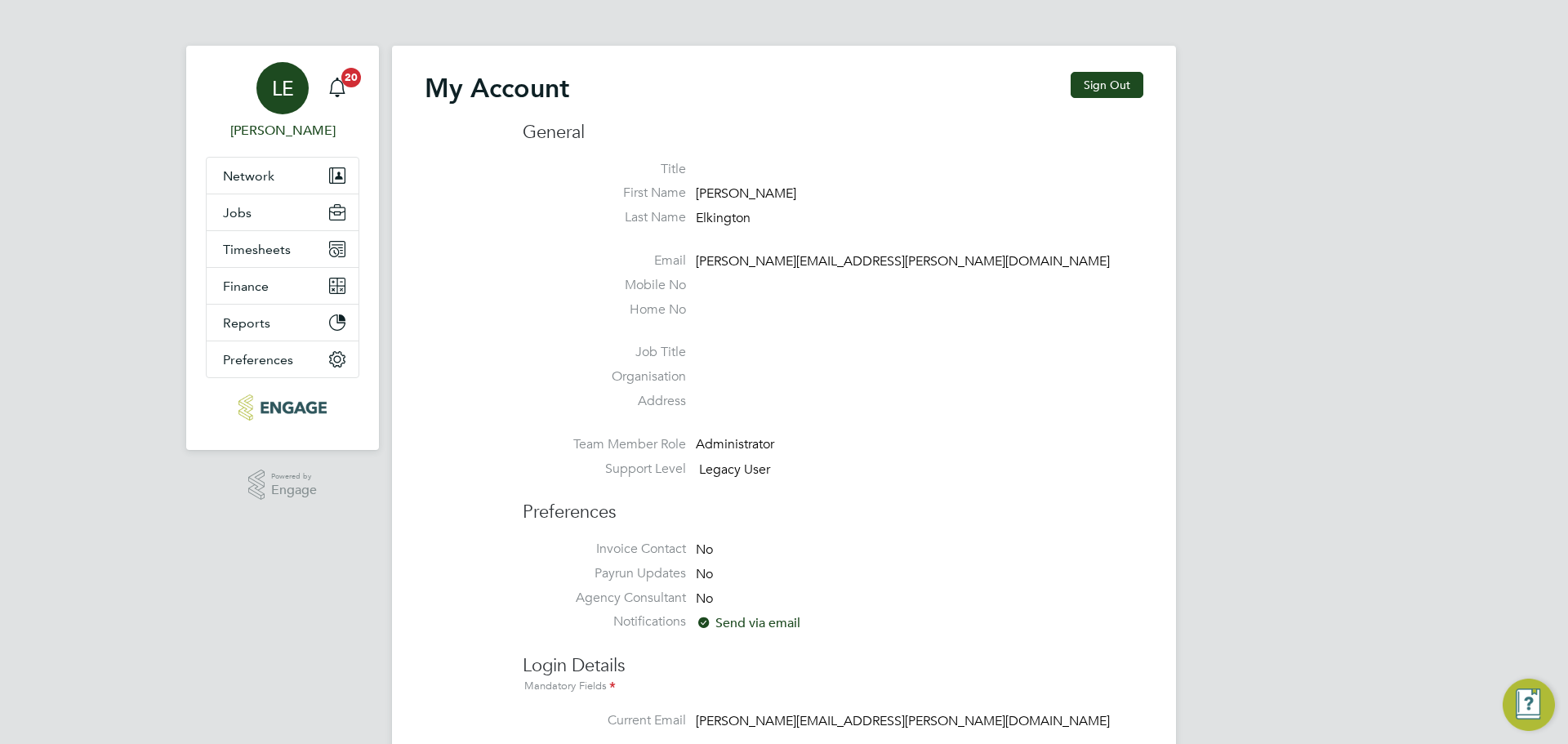
type input "laurence.Elkington@huntereducation.co.uk"
click at [250, 219] on button "Jobs" at bounding box center [282, 212] width 152 height 36
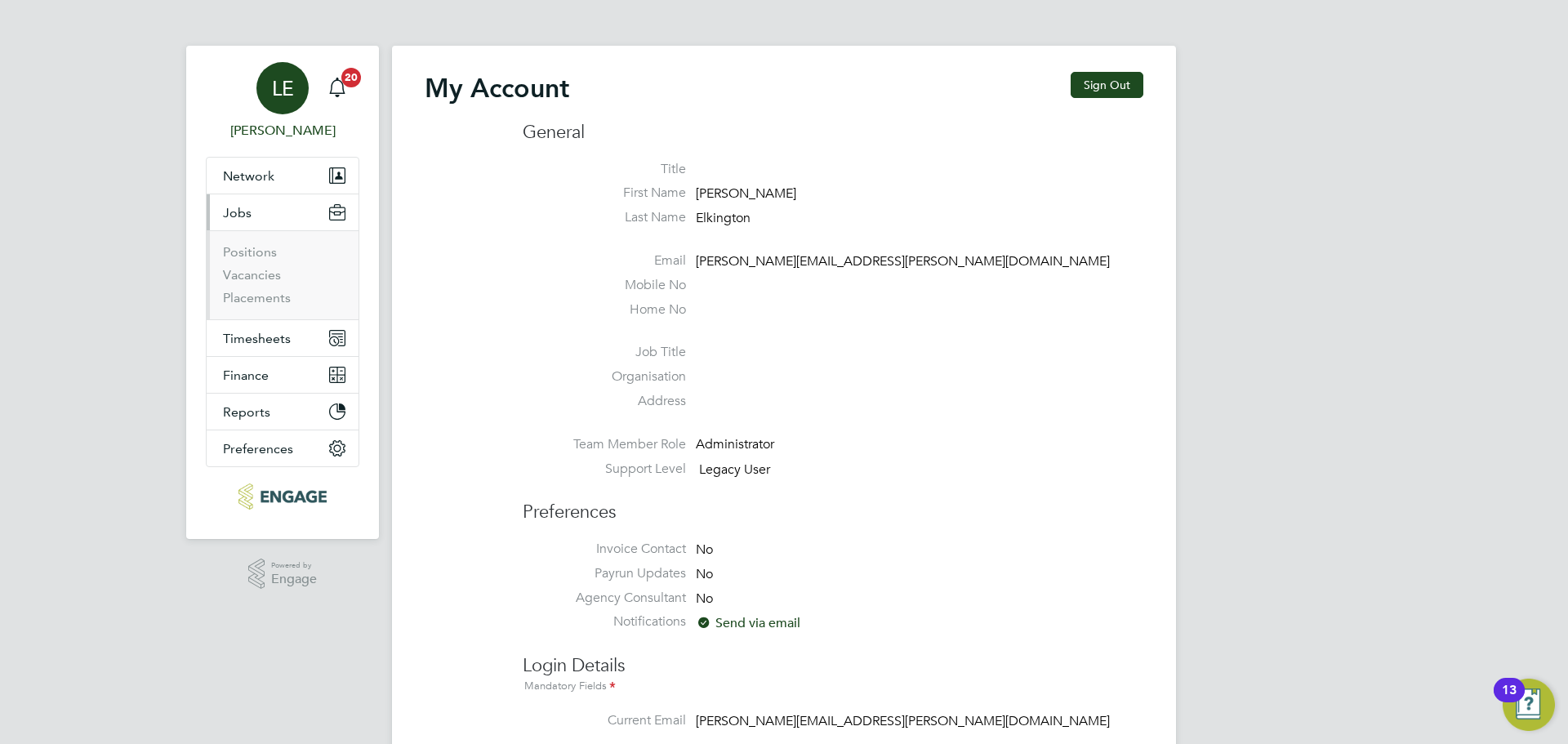
click at [262, 307] on ul "Positions Vacancies Placements" at bounding box center [282, 274] width 152 height 89
click at [261, 300] on link "Placements" at bounding box center [257, 298] width 68 height 16
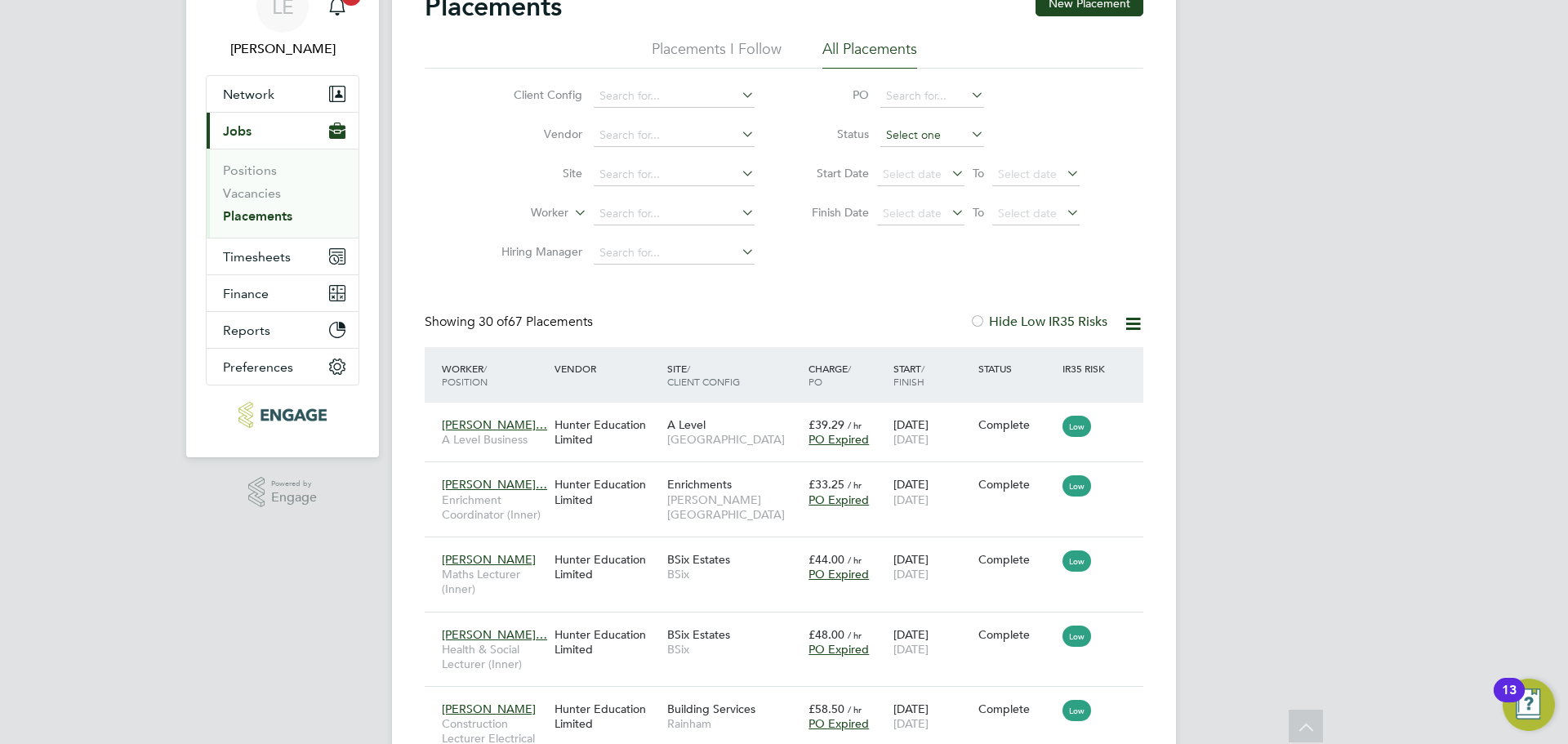
click at [883, 129] on input at bounding box center [932, 135] width 104 height 23
click at [891, 197] on li "Pending" at bounding box center [932, 200] width 105 height 21
type input "Pending"
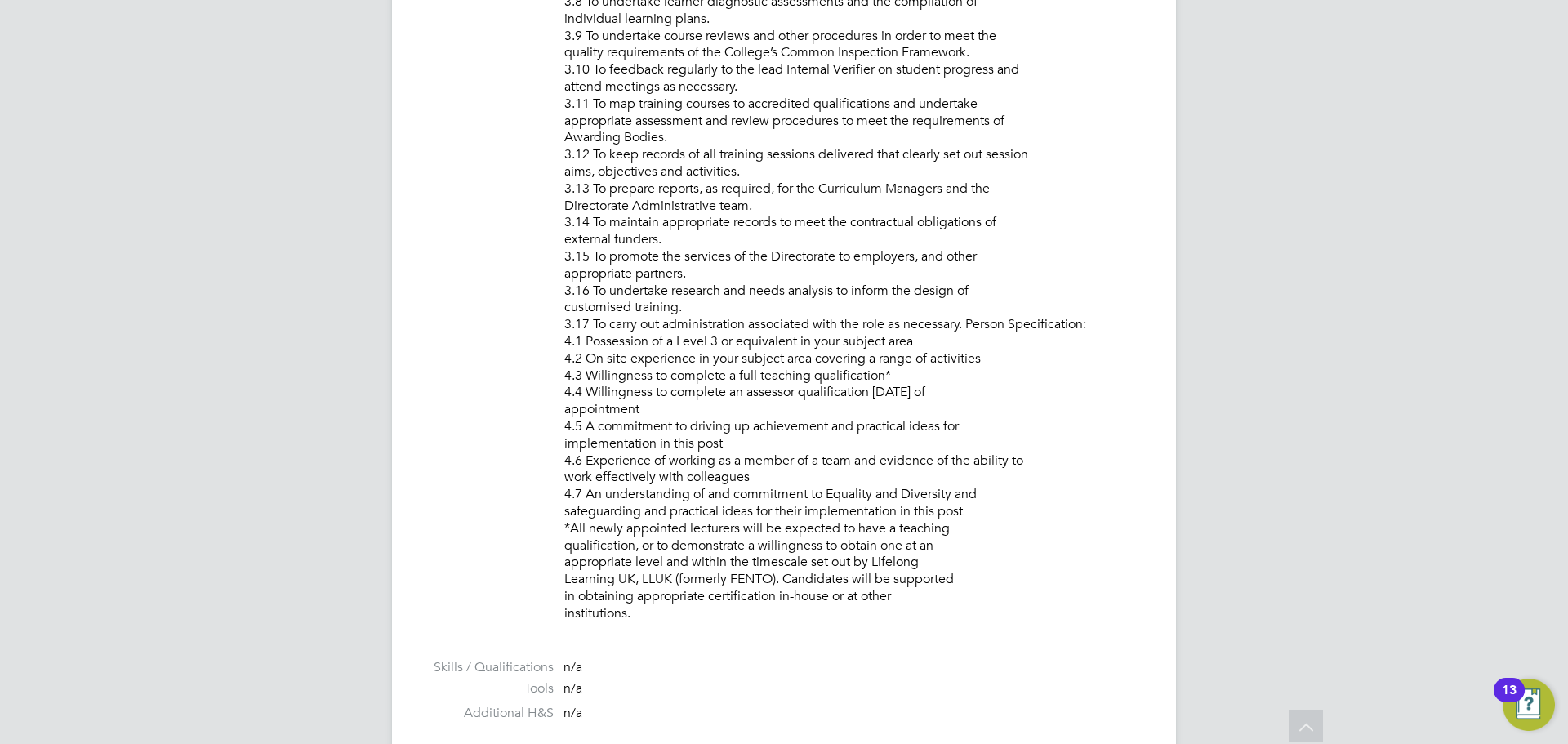
scroll to position [1796, 0]
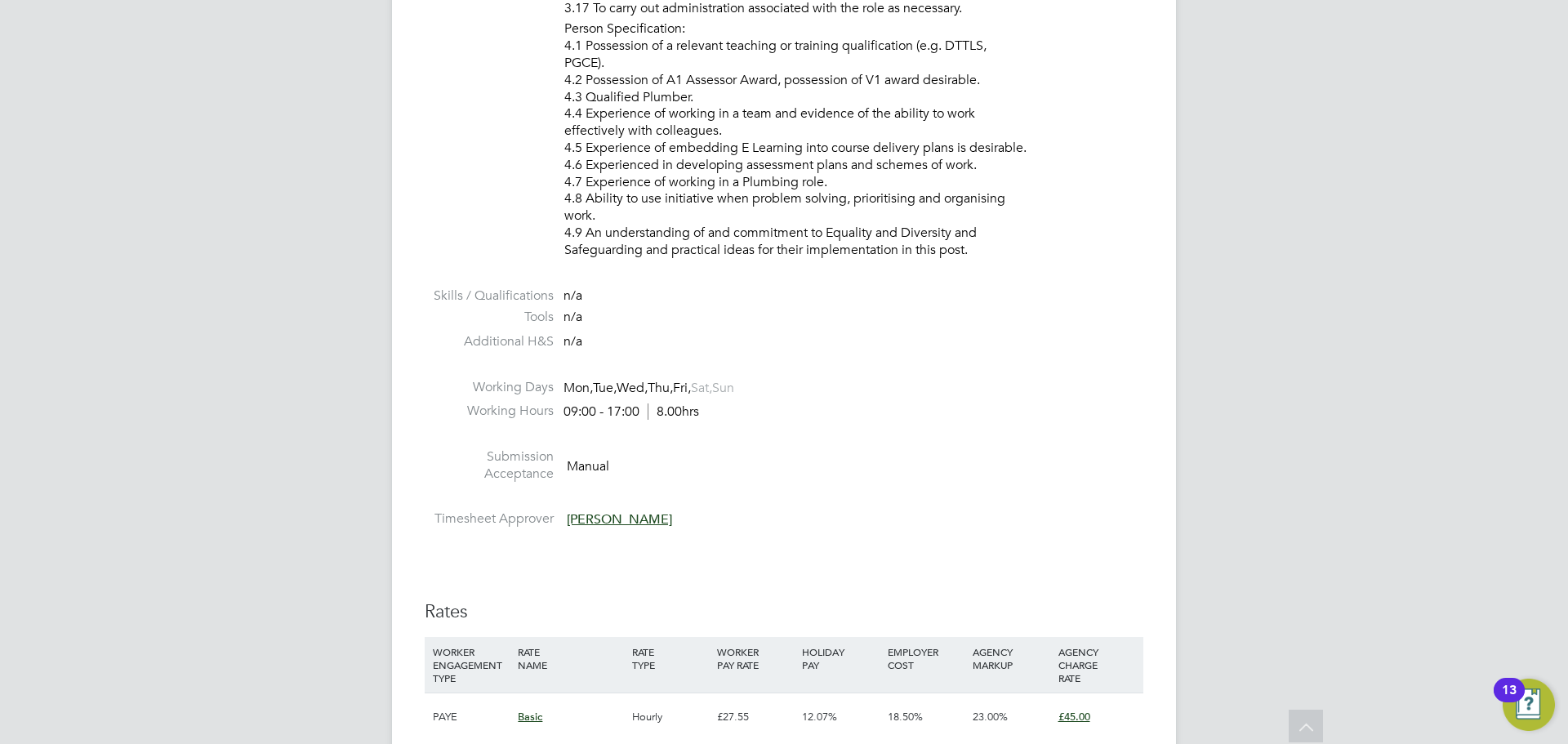
scroll to position [2612, 0]
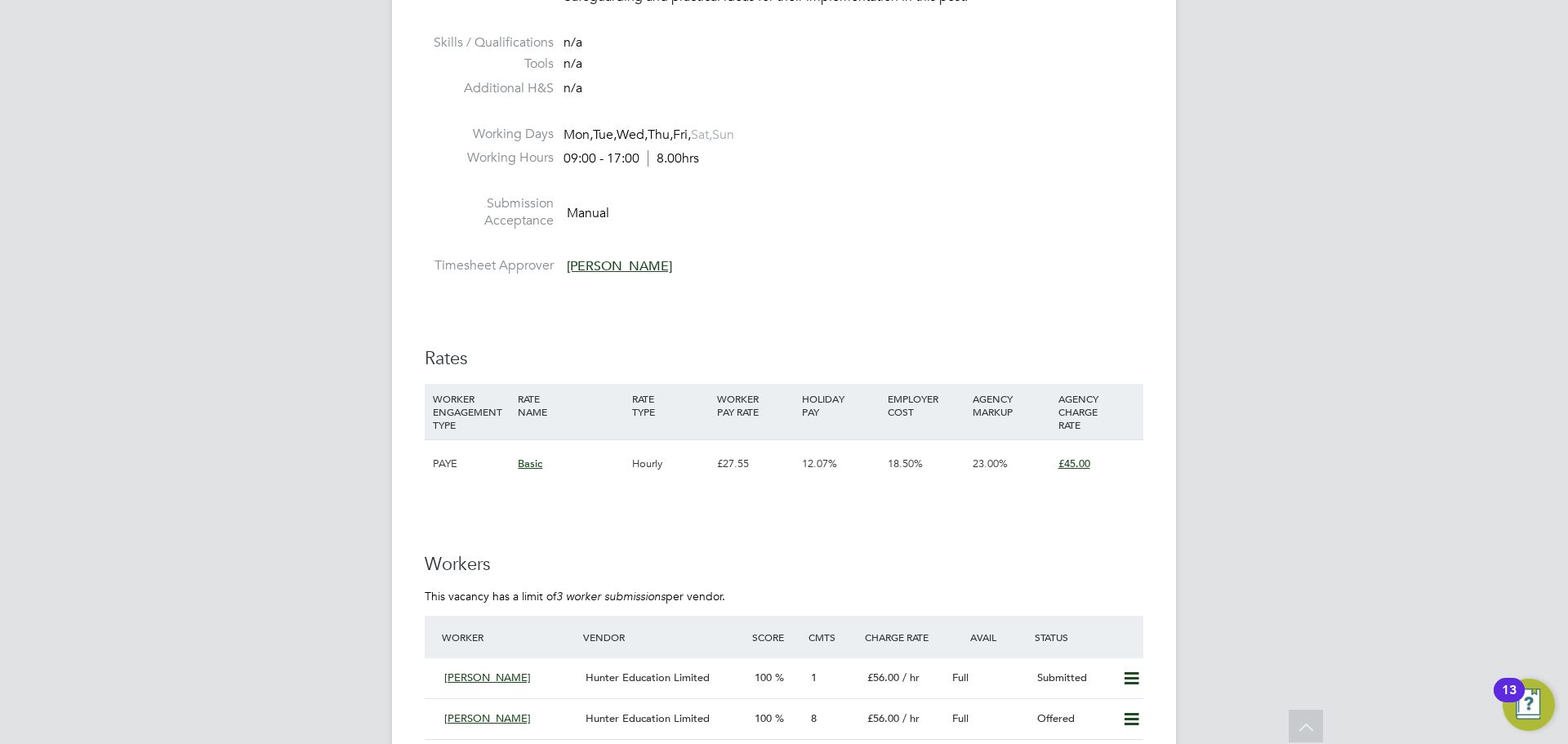
scroll to position [2694, 0]
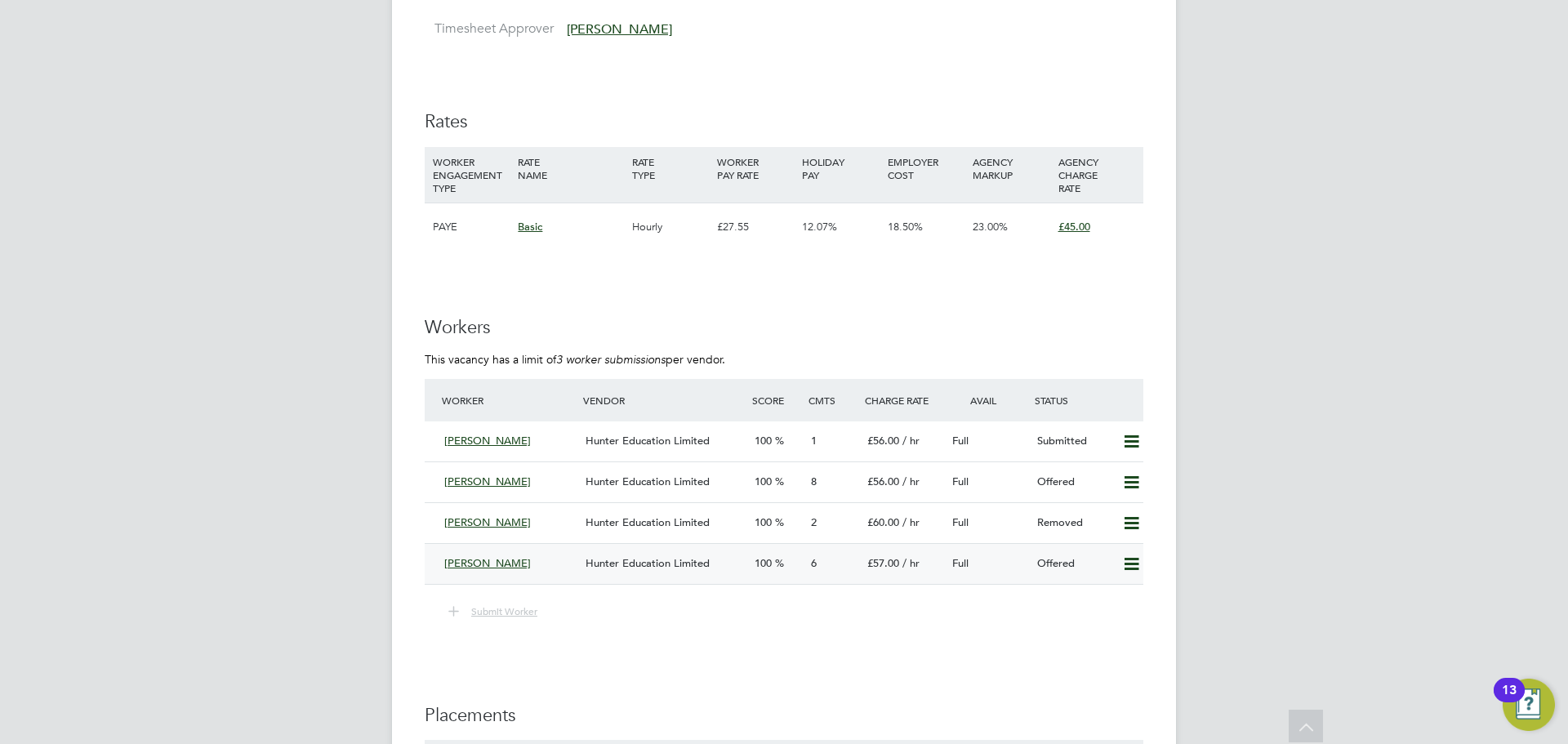
click at [559, 564] on div "Mike Nevitt" at bounding box center [509, 564] width 142 height 27
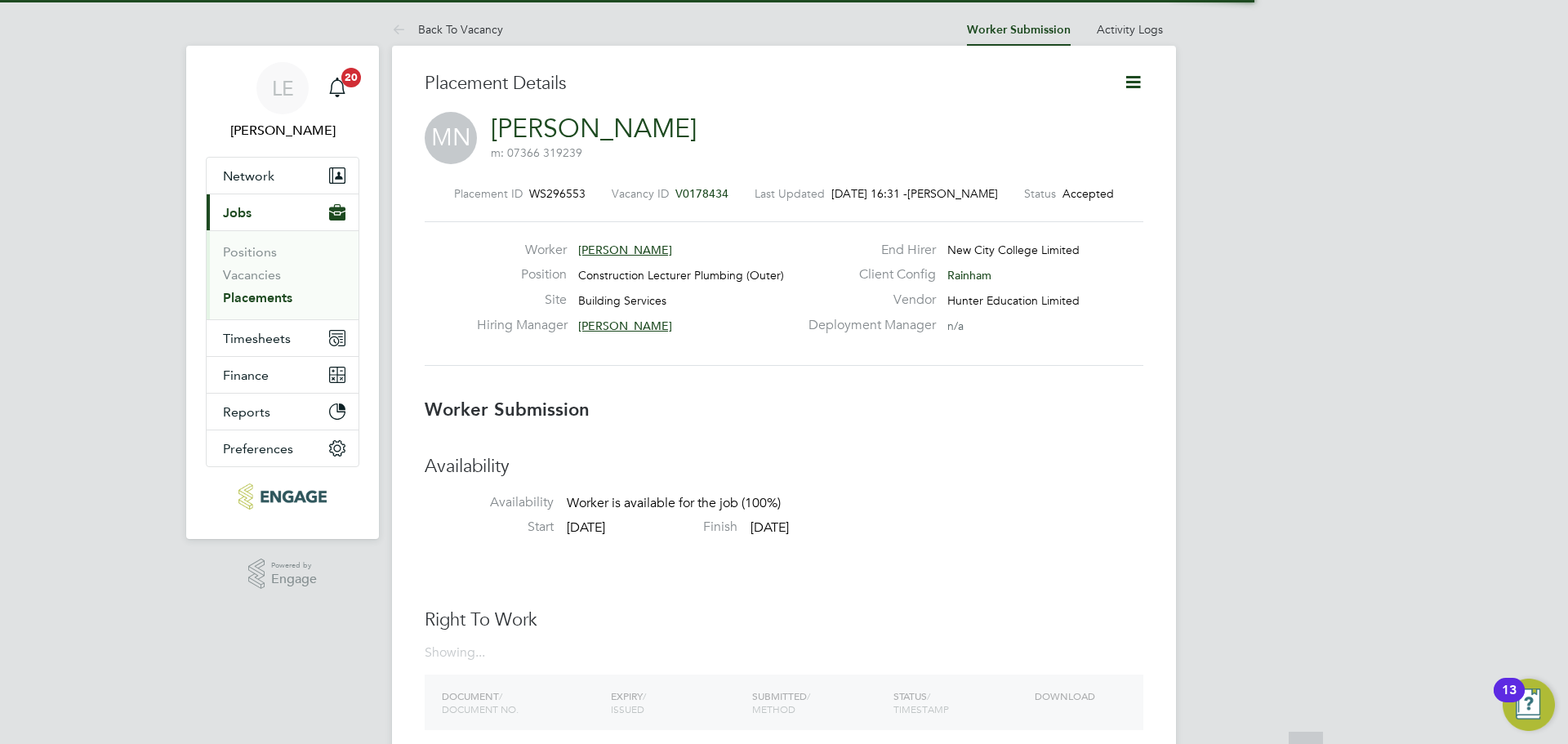
scroll to position [8, 8]
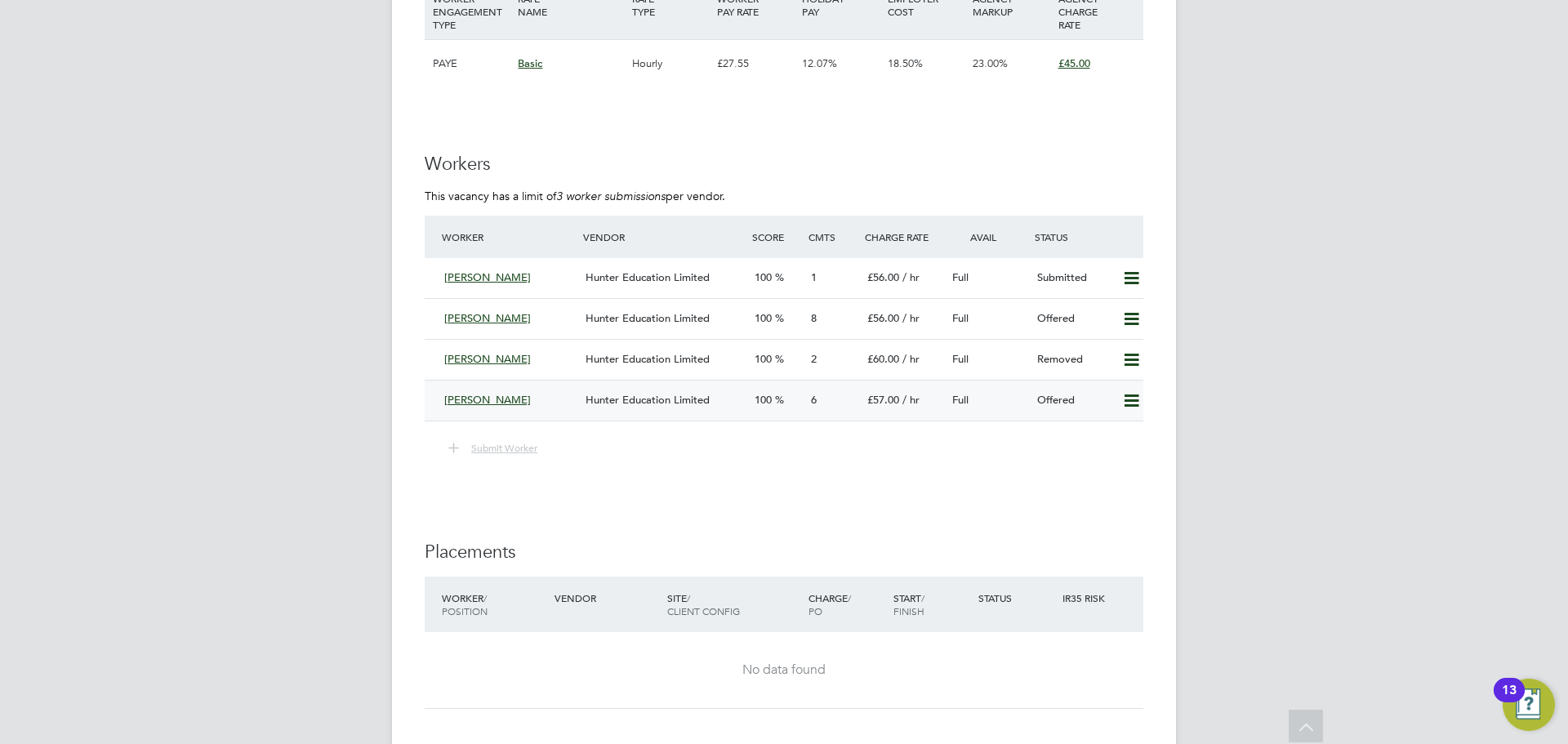
click at [1134, 398] on icon at bounding box center [1131, 401] width 20 height 13
click at [1095, 428] on li "Confirm" at bounding box center [1107, 435] width 62 height 23
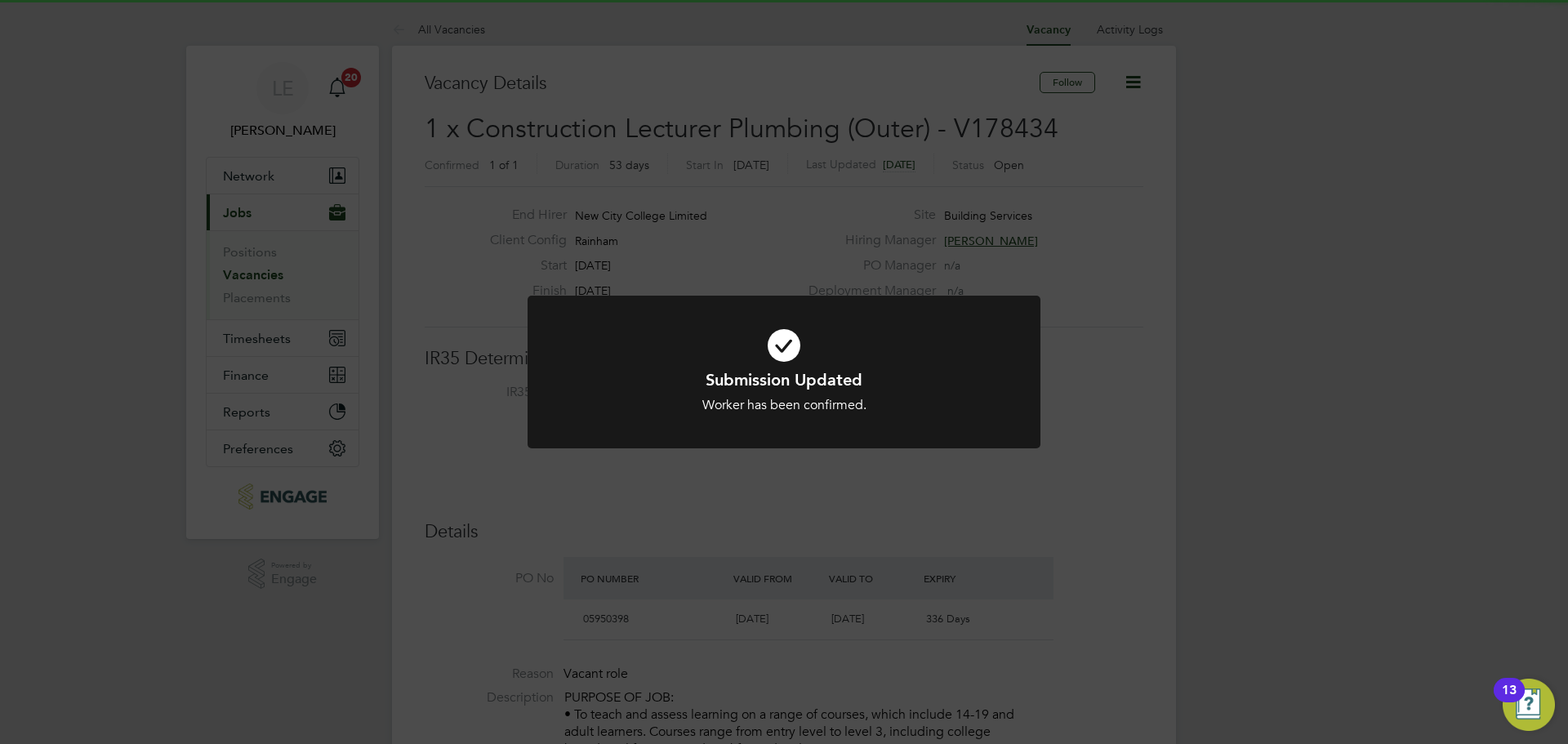
click at [991, 503] on div "Submission Updated Worker has been confirmed. Cancel Okay" at bounding box center [784, 372] width 1568 height 744
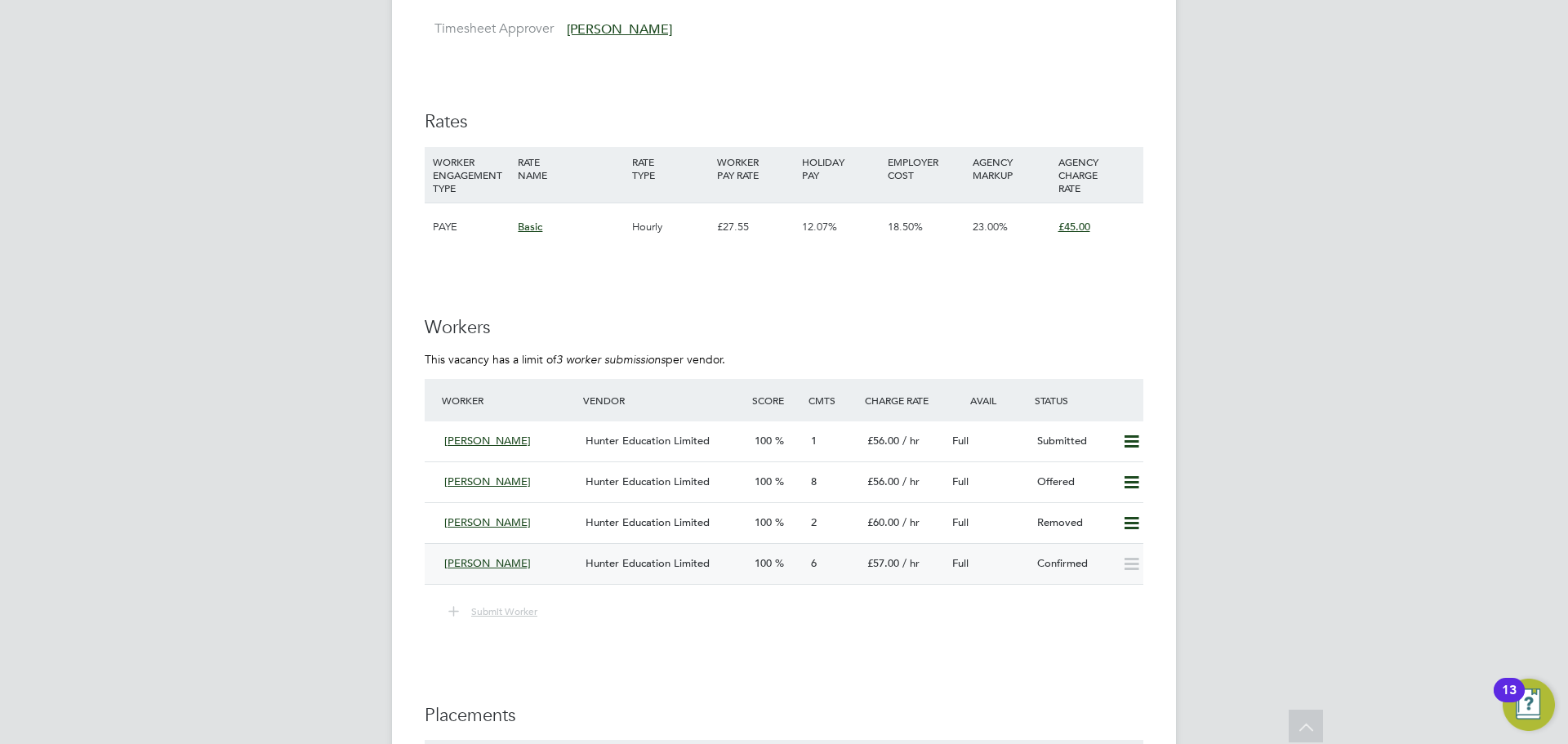
click at [555, 573] on div "[PERSON_NAME]" at bounding box center [509, 564] width 142 height 27
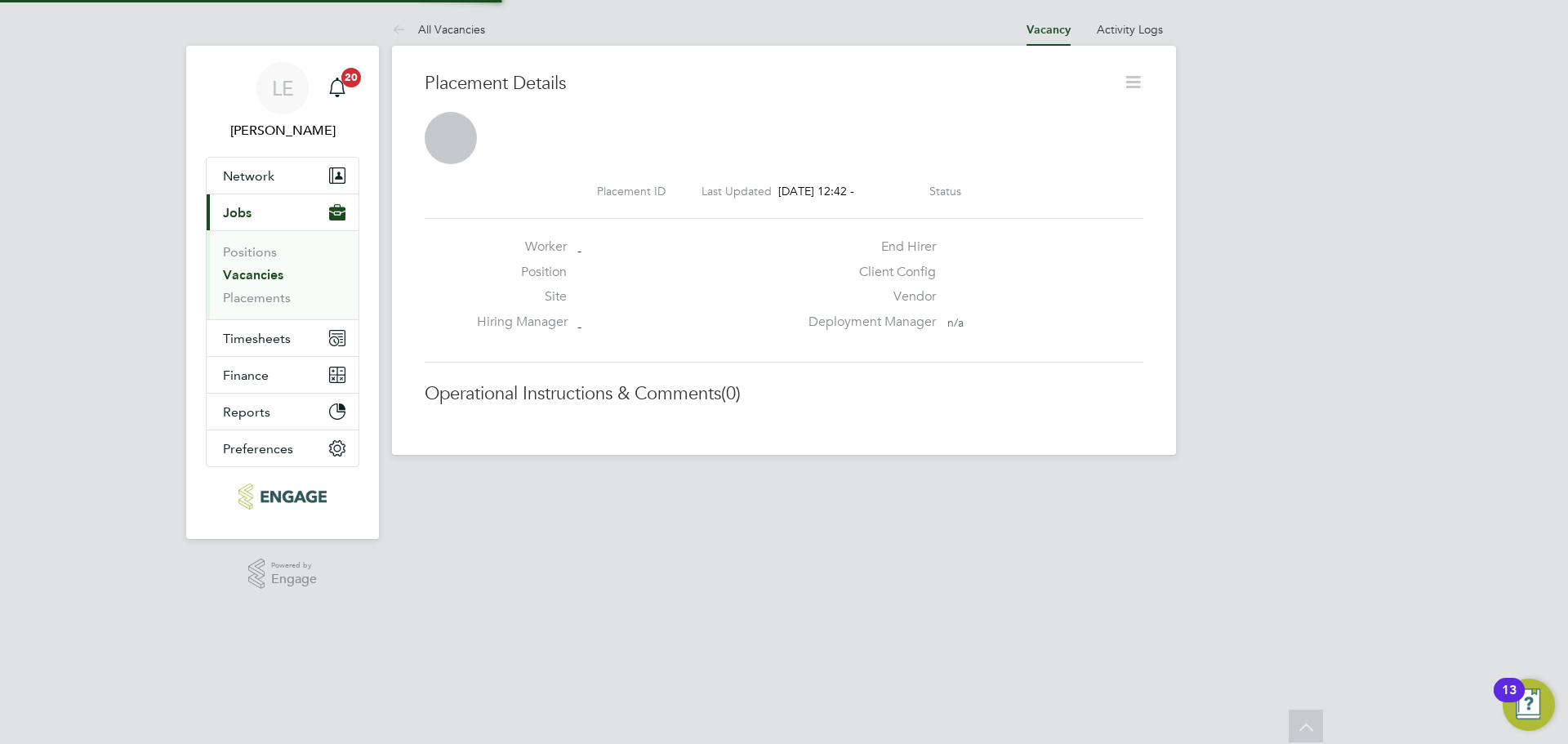
scroll to position [8, 8]
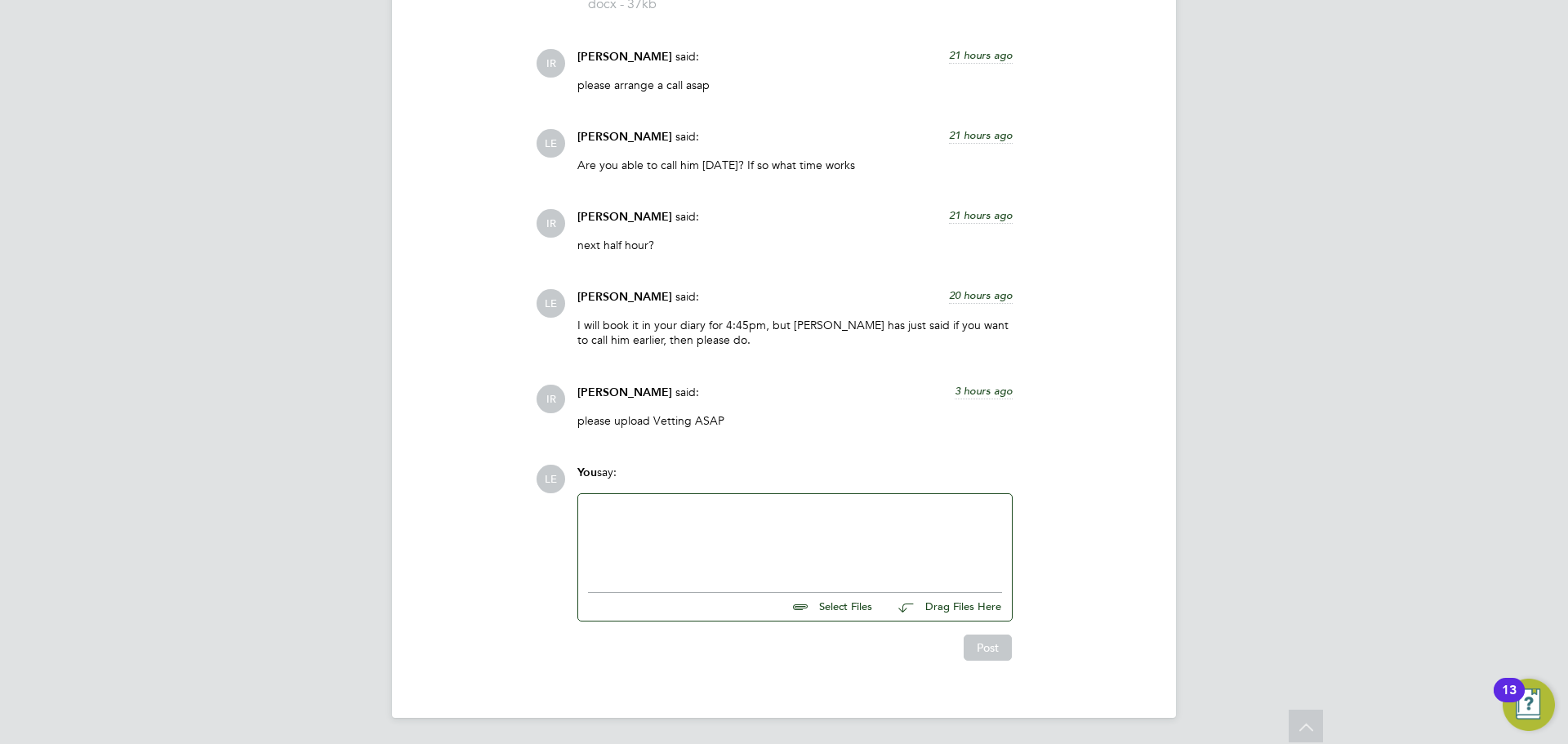
click at [644, 537] on div at bounding box center [795, 538] width 414 height 70
click at [972, 640] on button "Post" at bounding box center [988, 648] width 48 height 27
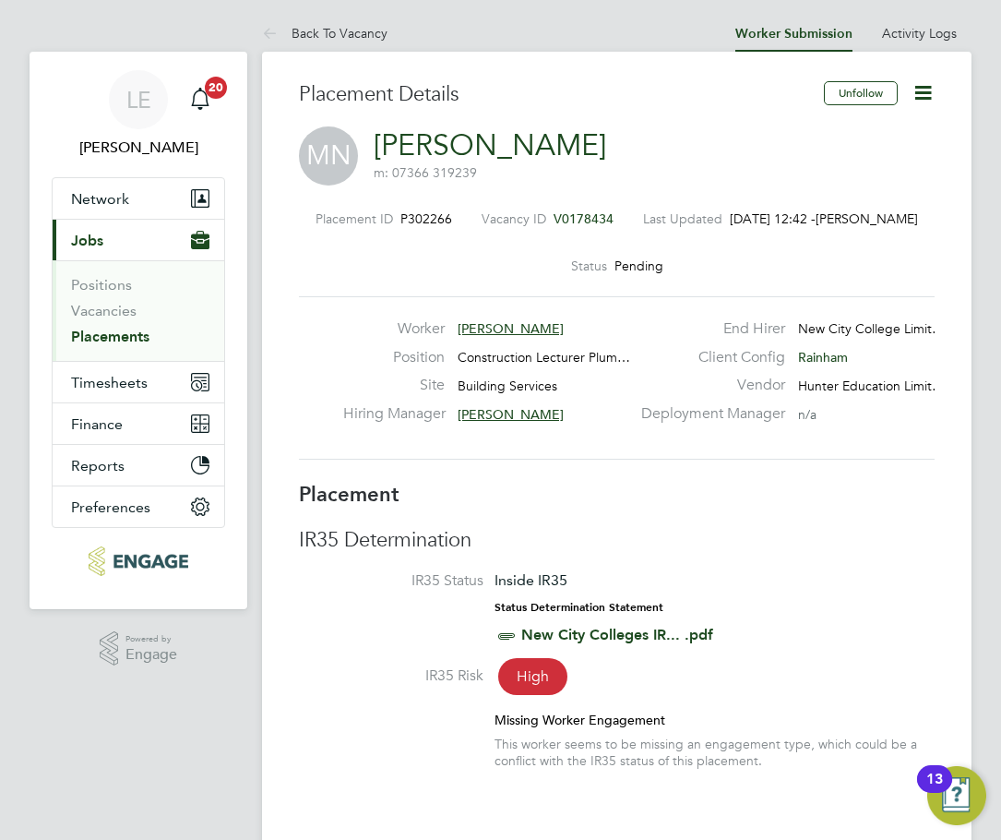
scroll to position [54, 101]
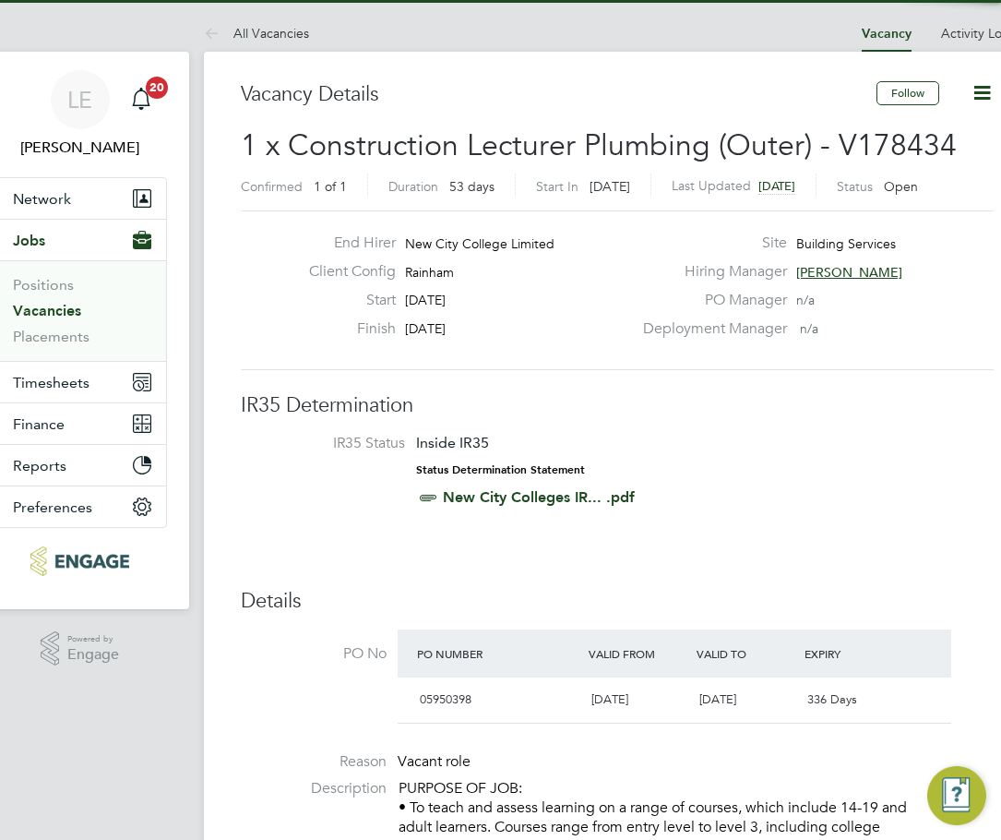
scroll to position [31, 173]
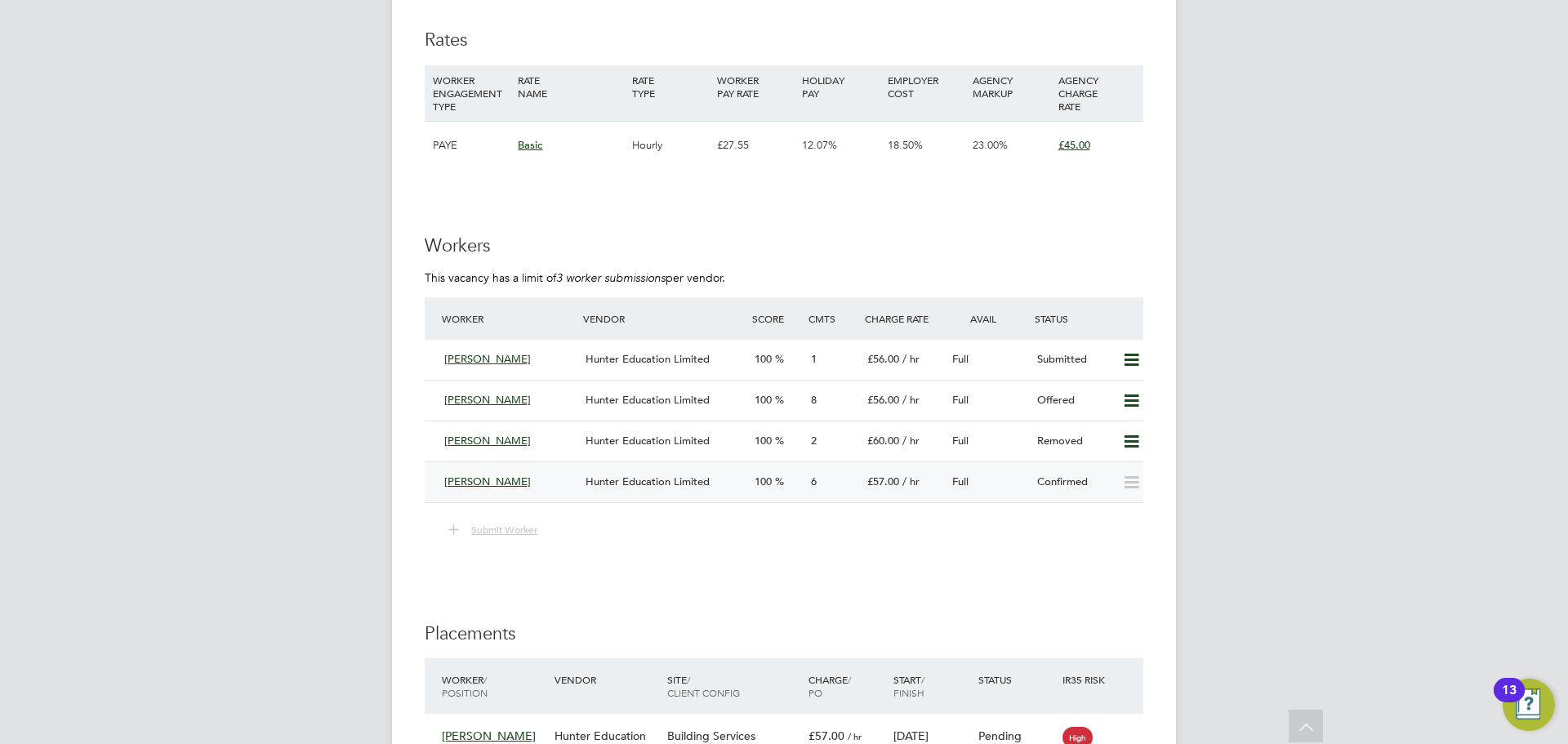
click at [542, 495] on div "Mike Nevitt Hunter Education Limited 100 6 £57.00 / hr Full Confirmed" at bounding box center [784, 481] width 719 height 41
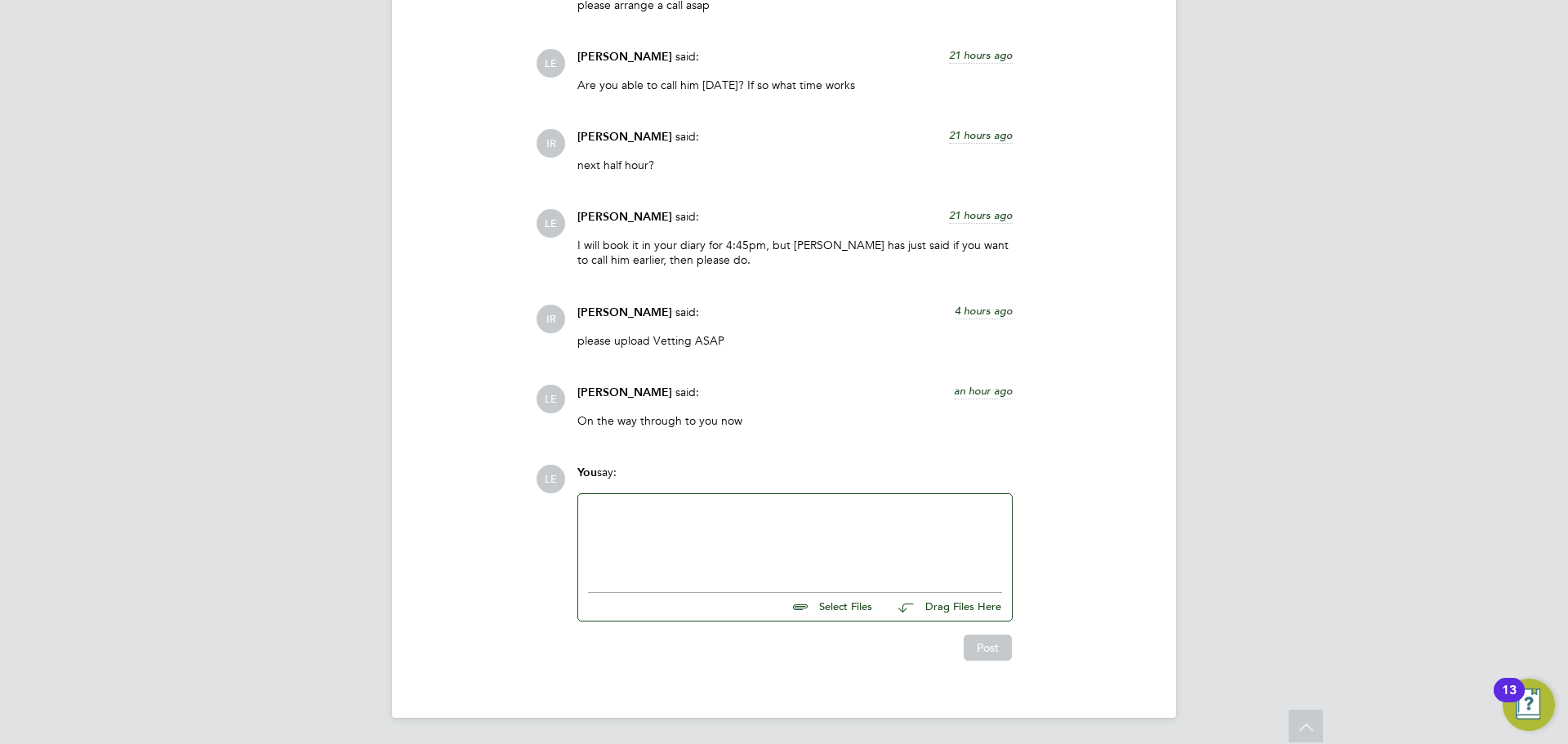
click at [654, 518] on div at bounding box center [795, 538] width 414 height 70
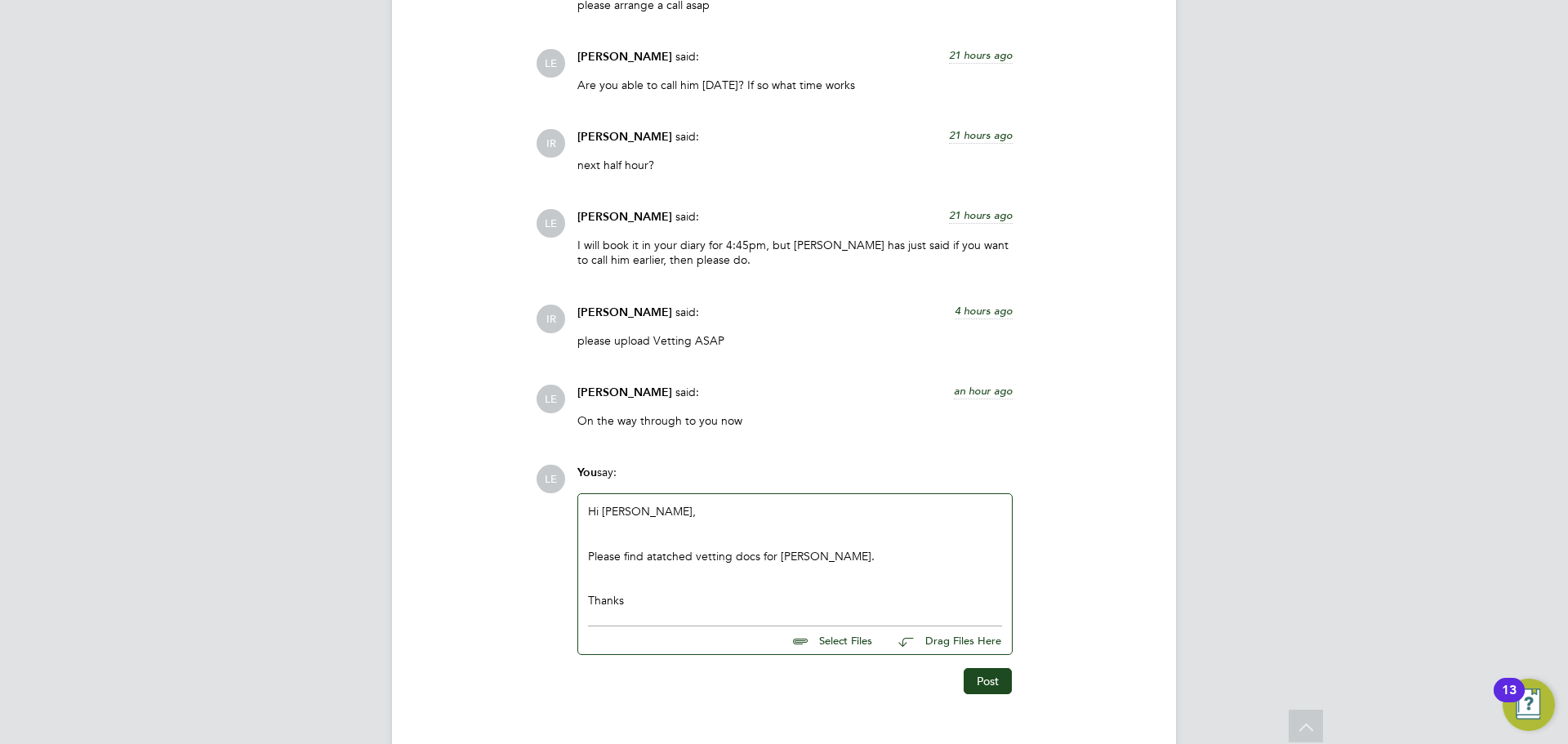
click at [825, 640] on input "file" at bounding box center [879, 638] width 245 height 23
type input "C:\fakepath\Mike Nevitt Vetting Profile.pdf"
click at [830, 656] on input "file" at bounding box center [879, 653] width 245 height 23
type input "C:\fakepath\Mike Nevitt DBS Update.png"
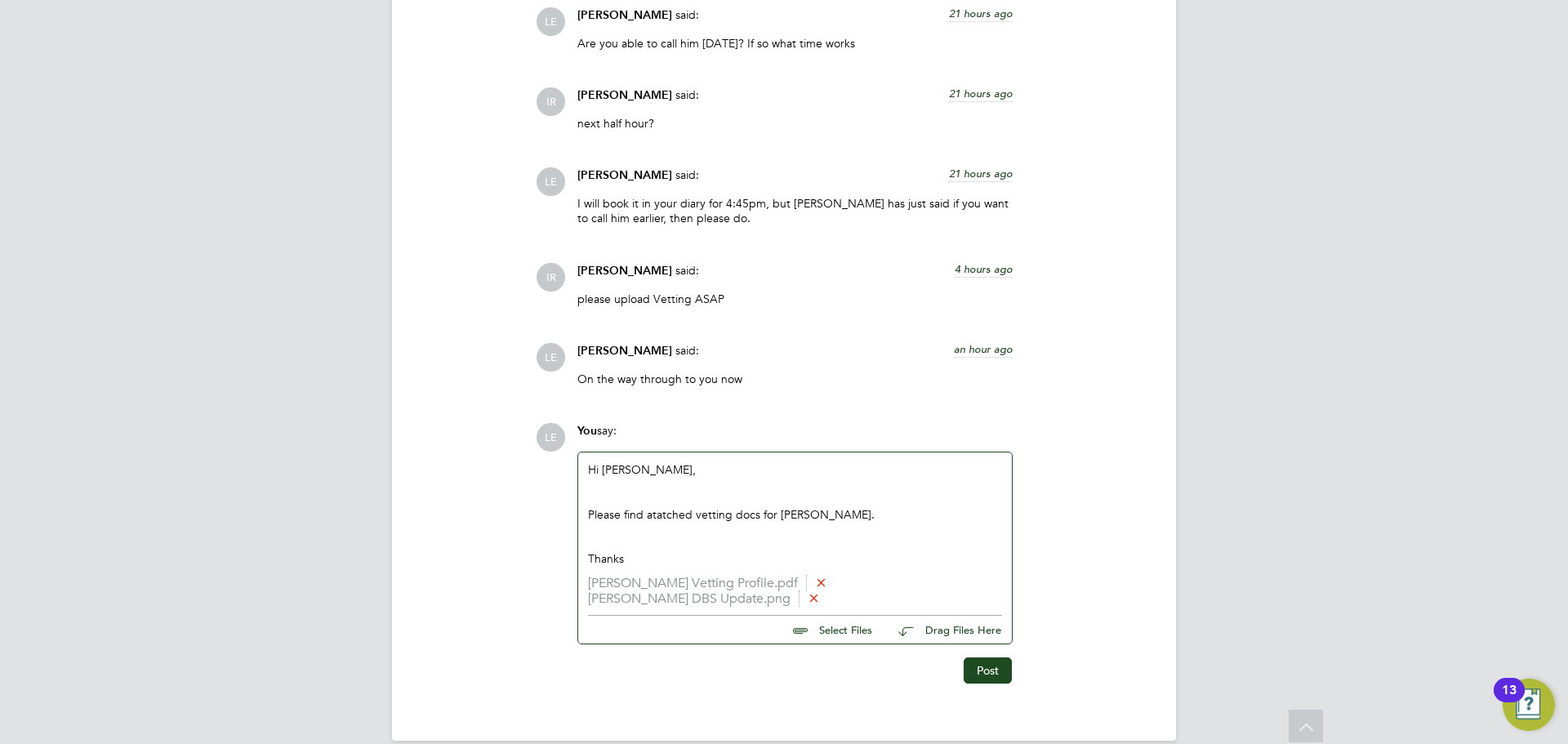
scroll to position [2916, 0]
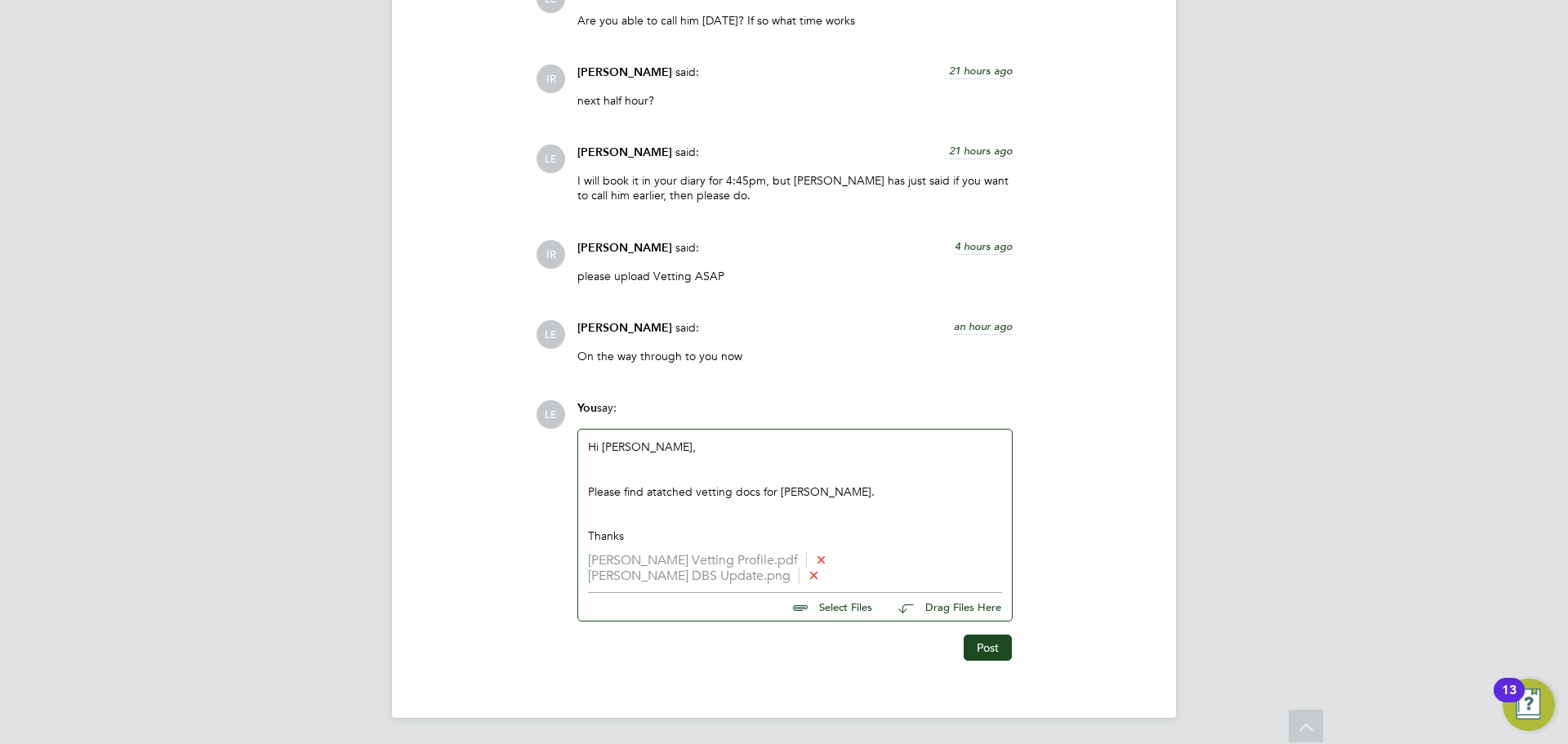
click at [833, 602] on input "file" at bounding box center [879, 604] width 245 height 23
type input "C:\fakepath\CV Mike.docx"
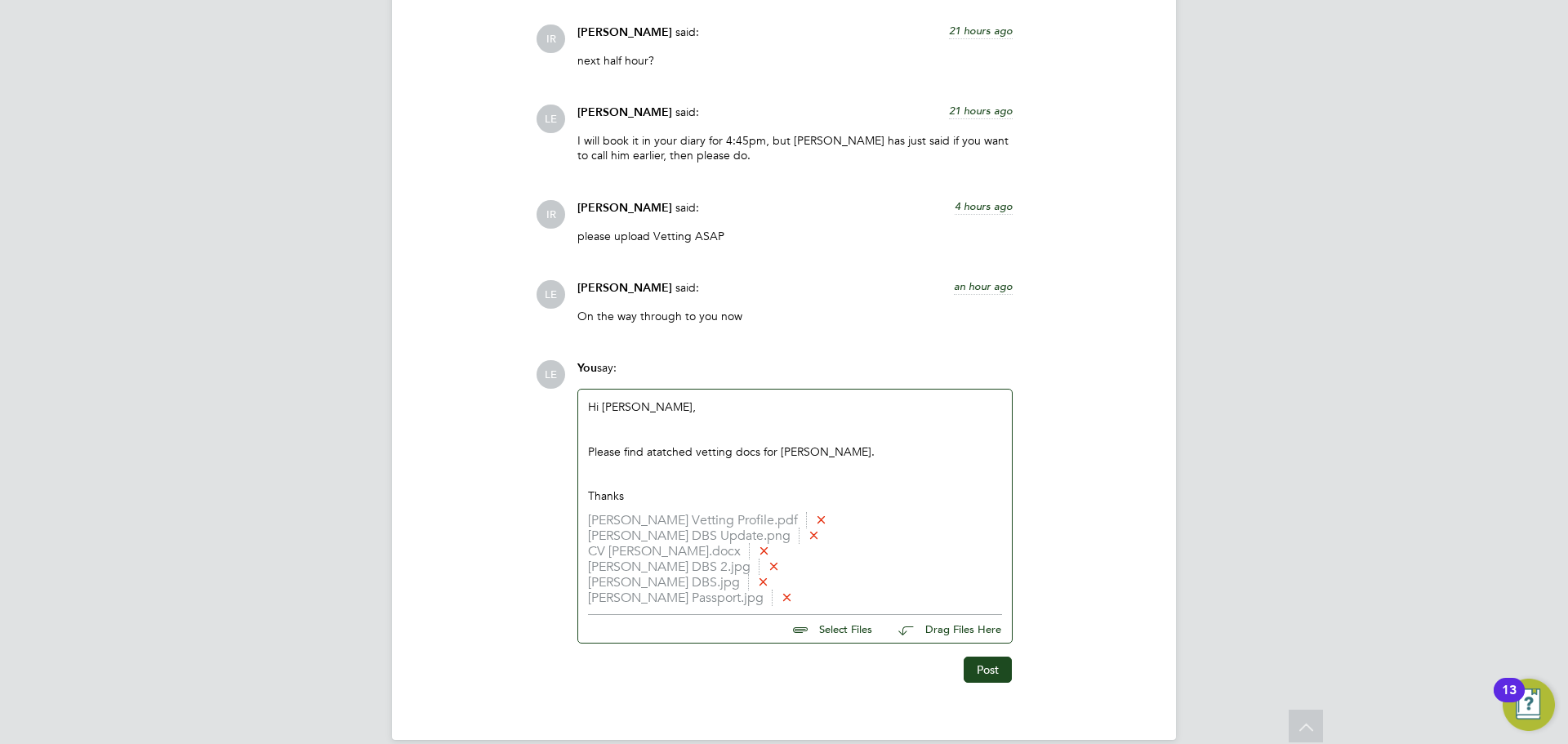
scroll to position [2978, 0]
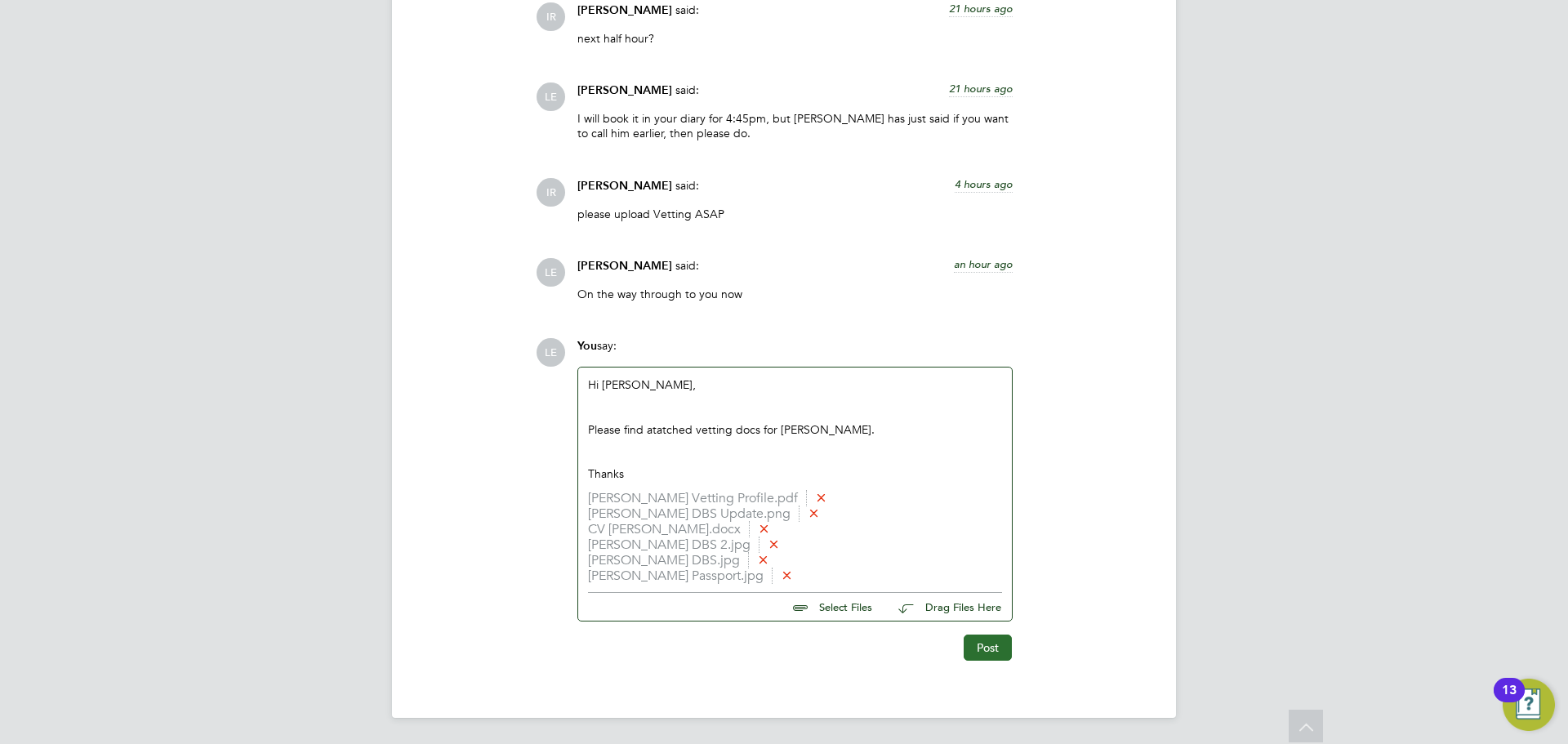
click at [988, 648] on button "Post" at bounding box center [988, 648] width 48 height 27
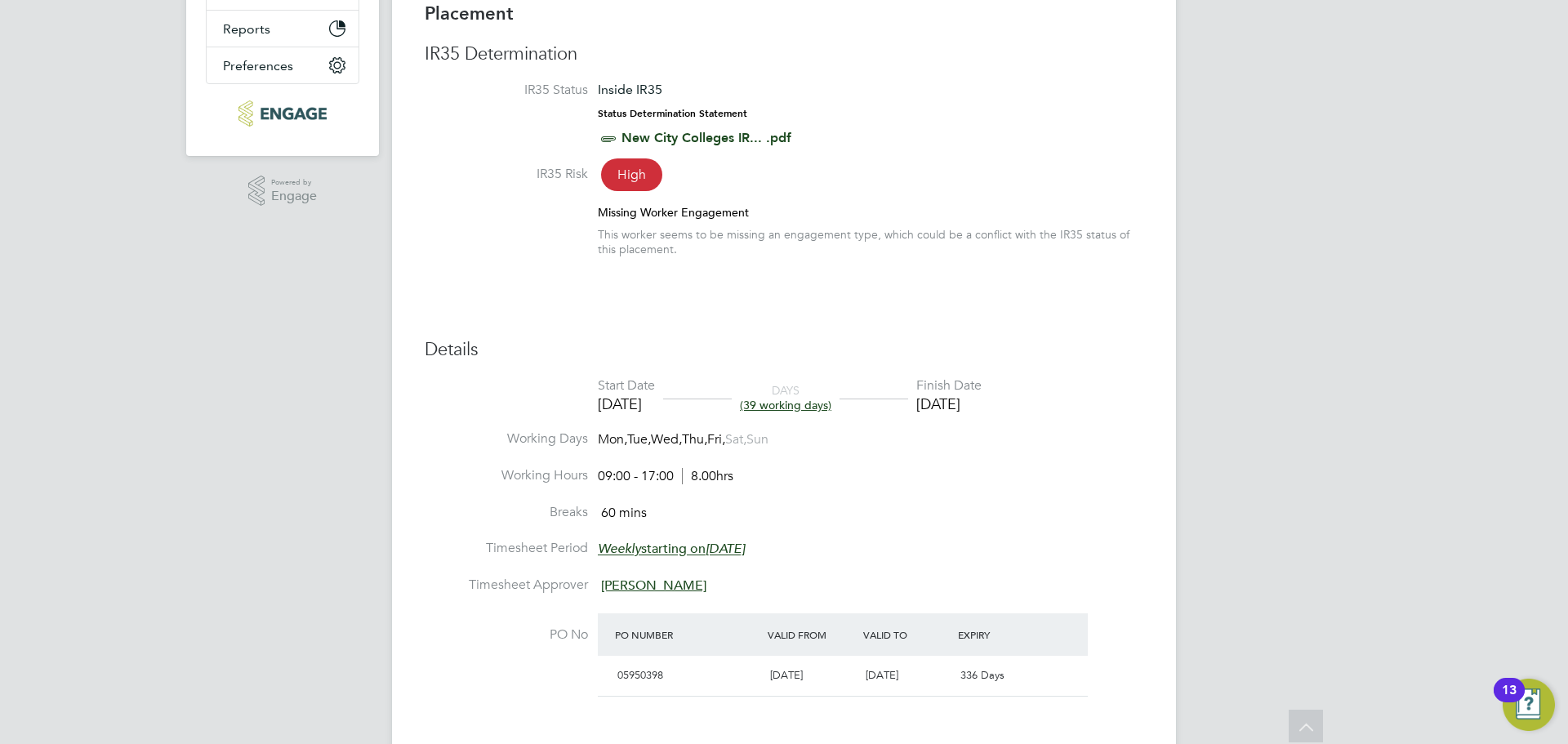
scroll to position [0, 0]
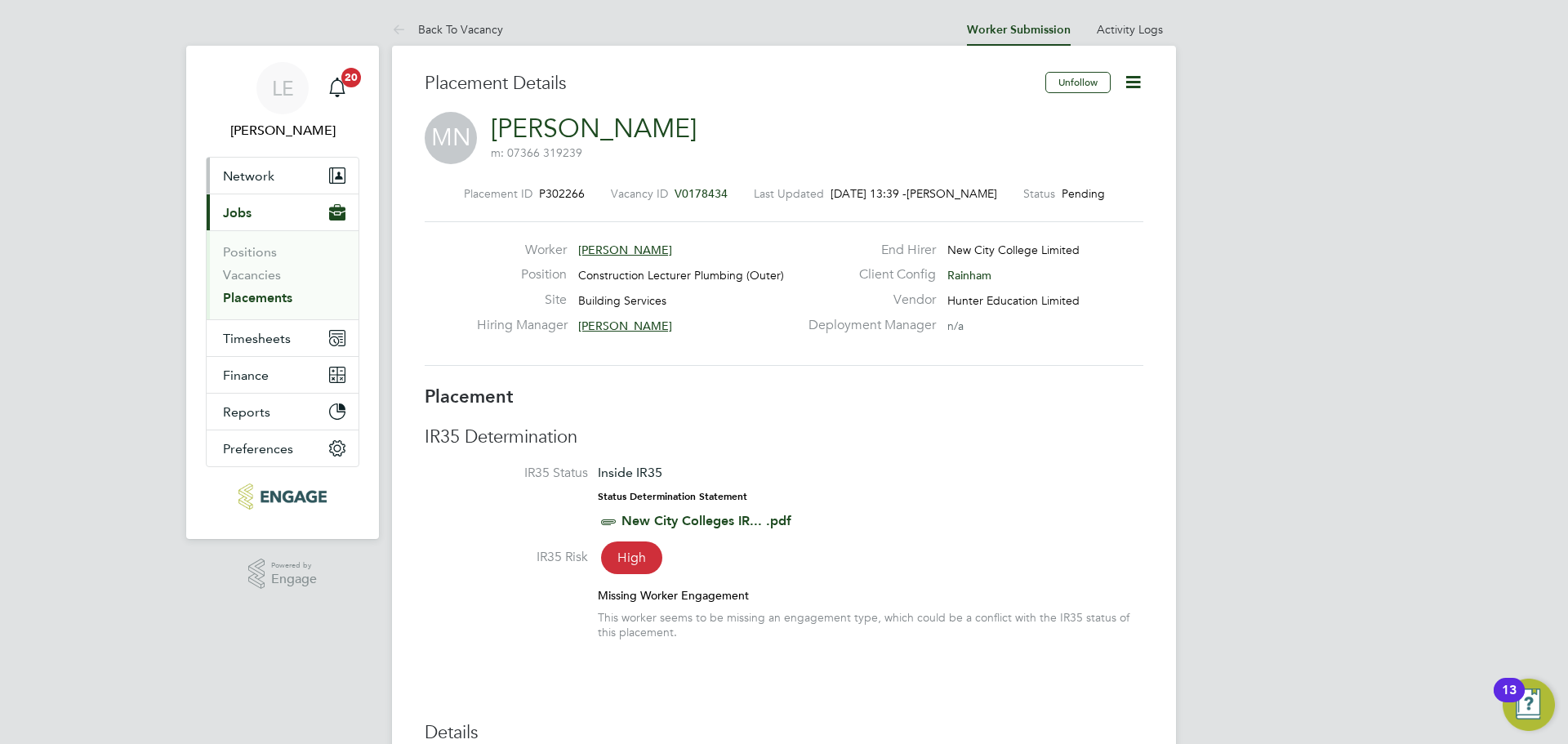
click at [262, 173] on span "Network" at bounding box center [249, 176] width 51 height 16
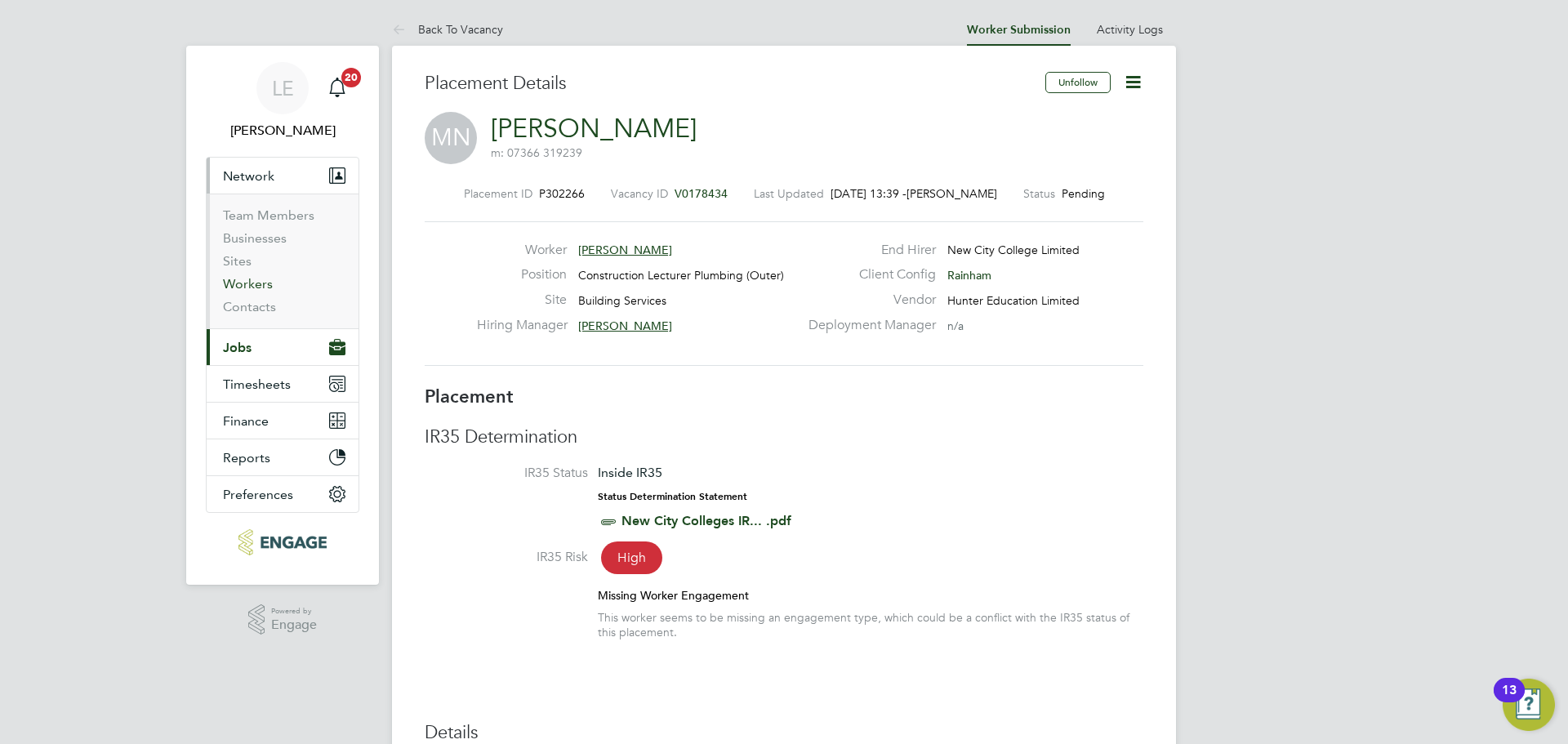
click at [242, 282] on link "Workers" at bounding box center [248, 284] width 50 height 16
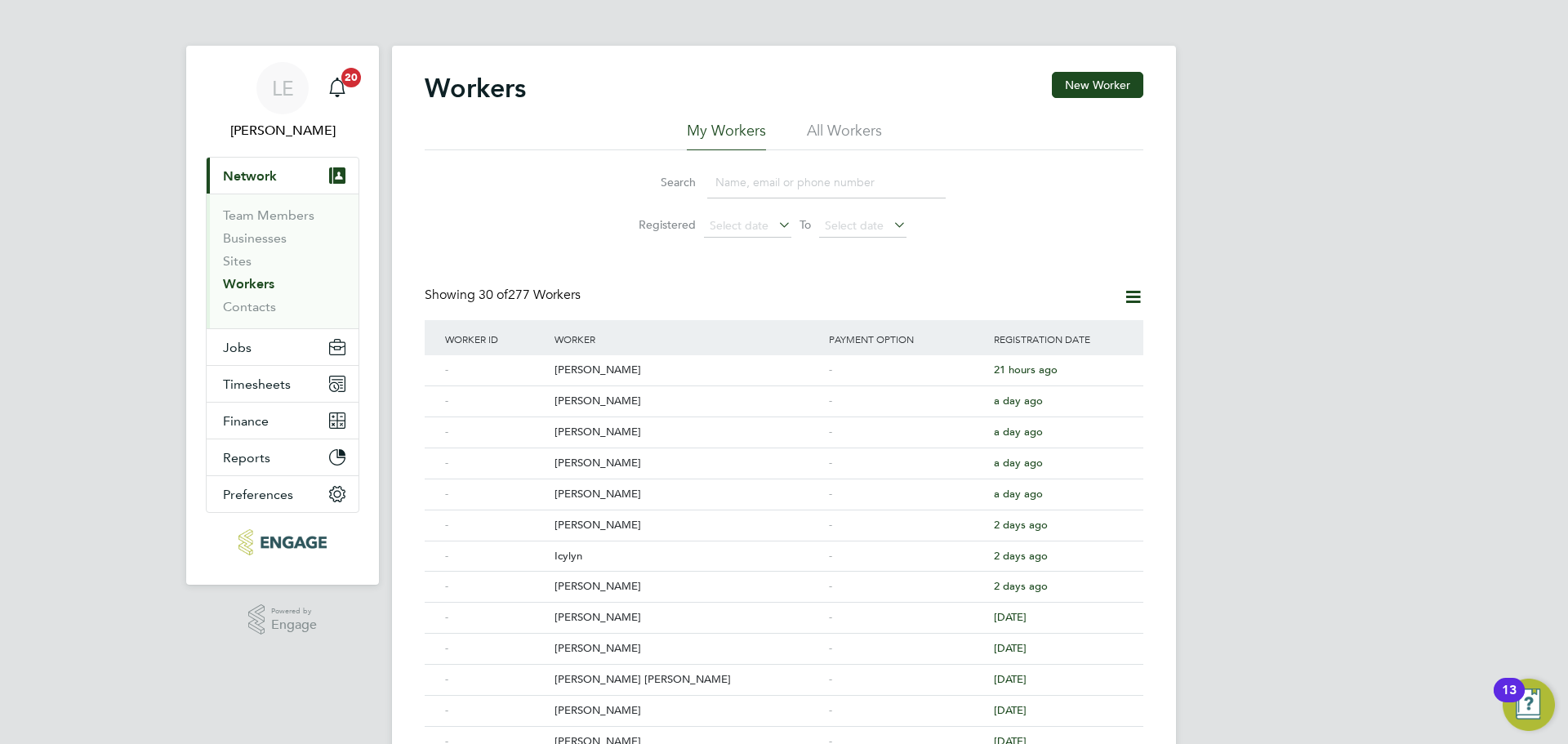
click at [722, 192] on input at bounding box center [826, 182] width 238 height 32
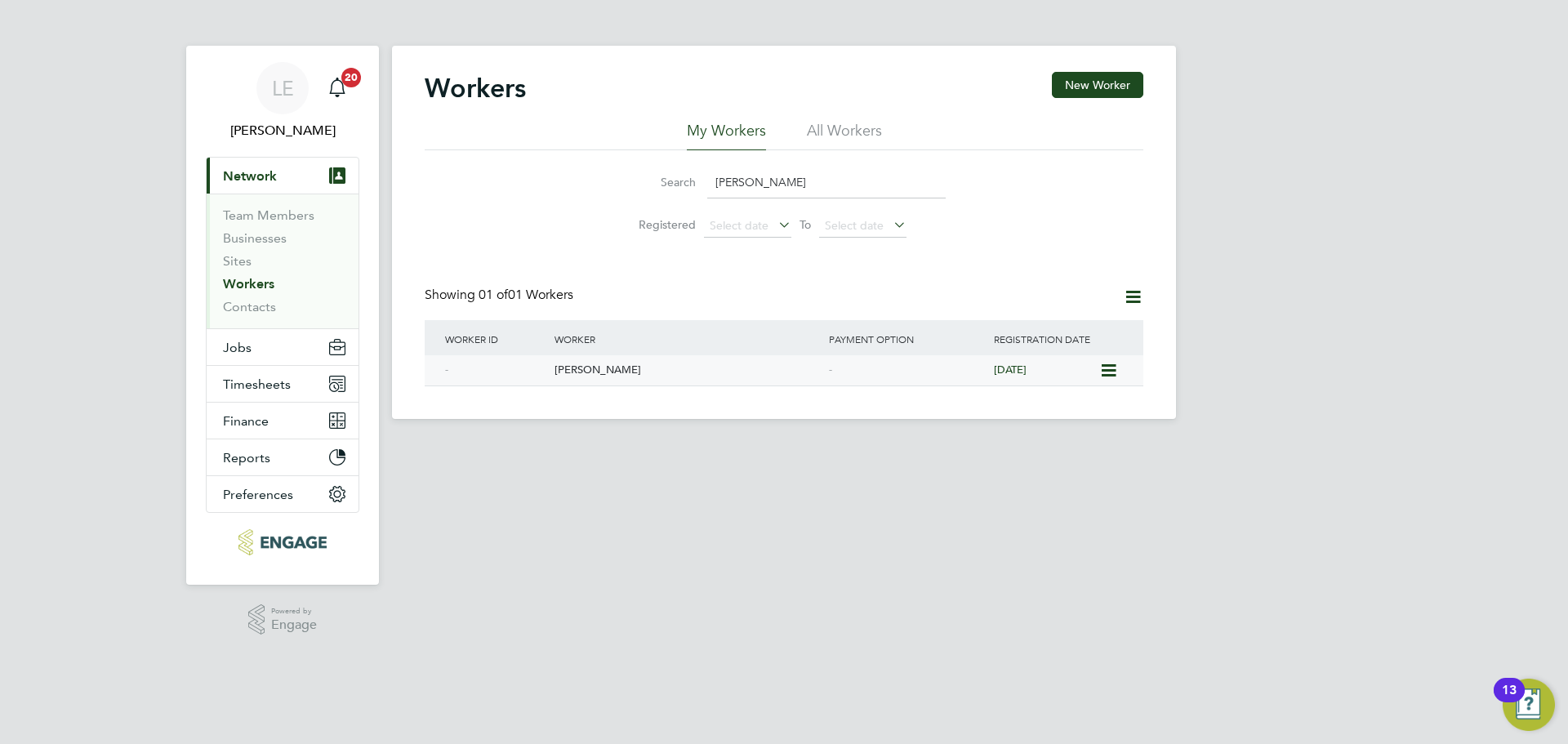
type input "nevitt"
click at [565, 366] on div "[PERSON_NAME]" at bounding box center [688, 370] width 274 height 30
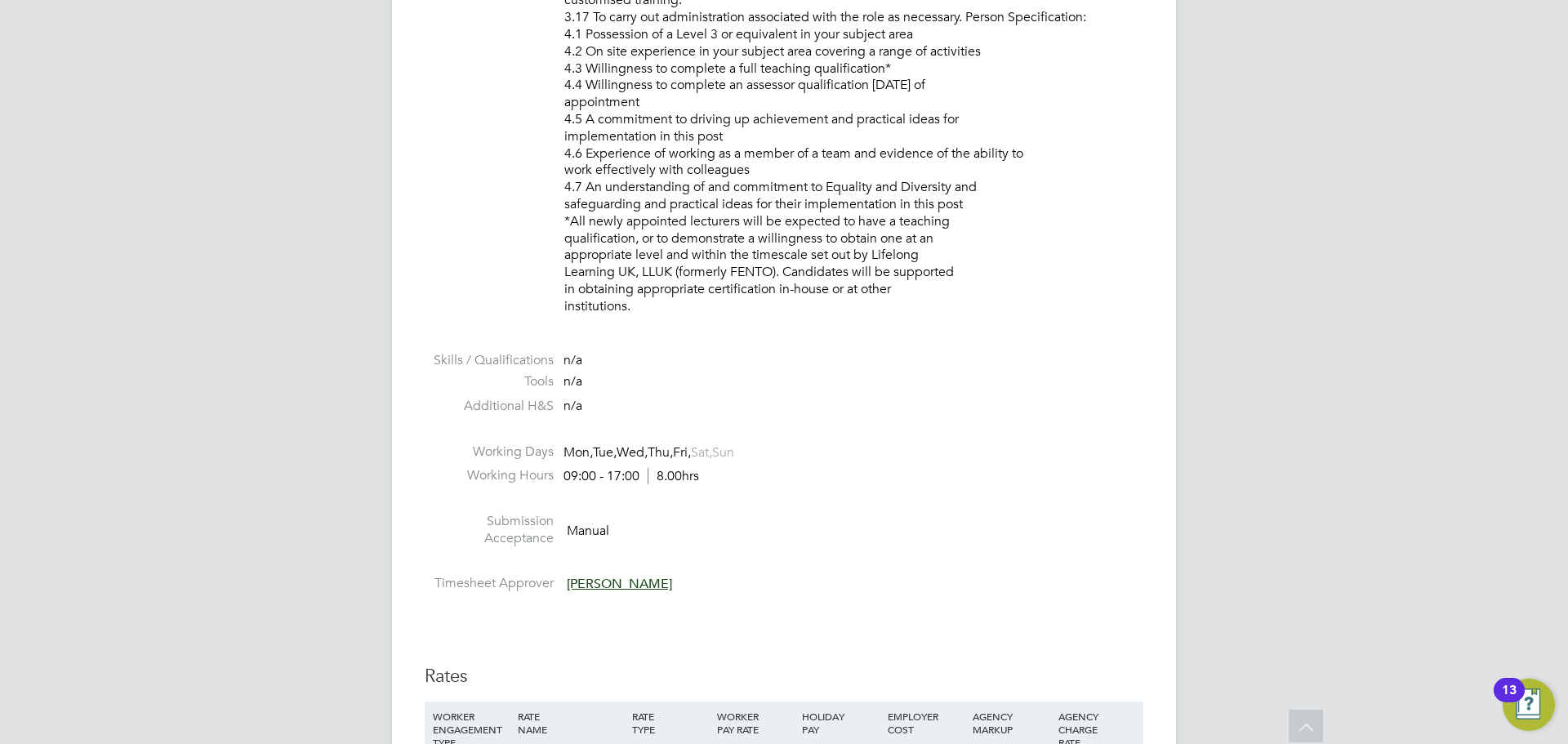
scroll to position [2122, 0]
drag, startPoint x: 777, startPoint y: 447, endPoint x: 464, endPoint y: 448, distance: 313.0
click at [464, 448] on li "Working Days Mon, Tue, Wed, Thu, Fri, Sat, Sun" at bounding box center [784, 456] width 719 height 25
click at [556, 409] on li "Additional H&S n/a" at bounding box center [784, 410] width 719 height 25
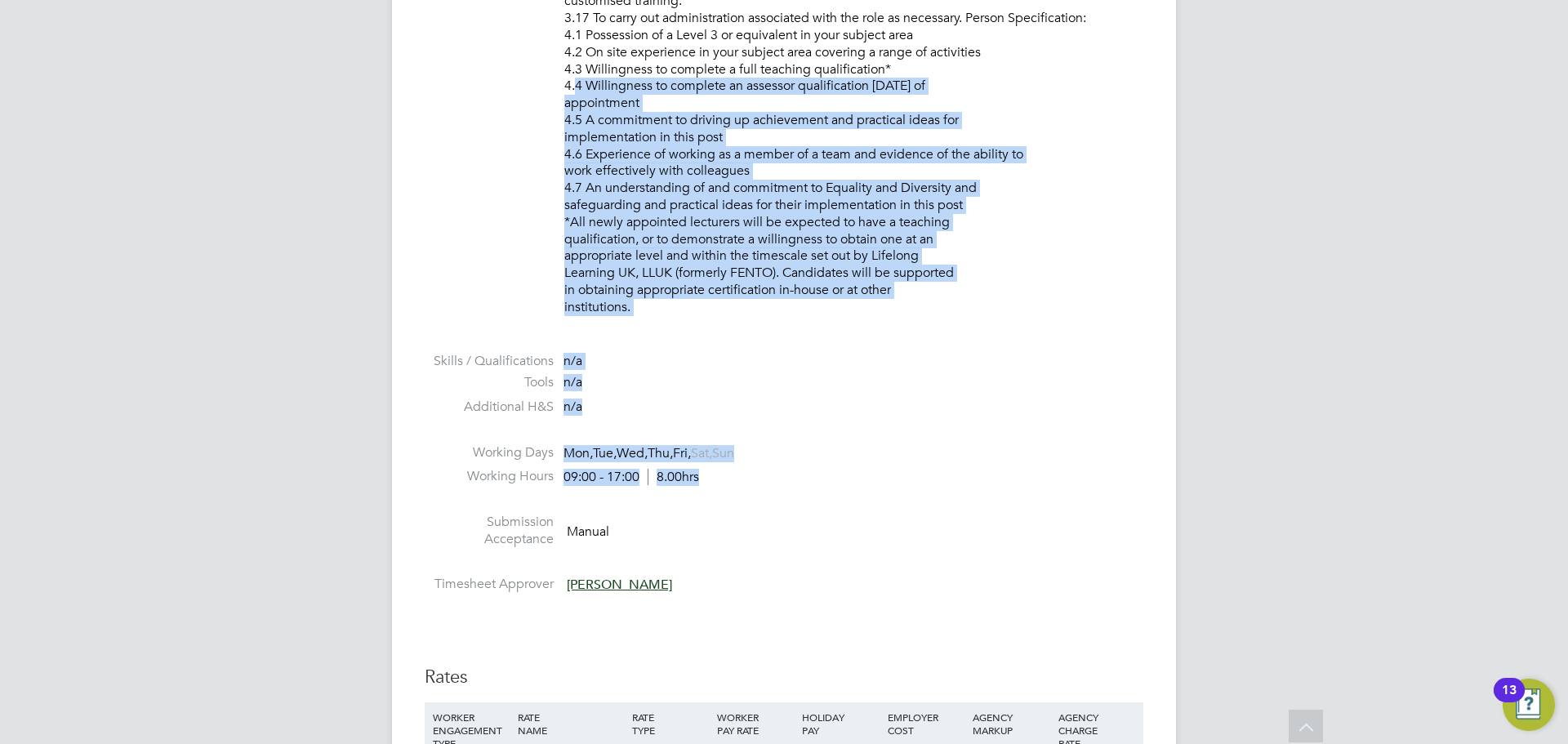
drag, startPoint x: 751, startPoint y: 487, endPoint x: 554, endPoint y: 92, distance: 441.4
click at [682, 350] on li at bounding box center [784, 343] width 719 height 21
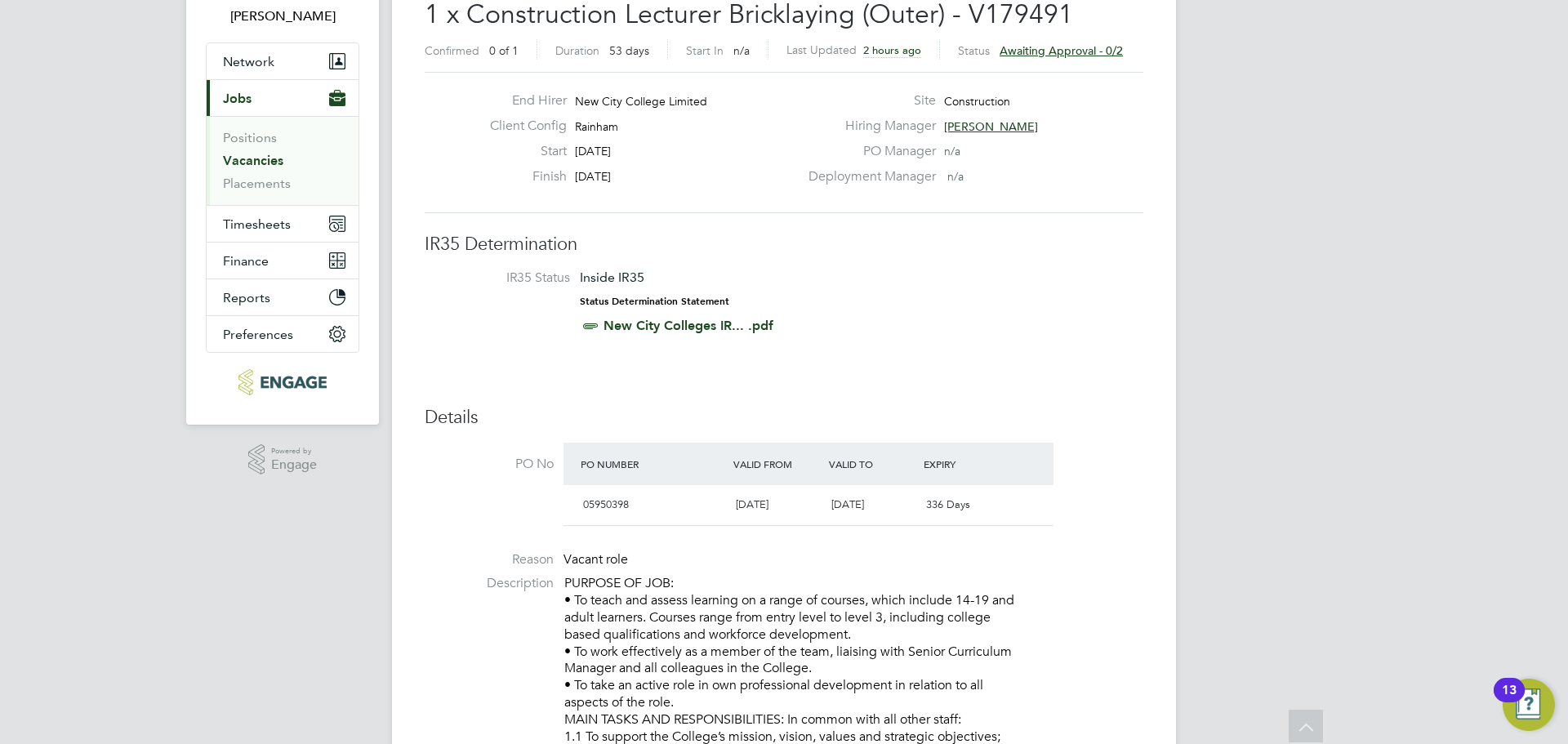
scroll to position [0, 0]
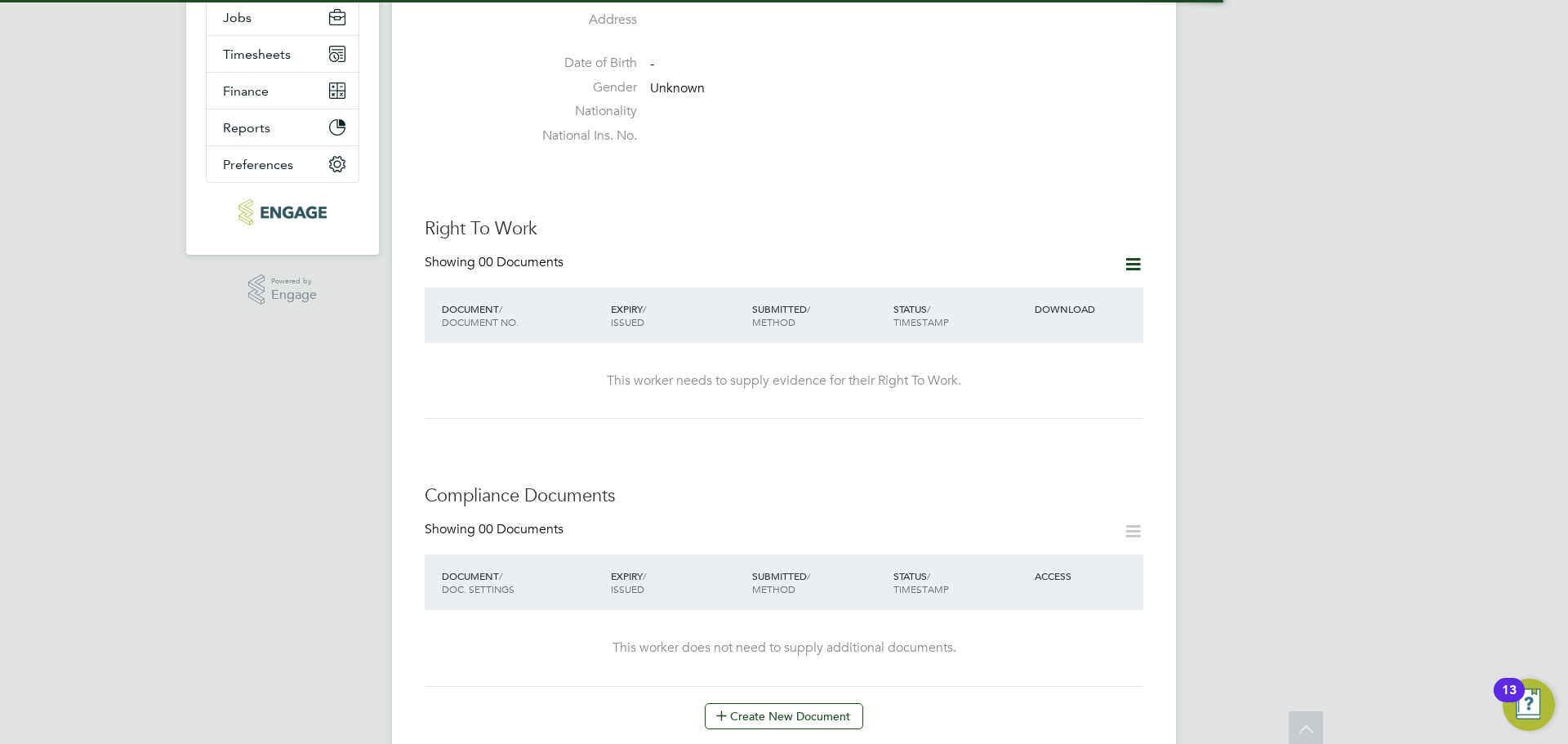
scroll to position [490, 0]
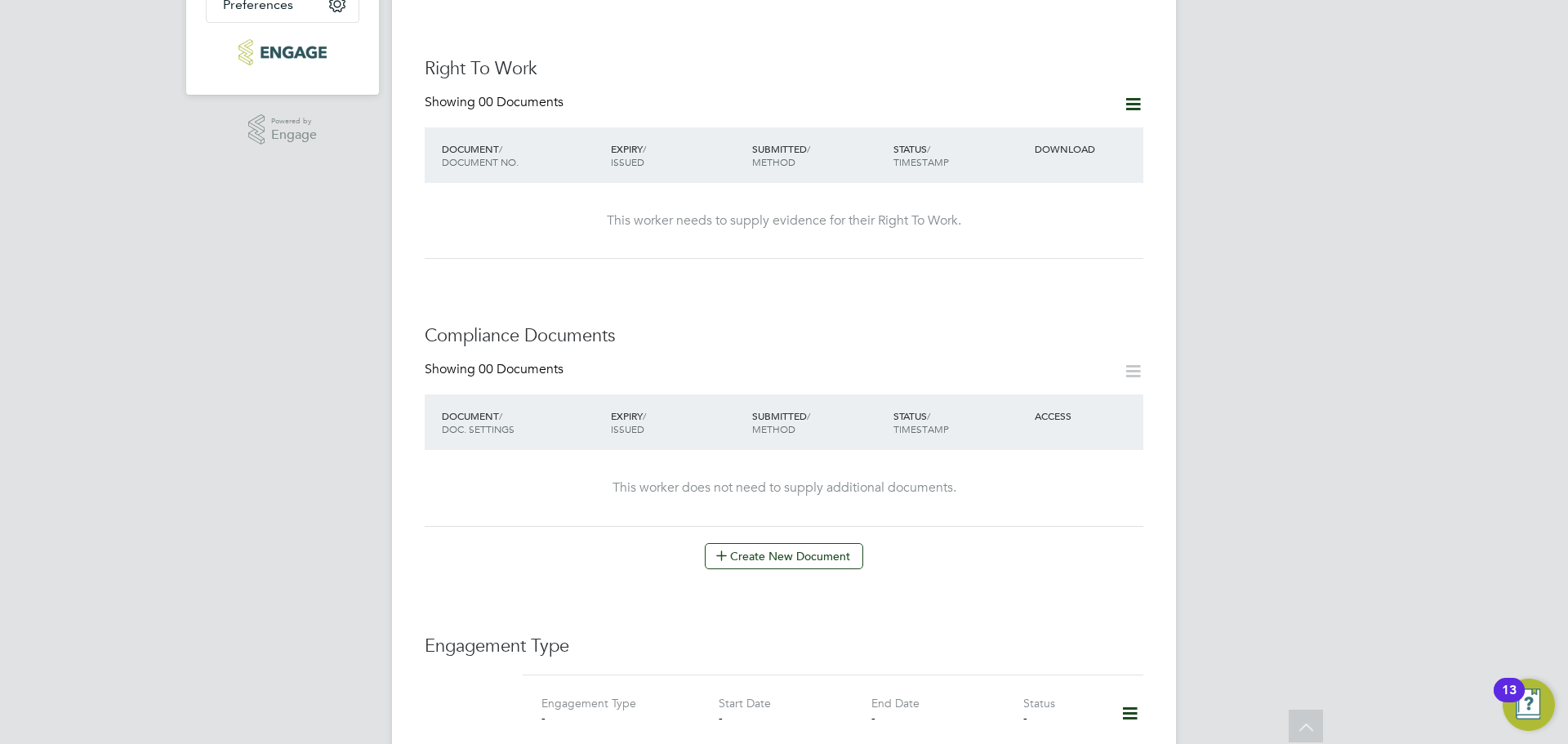
click at [1137, 94] on icon at bounding box center [1133, 104] width 20 height 20
click at [1047, 127] on li "Add Right To Work Document" at bounding box center [1042, 127] width 196 height 23
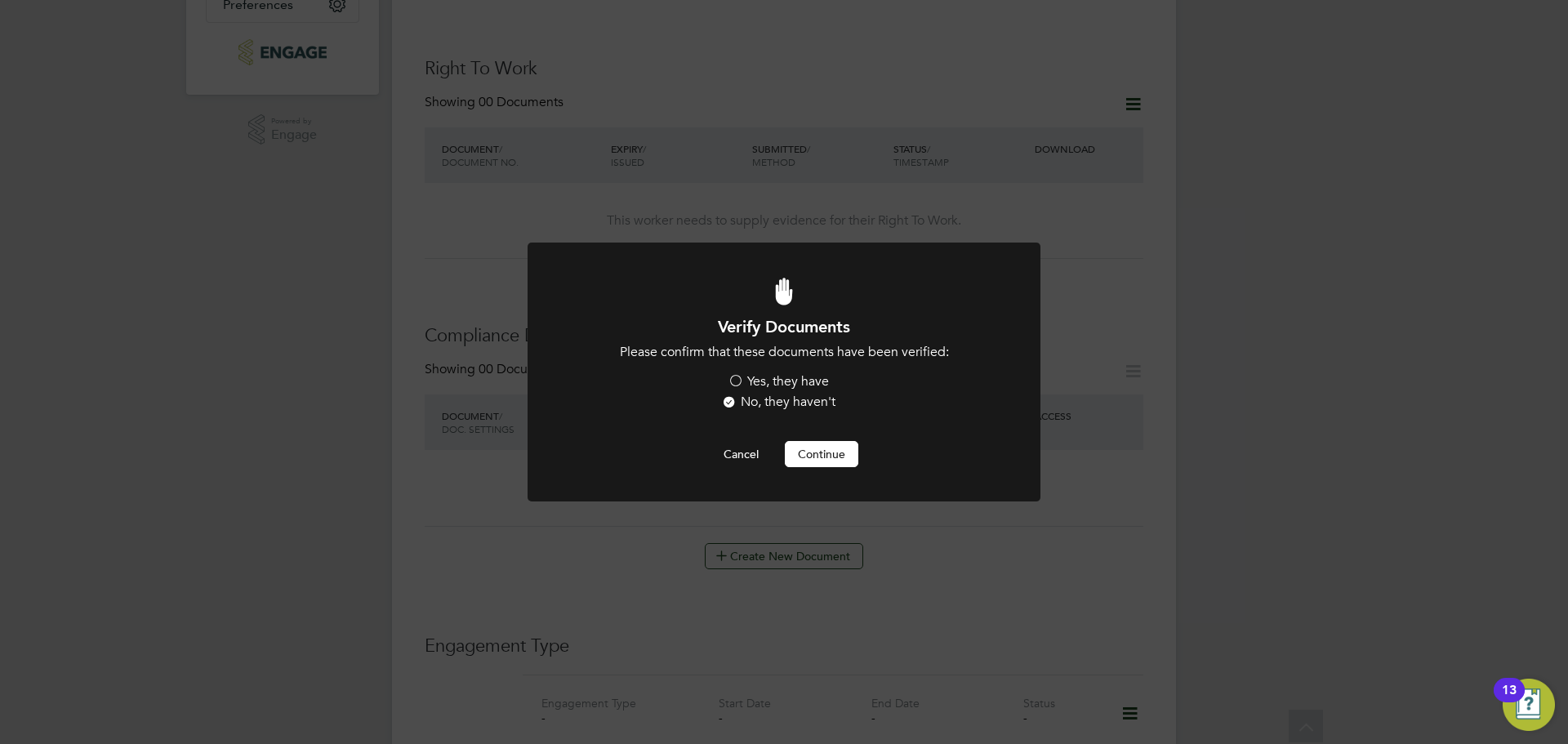
scroll to position [0, 0]
click at [787, 379] on label "Yes, they have" at bounding box center [778, 381] width 101 height 17
click at [0, 0] on input "Yes, they have" at bounding box center [0, 0] width 0 height 0
click at [796, 452] on button "Continue" at bounding box center [821, 454] width 73 height 27
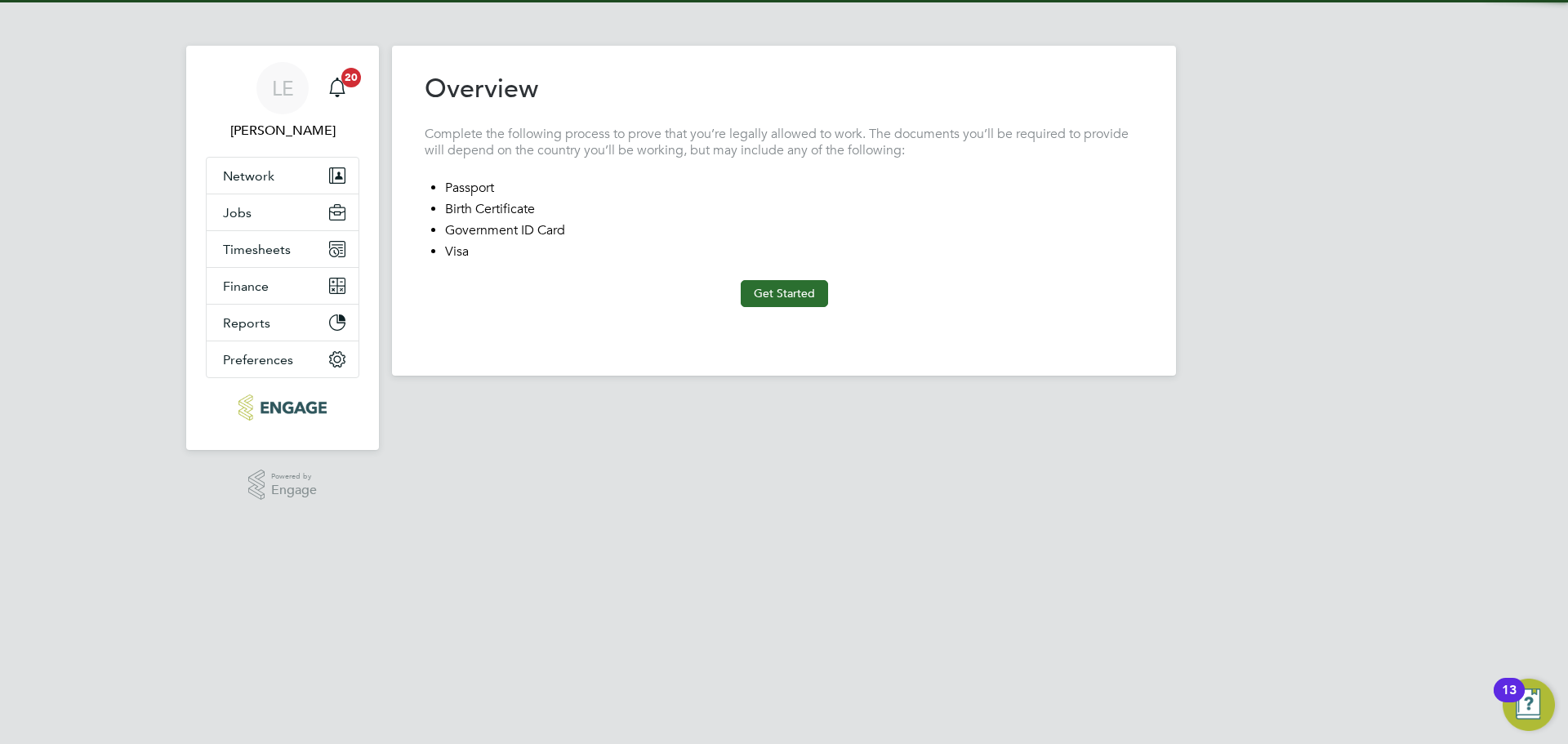
click at [757, 303] on button "Get Started" at bounding box center [784, 294] width 88 height 27
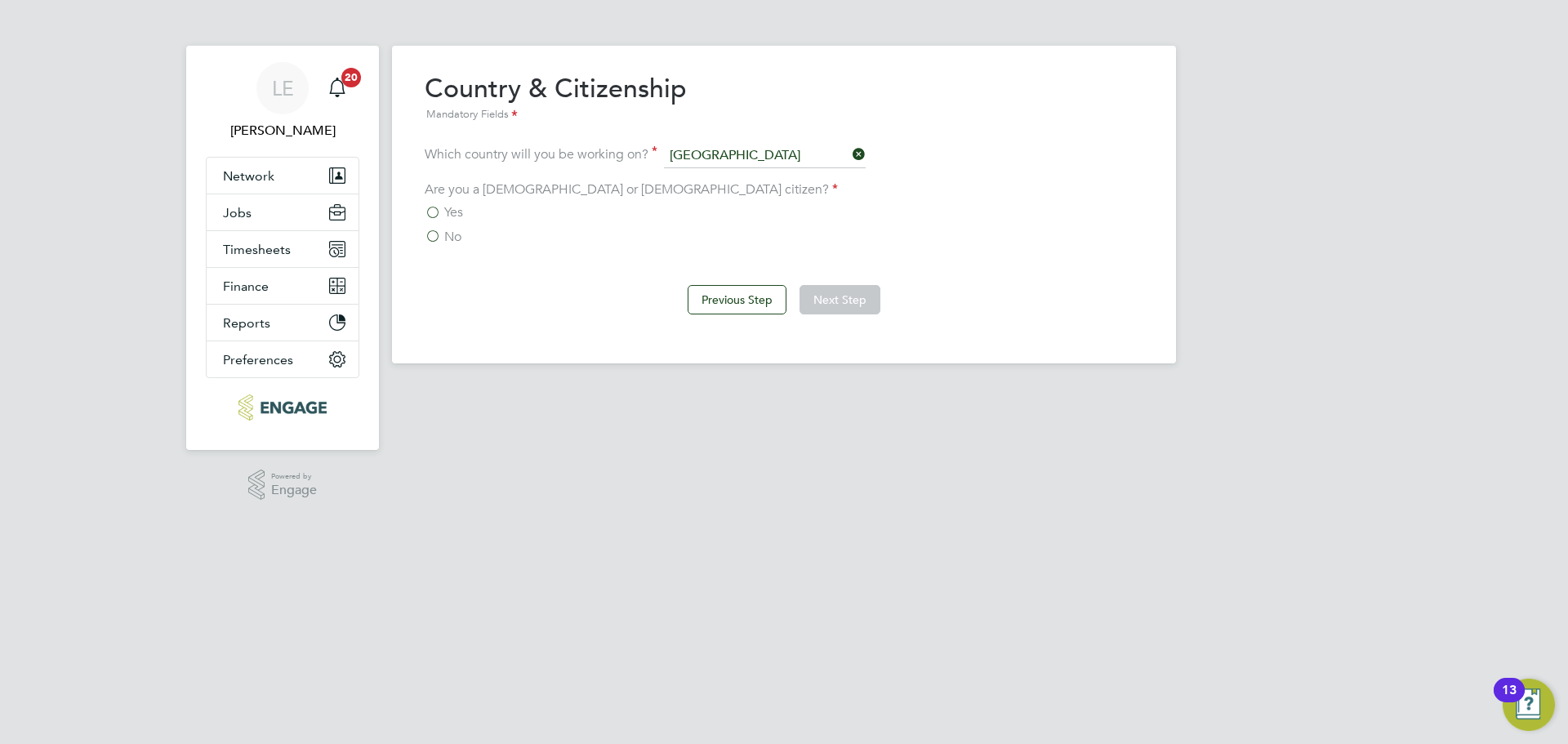
click at [453, 211] on span "Yes" at bounding box center [453, 212] width 19 height 16
click at [0, 0] on input "Yes" at bounding box center [0, 0] width 0 height 0
click at [832, 301] on button "Next Step" at bounding box center [839, 299] width 81 height 29
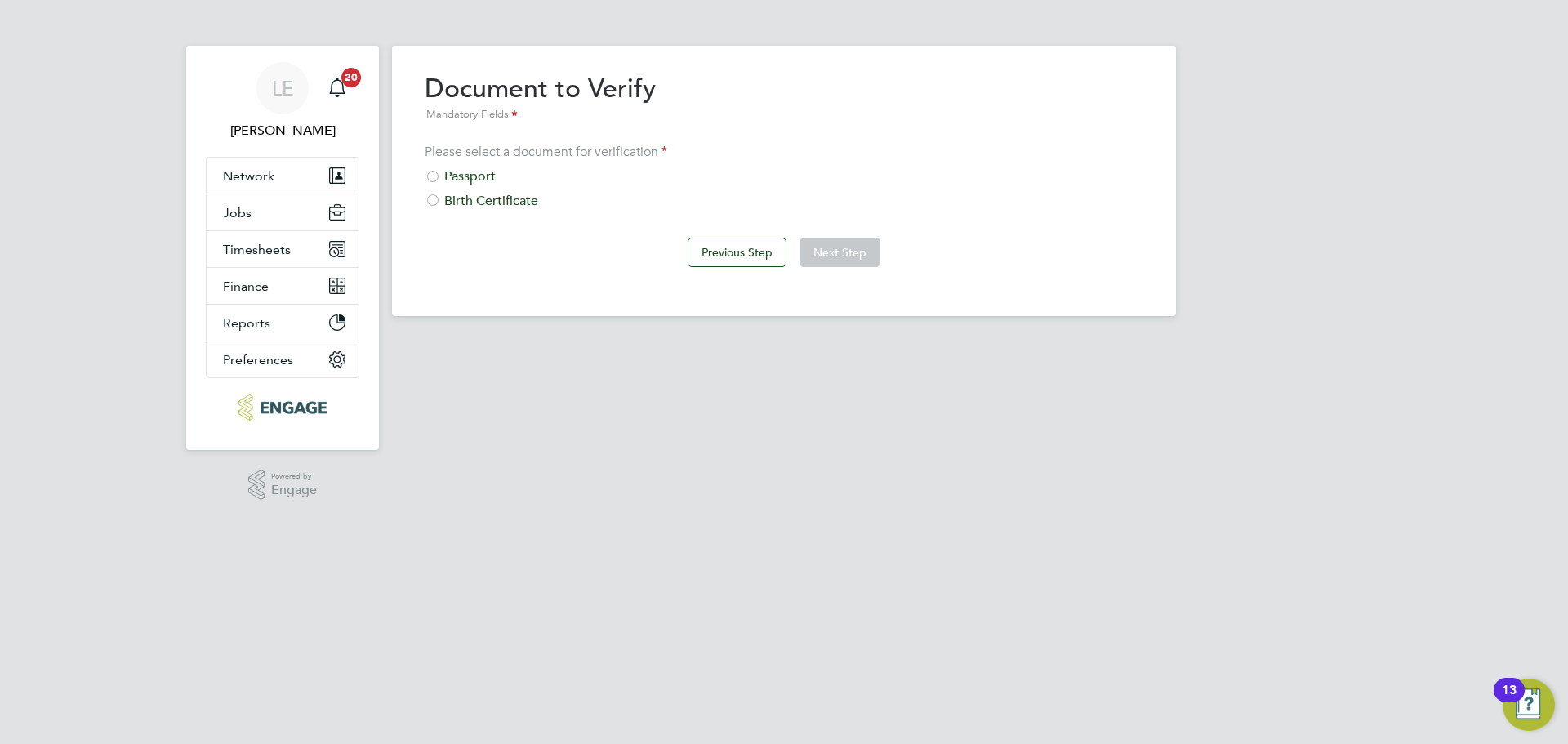
click at [450, 176] on div "Passport" at bounding box center [784, 176] width 719 height 17
click at [824, 247] on button "Next Step" at bounding box center [839, 252] width 81 height 29
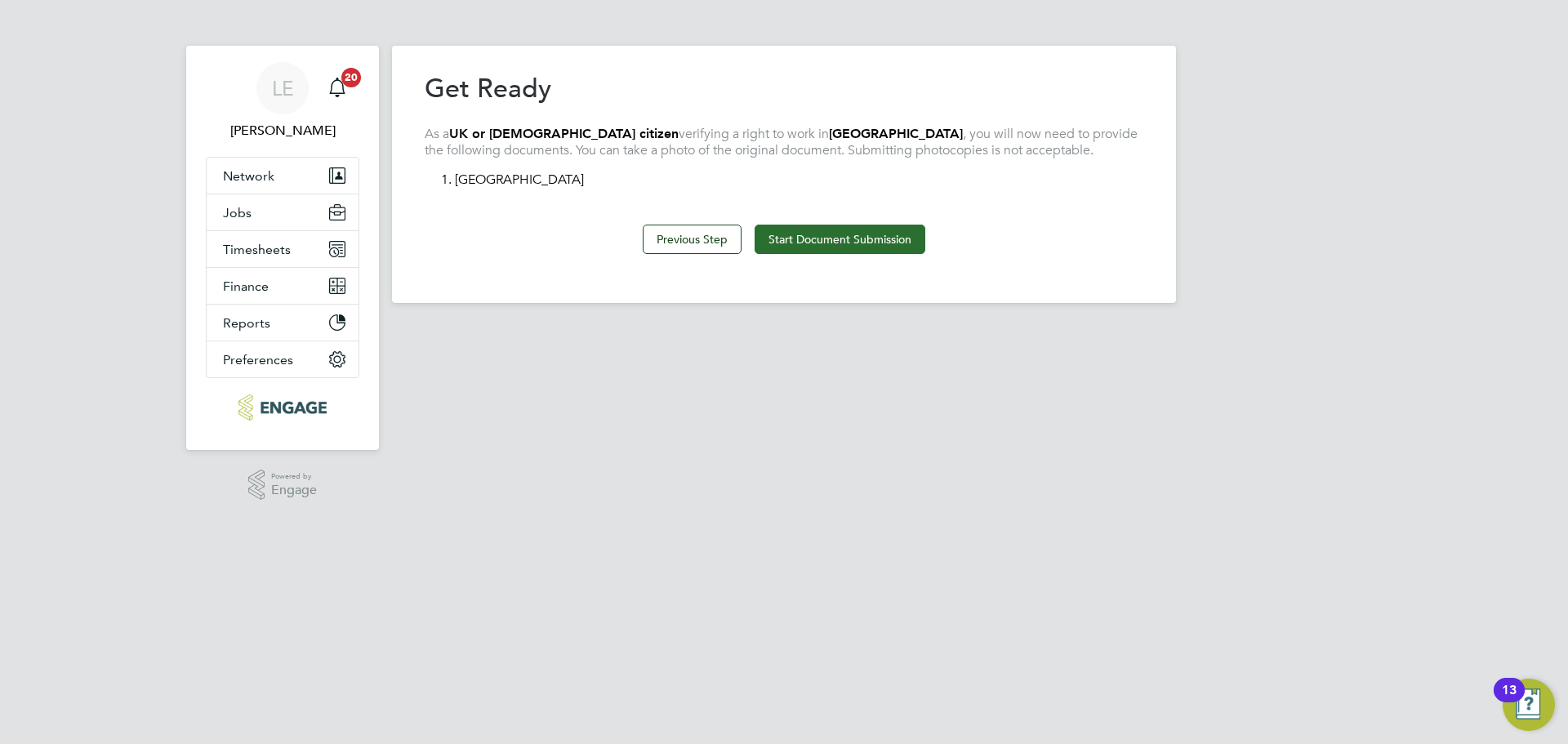
click at [824, 239] on button "Start Document Submission" at bounding box center [840, 239] width 171 height 29
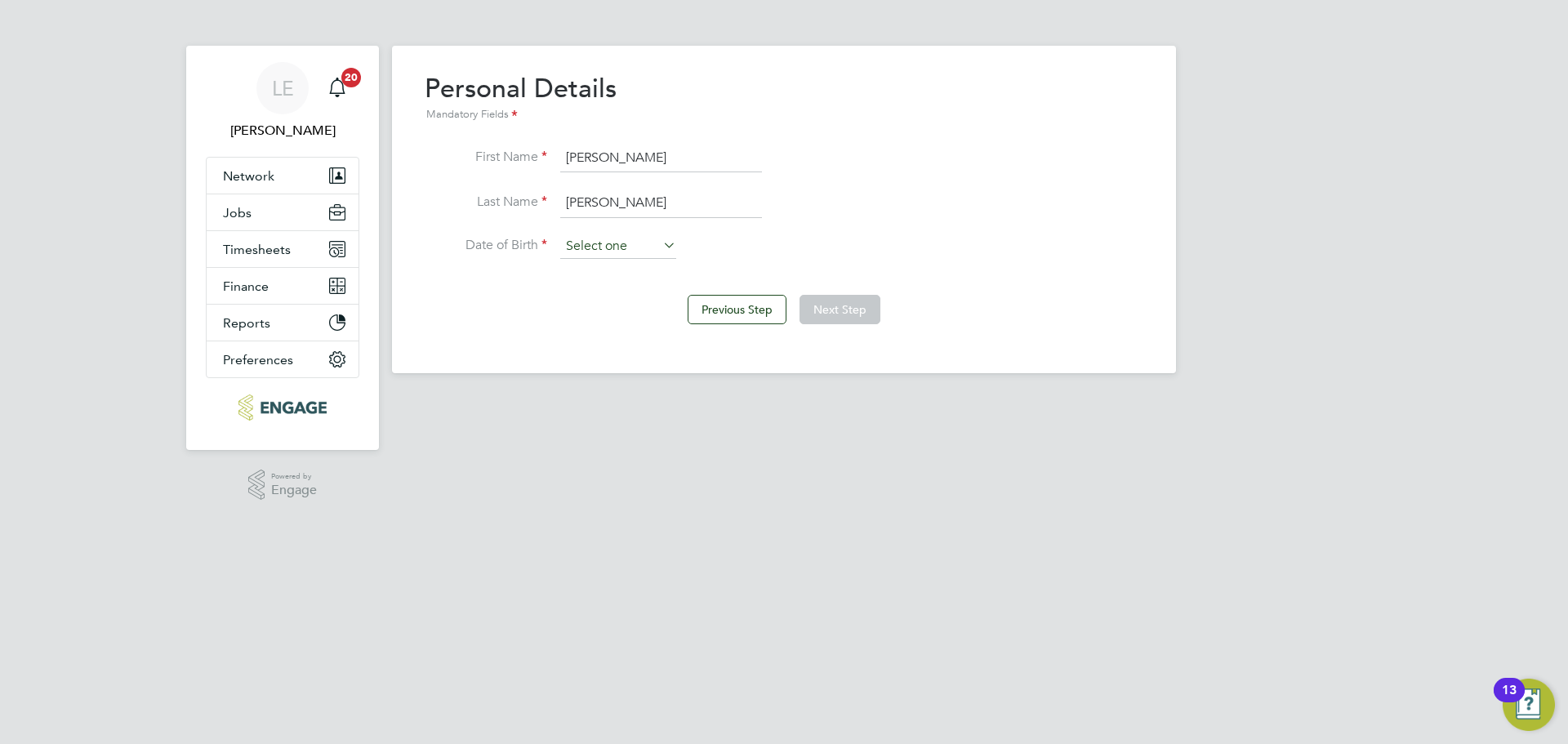
click at [648, 240] on input at bounding box center [618, 247] width 116 height 25
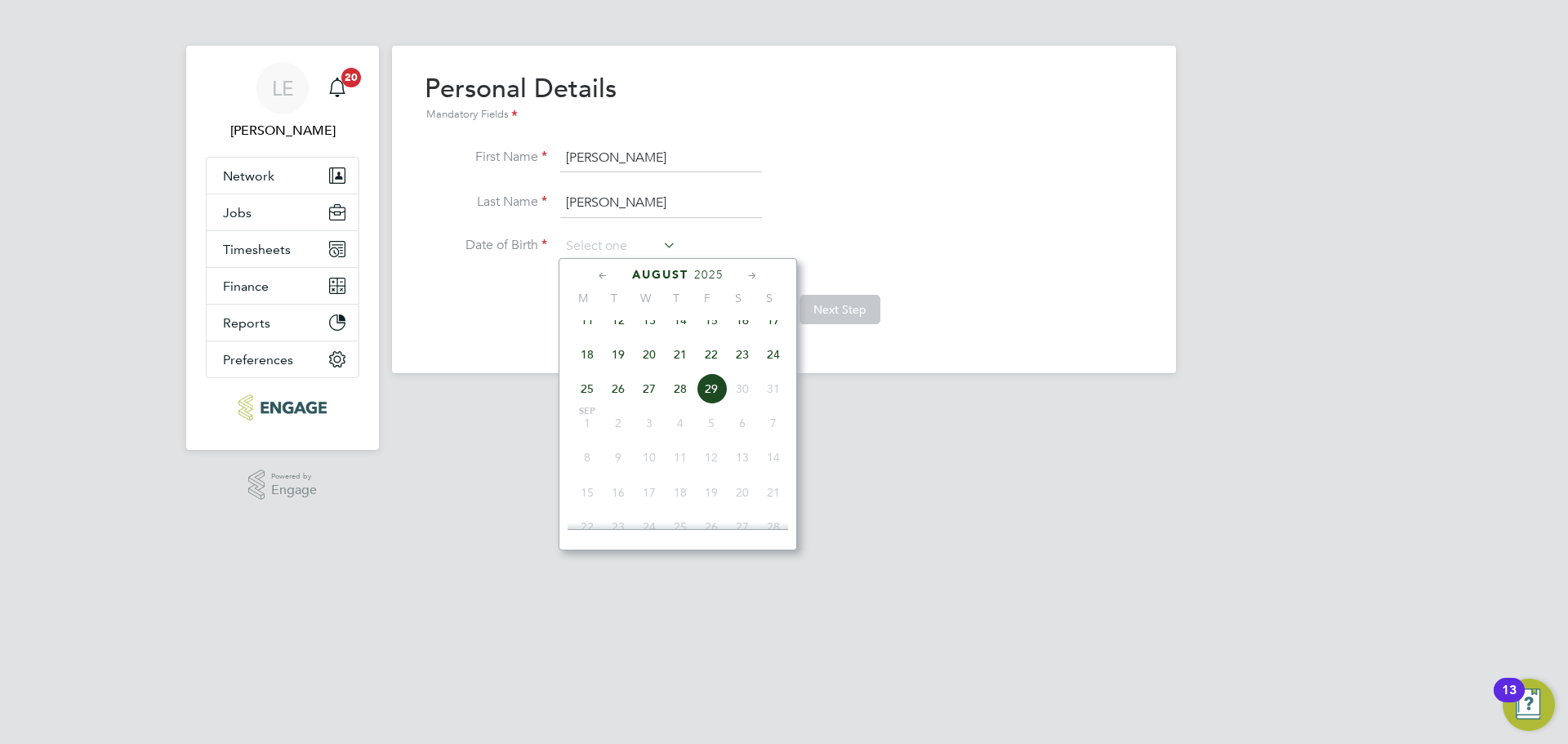
click at [718, 273] on span "2025" at bounding box center [708, 275] width 29 height 14
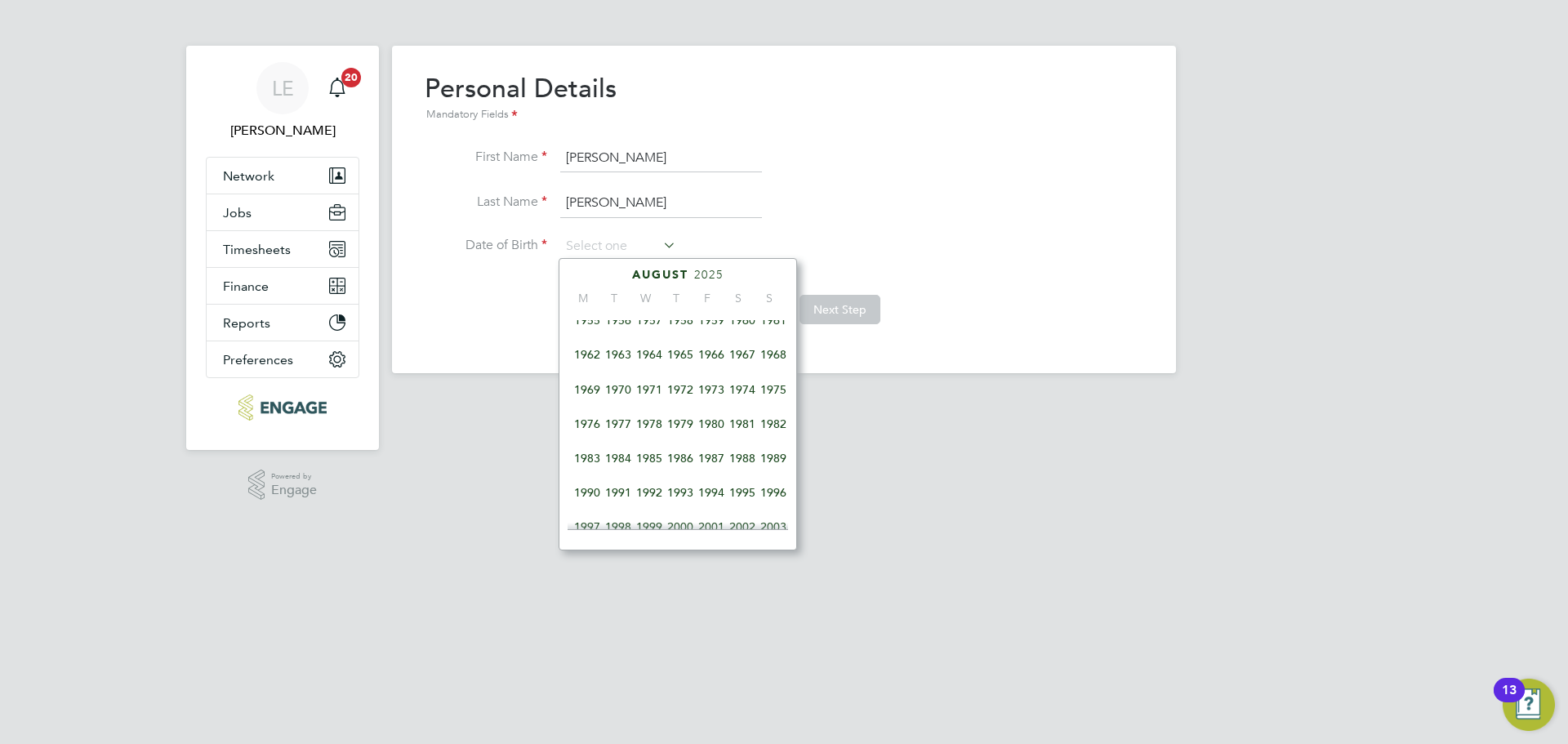
scroll to position [270, 0]
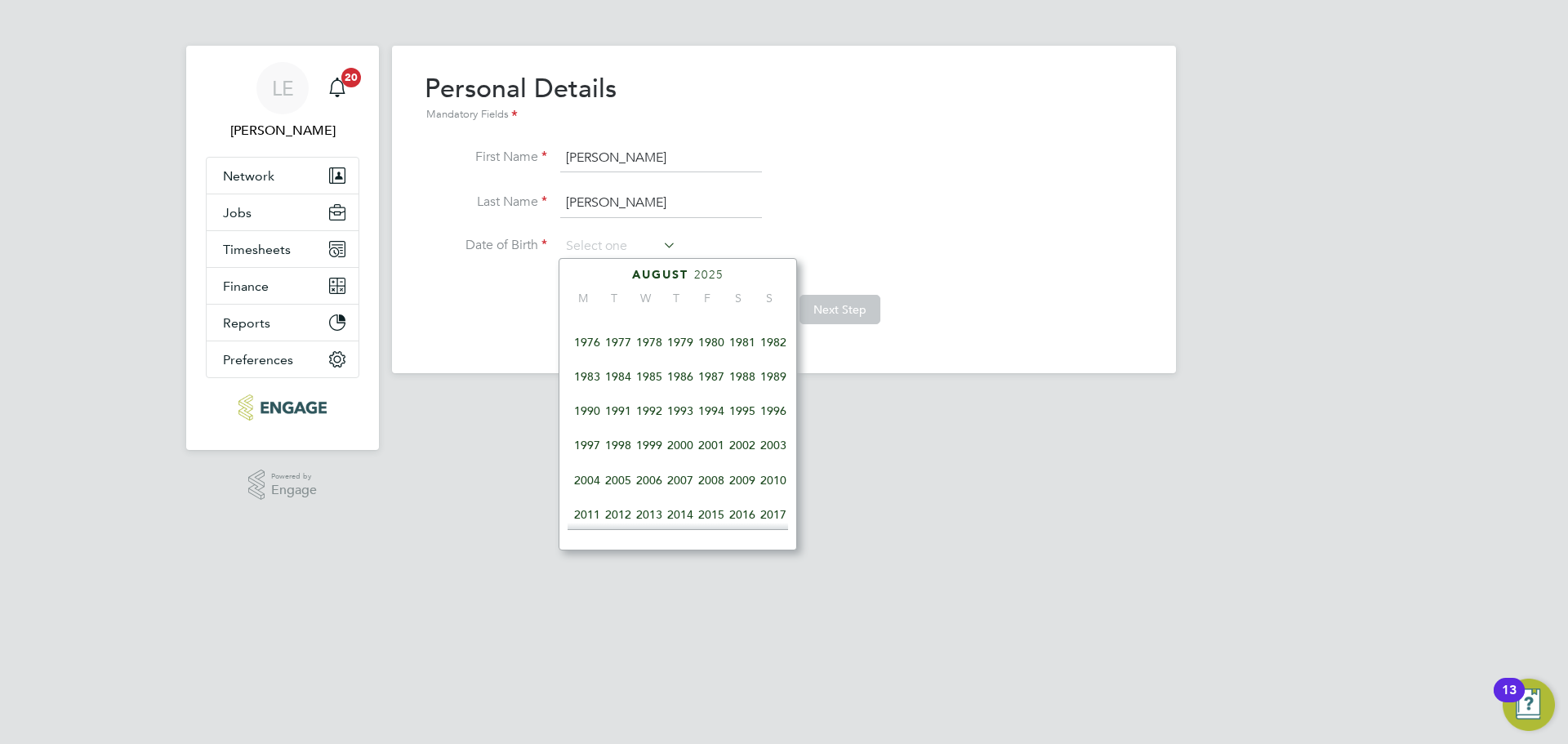
click at [653, 385] on span "1985" at bounding box center [649, 376] width 31 height 31
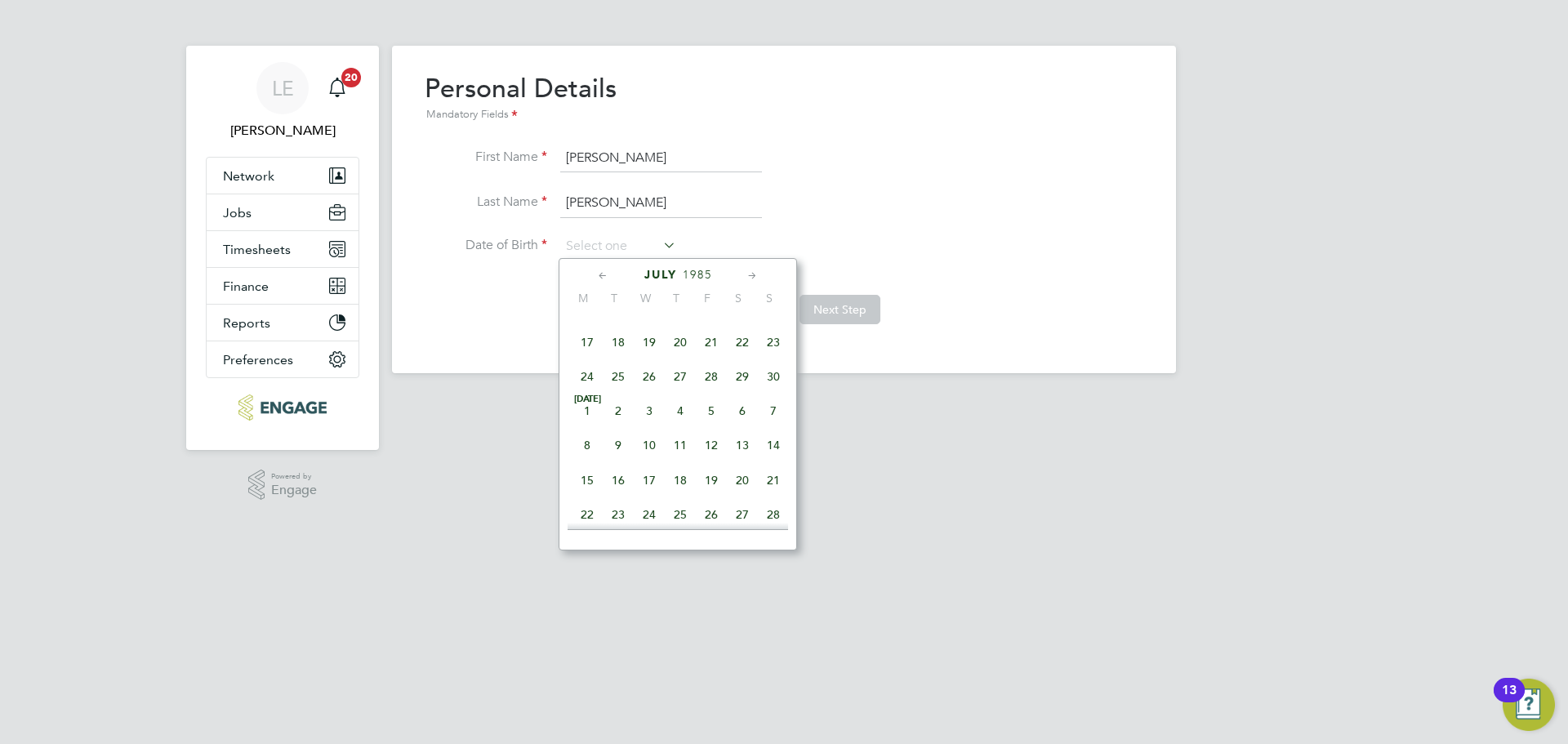
click at [604, 276] on icon at bounding box center [603, 276] width 16 height 18
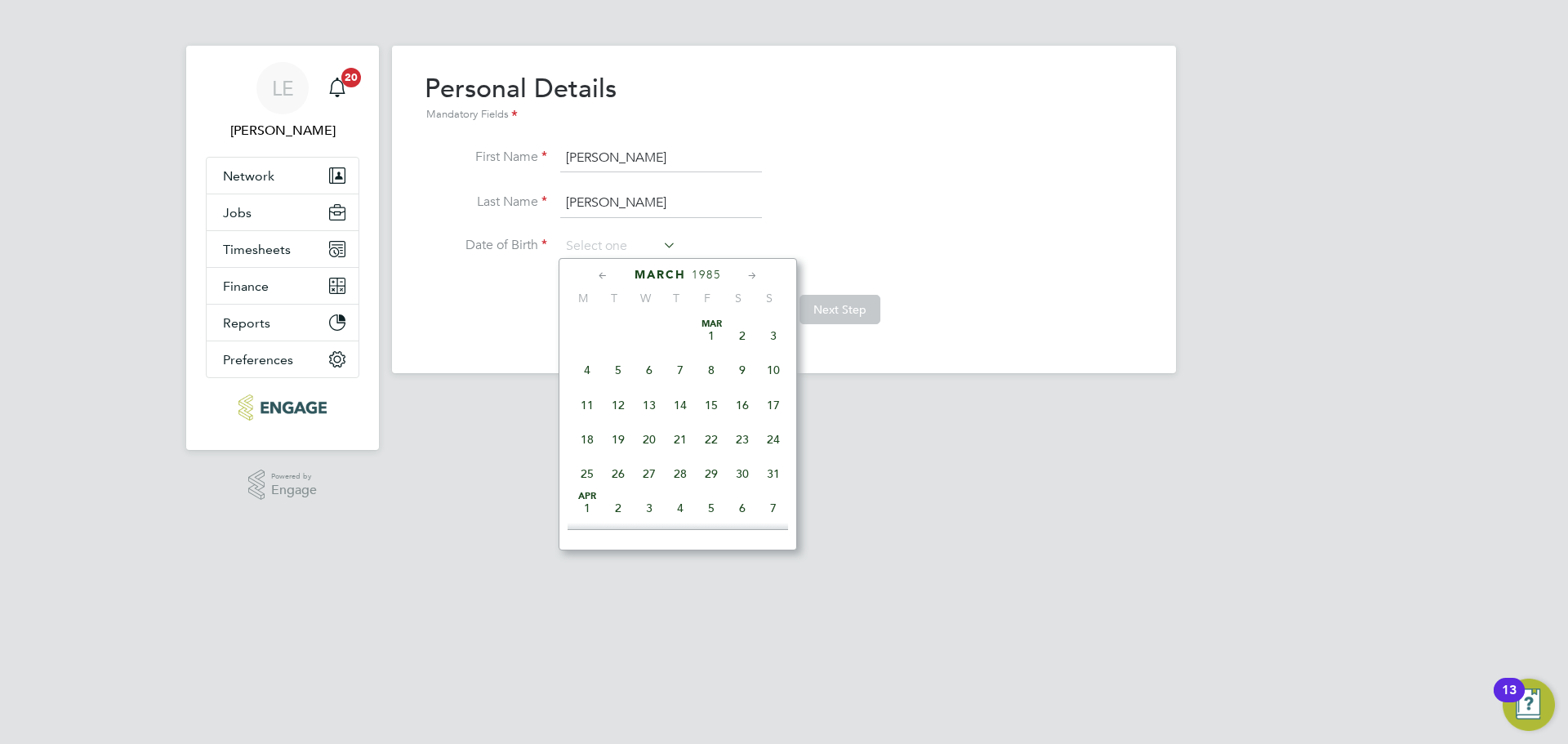
click at [604, 276] on icon at bounding box center [603, 276] width 16 height 18
click at [619, 472] on span "26" at bounding box center [618, 473] width 31 height 31
type input "[DATE]"
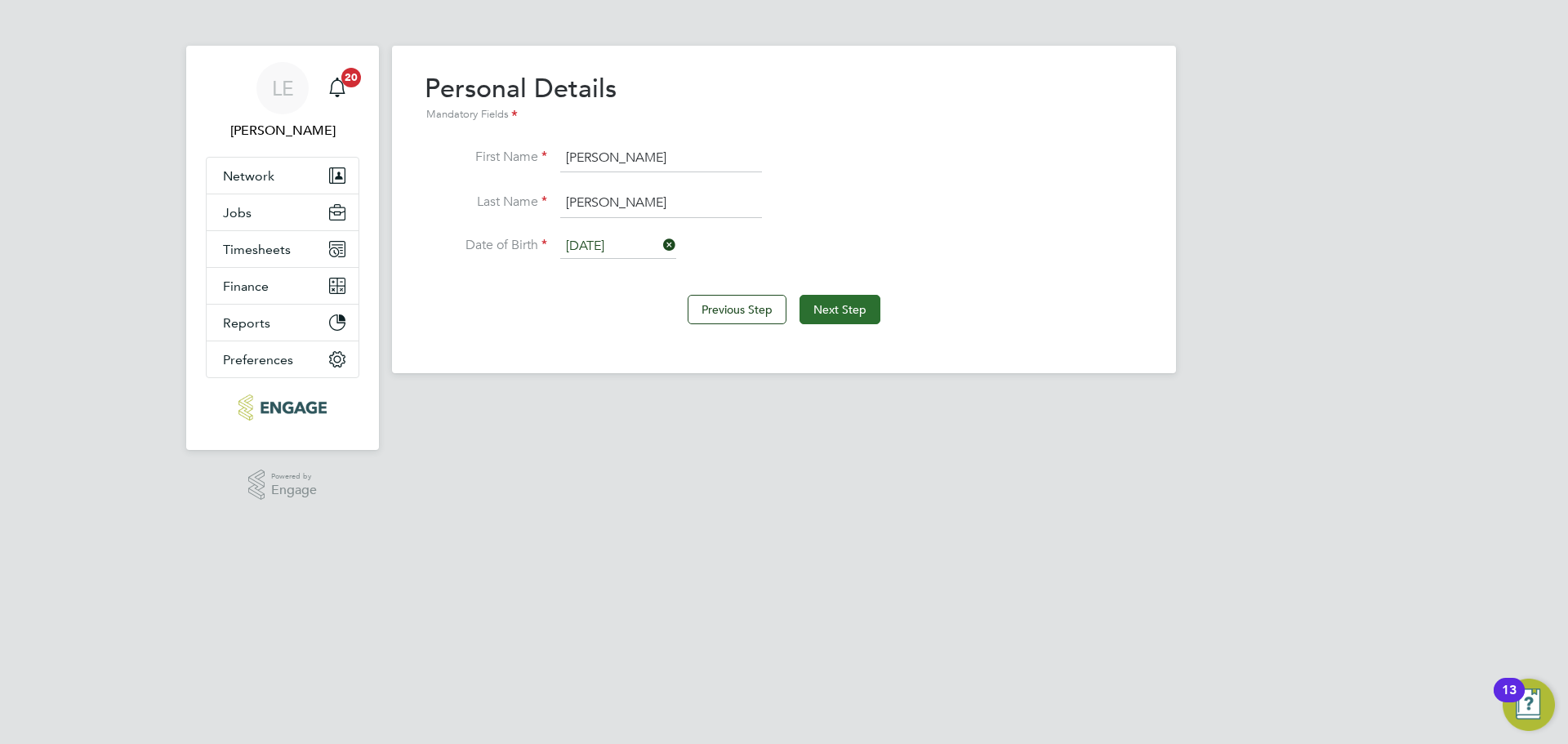
click at [821, 315] on button "Next Step" at bounding box center [839, 309] width 81 height 29
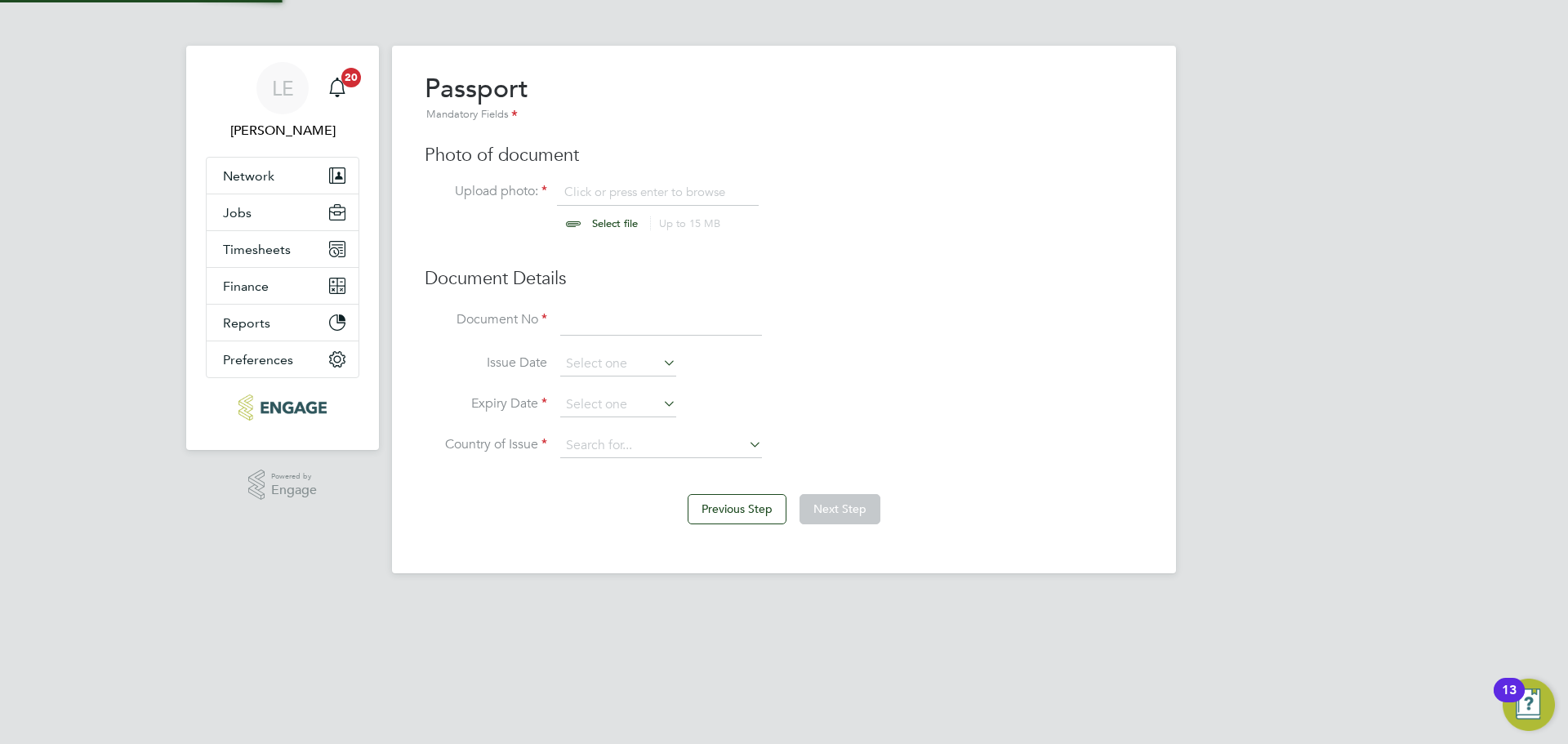
scroll to position [22, 203]
click at [595, 226] on input "file" at bounding box center [631, 208] width 257 height 49
type input "C:\fakepath\Mike Nevitt Passport.jpg"
click at [583, 317] on input at bounding box center [661, 321] width 202 height 29
type input "132051793"
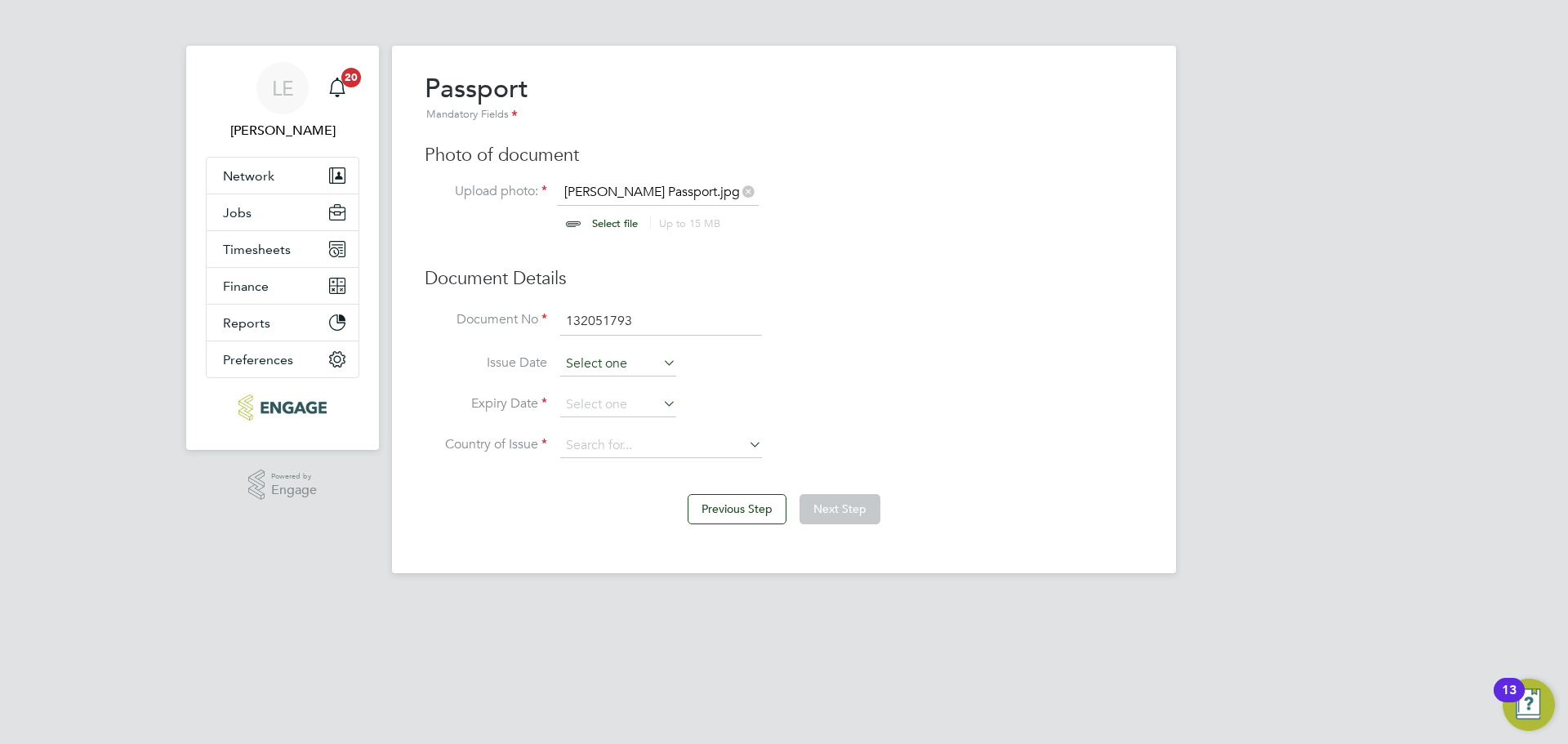
click at [629, 366] on input at bounding box center [618, 364] width 116 height 25
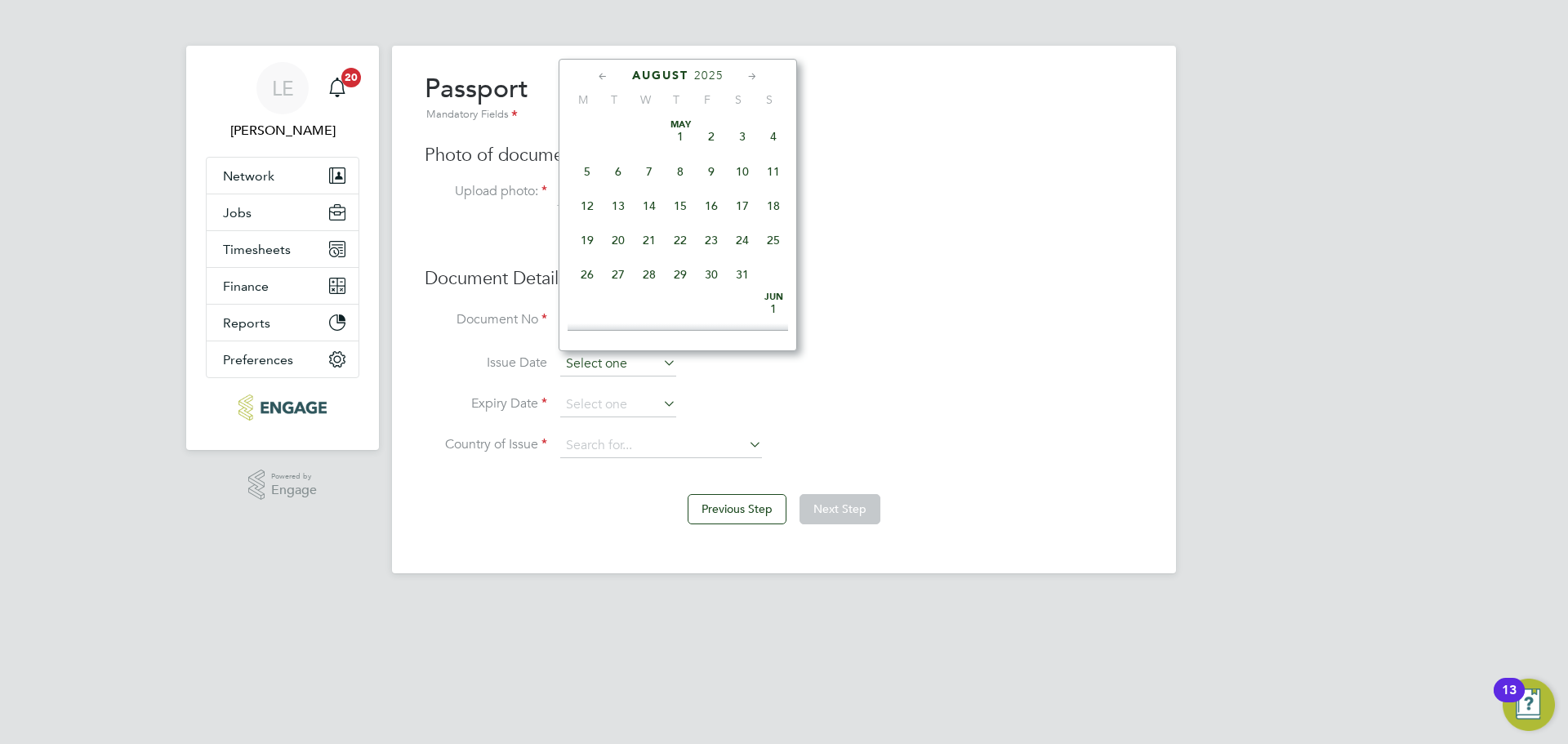
scroll to position [636, 0]
click at [714, 72] on span "2025" at bounding box center [708, 76] width 29 height 14
click at [706, 195] on span "2022" at bounding box center [711, 186] width 31 height 31
click at [593, 226] on span "25" at bounding box center [587, 220] width 31 height 31
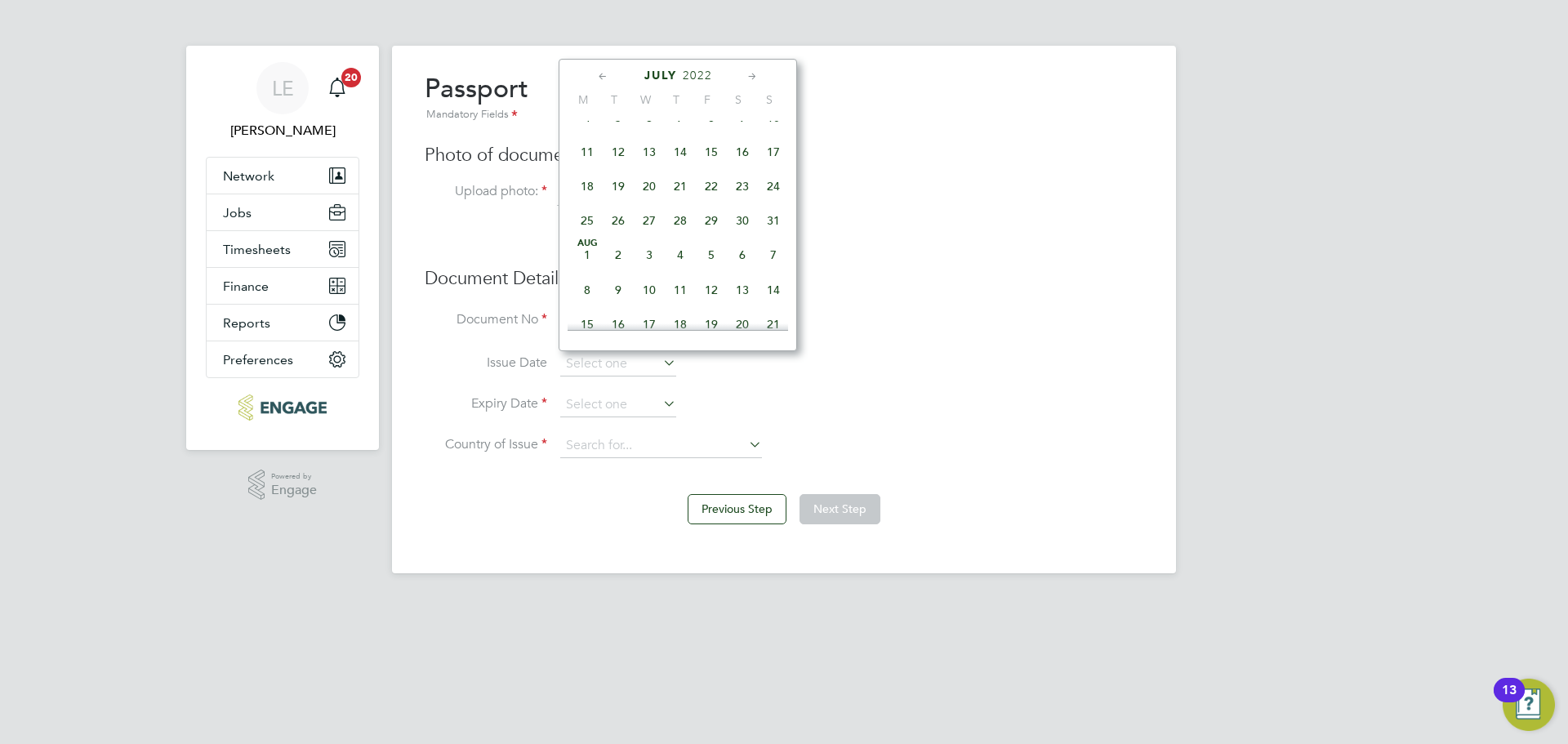
type input "[DATE]"
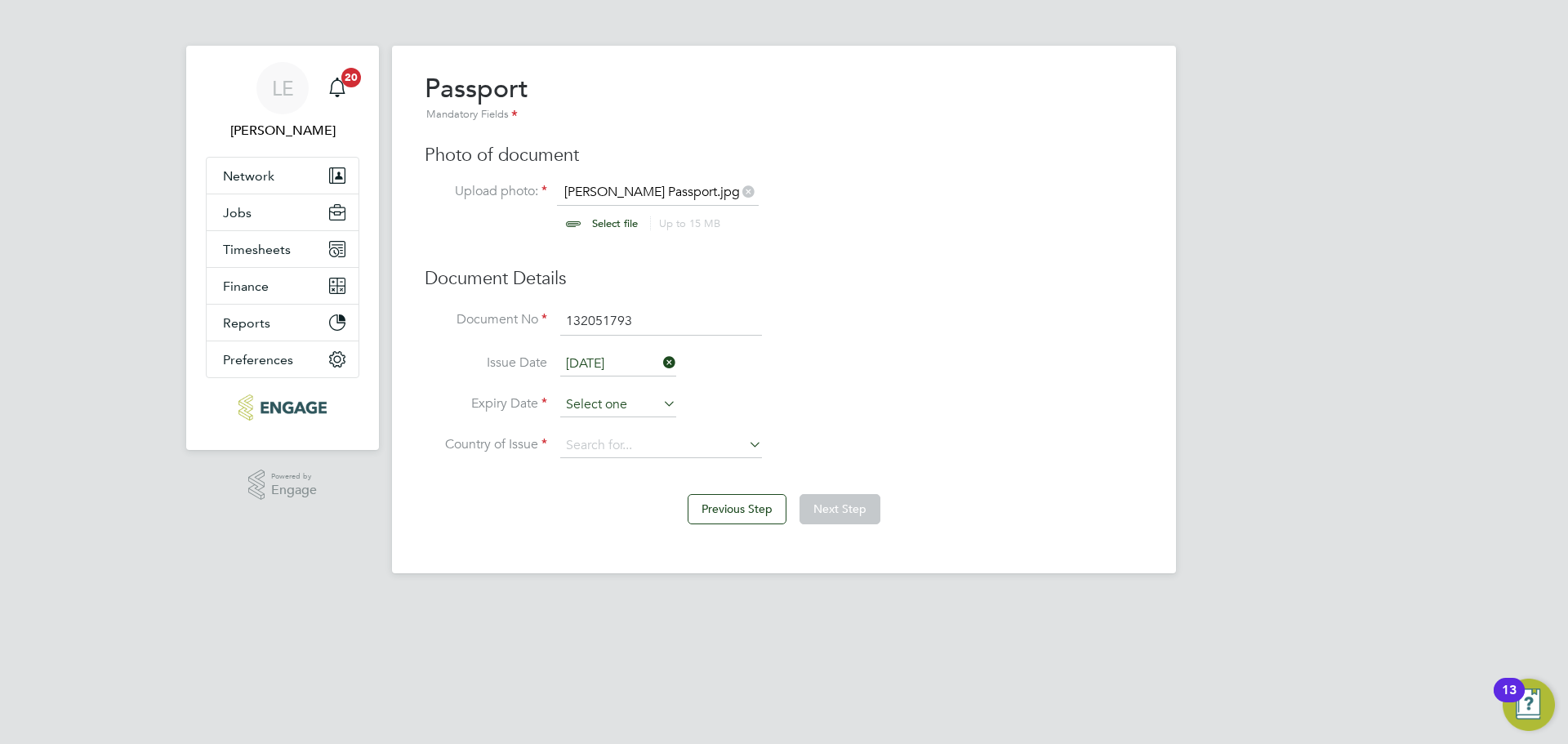
click at [595, 397] on input at bounding box center [618, 405] width 116 height 25
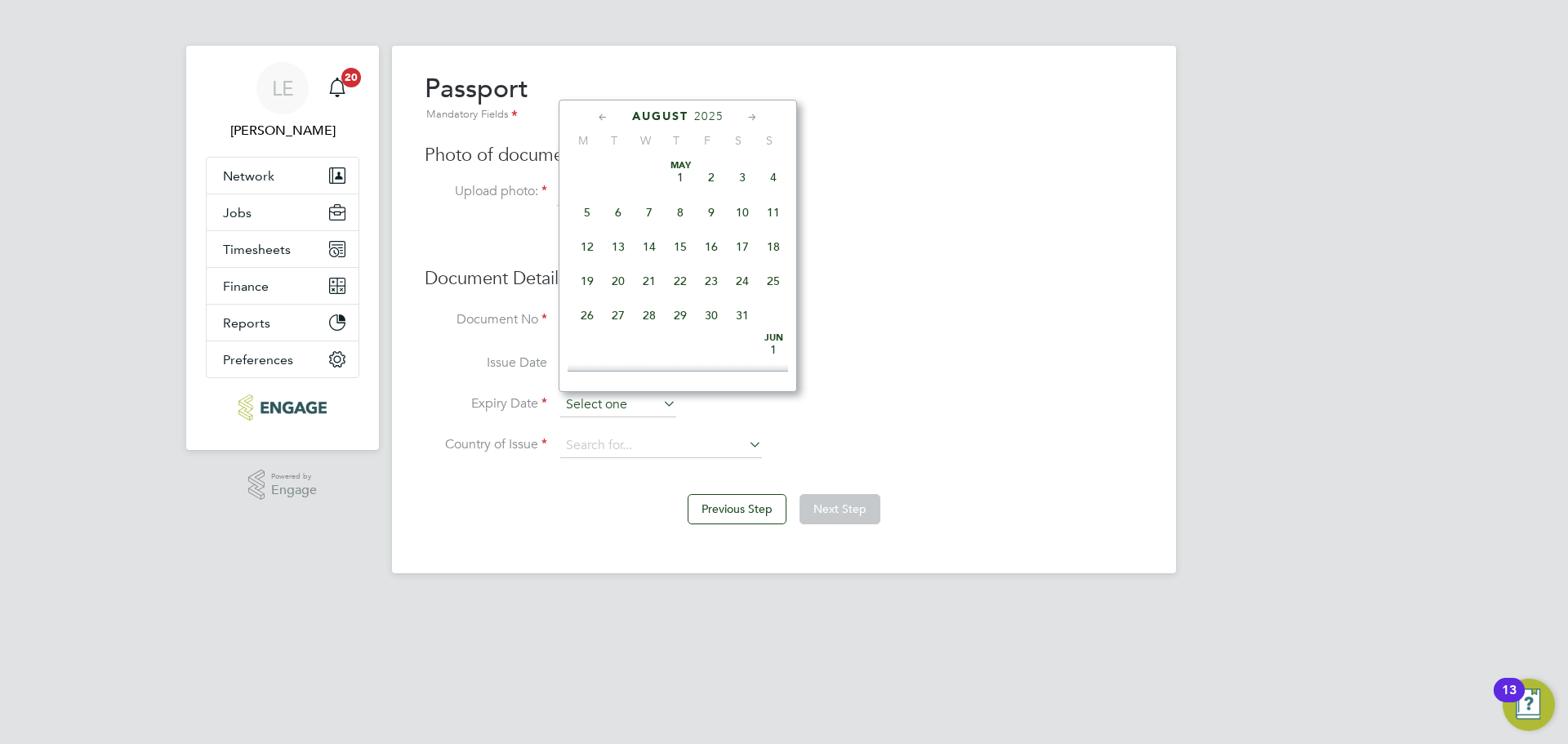
scroll to position [636, 0]
click at [719, 115] on span "2025" at bounding box center [708, 117] width 29 height 14
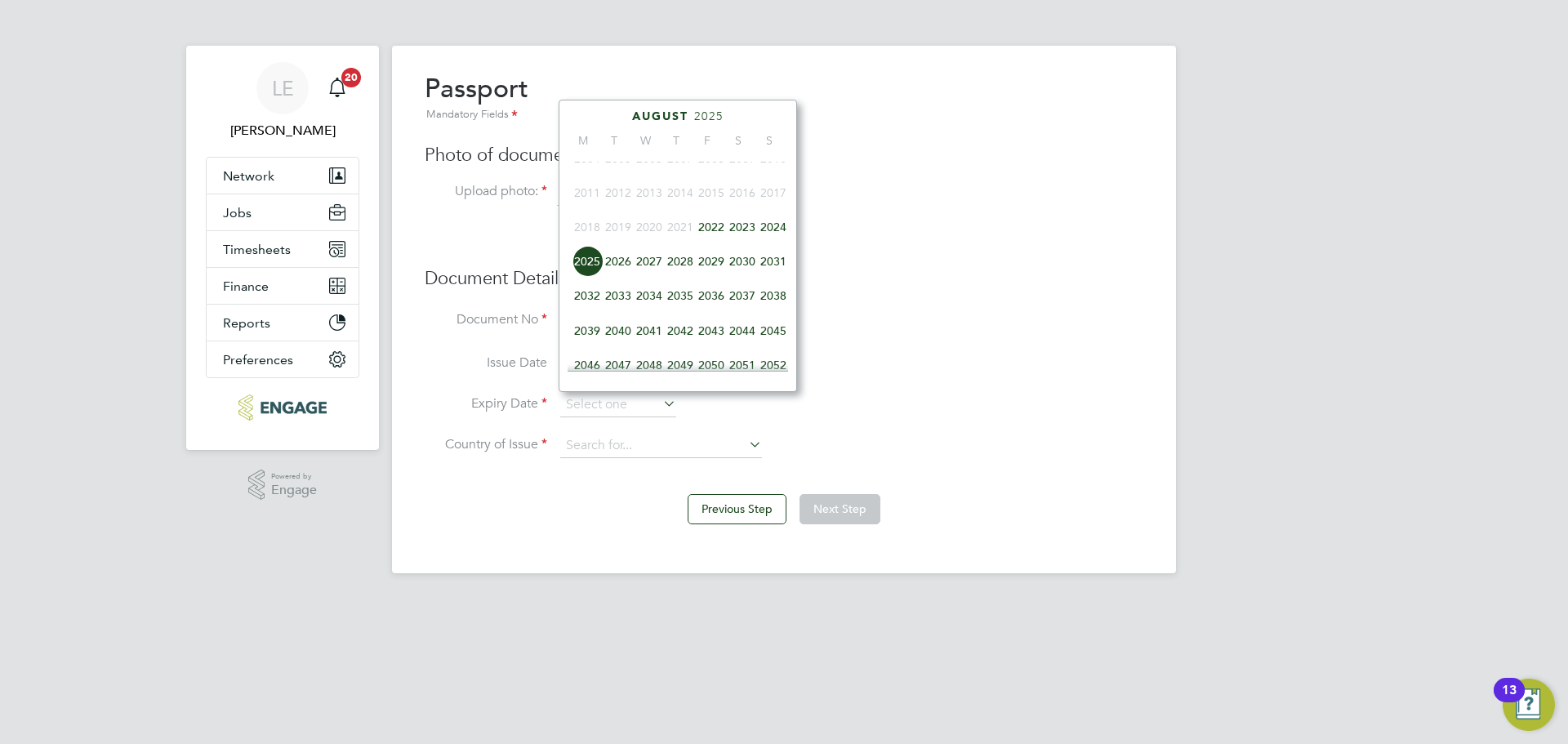
click at [590, 310] on span "2032" at bounding box center [587, 295] width 31 height 31
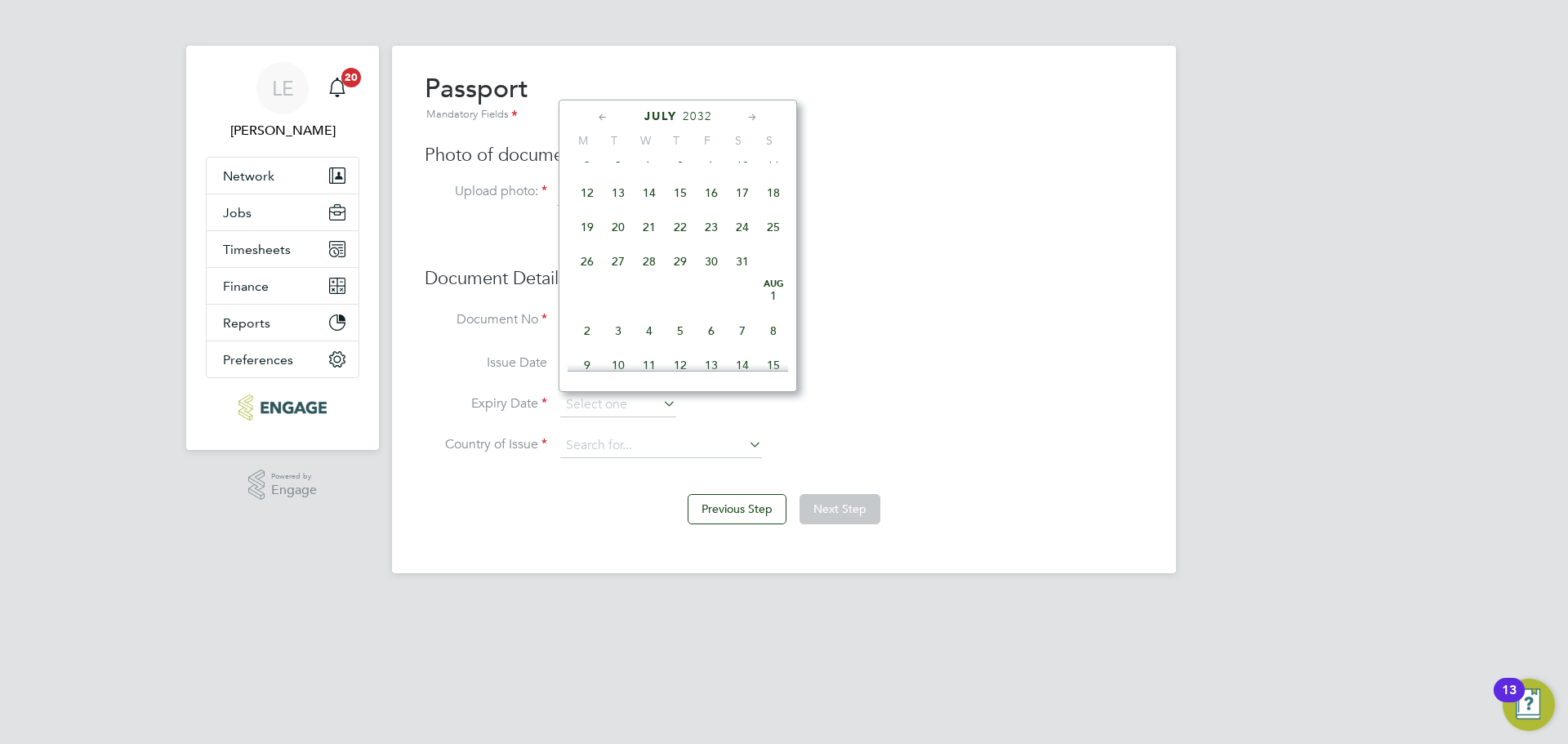
click at [756, 113] on icon at bounding box center [753, 118] width 16 height 18
click at [651, 312] on span "25" at bounding box center [649, 302] width 31 height 31
type input "25 Aug 2032"
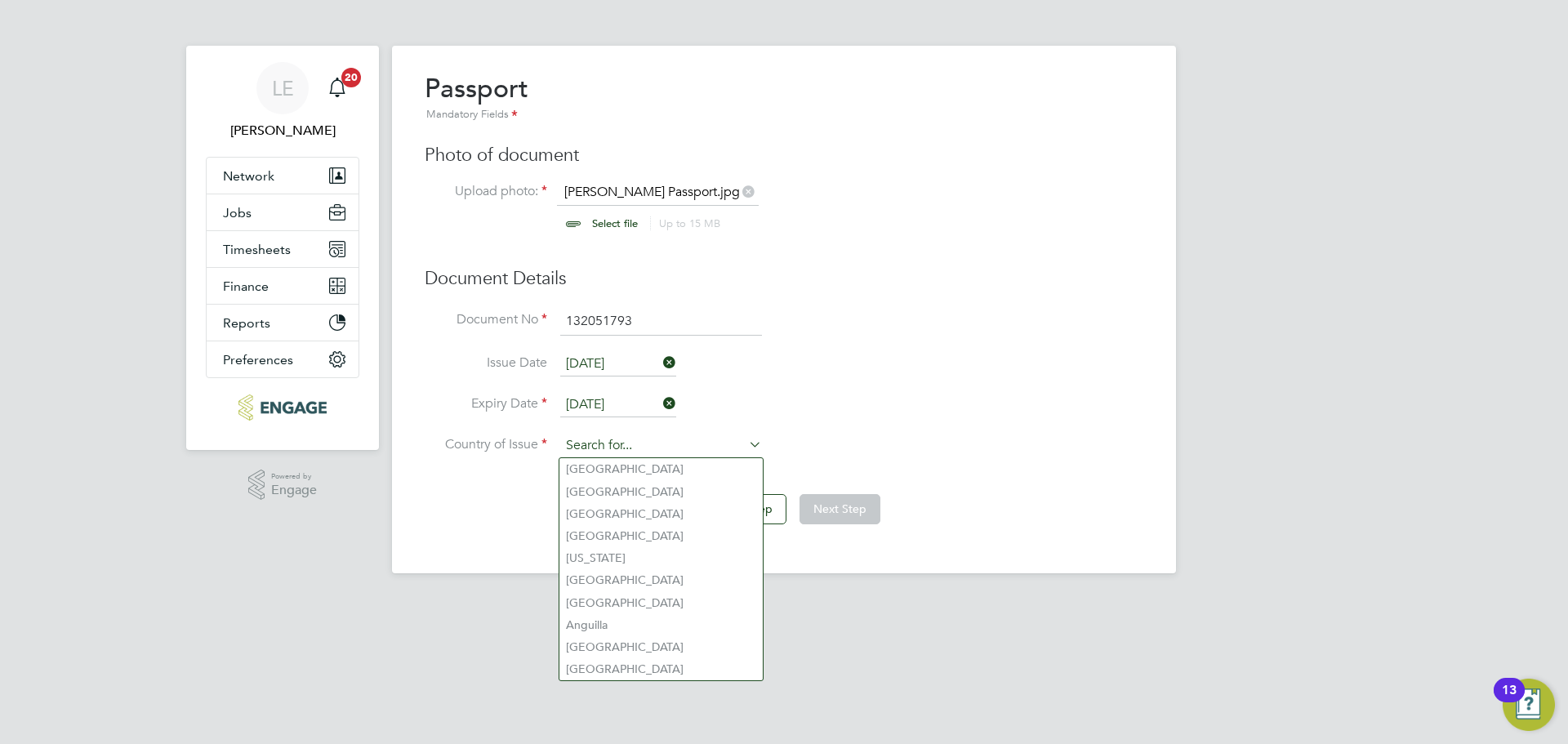
click at [610, 433] on input at bounding box center [661, 446] width 202 height 25
type input "United Kingdom"
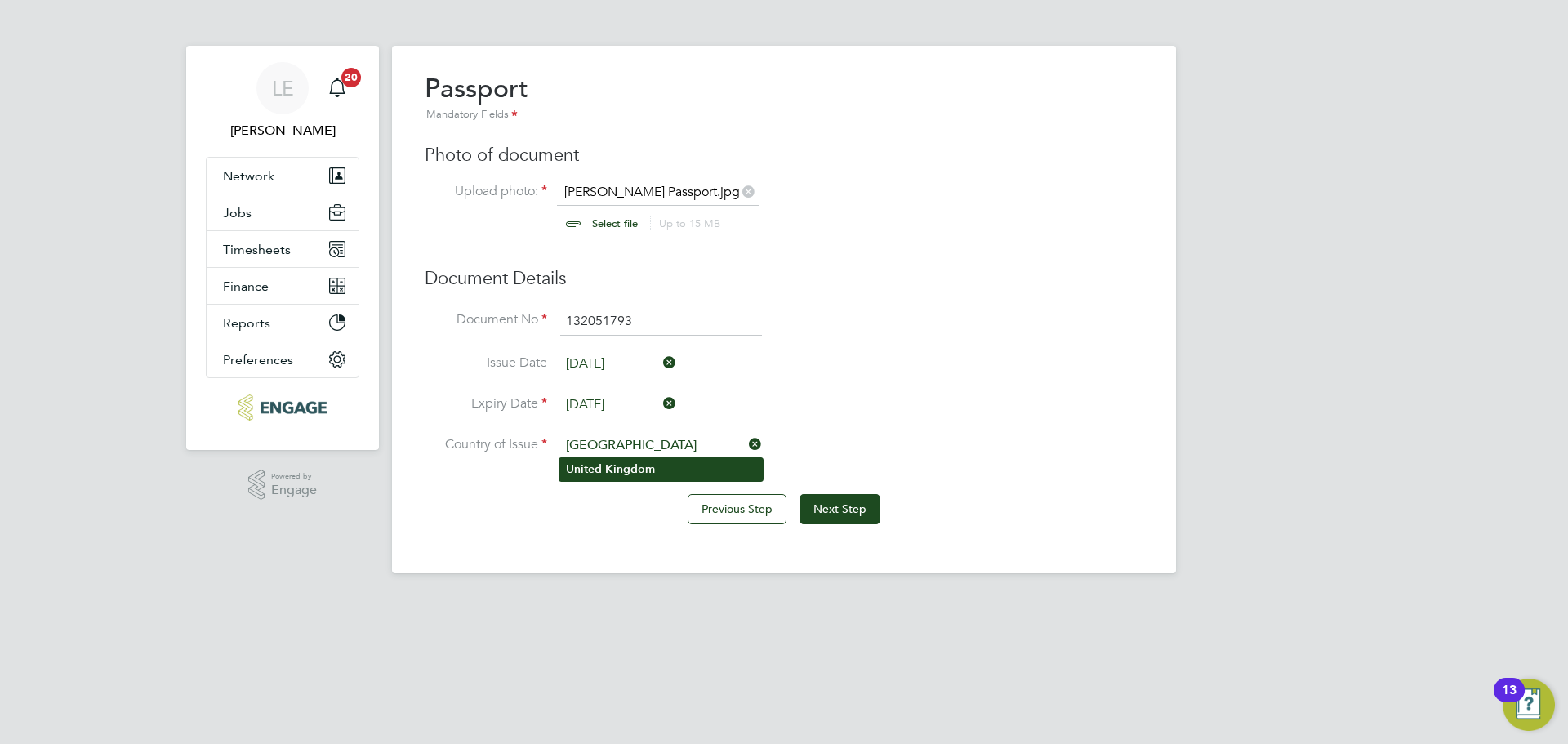
click at [665, 464] on li "United Kingdom" at bounding box center [661, 469] width 204 height 22
click at [836, 516] on button "Next Step" at bounding box center [839, 508] width 81 height 29
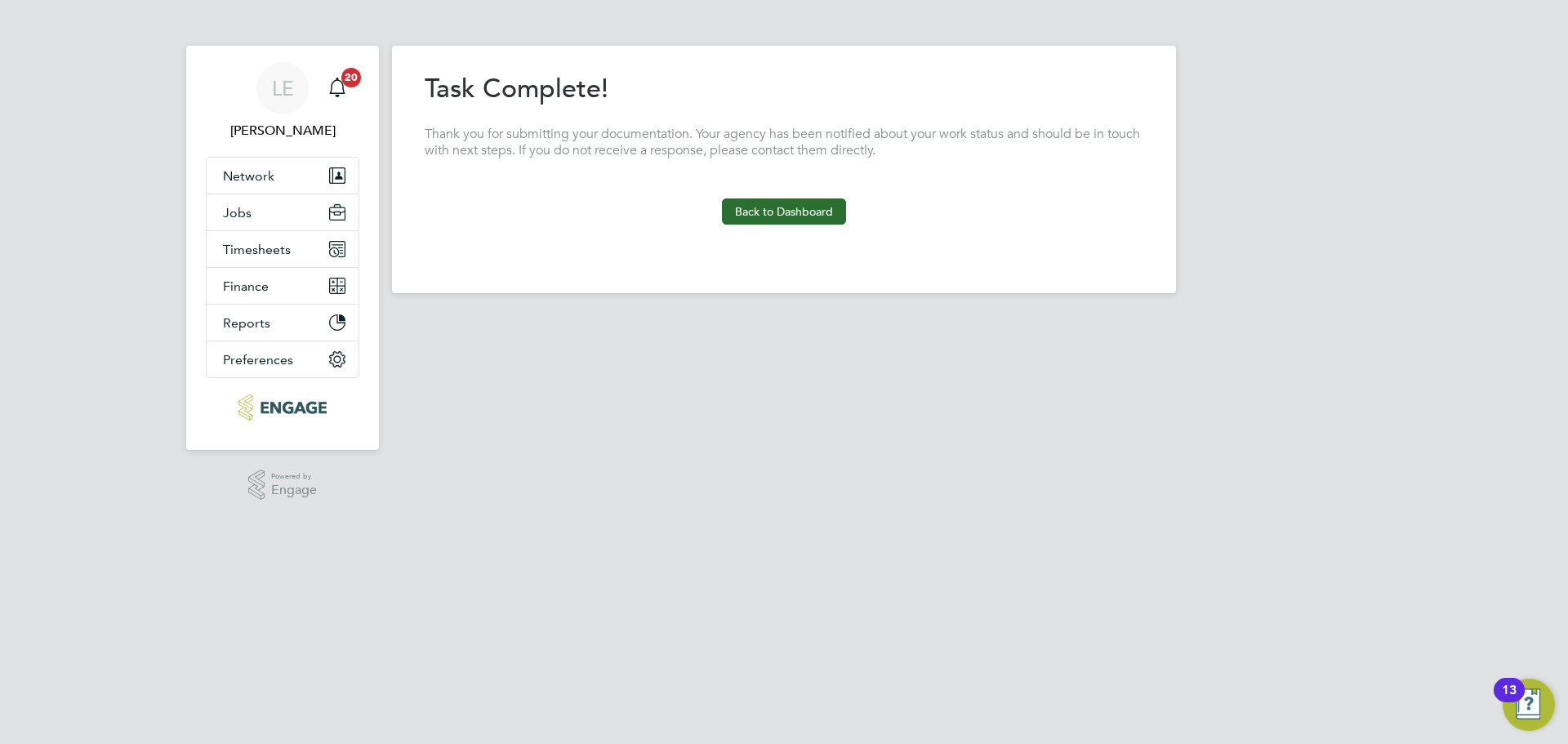
click at [788, 206] on button "Back to Dashboard" at bounding box center [784, 211] width 124 height 27
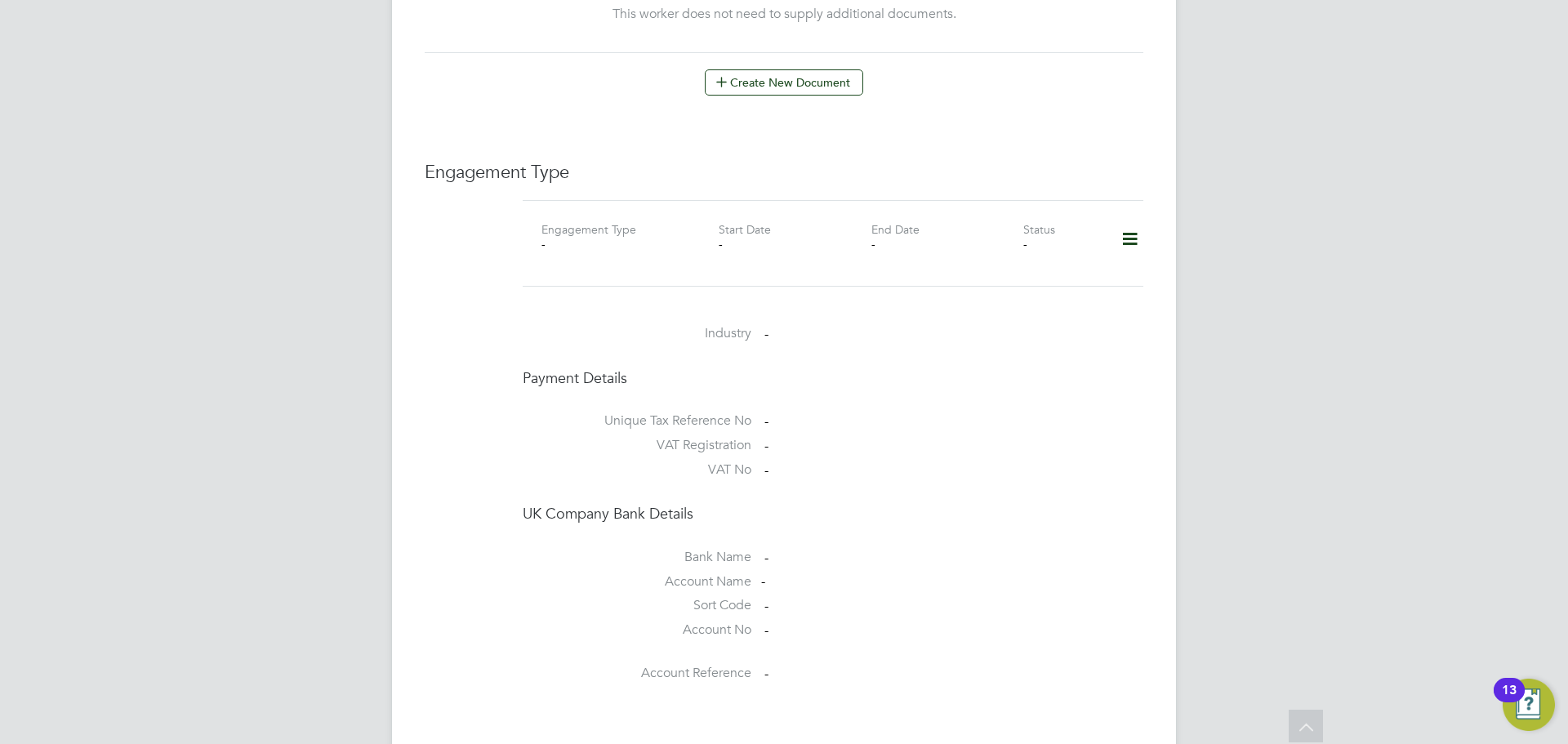
scroll to position [817, 0]
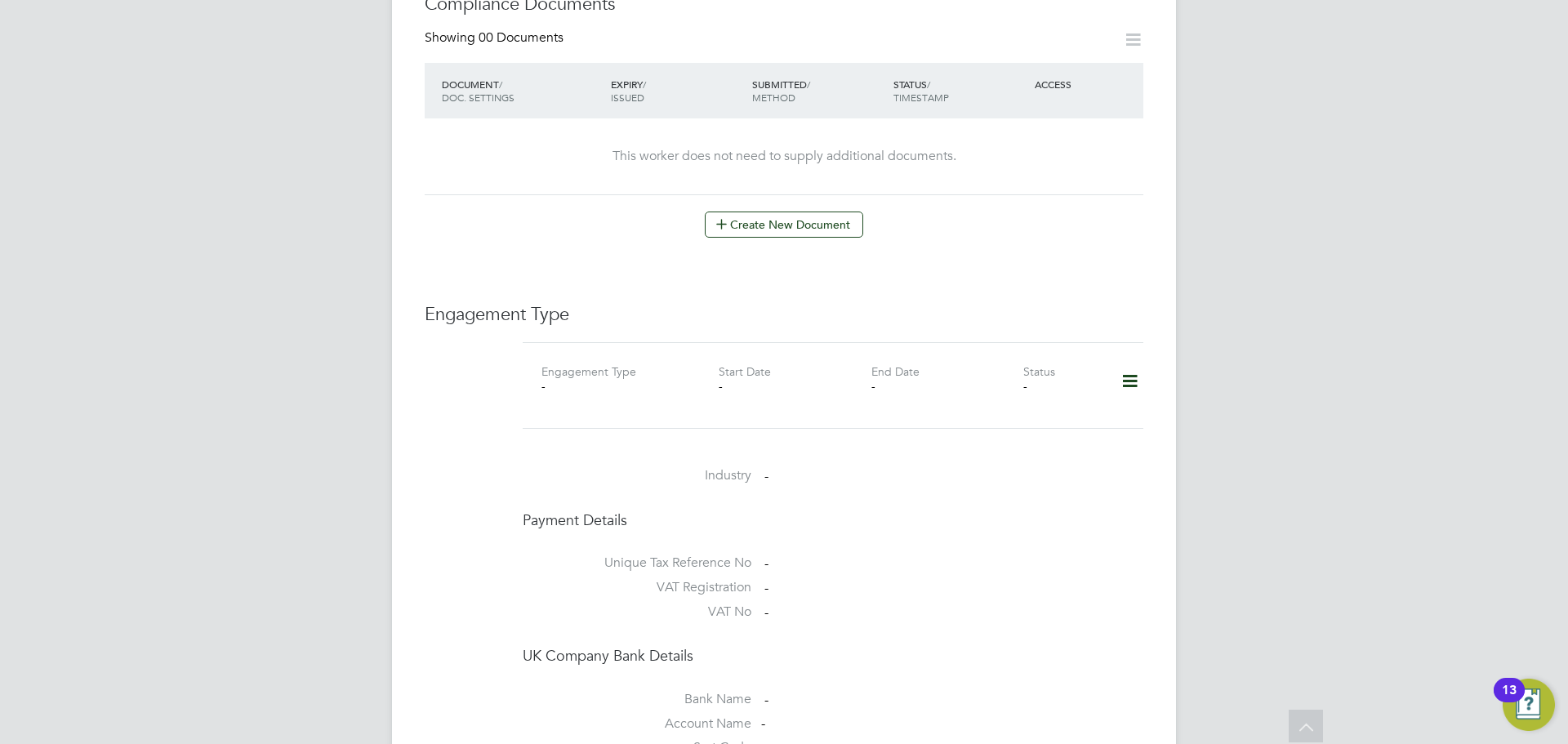
click at [1136, 372] on icon at bounding box center [1130, 381] width 28 height 37
click at [1037, 427] on li "Add Engagement Type" at bounding box center [1045, 435] width 185 height 23
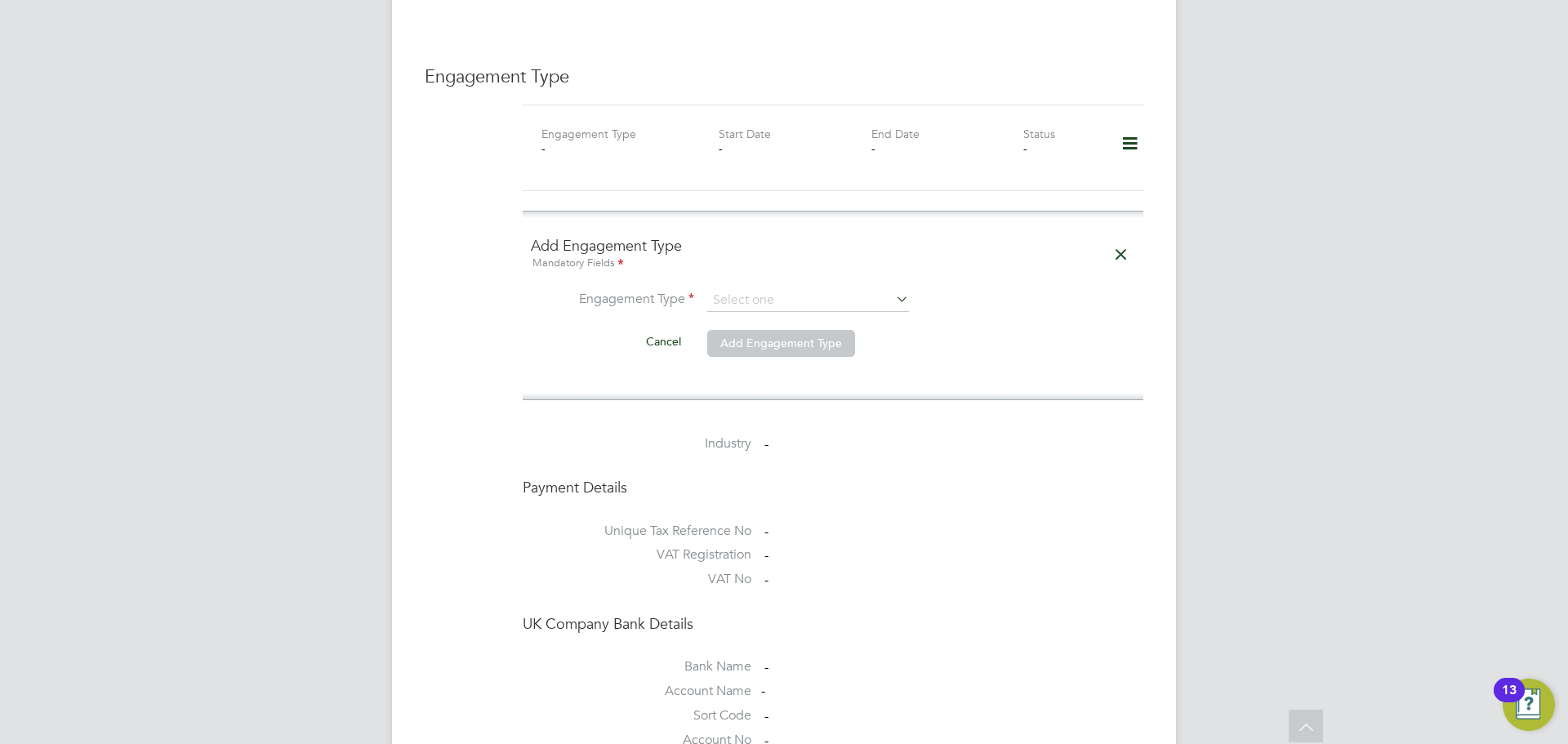
scroll to position [1062, 0]
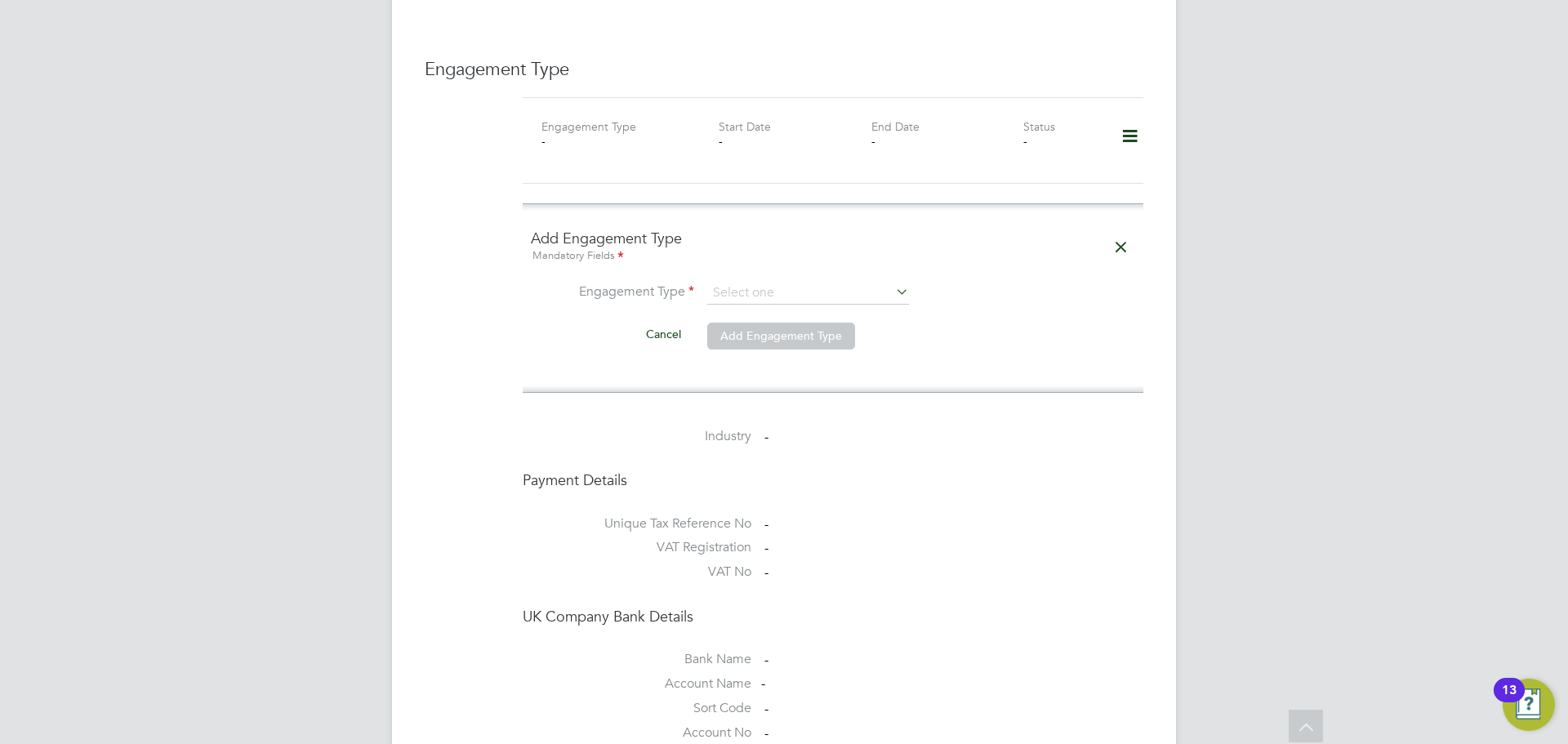
click at [893, 280] on icon at bounding box center [893, 292] width 0 height 23
click at [765, 281] on input at bounding box center [808, 293] width 202 height 23
click at [742, 366] on li "Umbrella" at bounding box center [808, 371] width 204 height 24
type input "Umbrella"
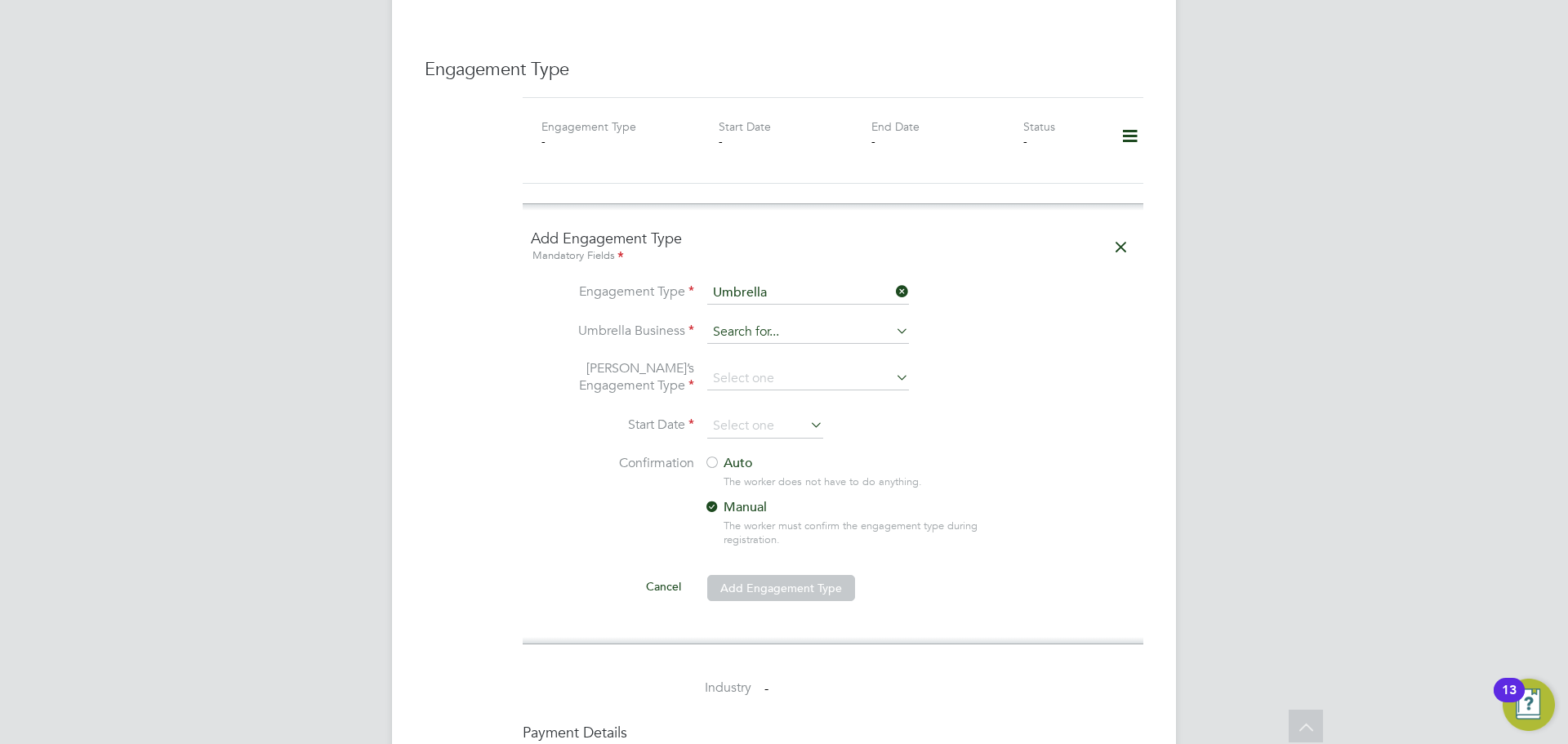
click at [760, 322] on input at bounding box center [808, 333] width 202 height 23
click at [772, 377] on li "UMBRELLA -COMPANY LIMITED" at bounding box center [809, 387] width 206 height 24
type input "UMBRELLA-COMPANY LIMITED"
click at [778, 367] on input at bounding box center [808, 379] width 202 height 23
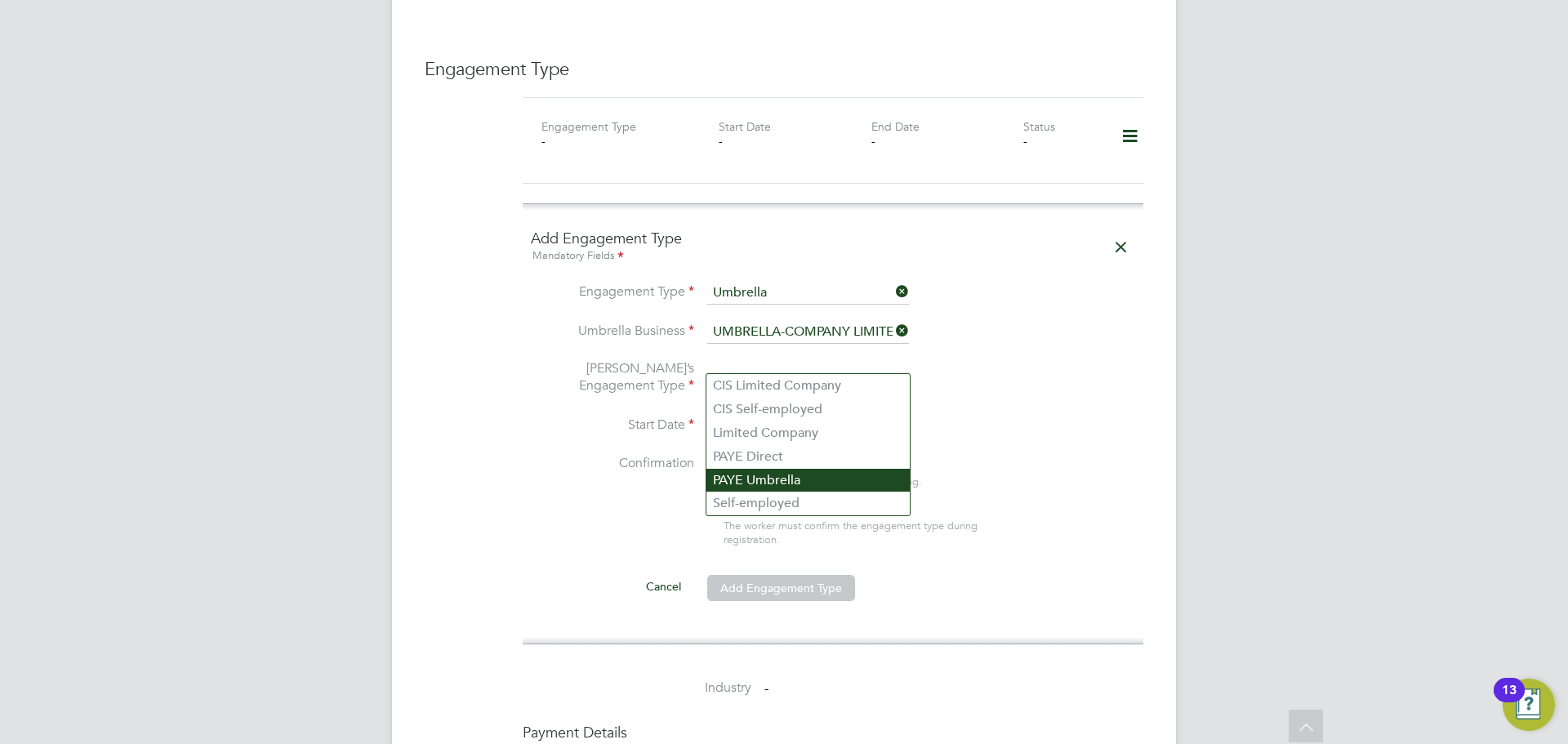
click at [765, 481] on li "PAYE Umbrella" at bounding box center [808, 480] width 204 height 24
type input "PAYE Umbrella"
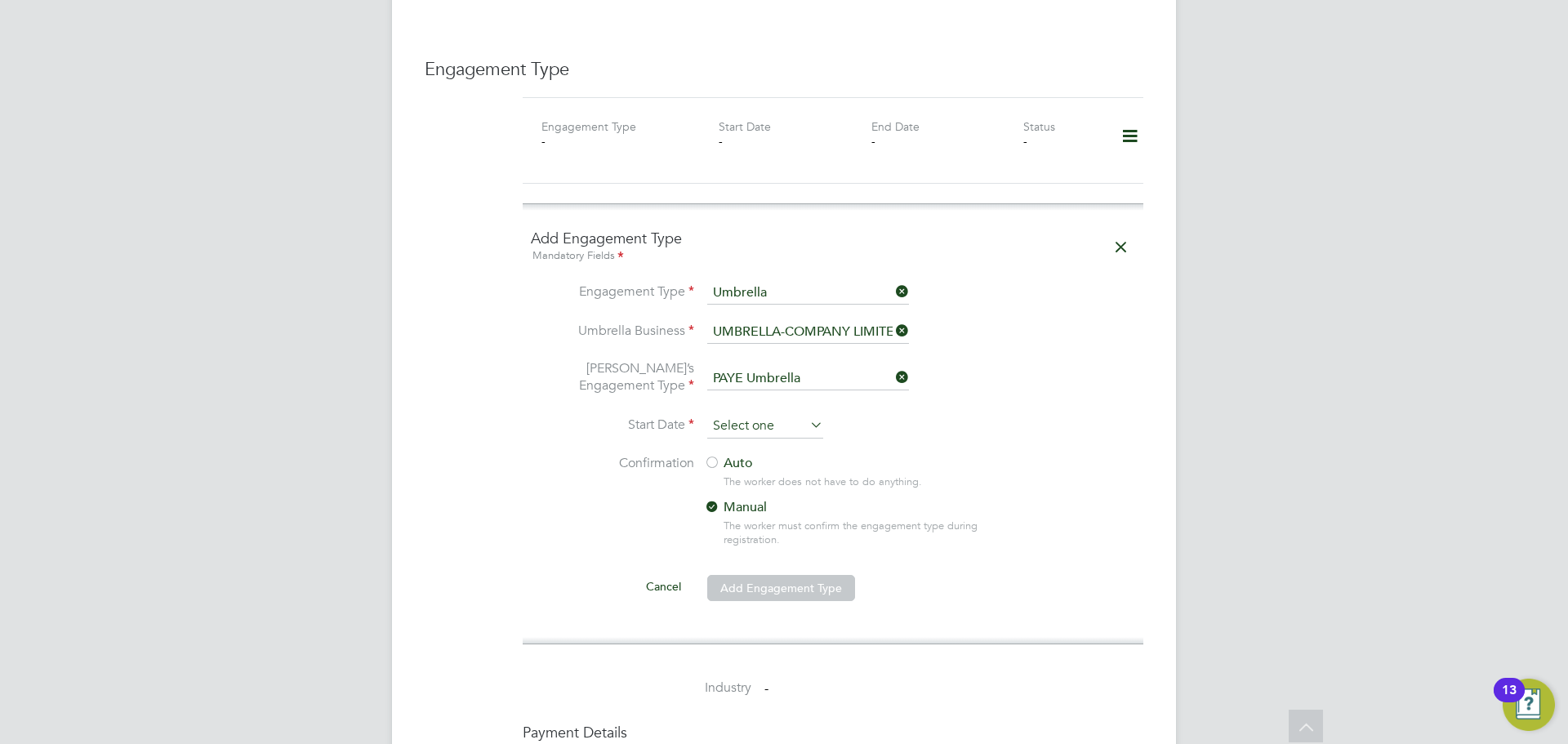
click at [785, 414] on input at bounding box center [765, 426] width 116 height 25
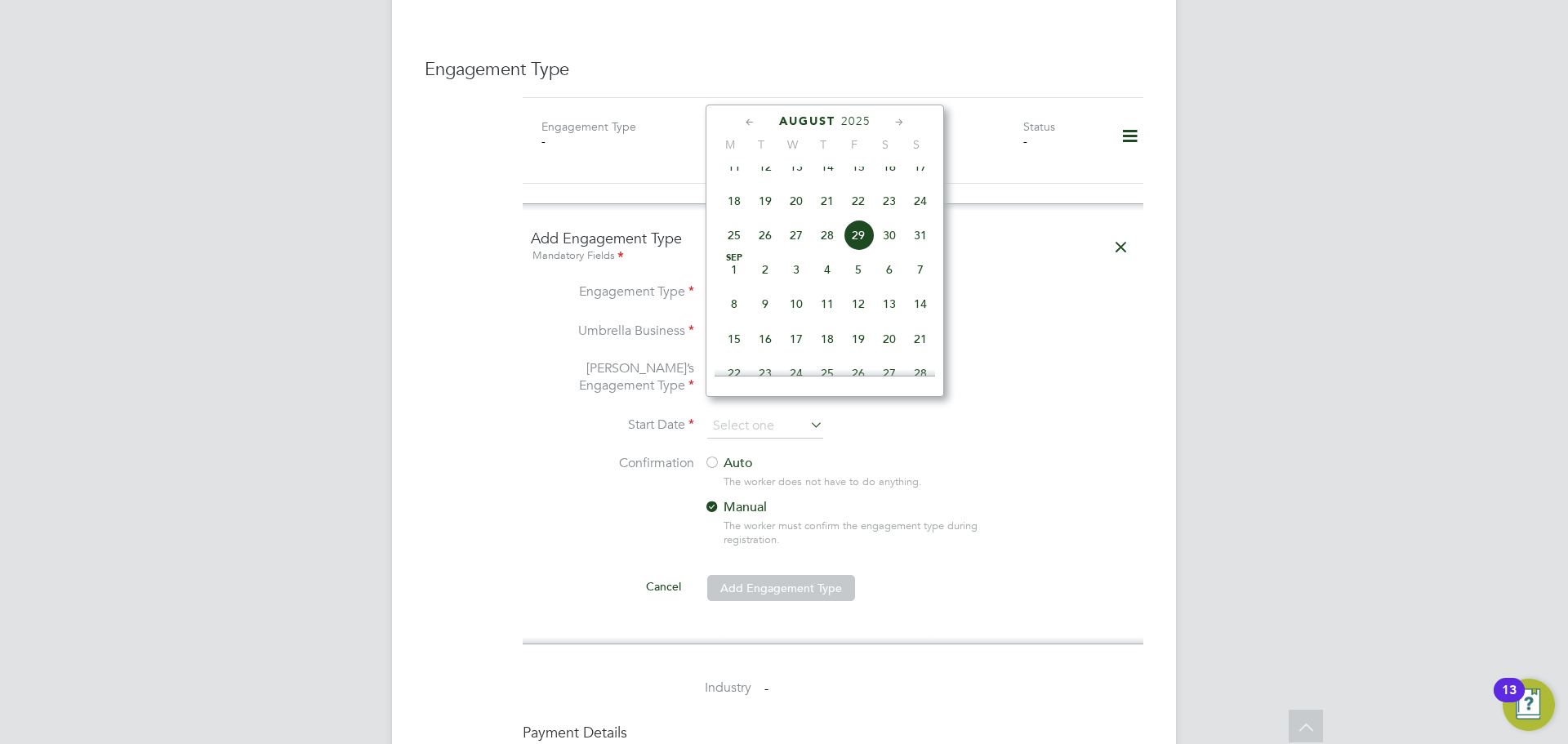
click at [851, 247] on span "29" at bounding box center [857, 234] width 31 height 31
type input "29 Aug 2025"
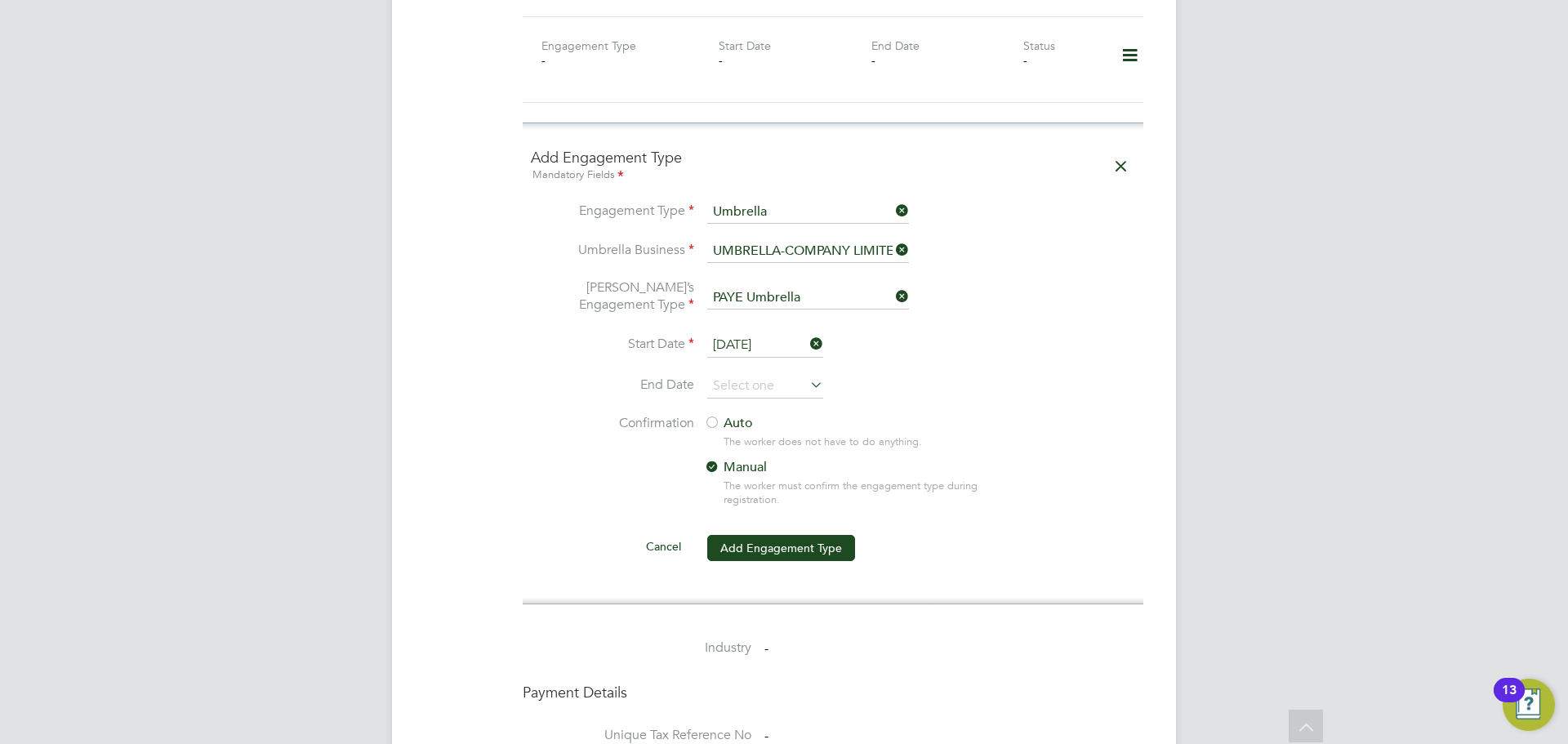
scroll to position [1143, 0]
click at [711, 415] on div at bounding box center [711, 423] width 16 height 16
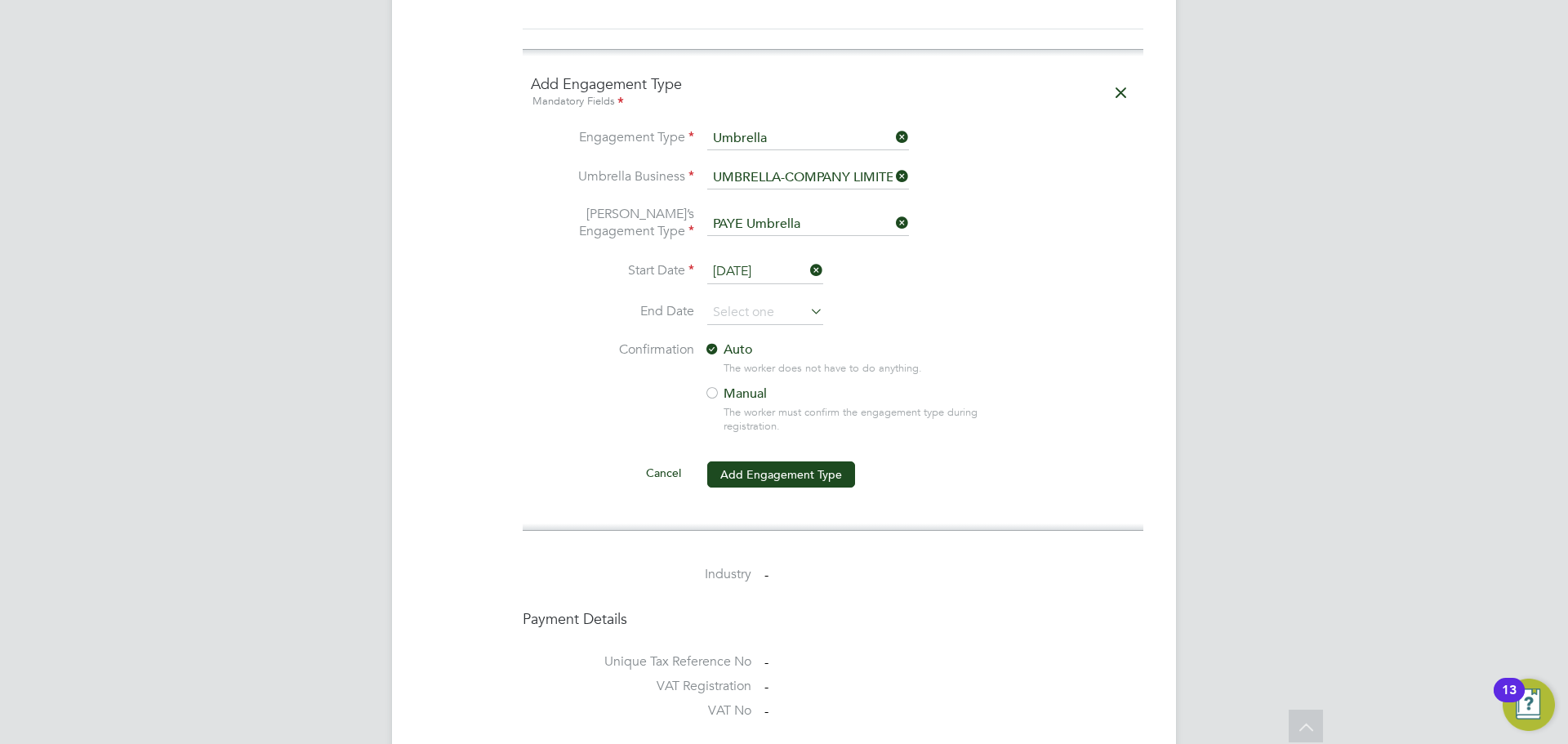
scroll to position [1306, 0]
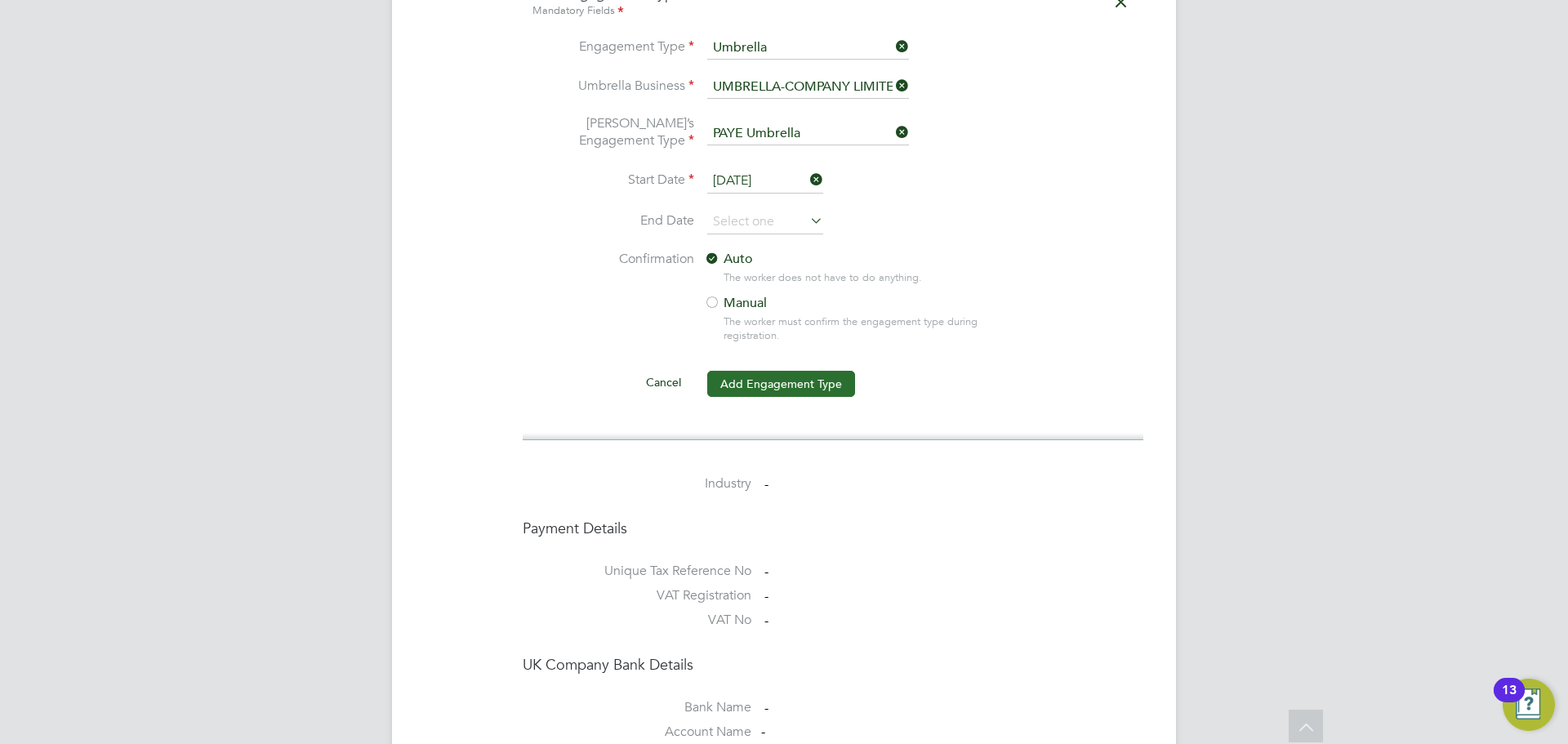
click at [771, 371] on button "Add Engagement Type" at bounding box center [780, 384] width 148 height 27
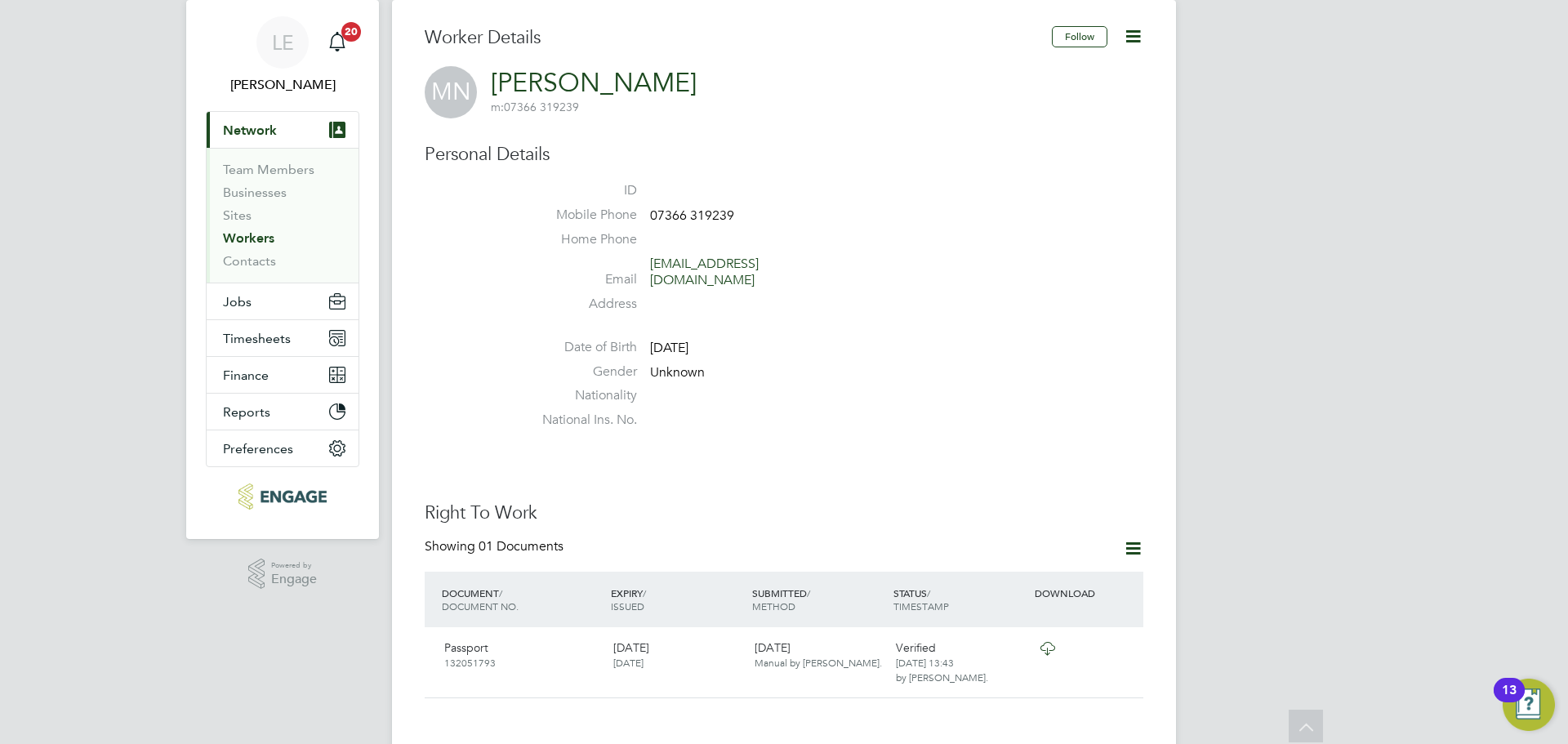
scroll to position [0, 0]
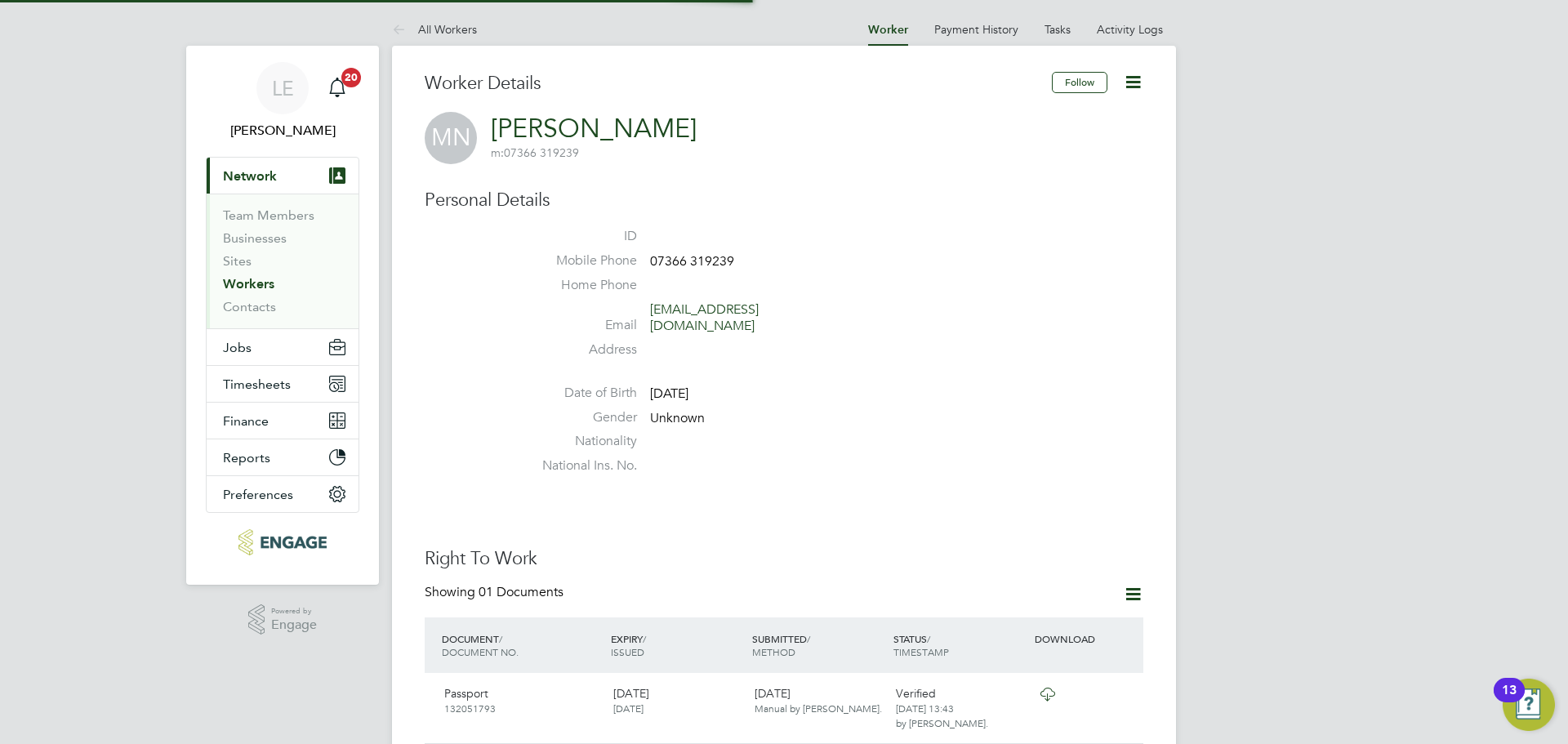
click at [259, 281] on link "Workers" at bounding box center [249, 284] width 51 height 16
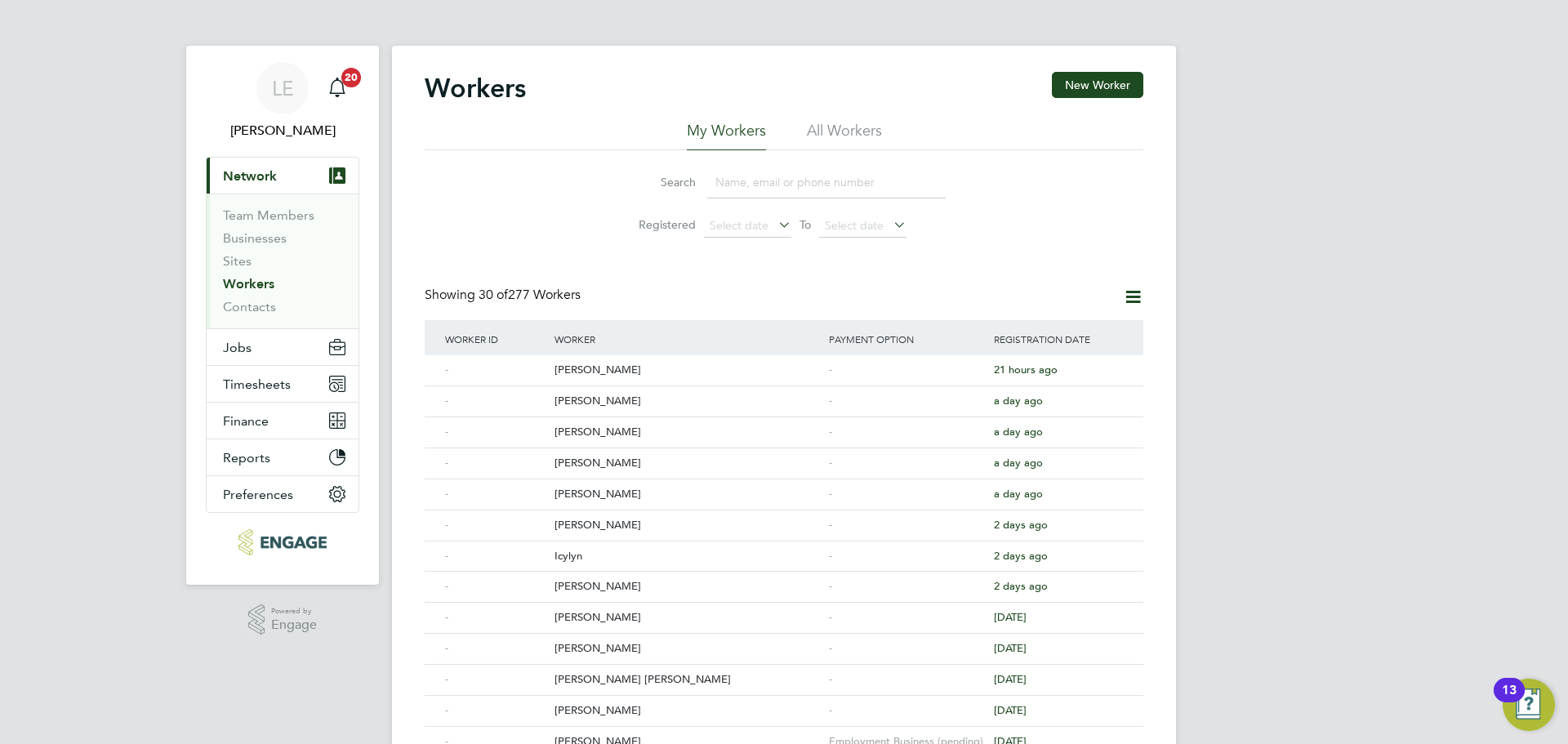
click at [735, 178] on input at bounding box center [826, 182] width 238 height 32
type input "nevitt"
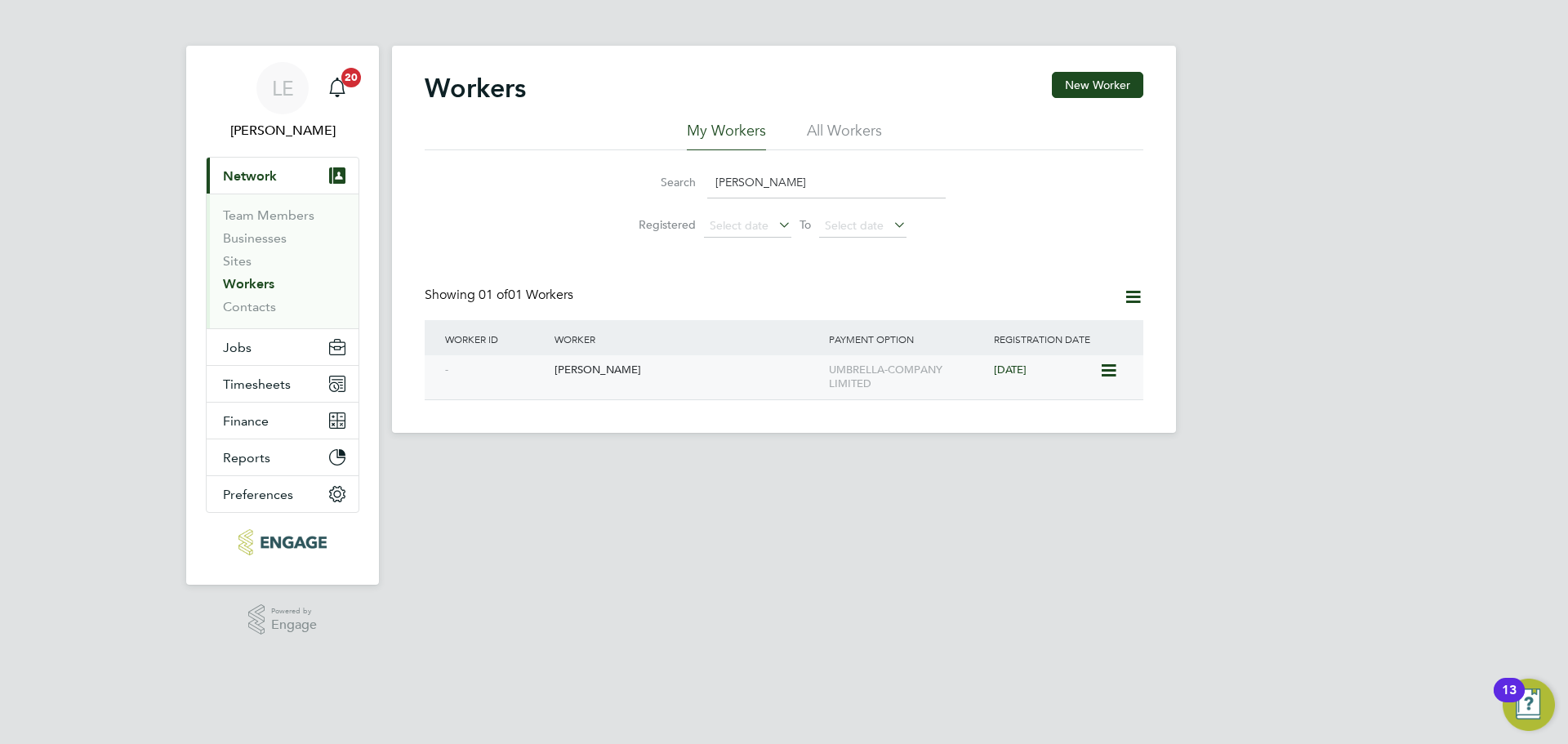
click at [580, 368] on div "Mike Nevitt" at bounding box center [688, 370] width 274 height 30
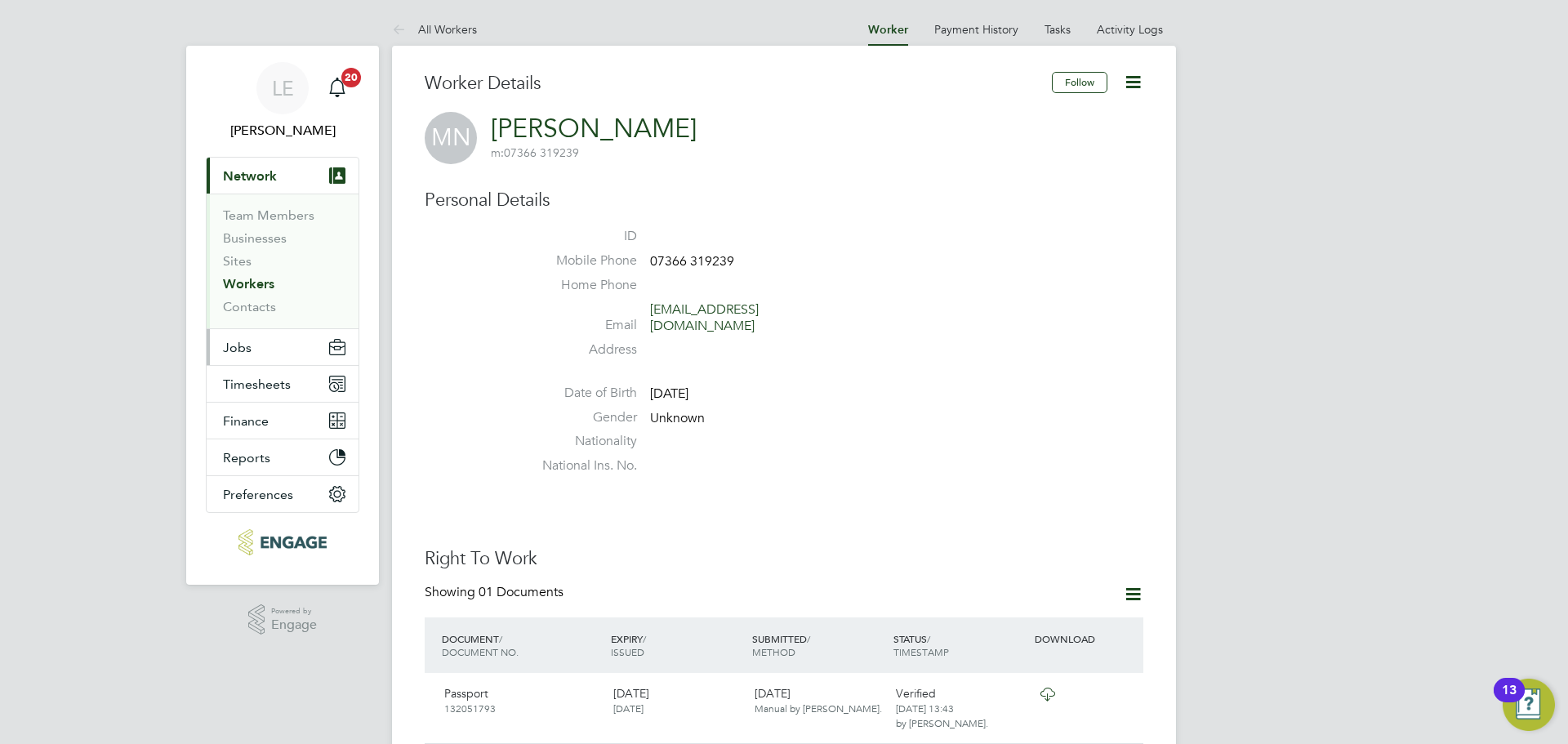
click at [257, 344] on button "Jobs" at bounding box center [282, 347] width 152 height 36
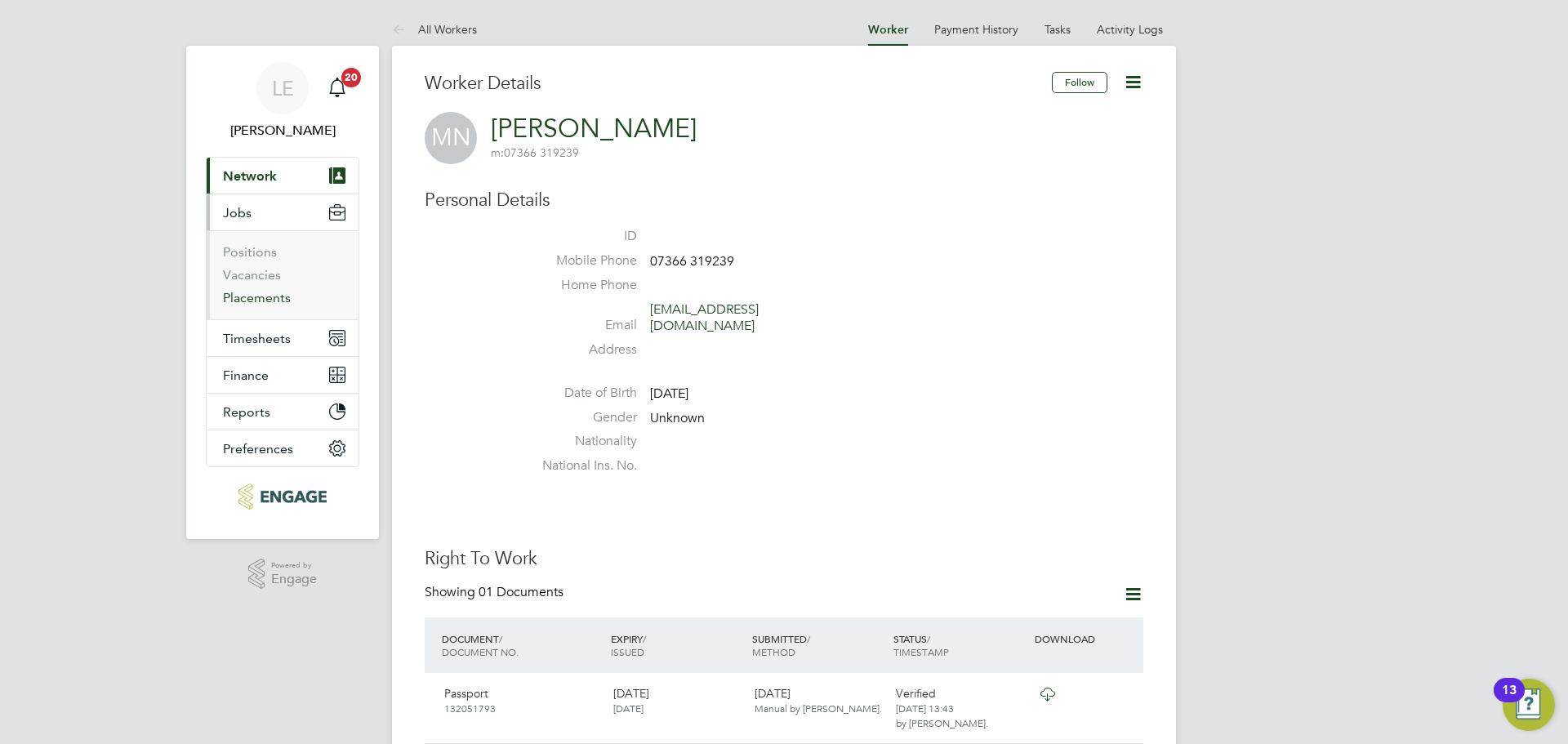
click at [260, 303] on link "Placements" at bounding box center [257, 298] width 68 height 16
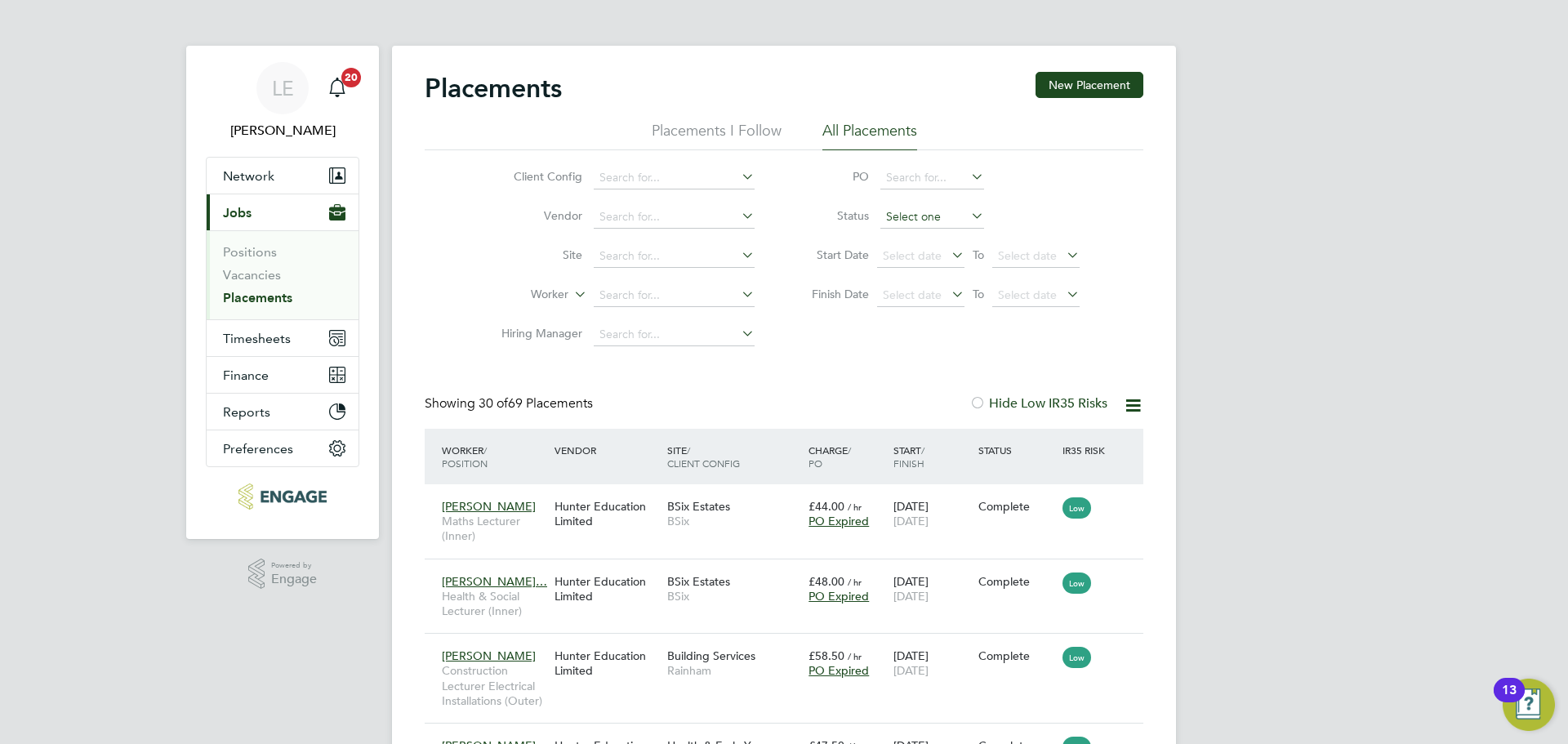
click at [895, 215] on input at bounding box center [932, 218] width 104 height 23
click at [896, 278] on li "Pending" at bounding box center [932, 281] width 105 height 21
type input "Pending"
click at [272, 275] on link "Vacancies" at bounding box center [252, 275] width 58 height 16
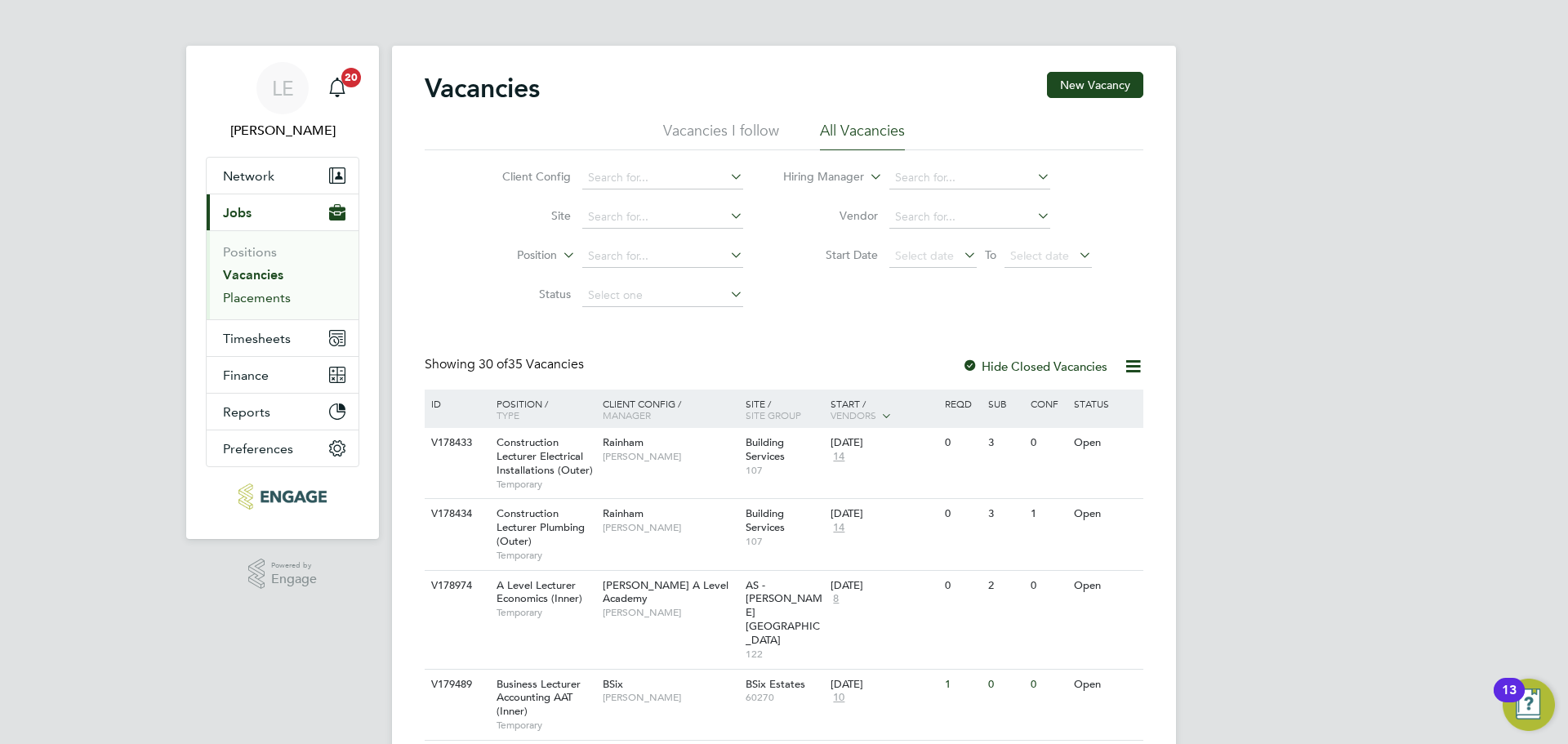
click at [270, 297] on link "Placements" at bounding box center [257, 298] width 68 height 16
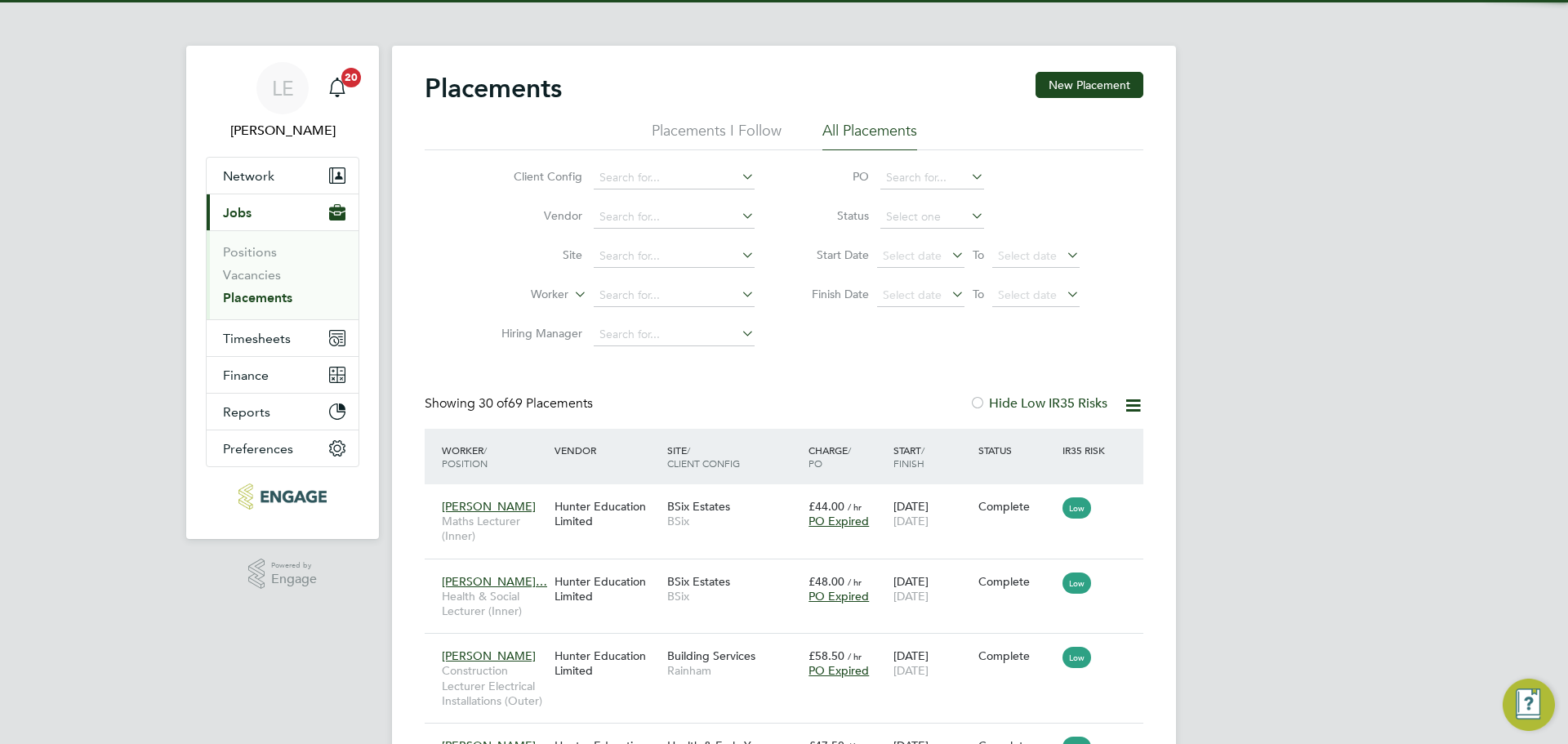
scroll to position [77, 113]
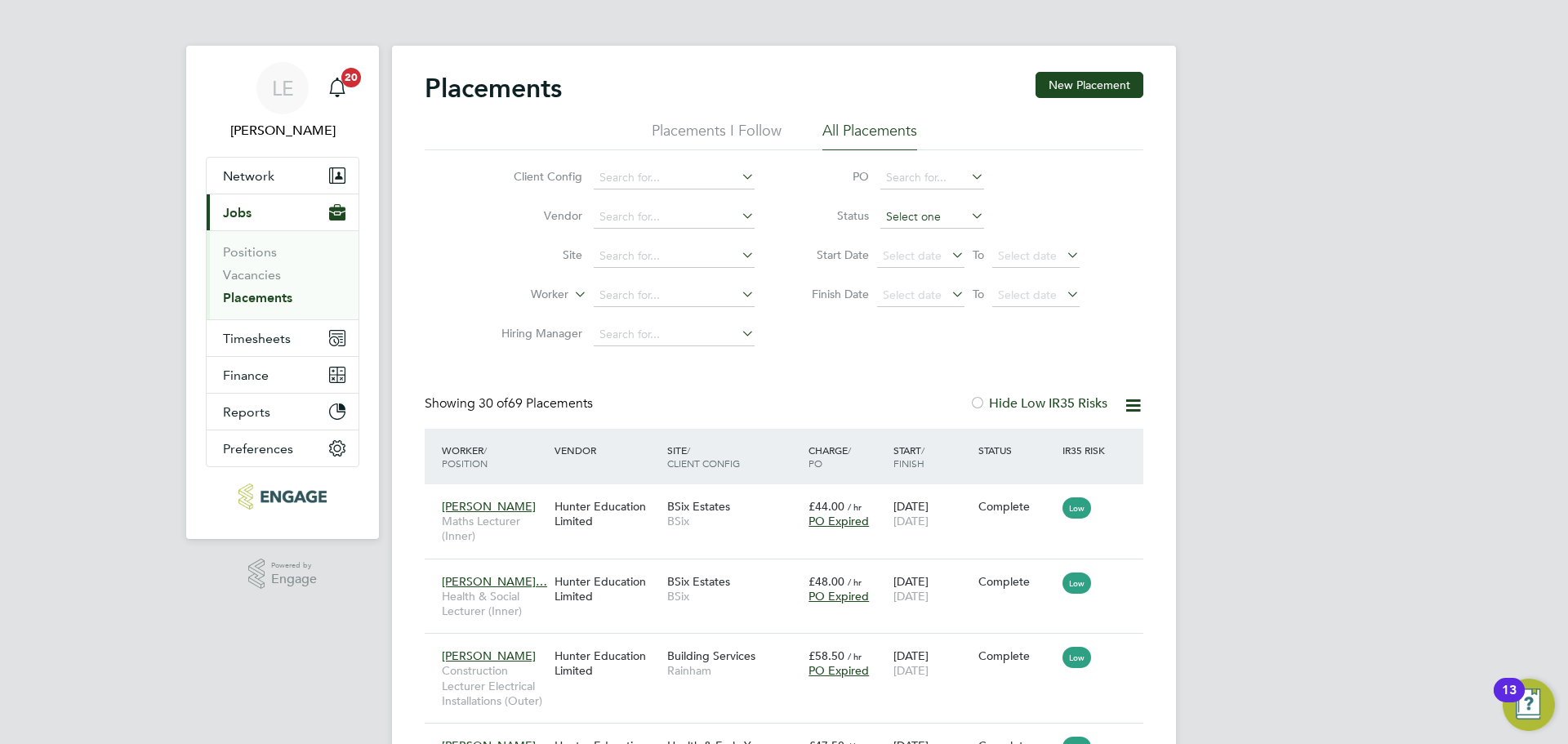
click at [956, 226] on input at bounding box center [932, 218] width 104 height 23
click at [935, 237] on li "Active" at bounding box center [932, 238] width 105 height 21
type input "Active"
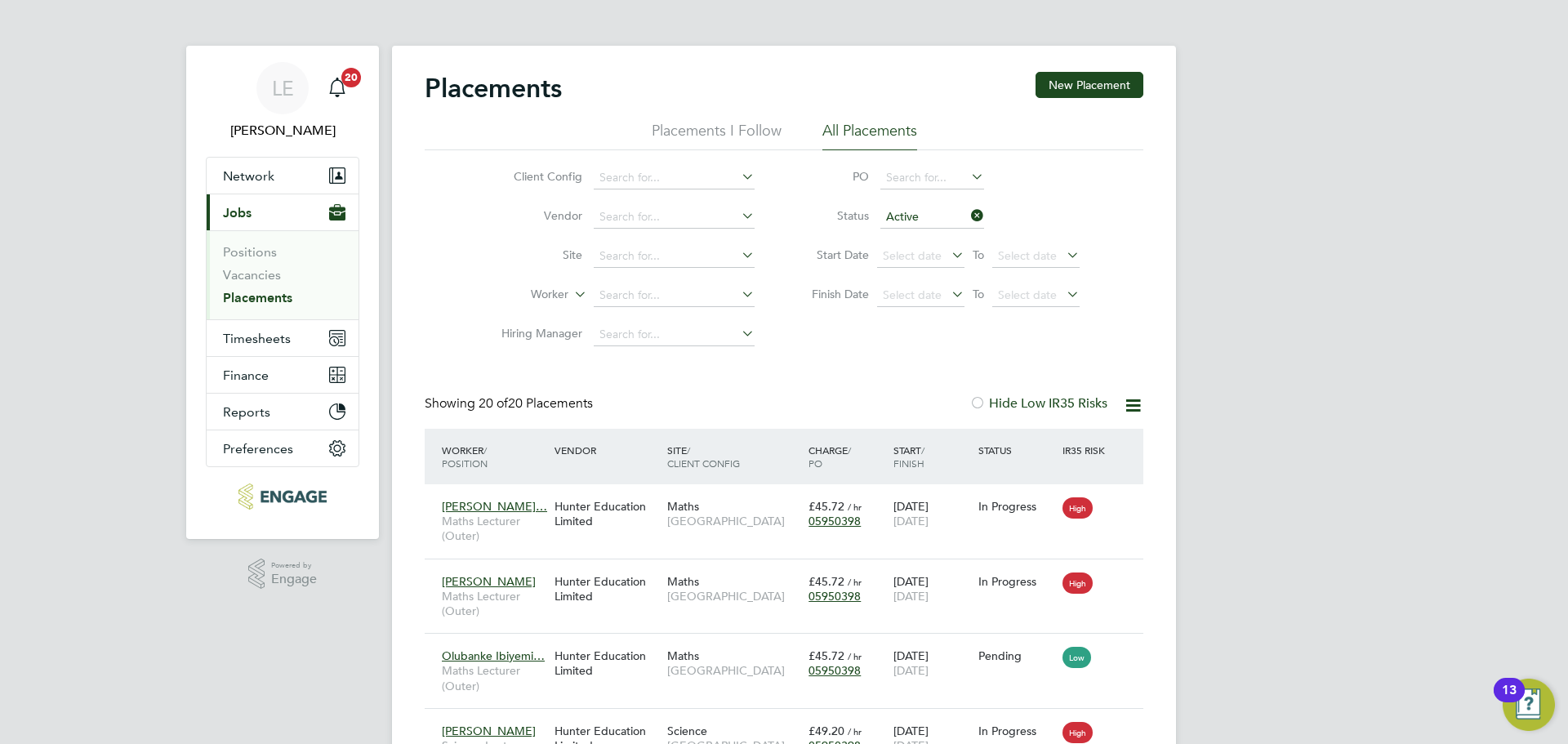
drag, startPoint x: 972, startPoint y: 213, endPoint x: 950, endPoint y: 218, distance: 22.6
click at [968, 213] on icon at bounding box center [968, 216] width 0 height 23
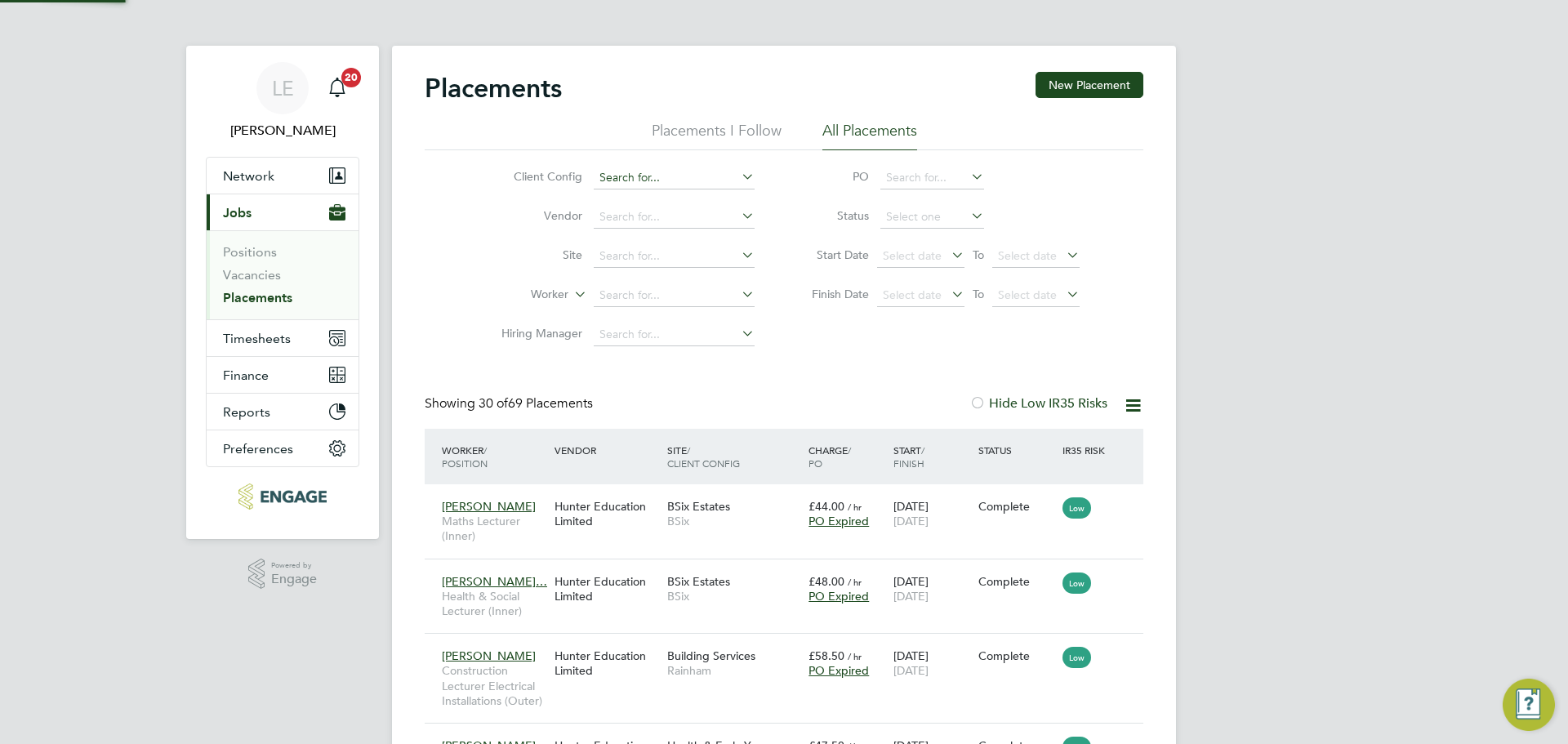
scroll to position [77, 113]
click at [633, 297] on input at bounding box center [674, 295] width 161 height 23
type input "colin hughes"
click at [642, 258] on input at bounding box center [674, 257] width 161 height 23
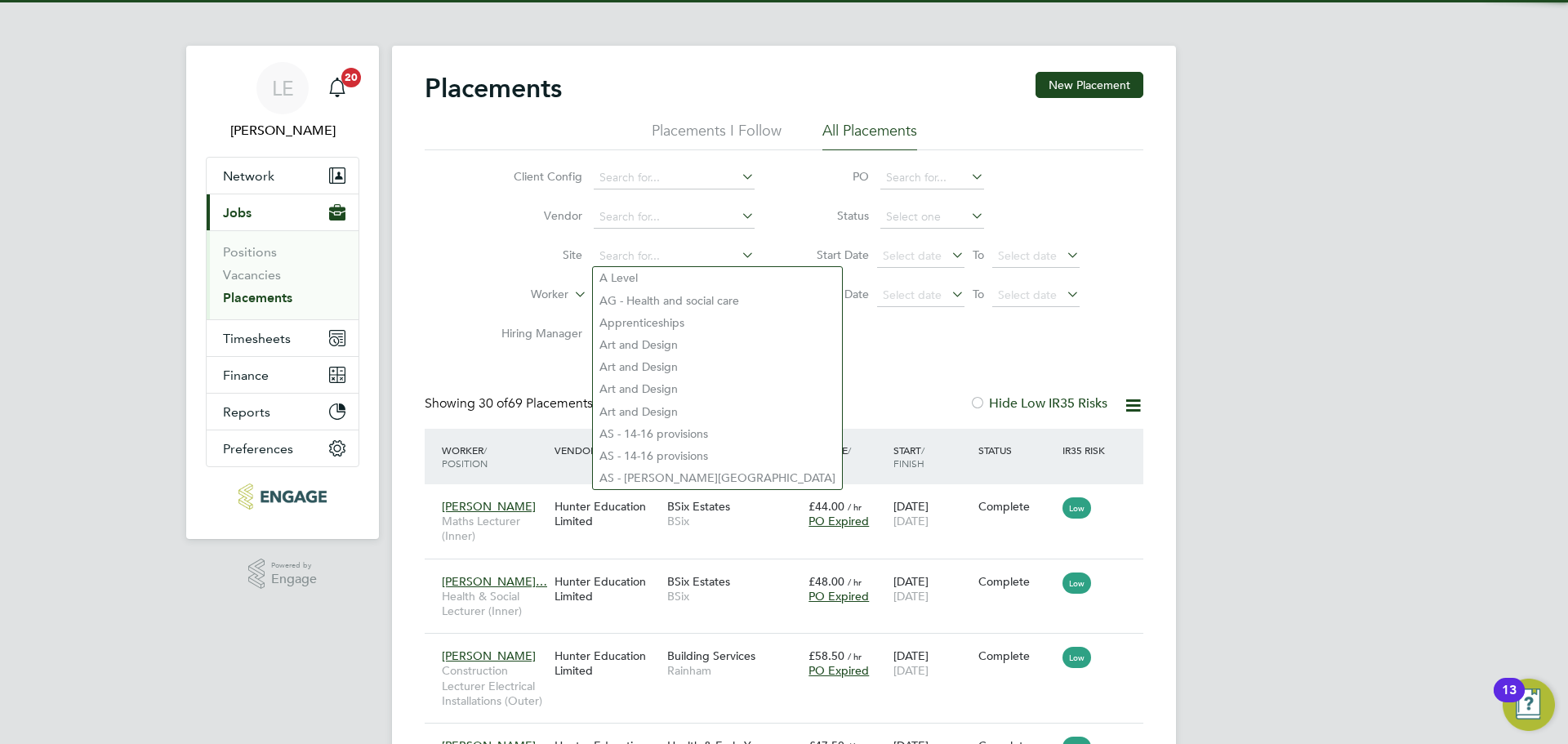
click at [533, 276] on li "Worker" at bounding box center [621, 295] width 307 height 39
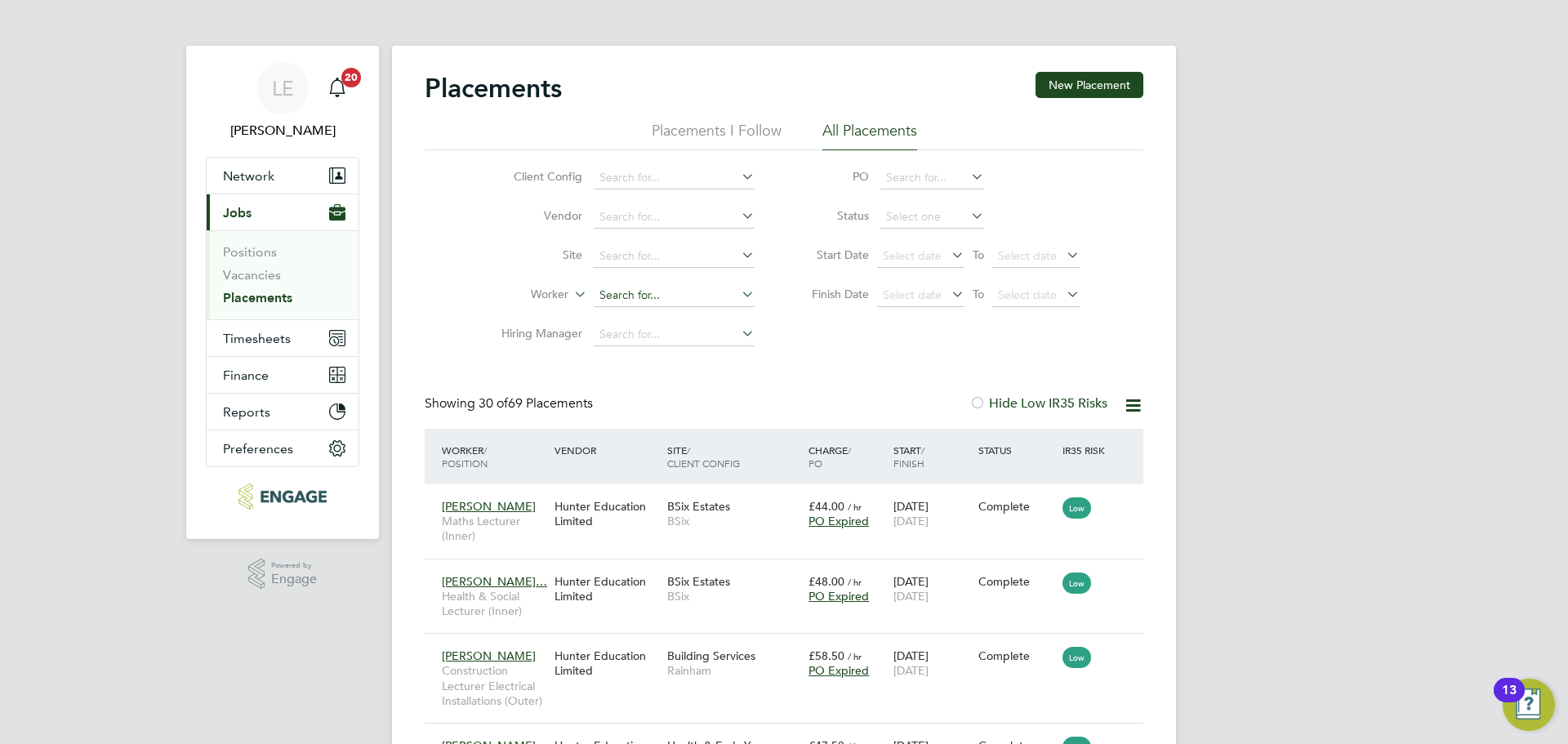
click at [622, 301] on input at bounding box center [674, 295] width 161 height 23
click at [626, 311] on li "Colin Hughes" at bounding box center [694, 318] width 202 height 22
type input "[PERSON_NAME]"
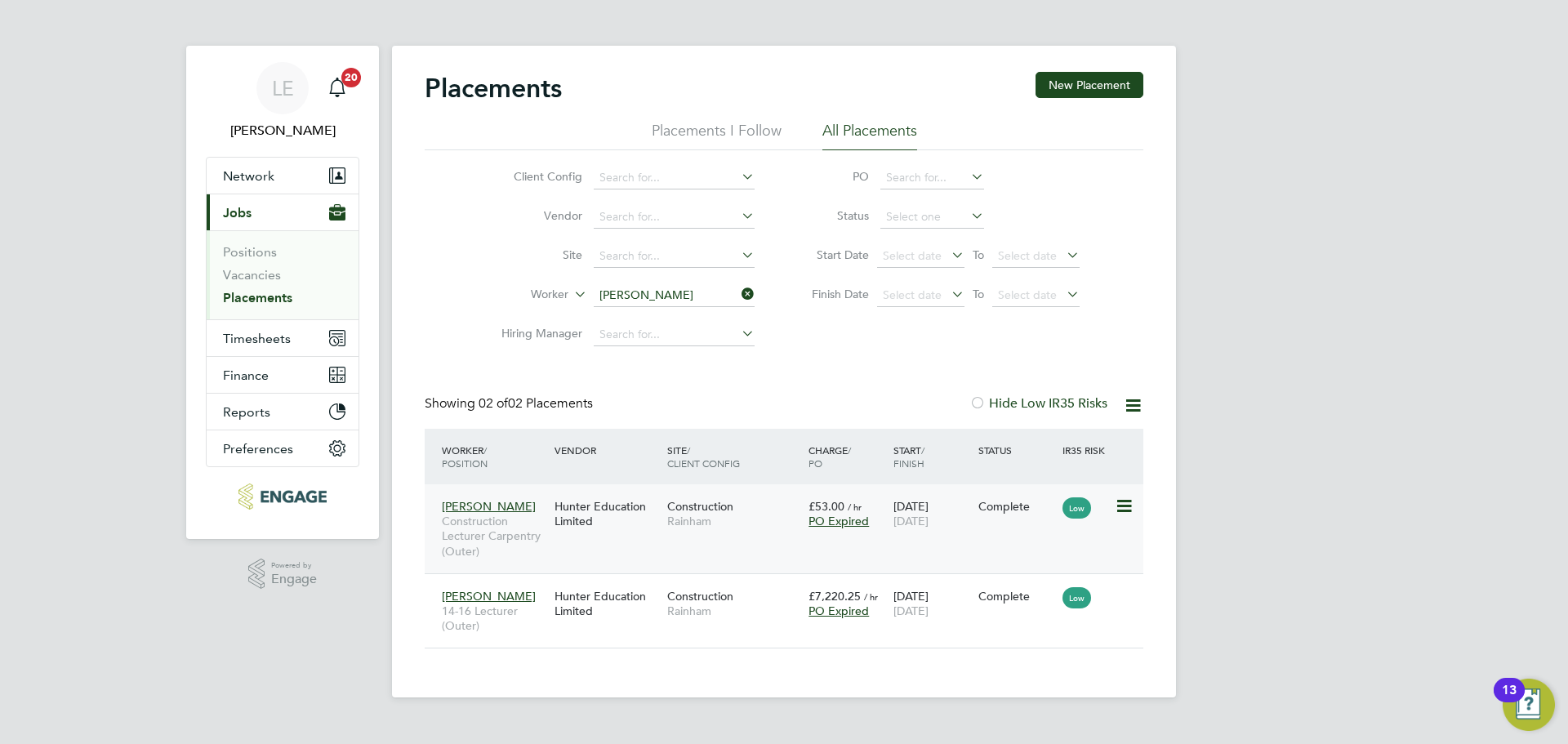
click at [763, 513] on div "Construction Rainham" at bounding box center [734, 514] width 142 height 46
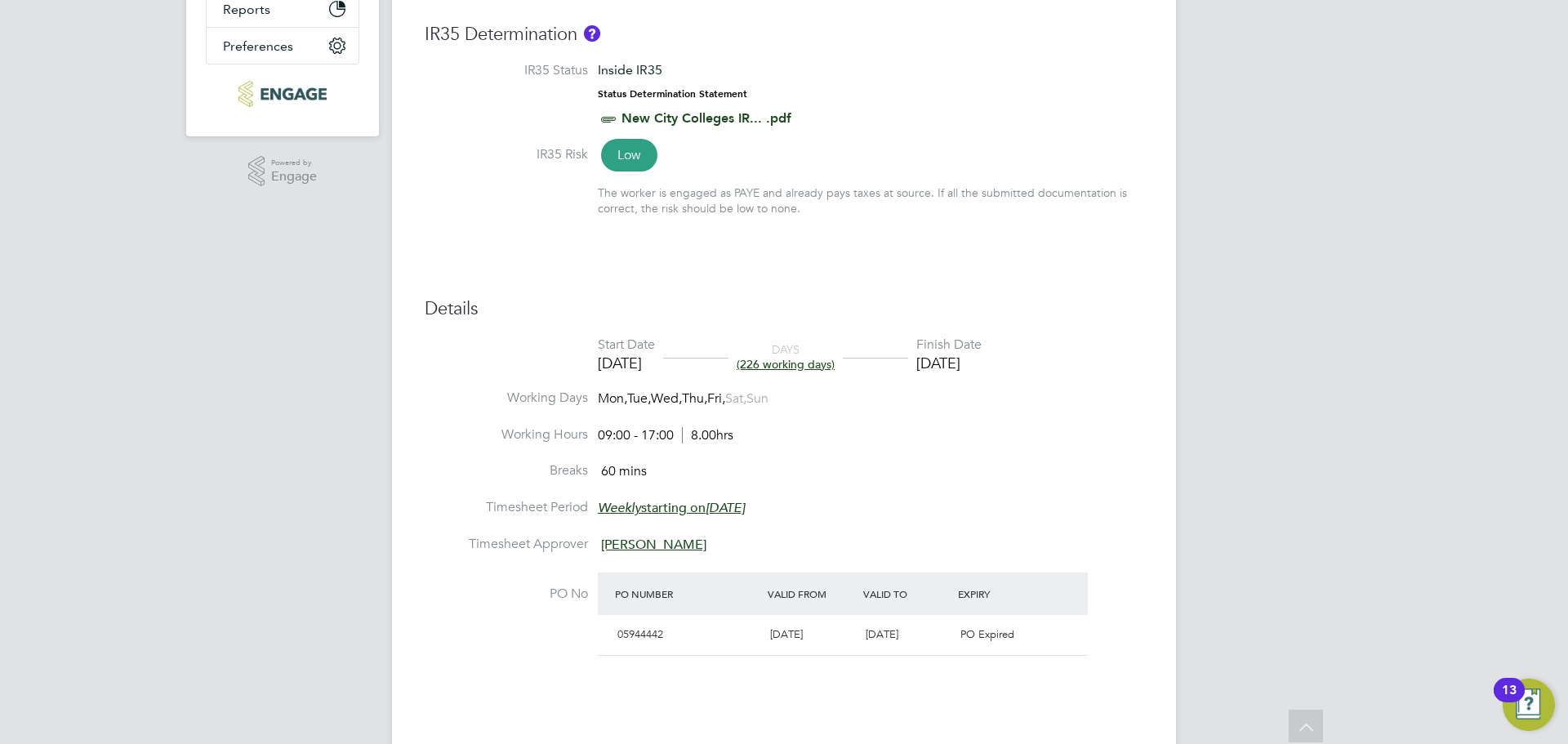
scroll to position [653, 0]
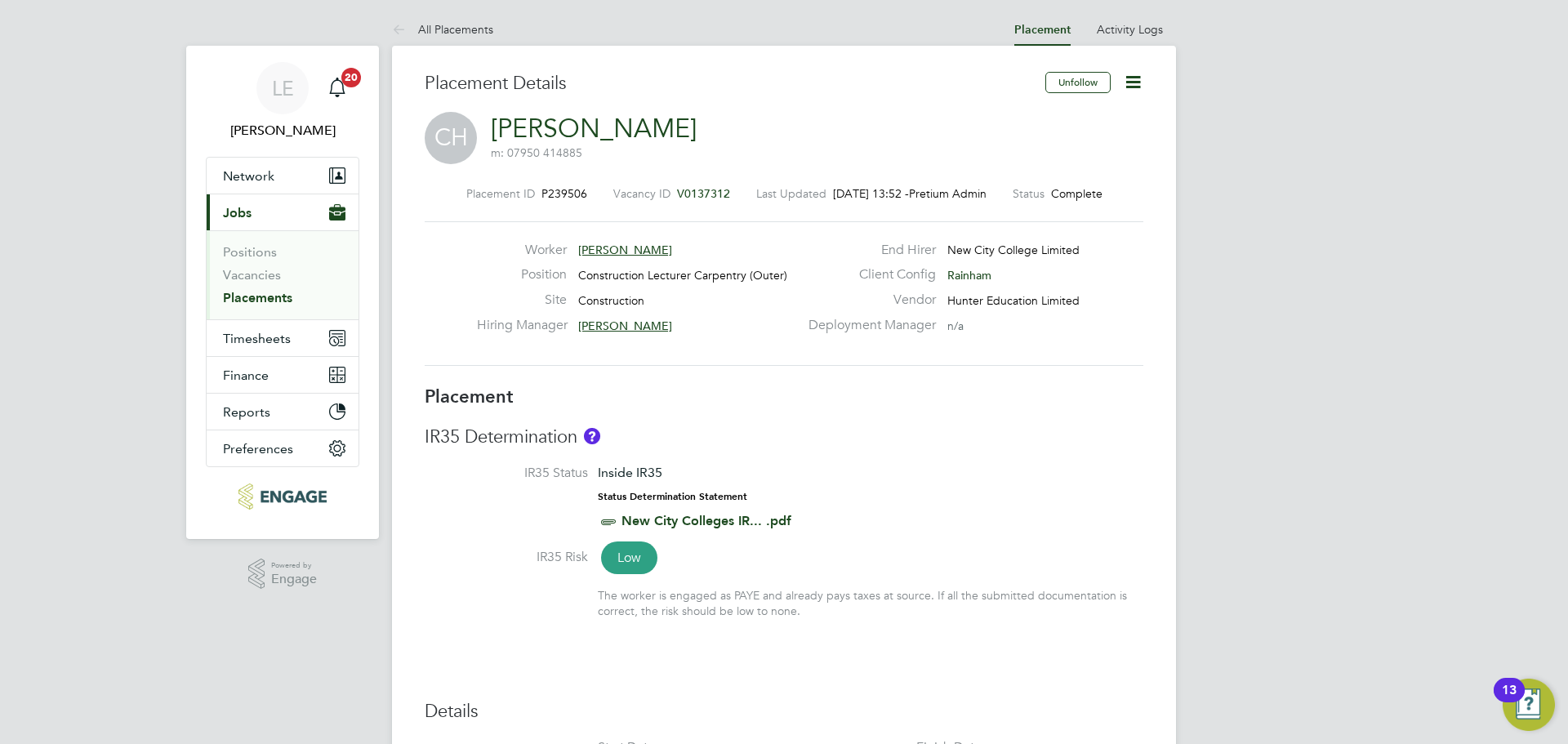
click at [1123, 83] on icon at bounding box center [1133, 81] width 20 height 20
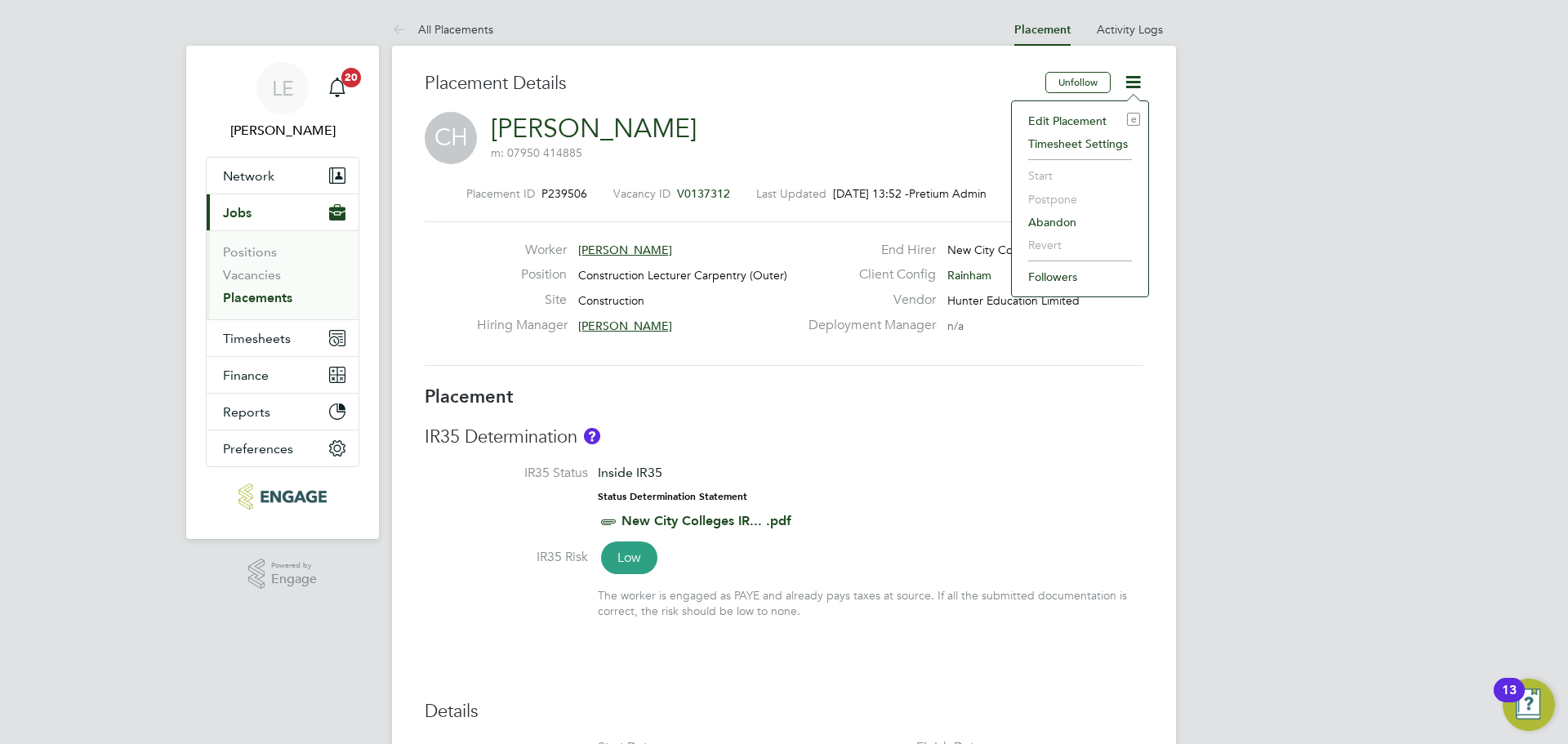
click at [1102, 123] on li "Edit Placement e" at bounding box center [1080, 121] width 120 height 23
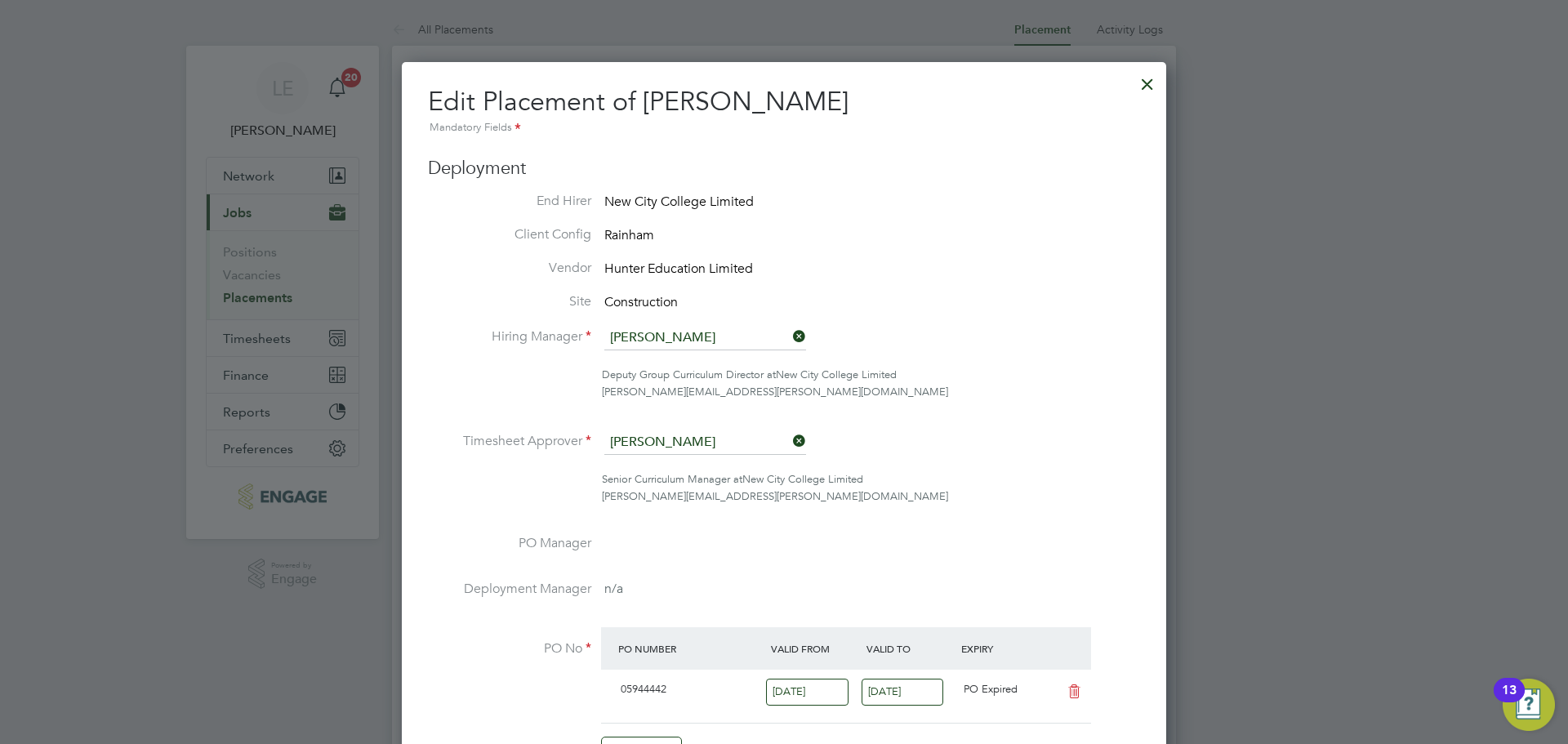
click at [1152, 81] on div at bounding box center [1147, 80] width 29 height 29
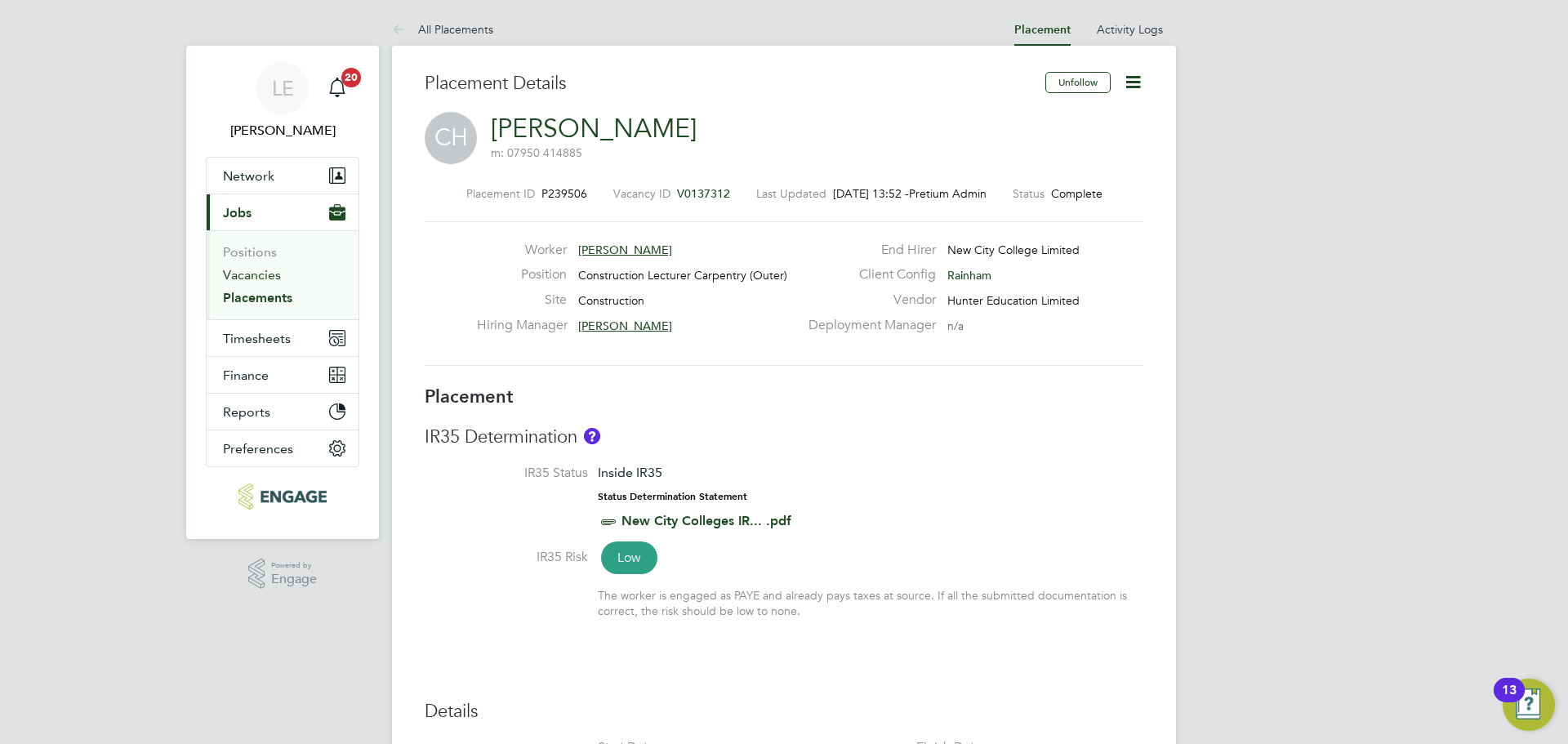
click at [272, 280] on link "Vacancies" at bounding box center [252, 275] width 58 height 16
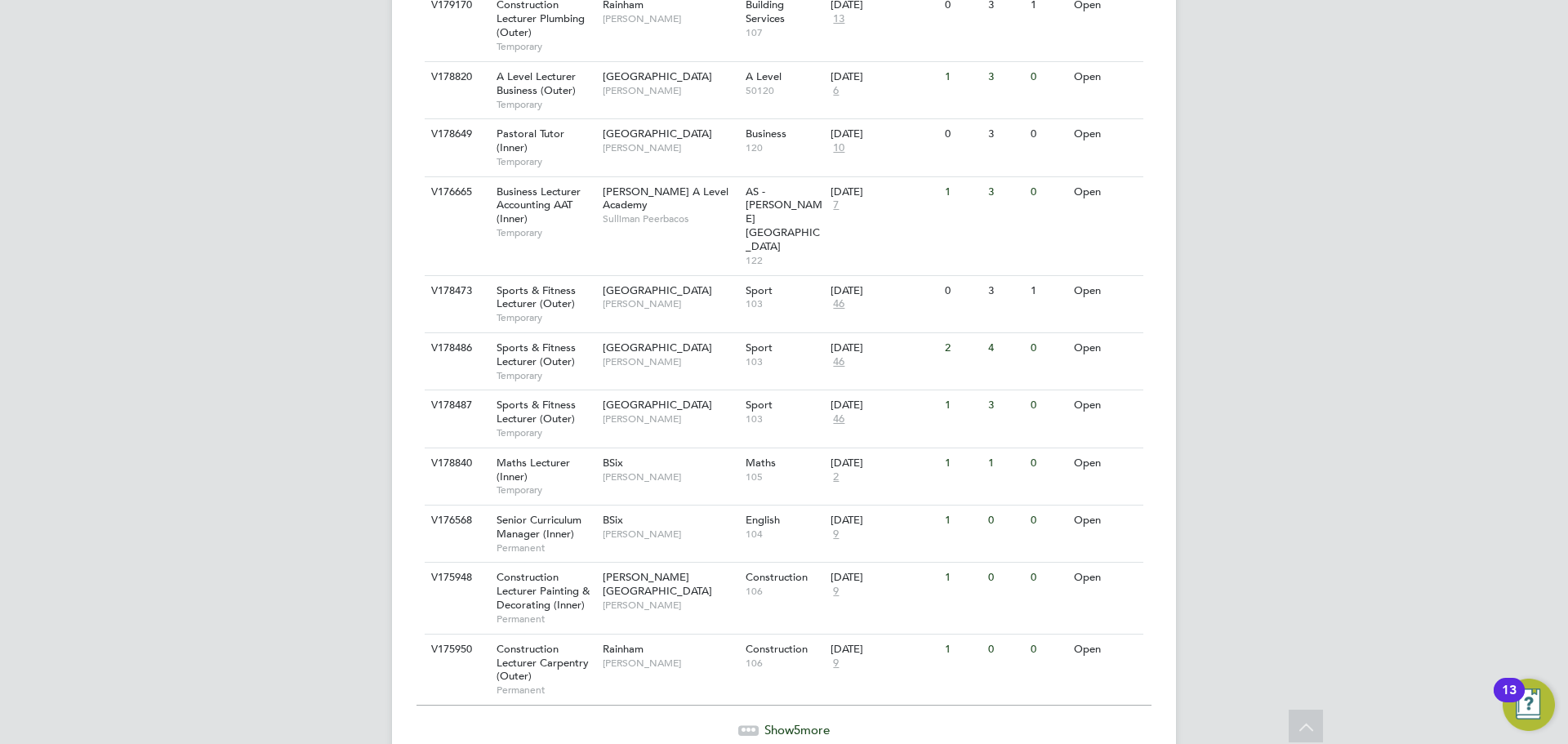
click at [775, 722] on span "Show 5 more" at bounding box center [797, 730] width 65 height 16
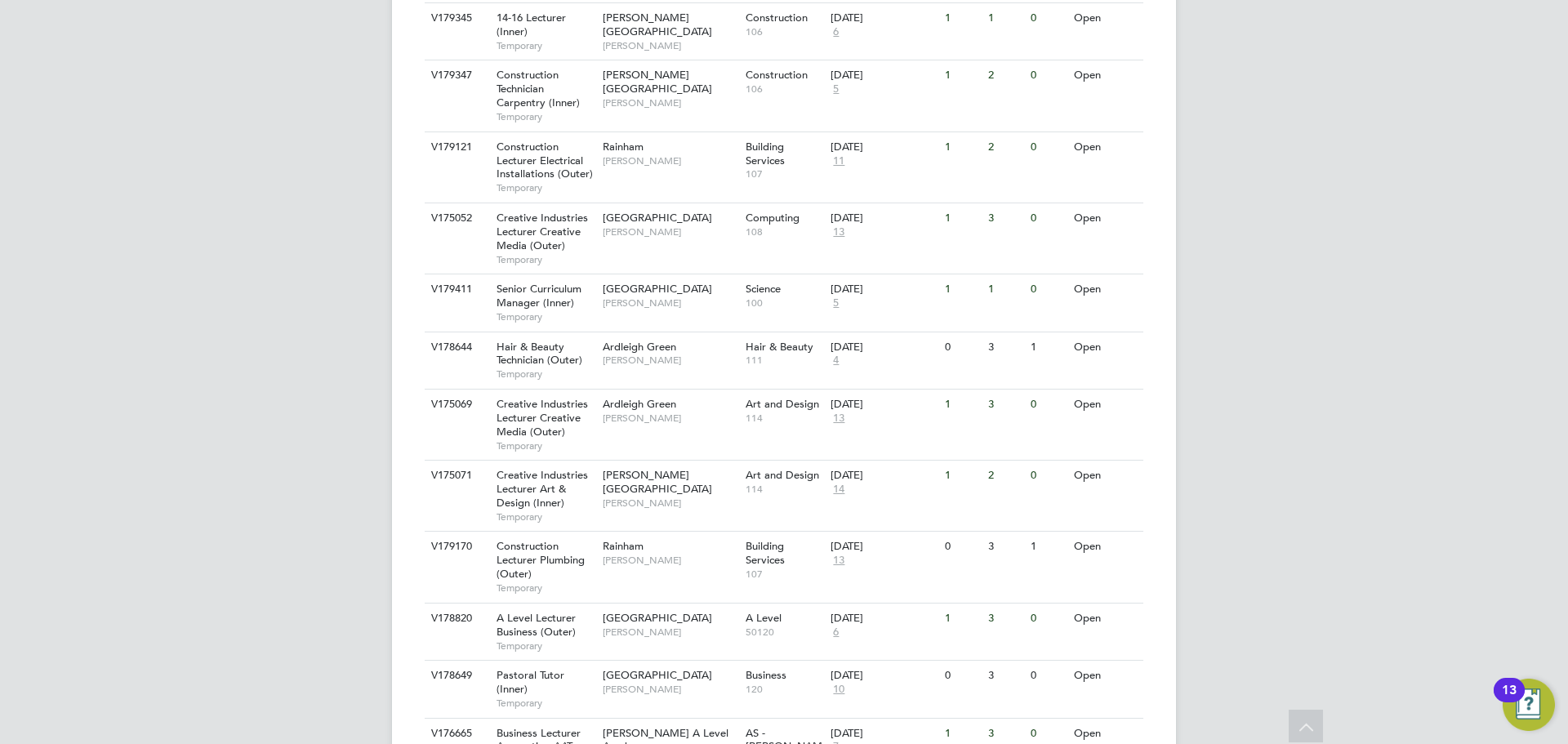
scroll to position [872, 0]
